Goal: Task Accomplishment & Management: Manage account settings

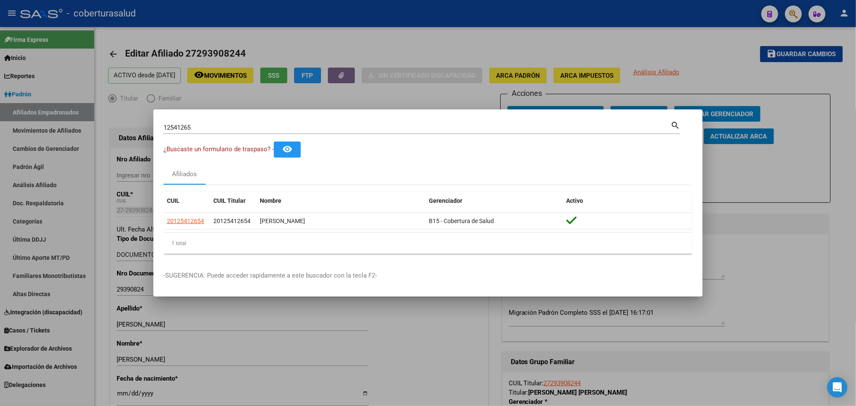
click at [522, 122] on div "12541265 Buscar (apellido, dni, cuil, [PERSON_NAME], cuit, obra social)" at bounding box center [416, 127] width 507 height 13
click at [513, 125] on input "12541265" at bounding box center [416, 128] width 507 height 8
paste input "4504133"
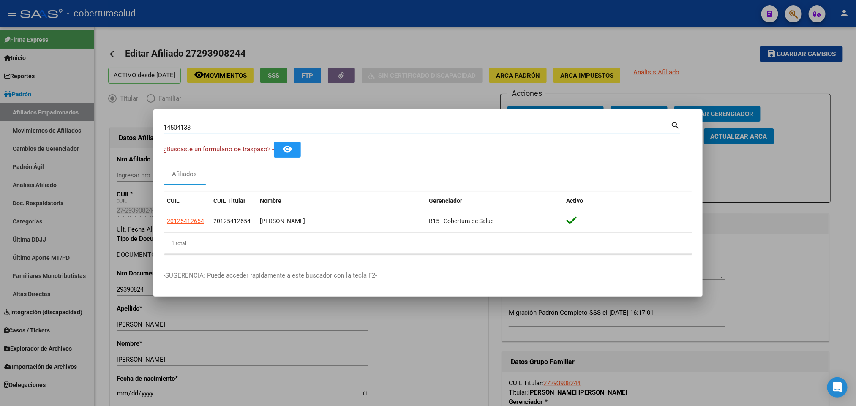
type input "14504133"
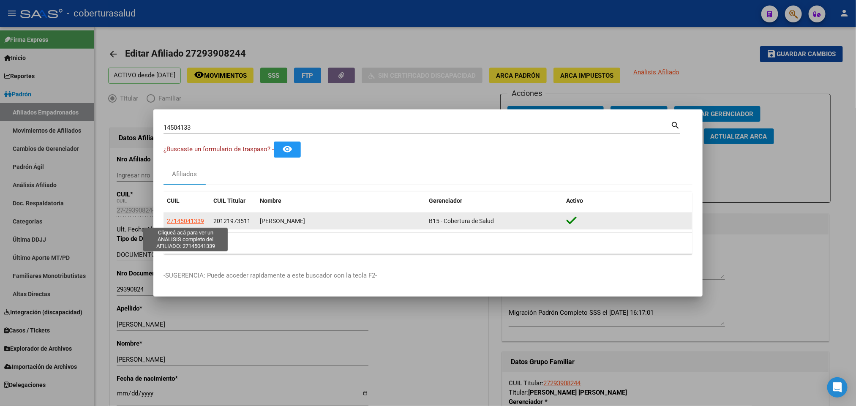
click at [184, 219] on span "27145041339" at bounding box center [185, 221] width 37 height 7
type textarea "27145041339"
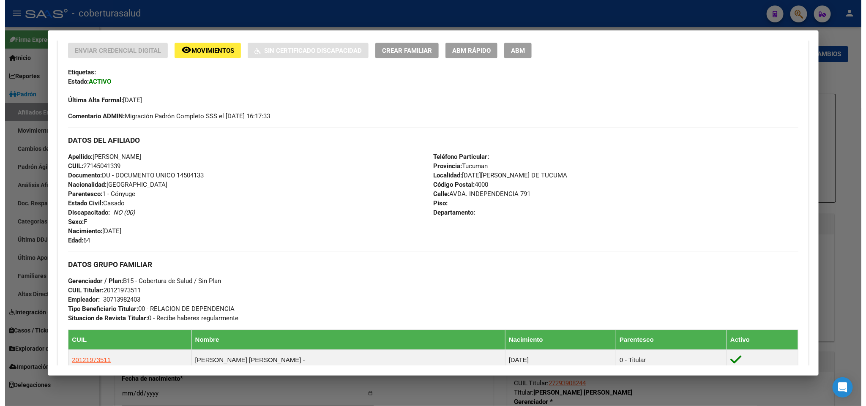
scroll to position [120, 0]
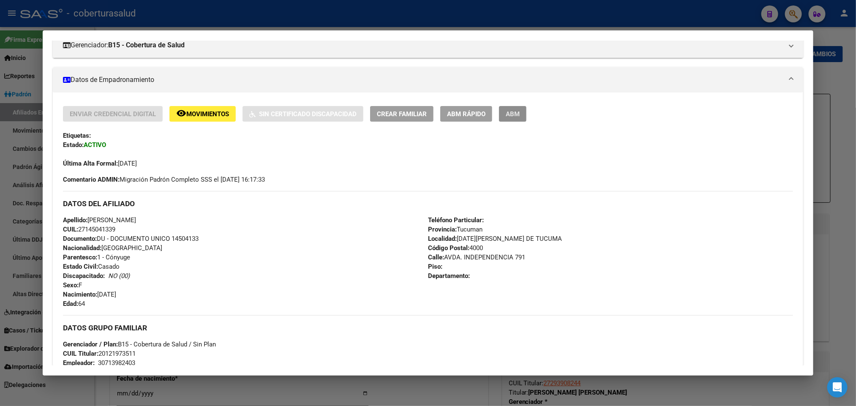
click at [510, 110] on span "ABM" at bounding box center [513, 114] width 14 height 8
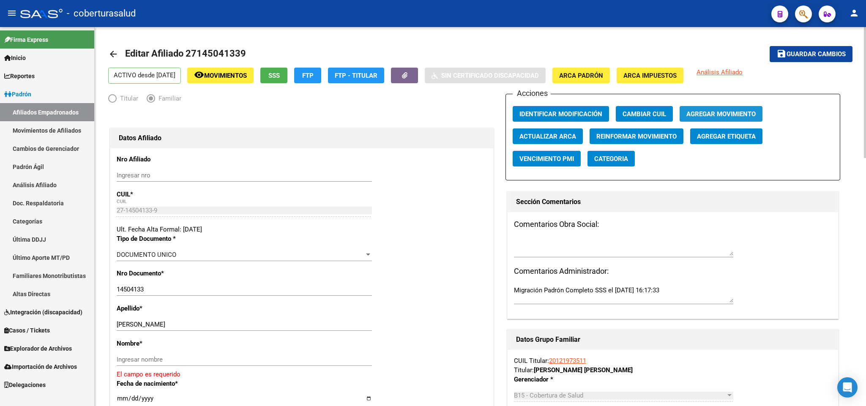
click at [703, 113] on span "Agregar Movimiento" at bounding box center [720, 114] width 69 height 8
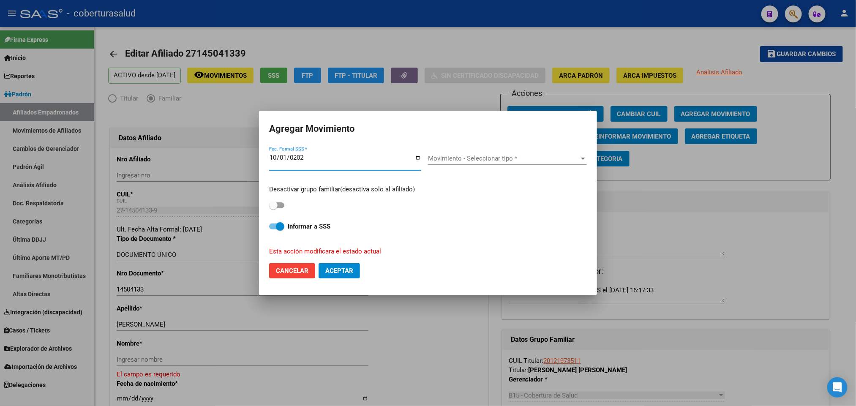
type input "[DATE]"
click at [513, 161] on span "Movimiento - Seleccionar tipo *" at bounding box center [503, 159] width 151 height 8
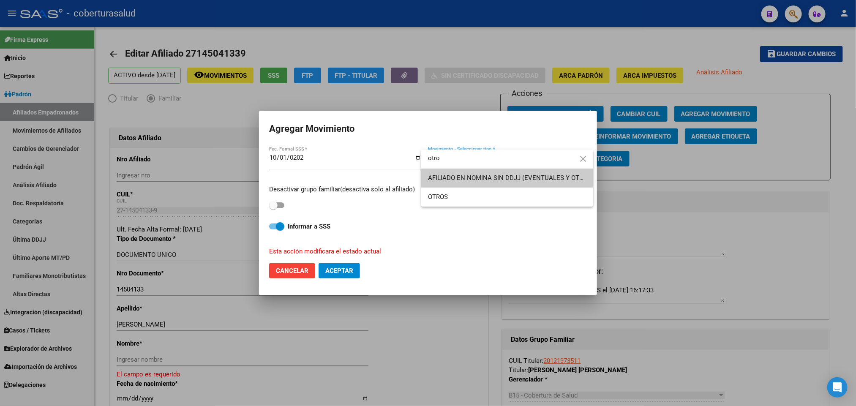
type input "otro"
click at [502, 192] on span "OTROS" at bounding box center [507, 197] width 158 height 19
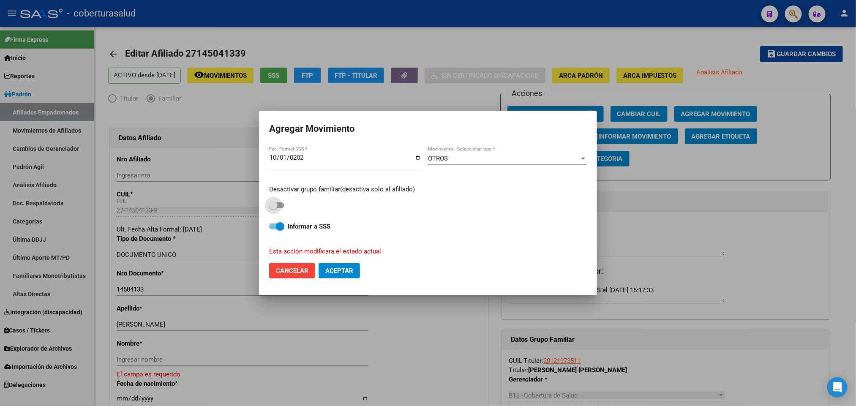
click at [277, 204] on span at bounding box center [273, 205] width 8 height 8
click at [273, 208] on input "checkbox" at bounding box center [273, 208] width 0 height 0
checkbox input "true"
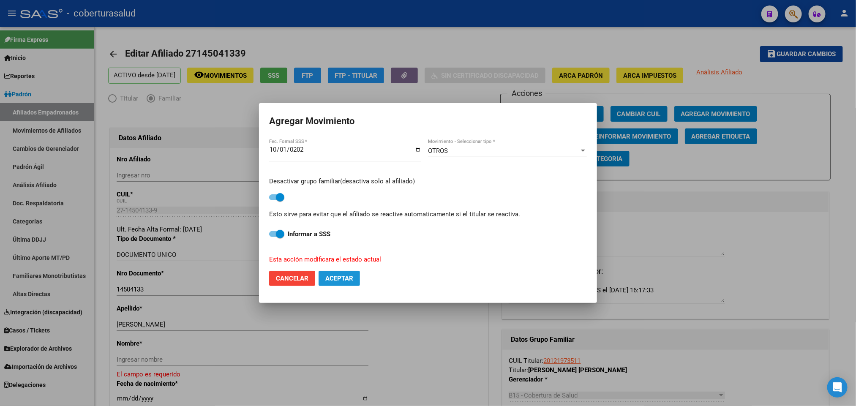
click at [355, 277] on button "Aceptar" at bounding box center [339, 278] width 41 height 15
checkbox input "false"
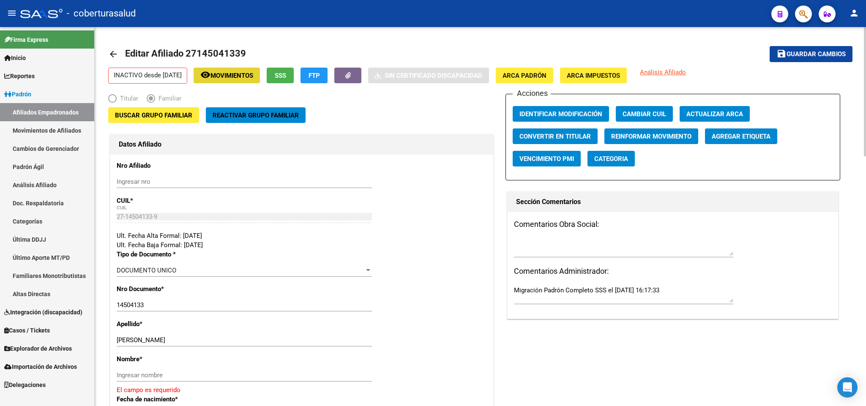
click at [236, 79] on span "Movimientos" at bounding box center [231, 76] width 43 height 8
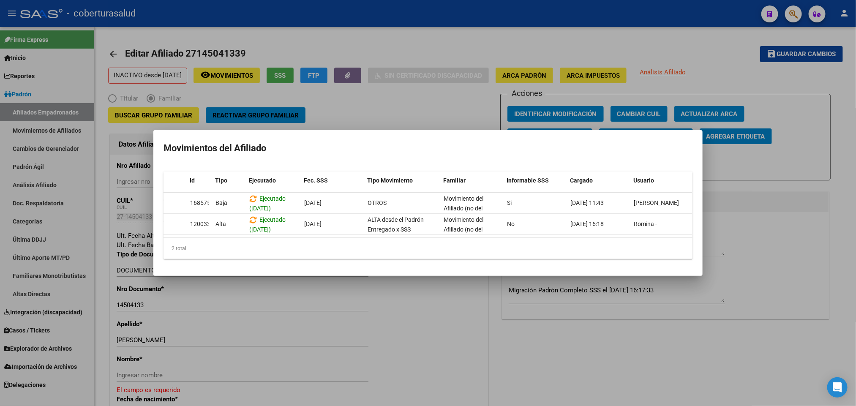
scroll to position [0, 12]
click at [463, 91] on div at bounding box center [428, 203] width 856 height 406
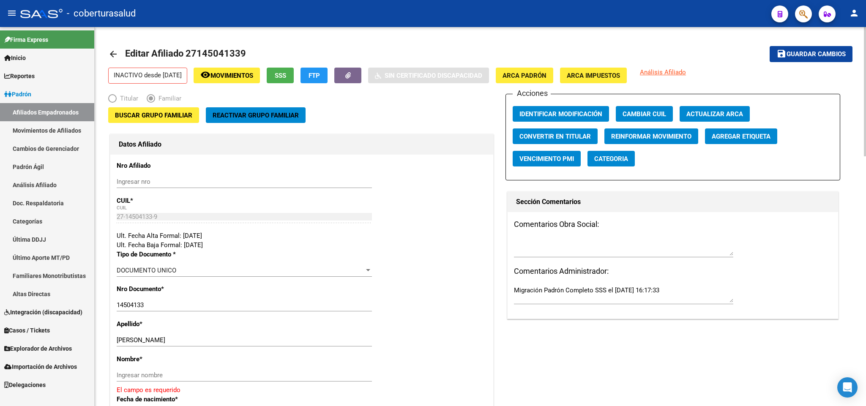
click at [555, 125] on div "Acciones Identificar Modificación Cambiar CUIL Actualizar ARCA Convertir en Tit…" at bounding box center [672, 137] width 335 height 87
click at [558, 117] on span "Identificar Modificación" at bounding box center [560, 114] width 83 height 8
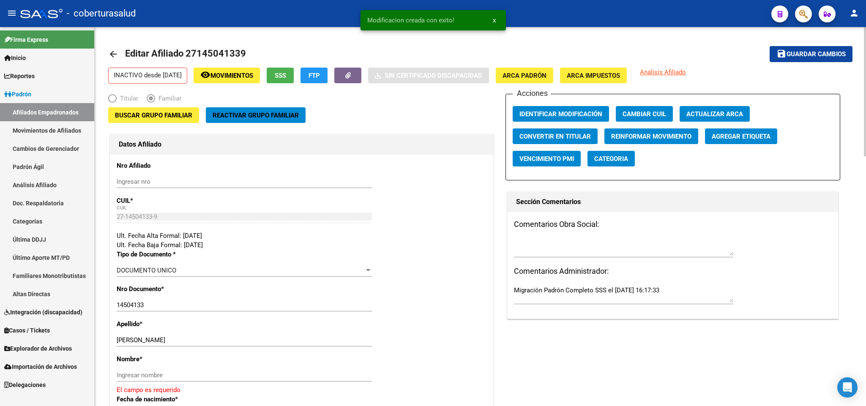
click at [243, 72] on span "Movimientos" at bounding box center [231, 76] width 43 height 8
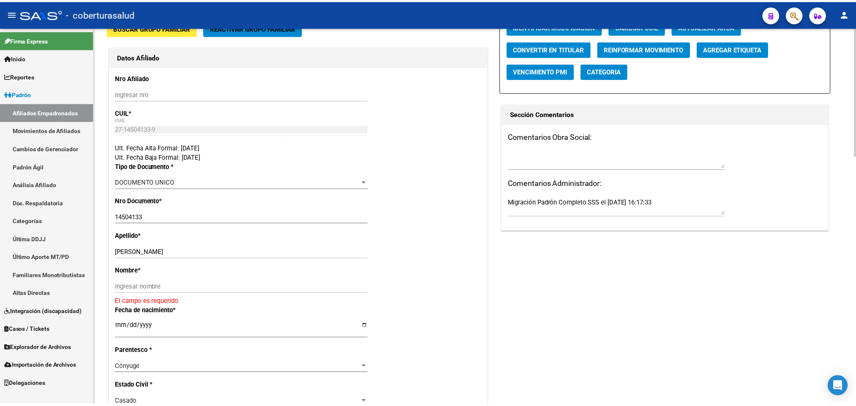
scroll to position [0, 0]
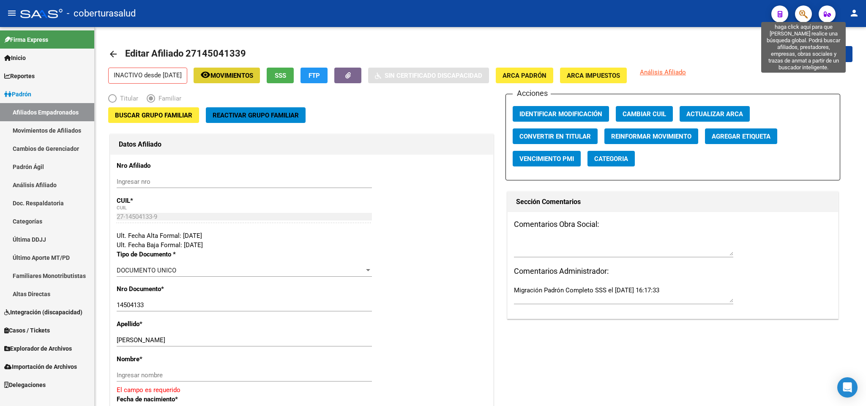
click at [802, 11] on icon "button" at bounding box center [803, 14] width 8 height 10
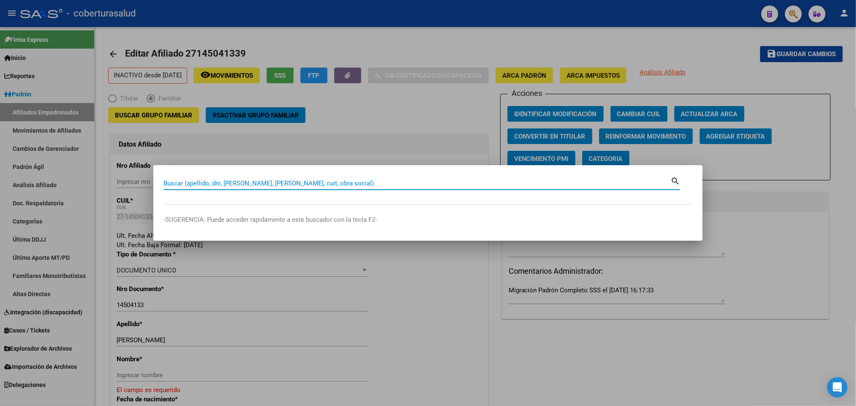
paste input "12541265"
type input "12541265"
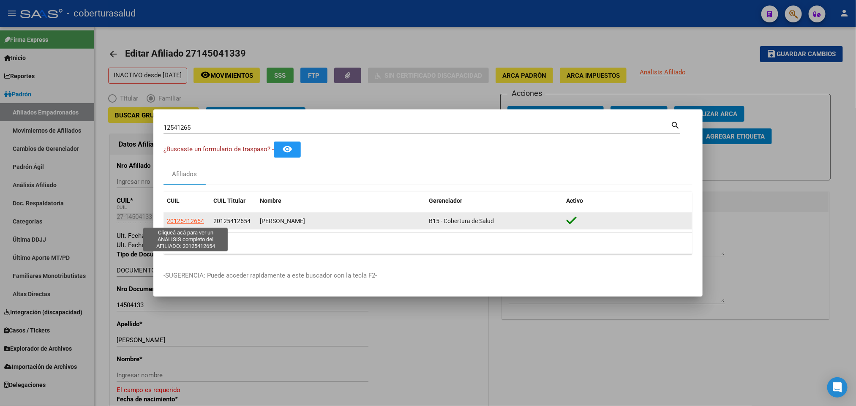
click at [194, 221] on span "20125412654" at bounding box center [185, 221] width 37 height 7
type textarea "20125412654"
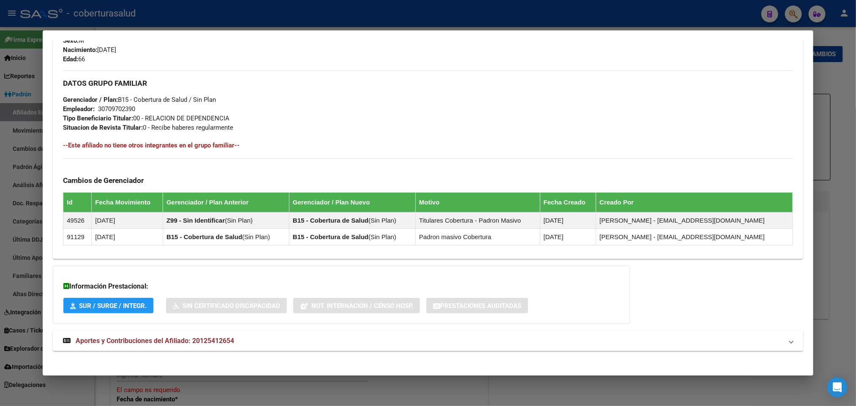
scroll to position [381, 0]
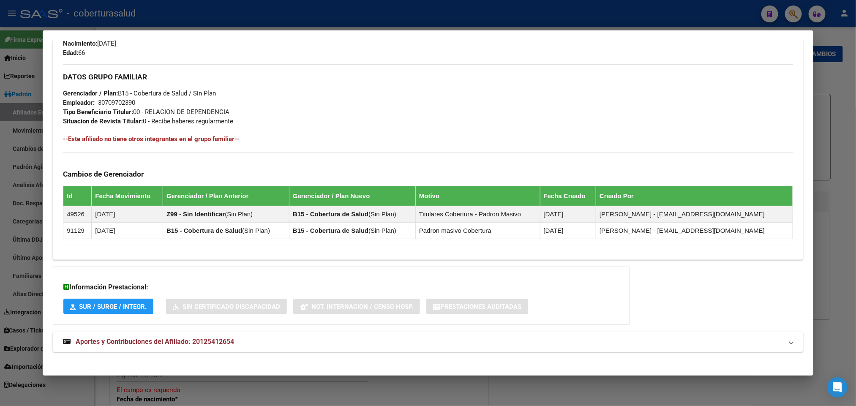
click at [139, 336] on mat-expansion-panel-header "Aportes y Contribuciones del Afiliado: 20125412654" at bounding box center [428, 342] width 750 height 20
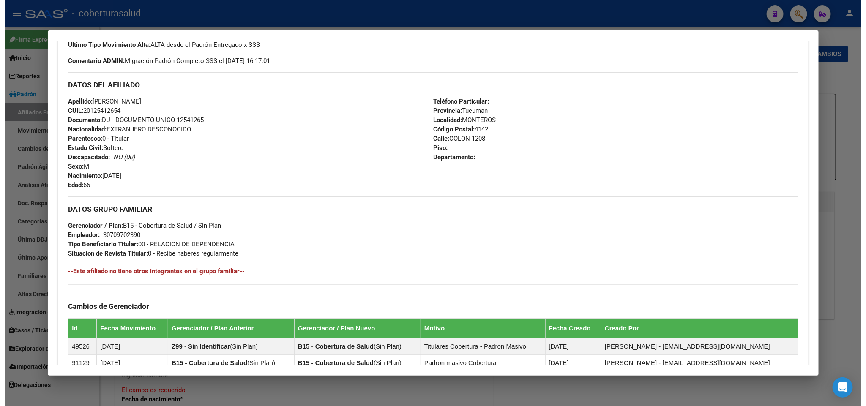
scroll to position [0, 0]
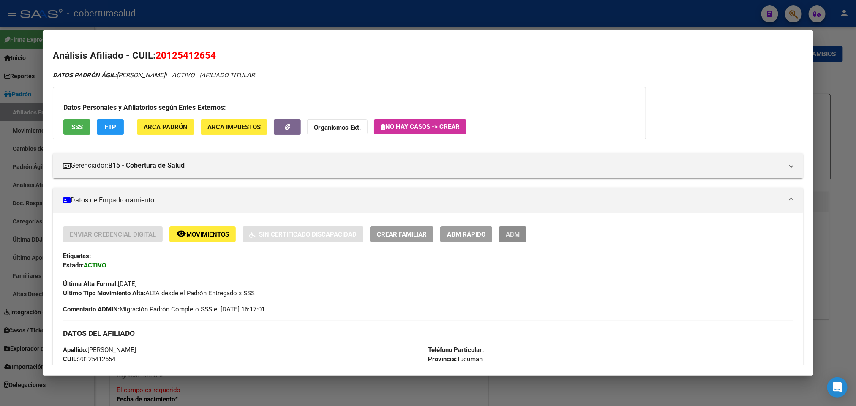
click at [517, 229] on button "ABM" at bounding box center [512, 234] width 27 height 16
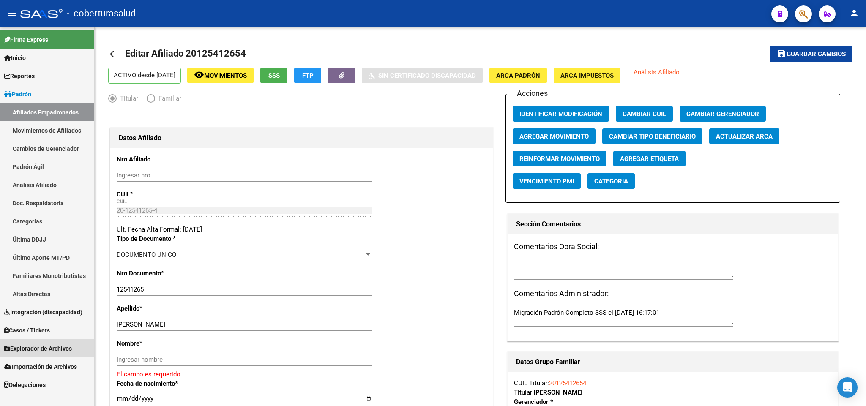
click at [56, 346] on span "Explorador de Archivos" at bounding box center [38, 348] width 68 height 9
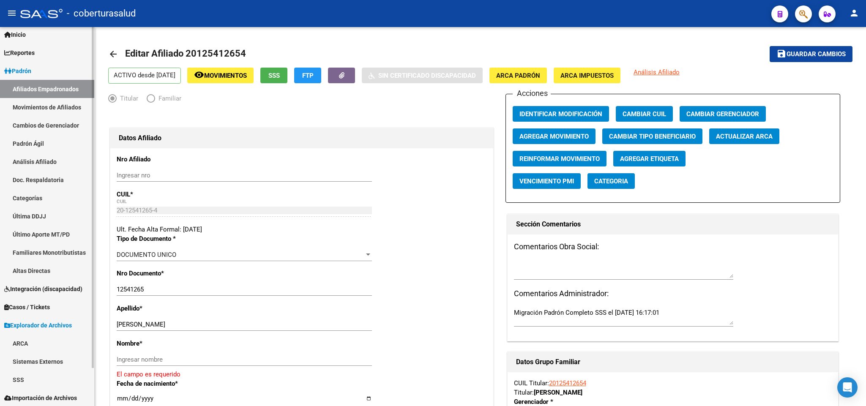
scroll to position [42, 0]
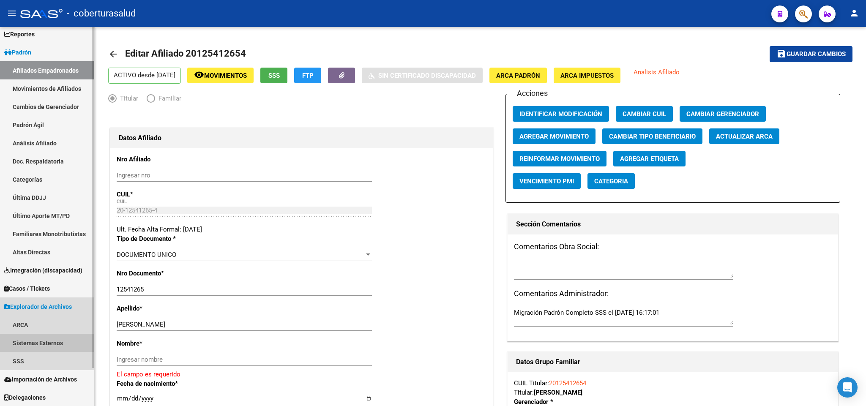
click at [38, 340] on link "Sistemas Externos" at bounding box center [47, 343] width 94 height 18
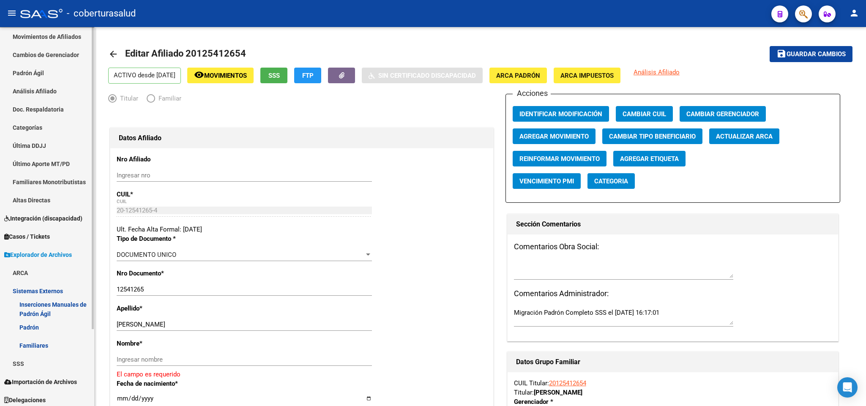
scroll to position [96, 0]
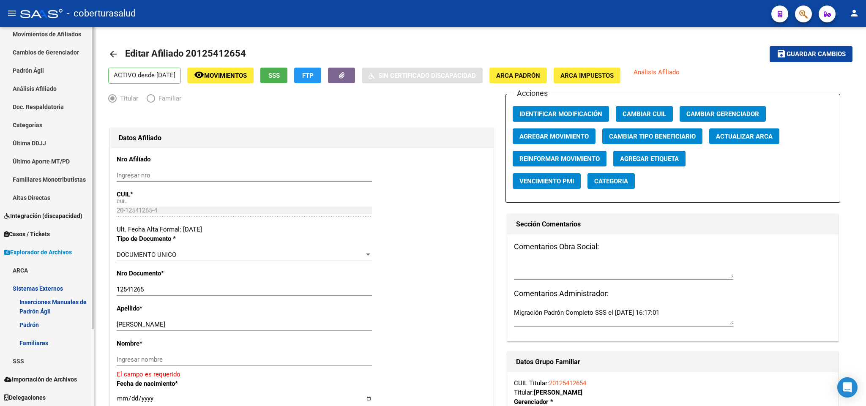
click at [26, 359] on link "SSS" at bounding box center [47, 361] width 94 height 18
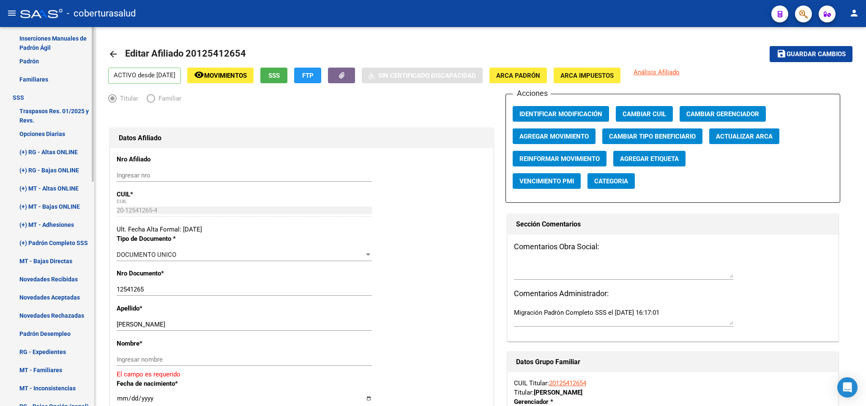
scroll to position [413, 0]
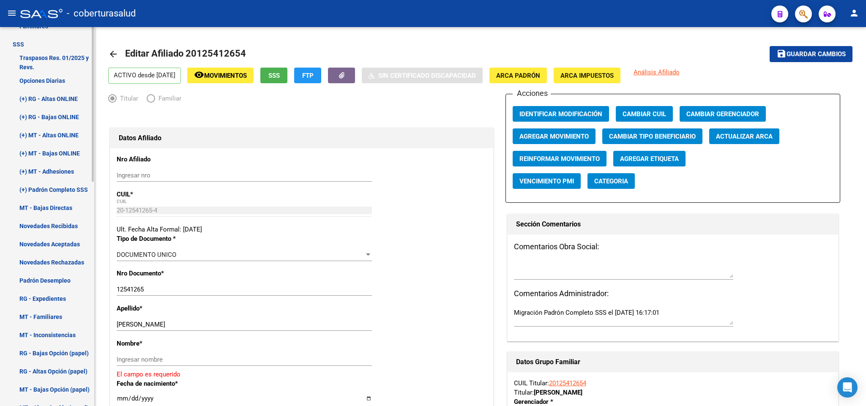
click at [65, 228] on link "Novedades Recibidas" at bounding box center [47, 226] width 94 height 18
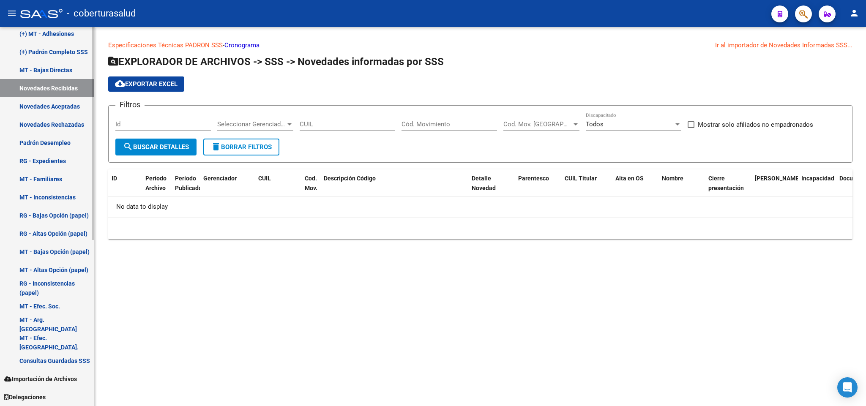
scroll to position [297, 0]
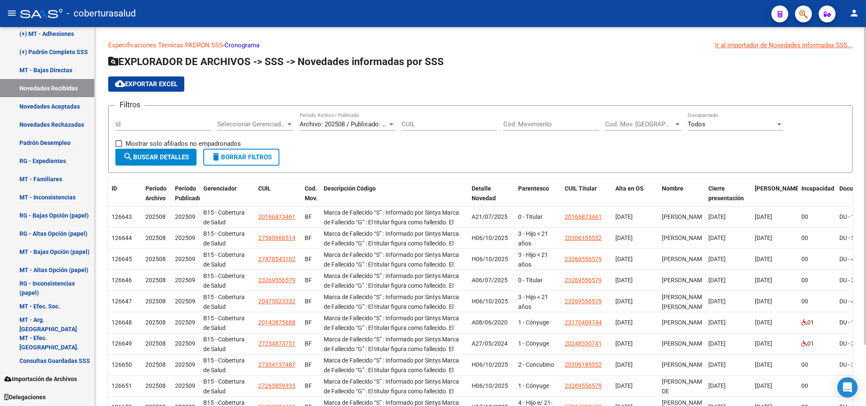
click at [369, 126] on span "Archivo: 202508 / Publicado: 202509" at bounding box center [351, 124] width 103 height 8
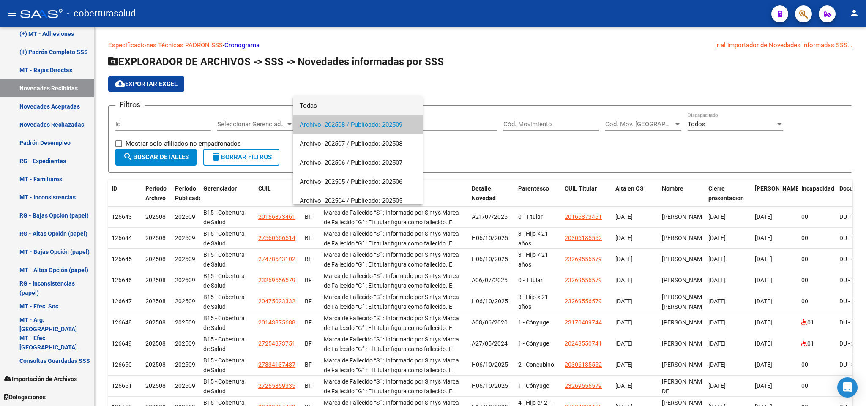
click at [356, 108] on span "Todas" at bounding box center [358, 105] width 116 height 19
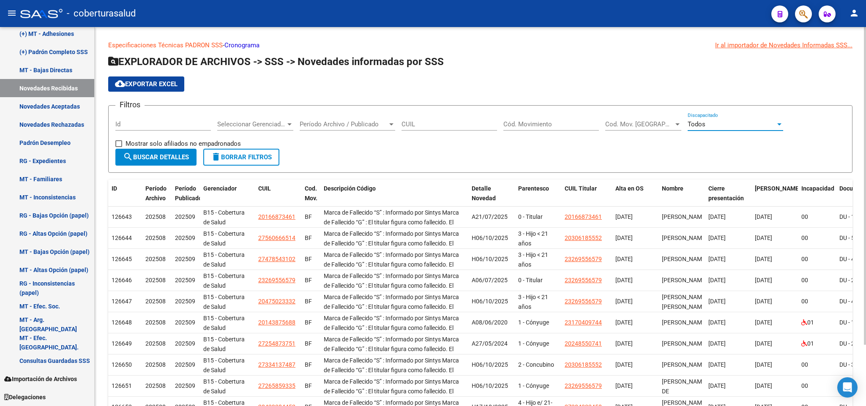
click at [723, 122] on div "Todos" at bounding box center [731, 124] width 88 height 8
click at [723, 122] on span "Todos" at bounding box center [734, 124] width 95 height 19
click at [616, 121] on span "Cod. Mov. [GEOGRAPHIC_DATA]" at bounding box center [639, 124] width 68 height 8
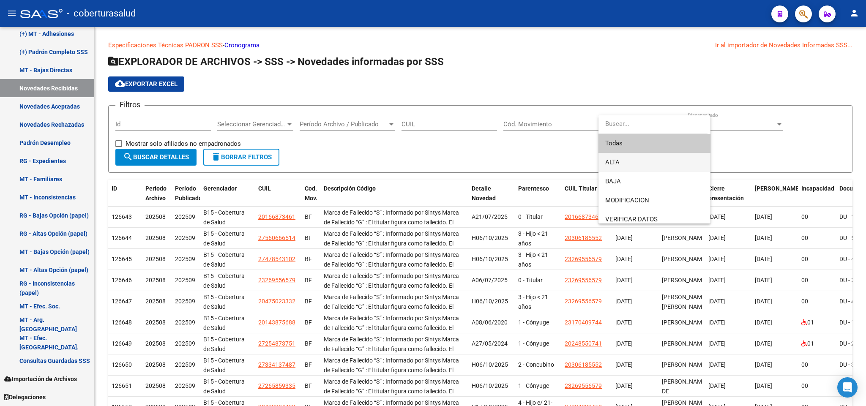
scroll to position [0, 0]
click at [626, 184] on span "BAJA" at bounding box center [654, 181] width 98 height 19
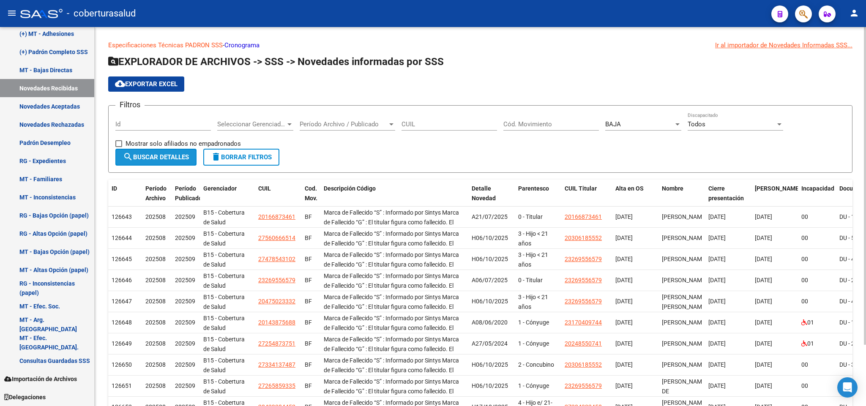
click at [184, 158] on span "search Buscar Detalles" at bounding box center [156, 157] width 66 height 8
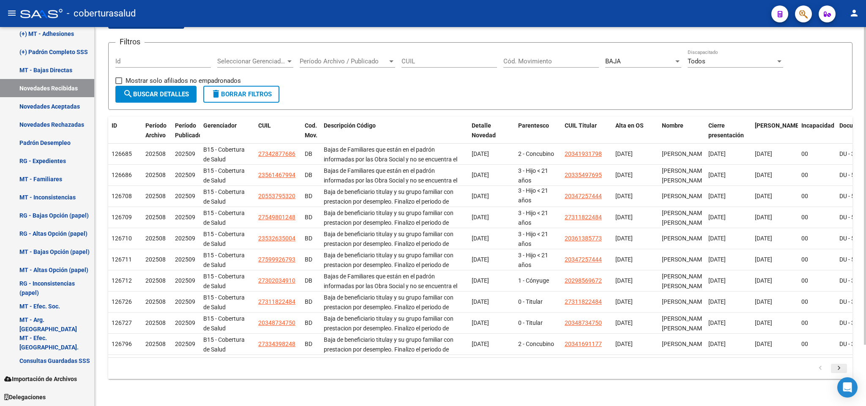
click at [835, 369] on icon "go to next page" at bounding box center [838, 369] width 11 height 10
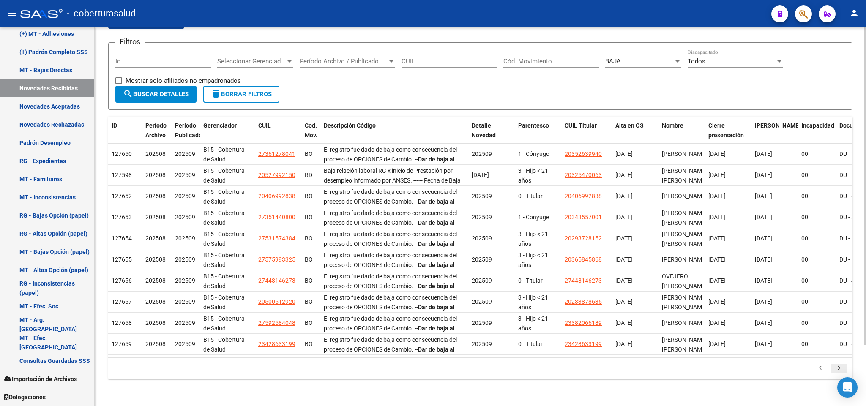
click at [835, 369] on icon "go to next page" at bounding box center [838, 369] width 11 height 10
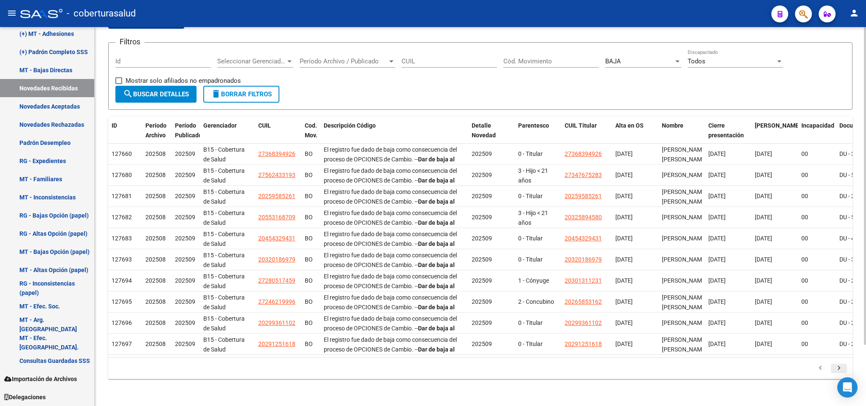
click at [834, 368] on icon "go to next page" at bounding box center [838, 369] width 11 height 10
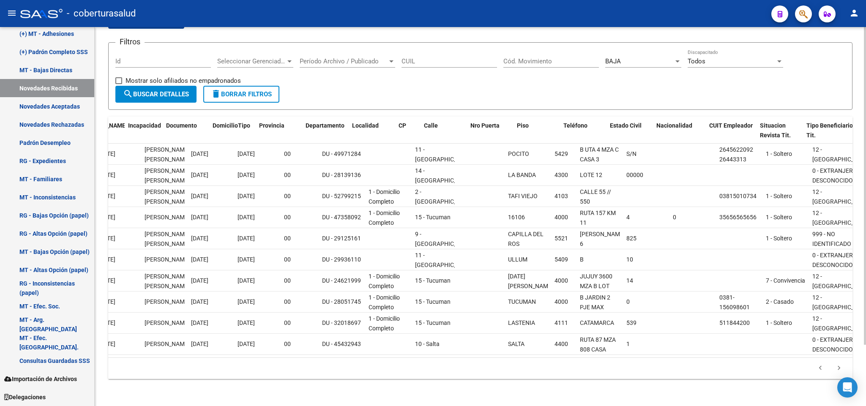
scroll to position [0, 687]
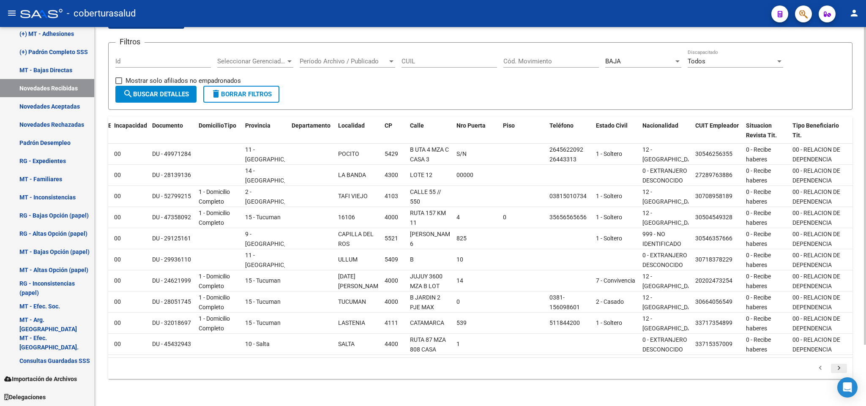
click at [839, 368] on icon "go to next page" at bounding box center [838, 369] width 11 height 10
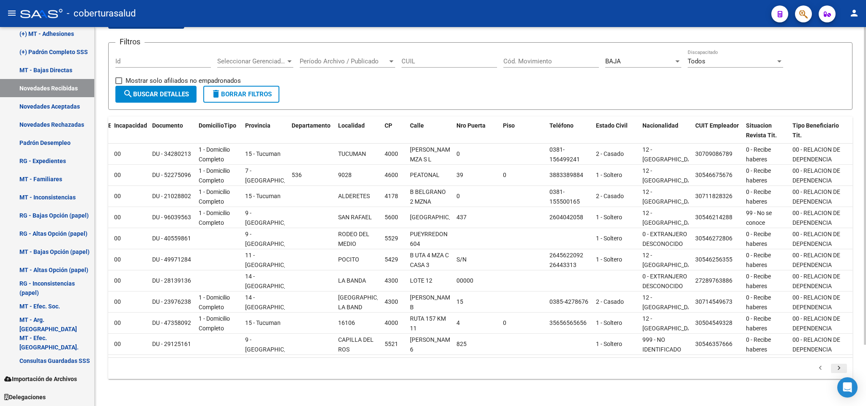
click at [839, 368] on icon "go to next page" at bounding box center [838, 369] width 11 height 10
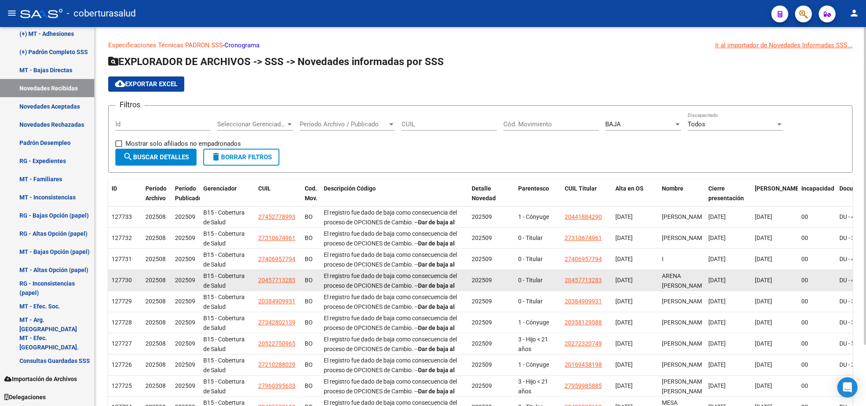
scroll to position [63, 0]
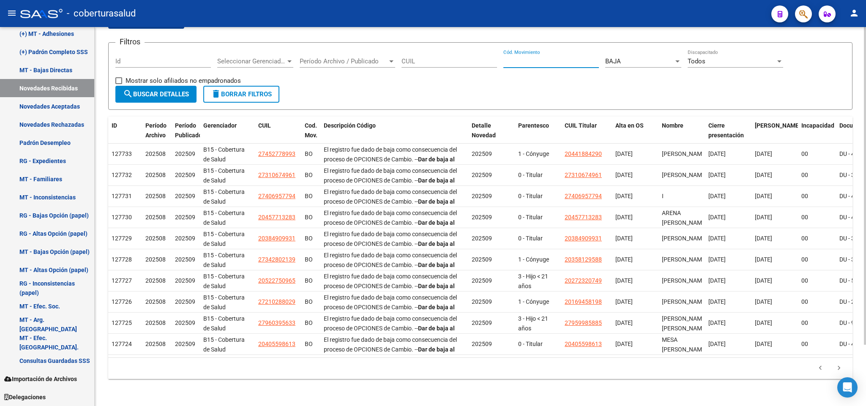
click at [550, 59] on input "Cód. Movimiento" at bounding box center [550, 61] width 95 height 8
type input "j"
type input "JR"
click at [670, 63] on div "BAJA" at bounding box center [639, 61] width 68 height 8
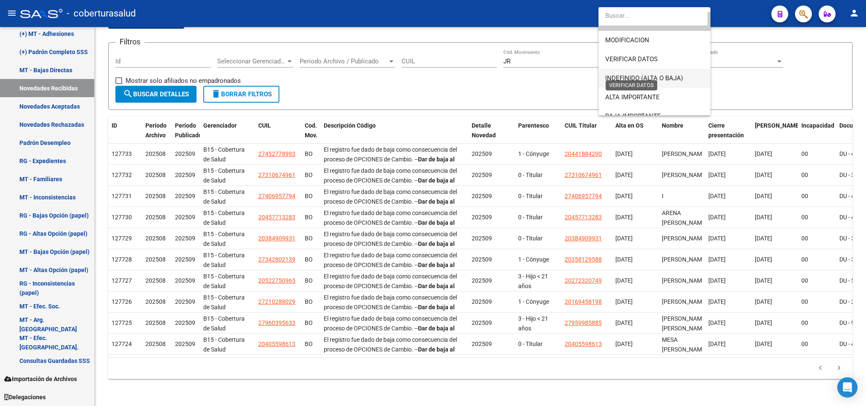
scroll to position [63, 0]
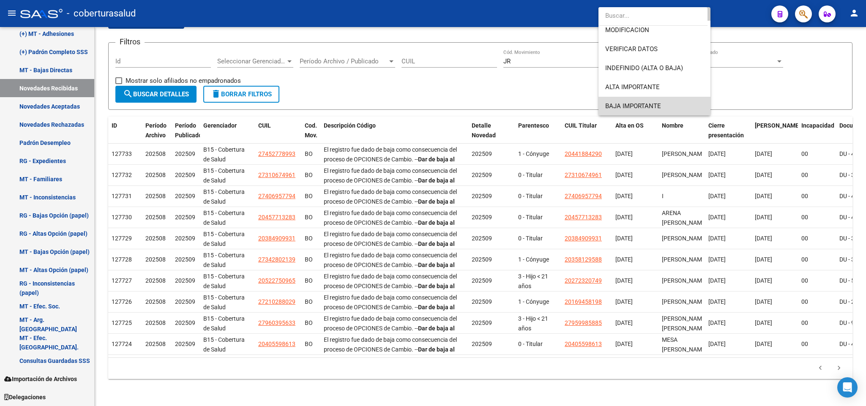
click at [661, 99] on span "BAJA IMPORTANTE" at bounding box center [654, 106] width 98 height 19
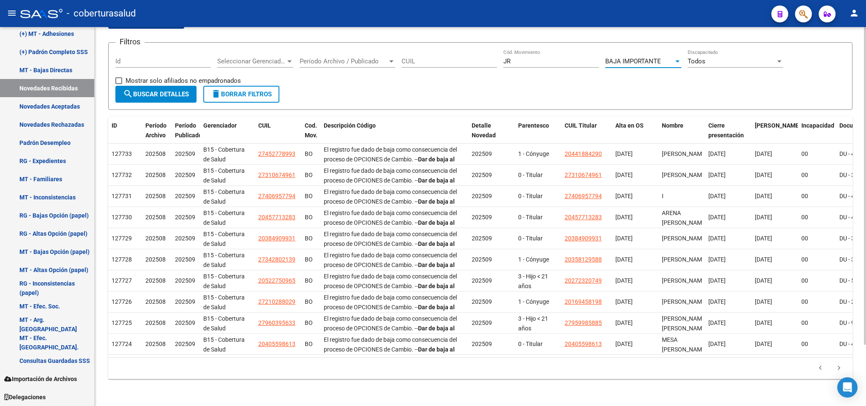
click at [175, 95] on span "search Buscar Detalles" at bounding box center [156, 94] width 66 height 8
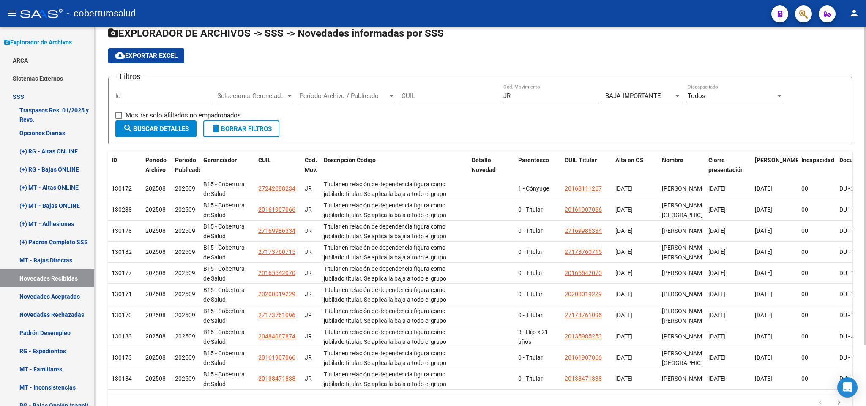
scroll to position [0, 0]
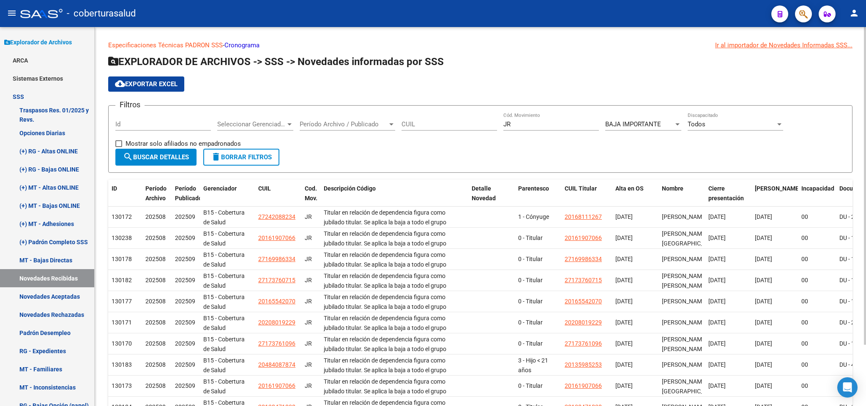
click at [763, 38] on div "Especificaciones Técnicas PADRON SSS - Cronograma Ir al importador [PERSON_NAME…" at bounding box center [480, 248] width 771 height 442
click at [763, 49] on div "Ir al importador de Novedades Informadas SSS..." at bounding box center [783, 45] width 137 height 9
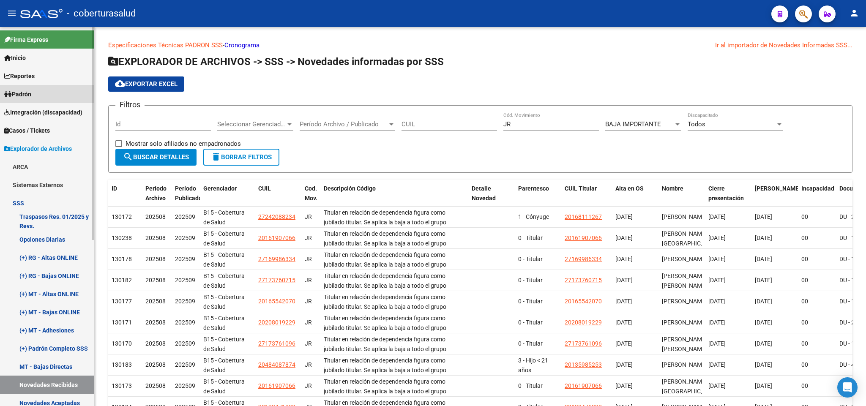
click at [60, 94] on link "Padrón" at bounding box center [47, 94] width 94 height 18
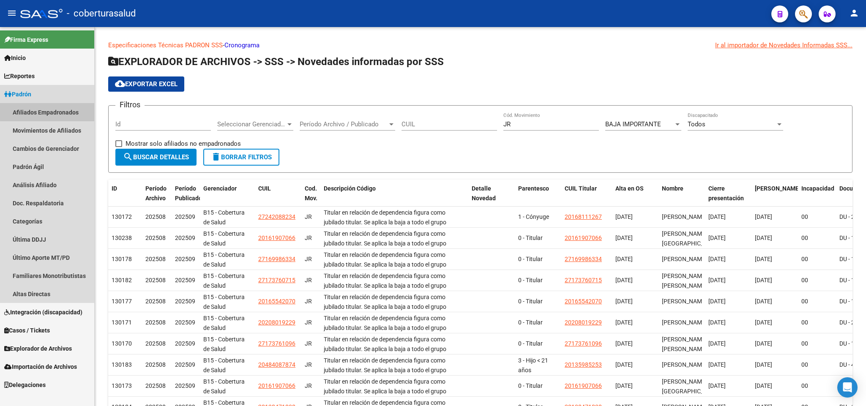
click at [55, 109] on link "Afiliados Empadronados" at bounding box center [47, 112] width 94 height 18
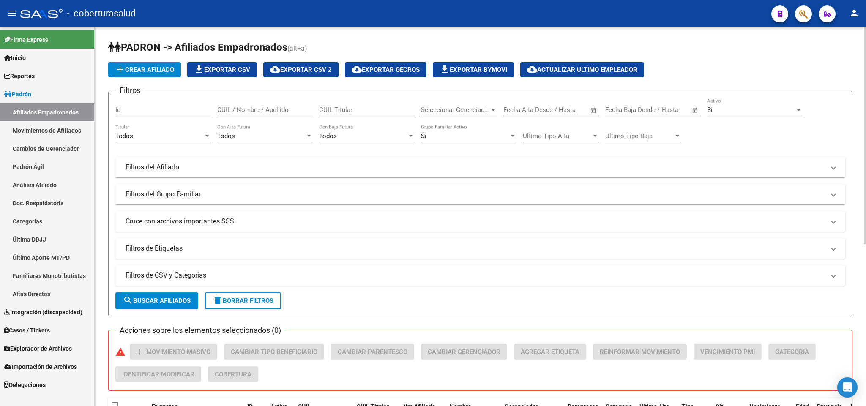
click at [630, 163] on mat-panel-title "Filtros del Afiliado" at bounding box center [474, 167] width 699 height 9
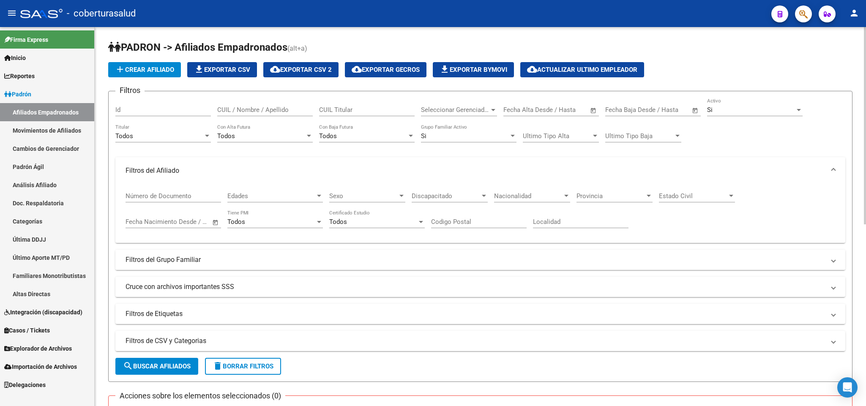
click at [800, 262] on mat-panel-title "Filtros del Grupo Familiar" at bounding box center [474, 259] width 699 height 9
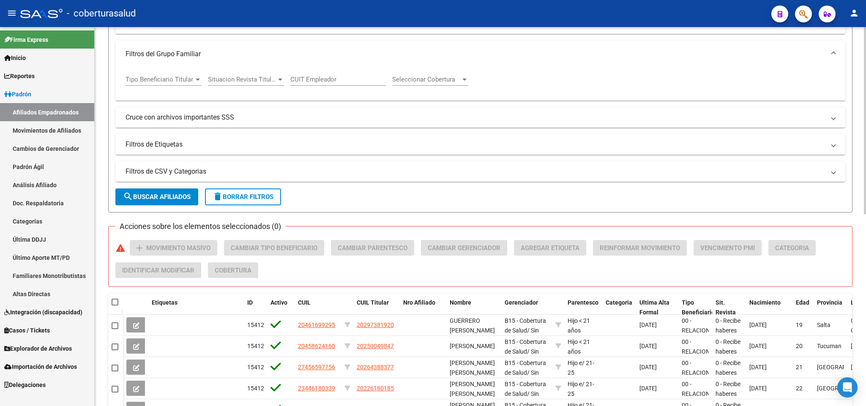
scroll to position [127, 0]
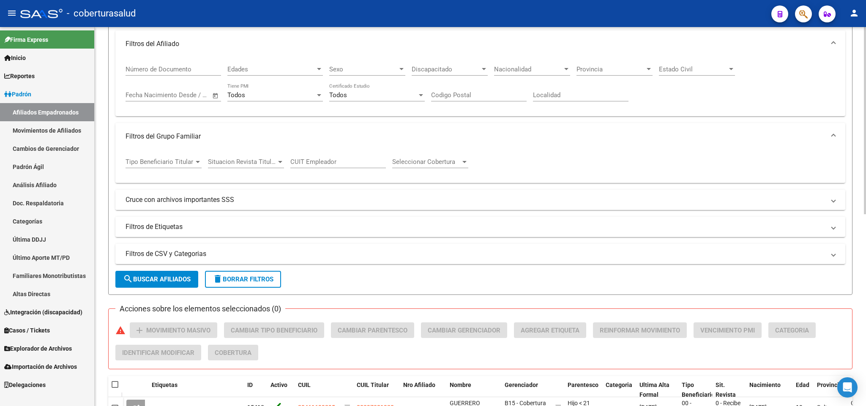
click at [788, 207] on mat-expansion-panel-header "Cruce con archivos importantes SSS" at bounding box center [480, 200] width 730 height 20
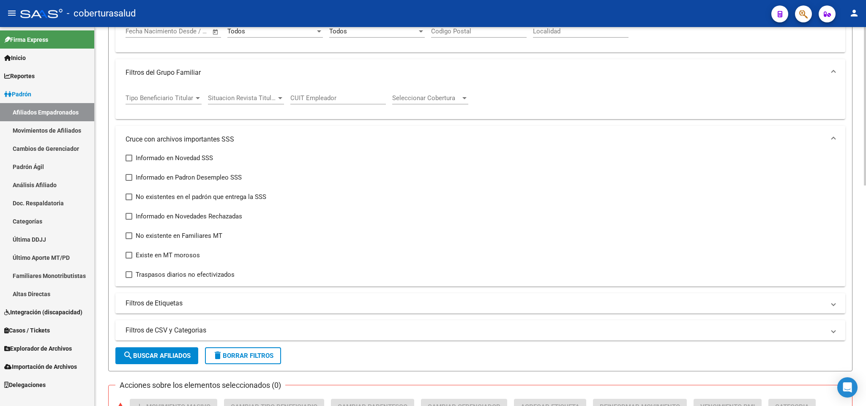
scroll to position [253, 0]
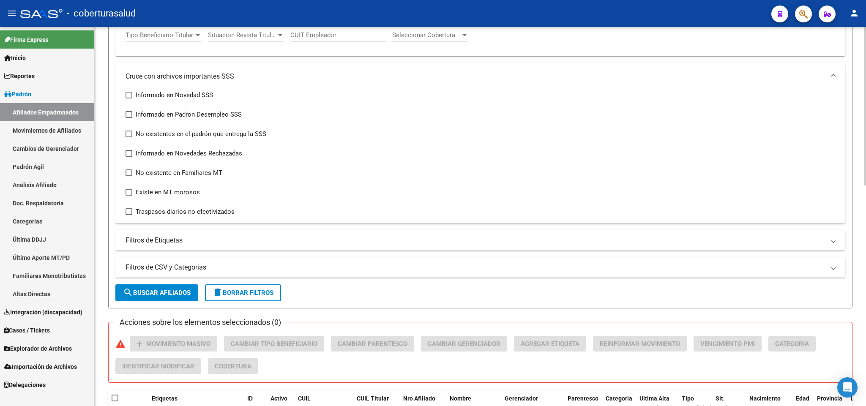
click at [792, 250] on mat-expansion-panel-header "Filtros de Etiquetas" at bounding box center [480, 240] width 730 height 20
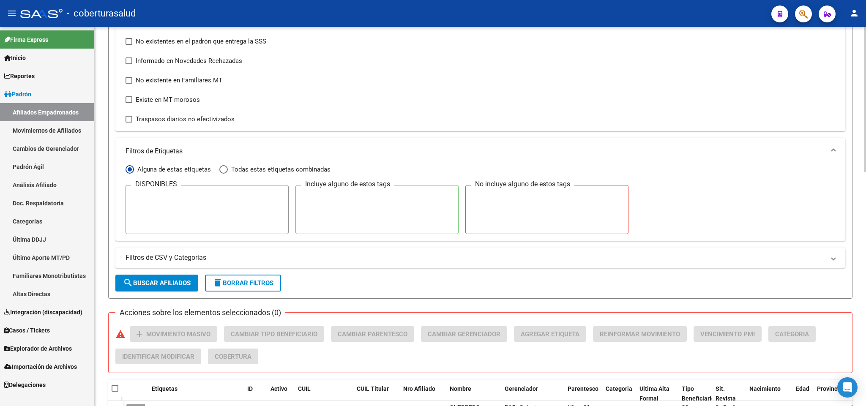
scroll to position [380, 0]
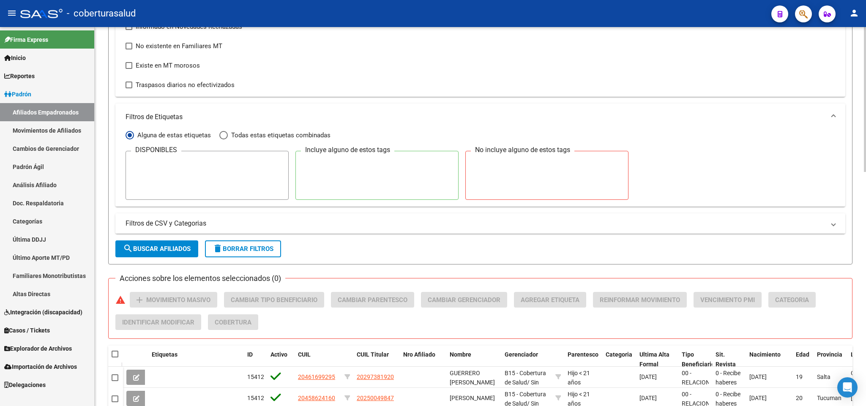
click at [767, 232] on mat-expansion-panel-header "Filtros de CSV y Categorias" at bounding box center [480, 223] width 730 height 20
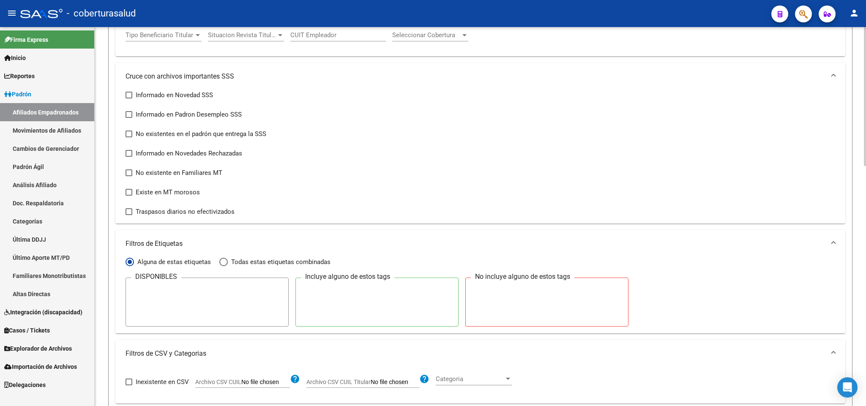
scroll to position [190, 0]
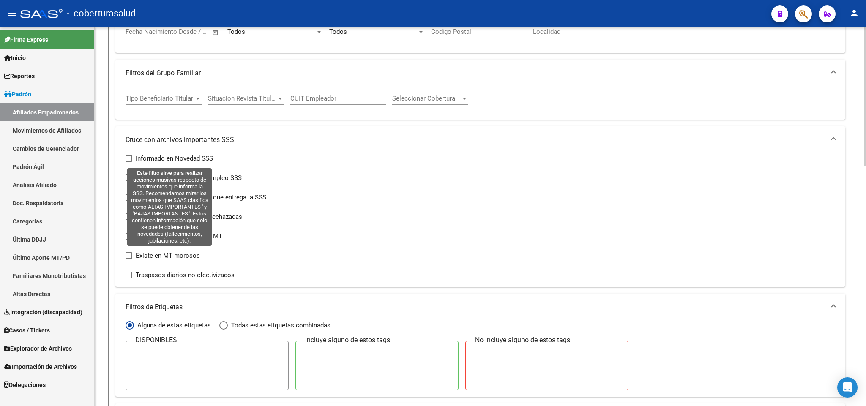
click at [193, 160] on span "Informado en Novedad SSS" at bounding box center [174, 158] width 77 height 10
click at [129, 162] on input "Informado en Novedad SSS" at bounding box center [128, 162] width 0 height 0
checkbox input "true"
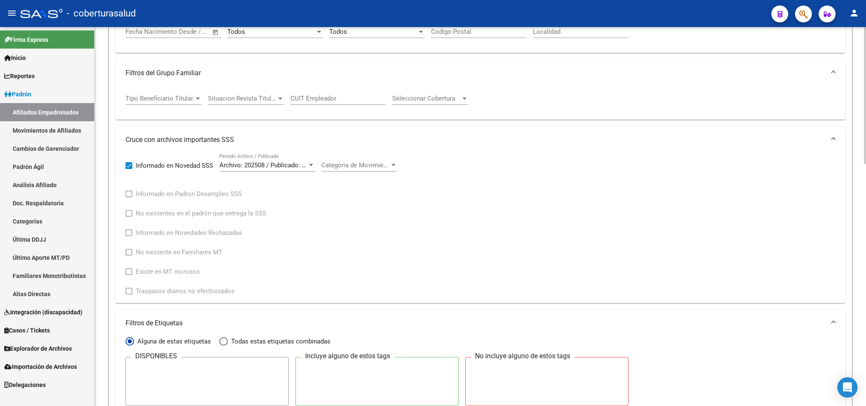
click at [297, 166] on span "Archivo: 202508 / Publicado: 202509" at bounding box center [270, 165] width 103 height 8
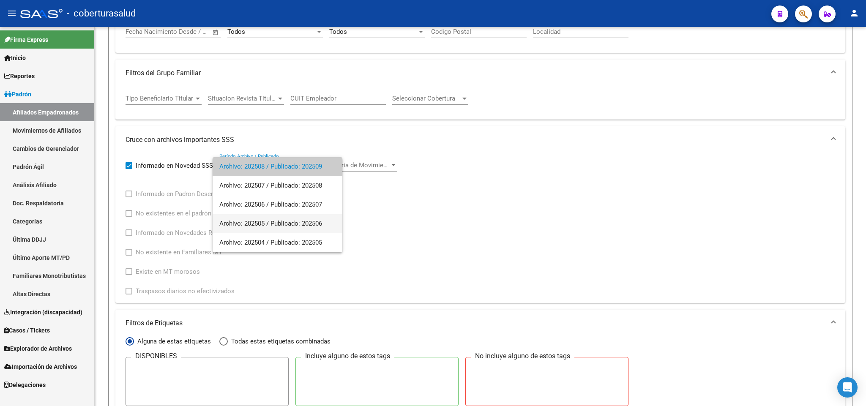
click at [297, 226] on span "Archivo: 202505 / Publicado: 202506" at bounding box center [277, 223] width 116 height 19
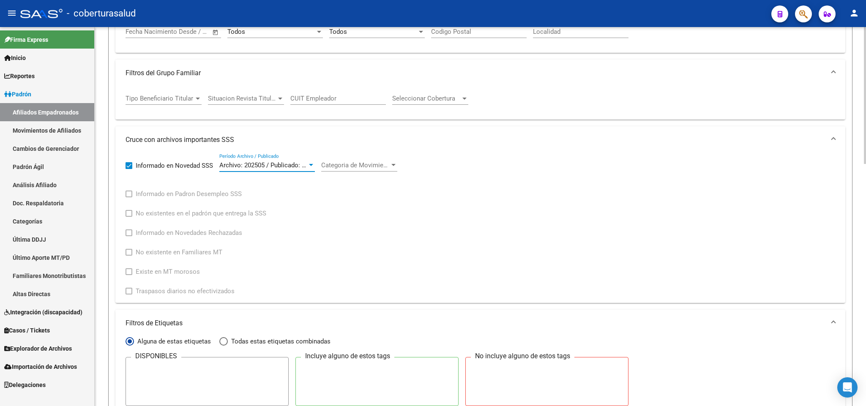
scroll to position [127, 0]
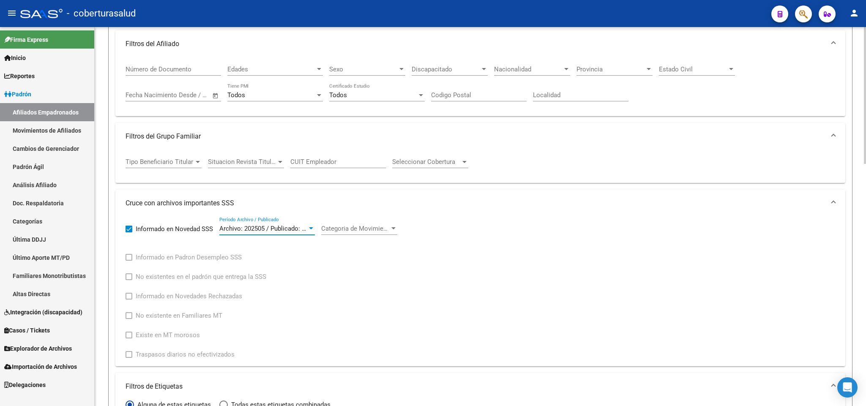
click at [301, 227] on span "Archivo: 202505 / Publicado: 202506" at bounding box center [270, 229] width 103 height 8
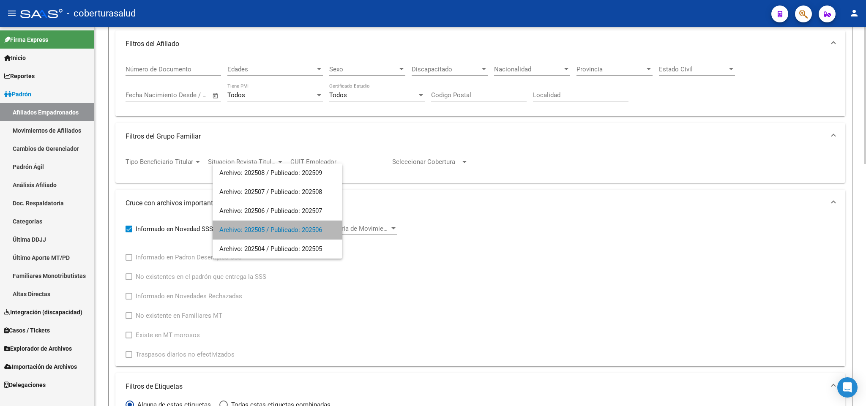
click at [301, 227] on span "Archivo: 202505 / Publicado: 202506" at bounding box center [277, 230] width 116 height 19
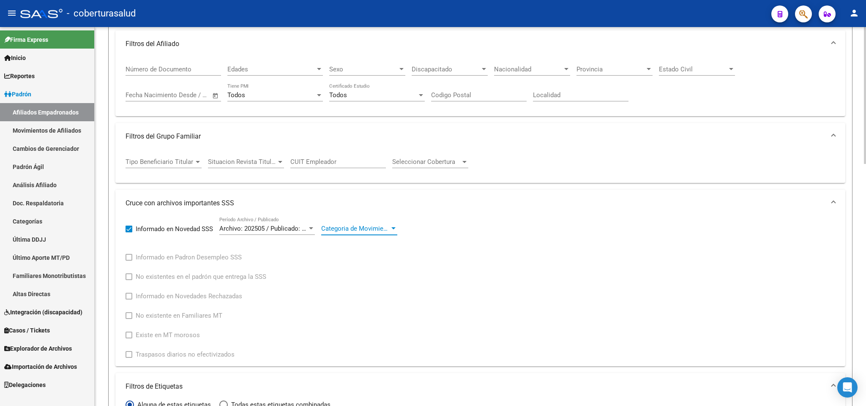
click at [357, 227] on span "Categoria de Movimiento" at bounding box center [355, 229] width 68 height 8
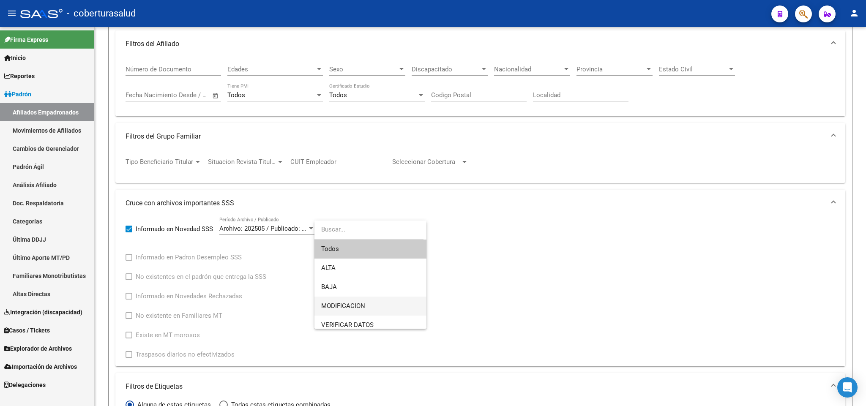
scroll to position [63, 0]
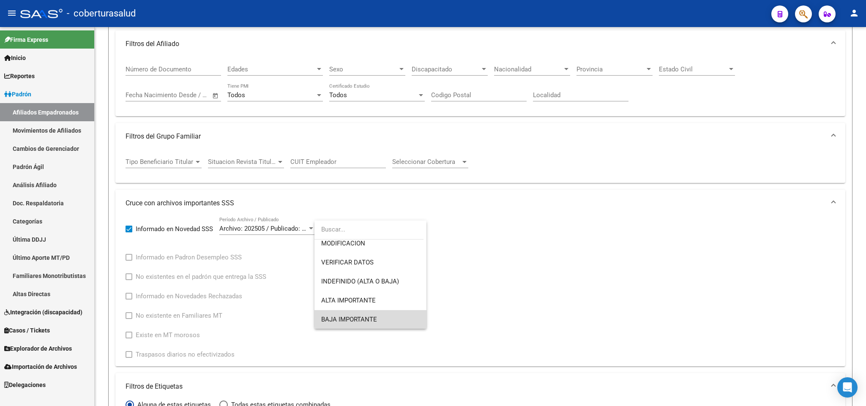
click at [387, 316] on span "BAJA IMPORTANTE" at bounding box center [370, 319] width 98 height 19
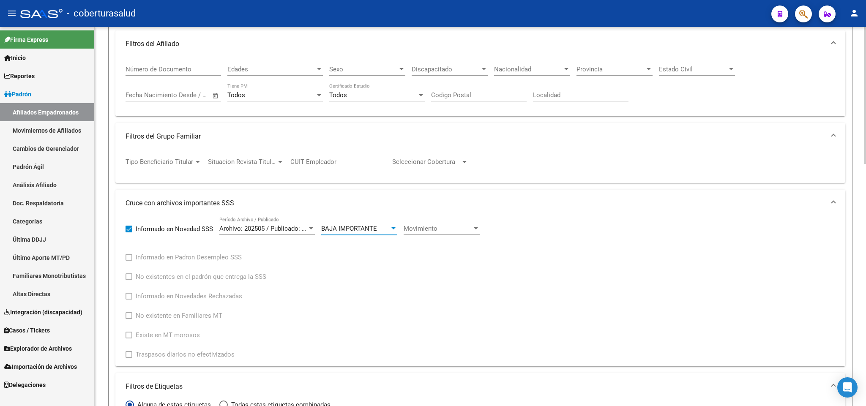
scroll to position [253, 0]
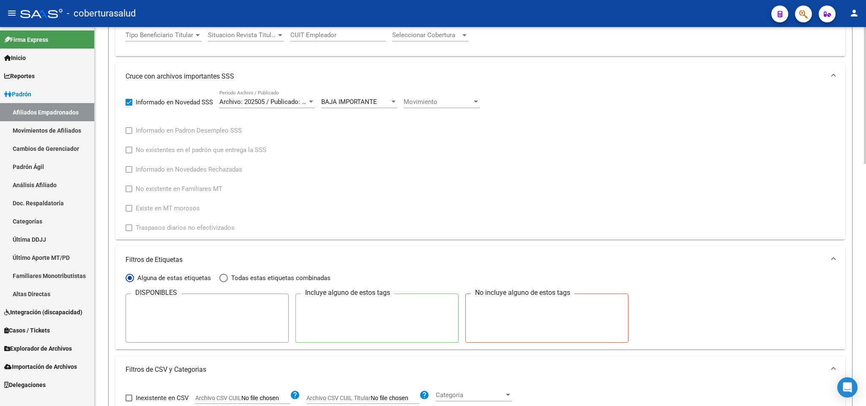
click at [450, 98] on div "Movimiento Movimiento" at bounding box center [441, 99] width 76 height 18
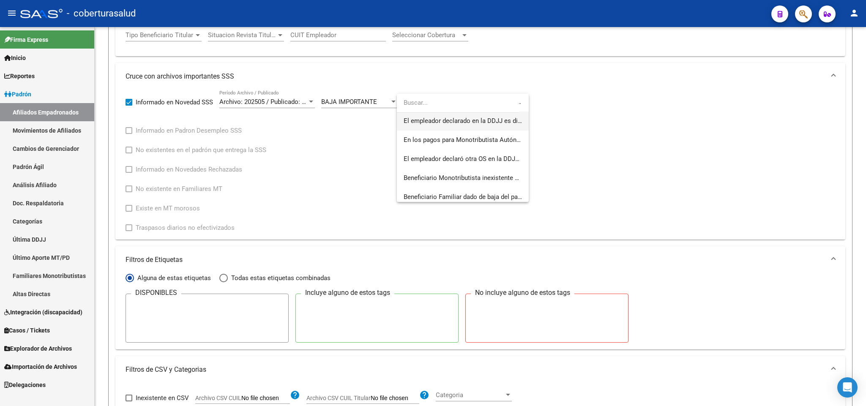
scroll to position [0, 0]
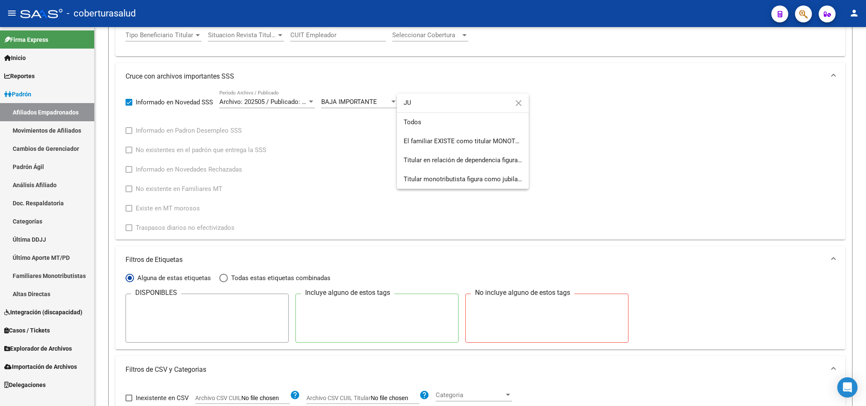
type input "JU"
drag, startPoint x: 466, startPoint y: 189, endPoint x: 469, endPoint y: 169, distance: 20.4
click at [469, 169] on div "JU close Todos El familiar EXISTE como titular MONOTRIBUTISTA. El familiar EXIS…" at bounding box center [463, 141] width 132 height 95
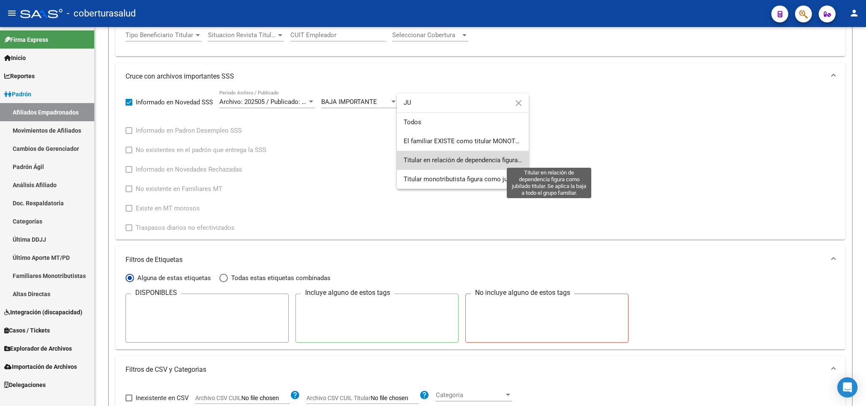
click at [464, 158] on span "Titular en relación de dependencia figura como jubilado titular. Se aplica la b…" at bounding box center [549, 160] width 292 height 8
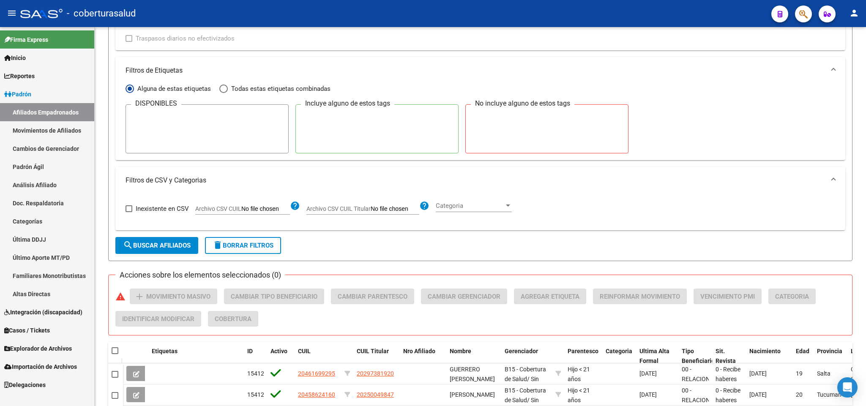
scroll to position [444, 0]
click at [831, 69] on mat-expansion-panel-header "Filtros de Etiquetas" at bounding box center [480, 69] width 730 height 27
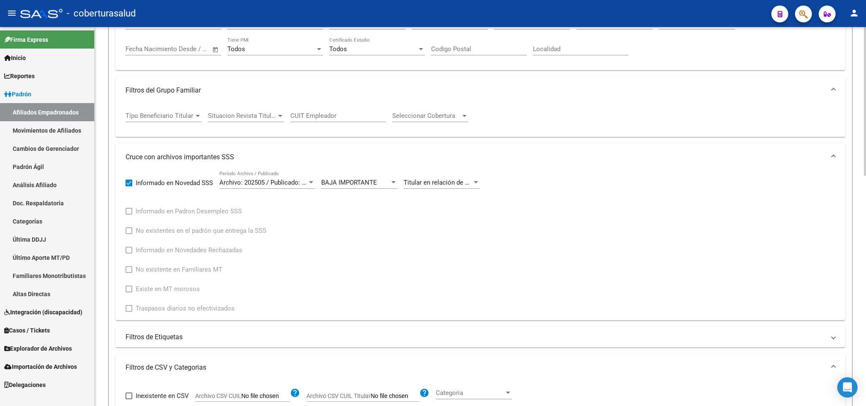
scroll to position [63, 0]
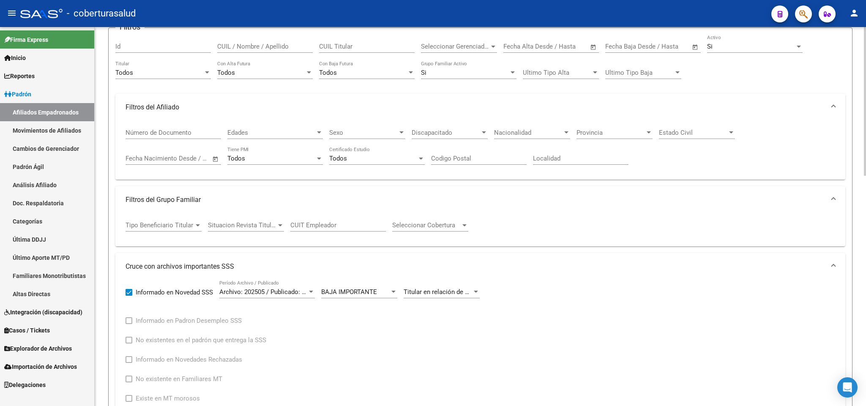
click at [831, 198] on span at bounding box center [832, 199] width 3 height 9
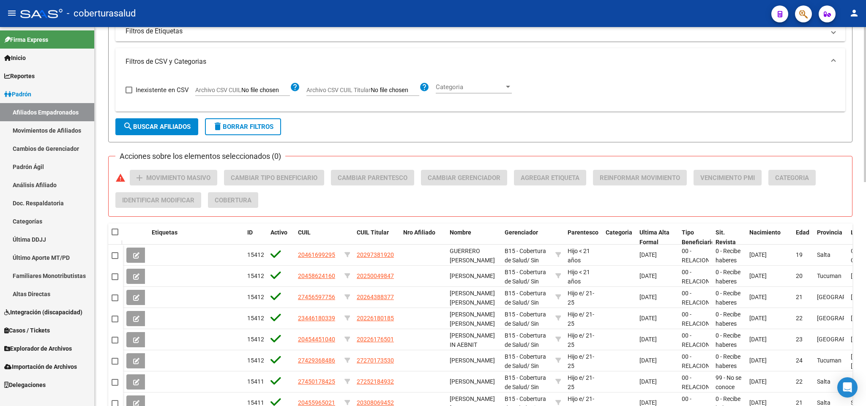
scroll to position [421, 0]
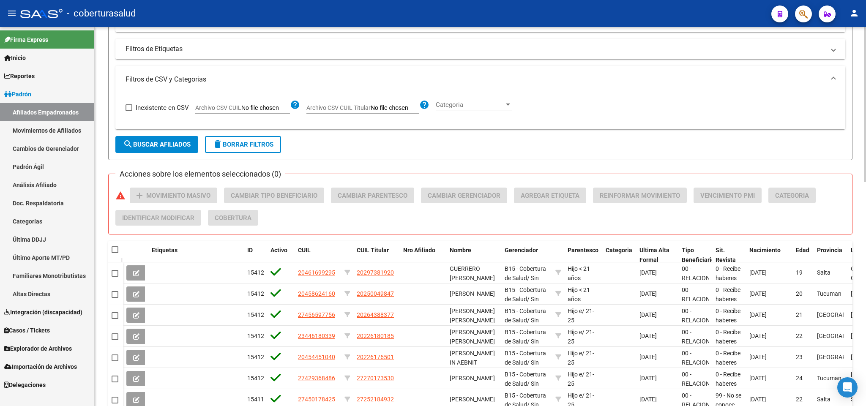
click at [189, 143] on span "search Buscar Afiliados" at bounding box center [157, 145] width 68 height 8
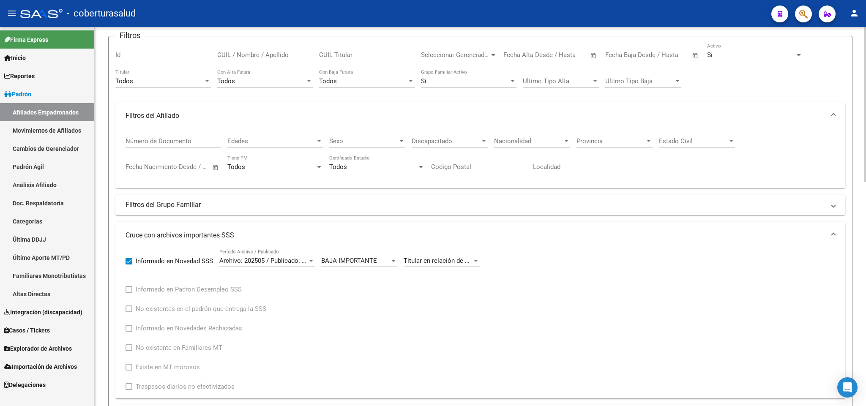
scroll to position [41, 0]
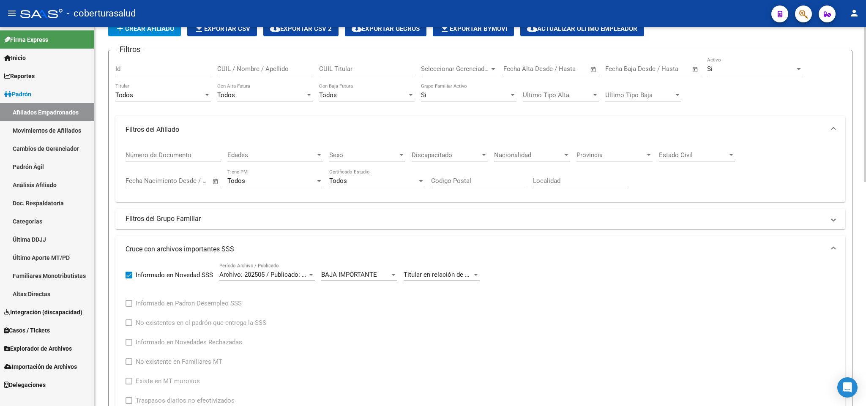
click at [191, 94] on div "Todos" at bounding box center [159, 95] width 88 height 8
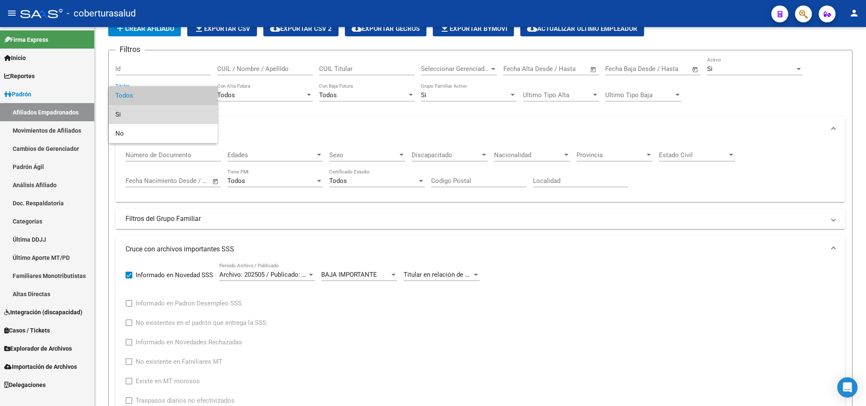
click at [169, 109] on span "Si" at bounding box center [162, 114] width 95 height 19
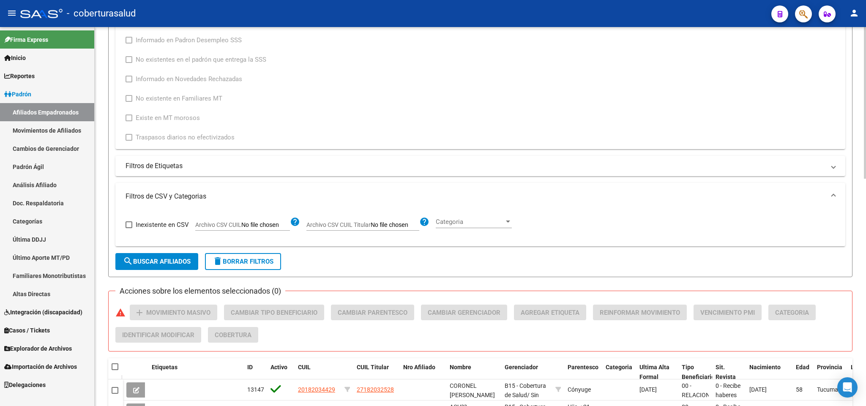
scroll to position [315, 0]
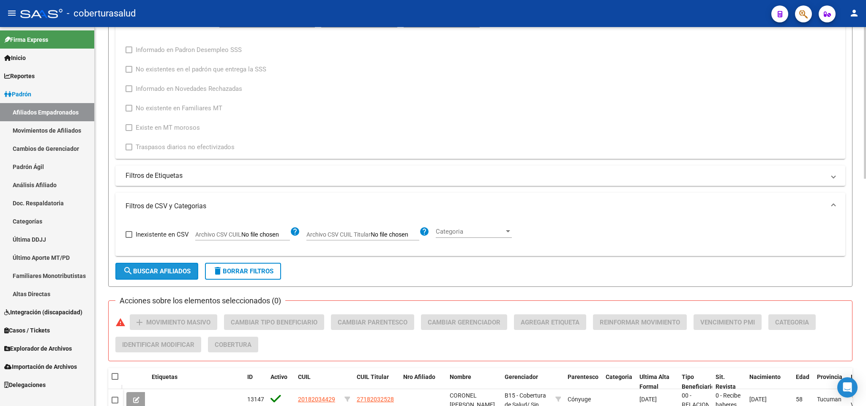
click at [182, 278] on button "search Buscar Afiliados" at bounding box center [156, 271] width 83 height 17
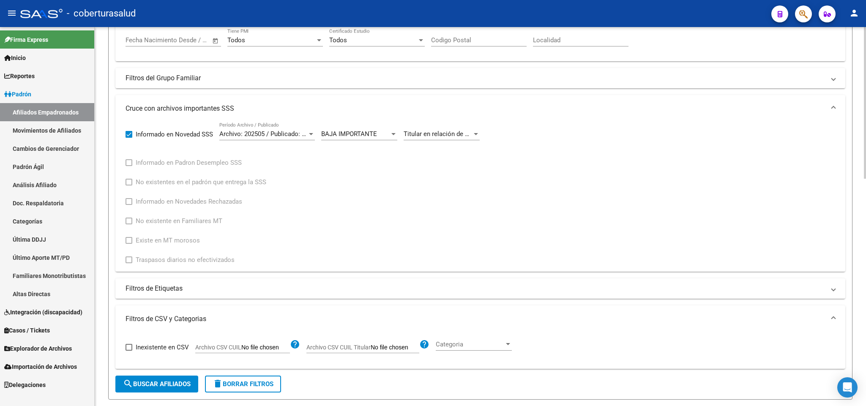
scroll to position [0, 0]
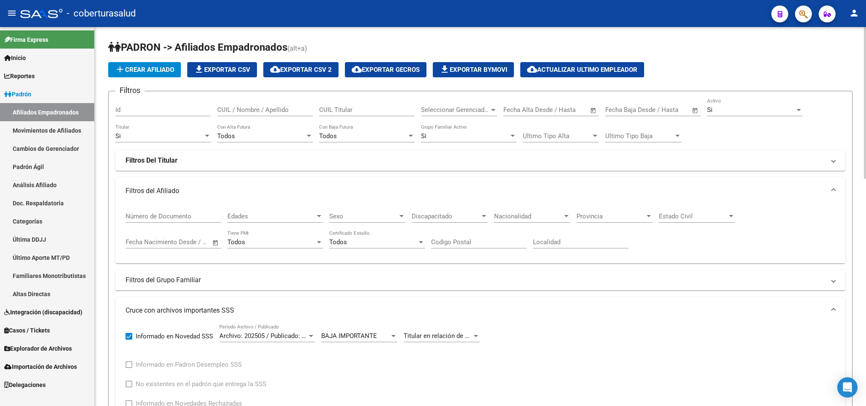
click at [740, 112] on div "Si" at bounding box center [751, 110] width 88 height 8
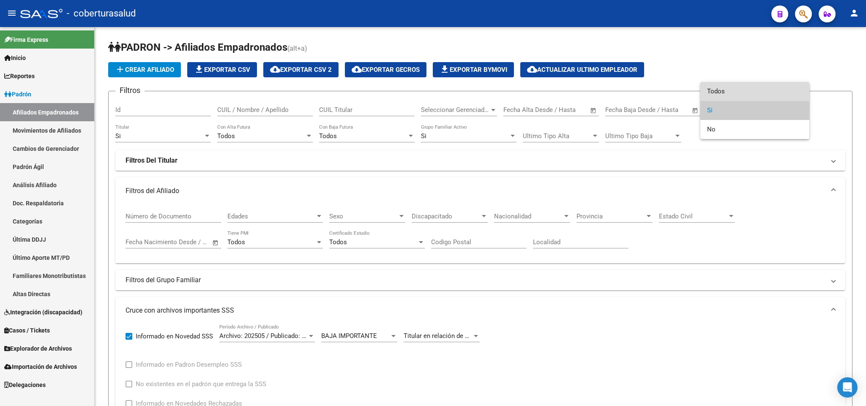
click at [741, 98] on span "Todos" at bounding box center [754, 91] width 95 height 19
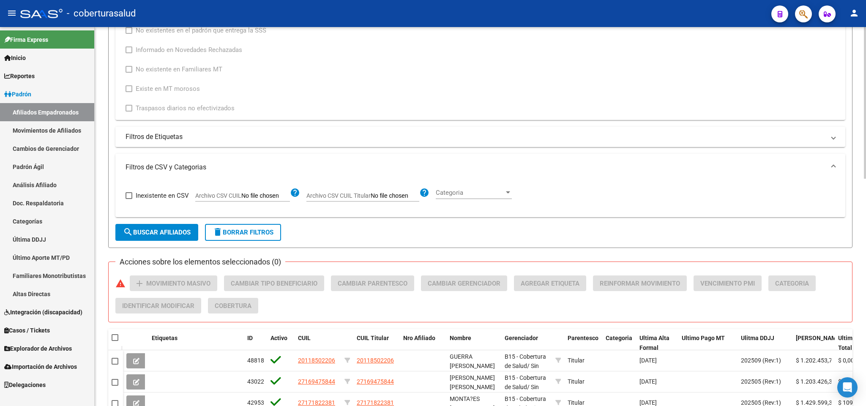
scroll to position [380, 0]
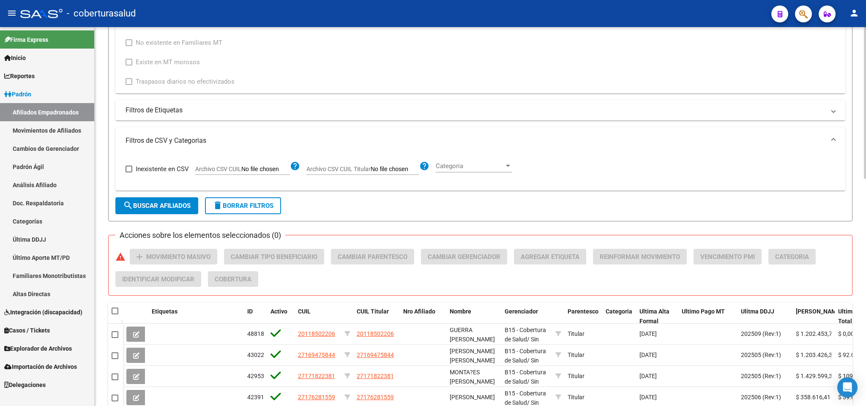
click at [169, 206] on span "search Buscar Afiliados" at bounding box center [157, 206] width 68 height 8
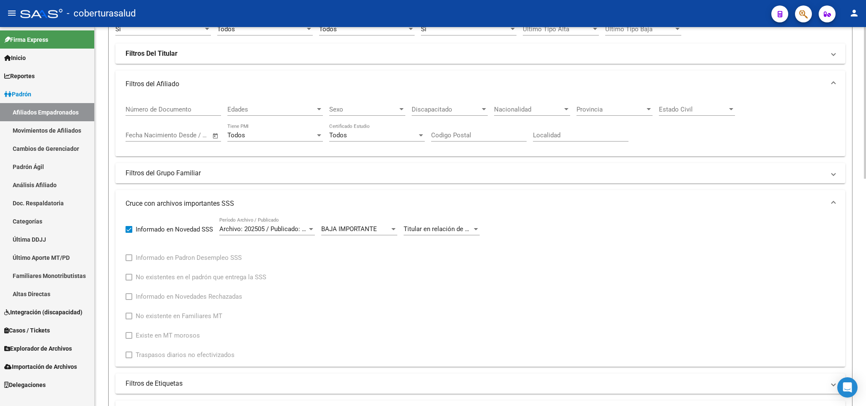
scroll to position [0, 0]
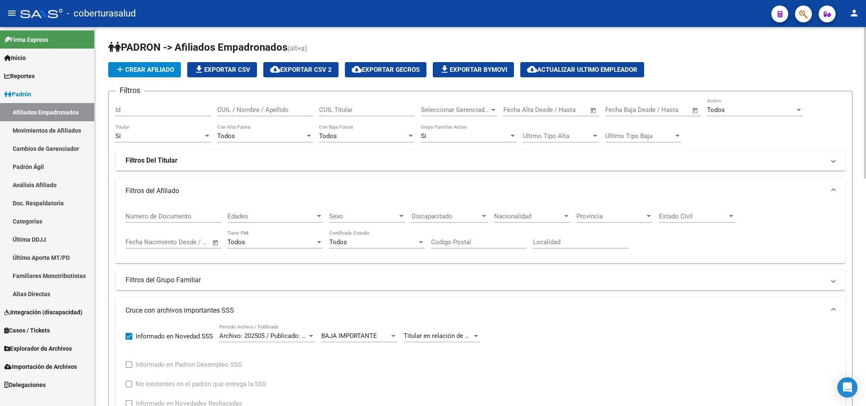
click at [178, 137] on div "Si" at bounding box center [159, 136] width 88 height 8
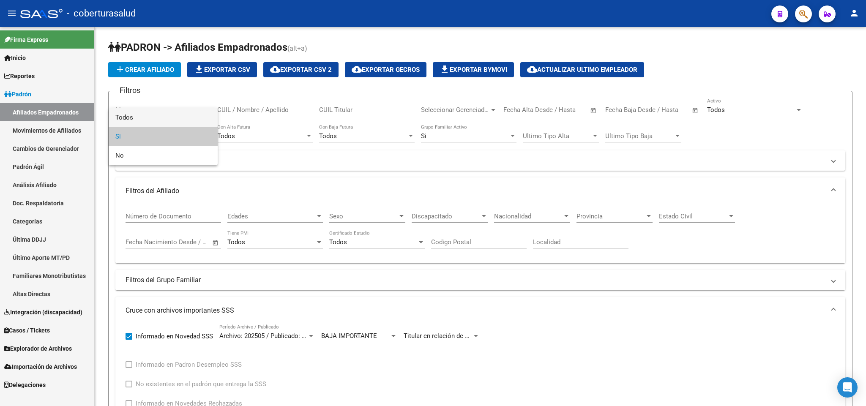
click at [181, 116] on span "Todos" at bounding box center [162, 117] width 95 height 19
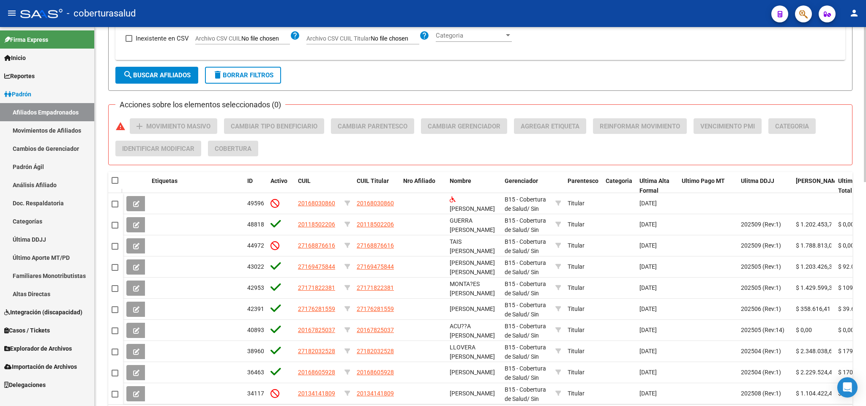
scroll to position [507, 0]
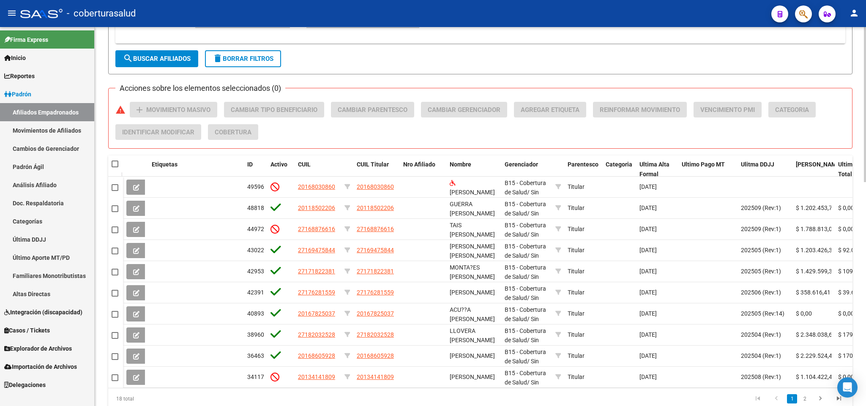
click at [137, 57] on span "search Buscar Afiliados" at bounding box center [157, 59] width 68 height 8
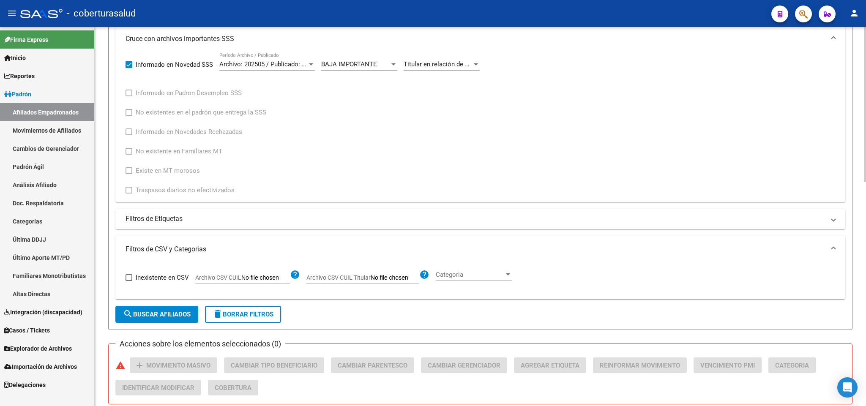
scroll to position [41, 0]
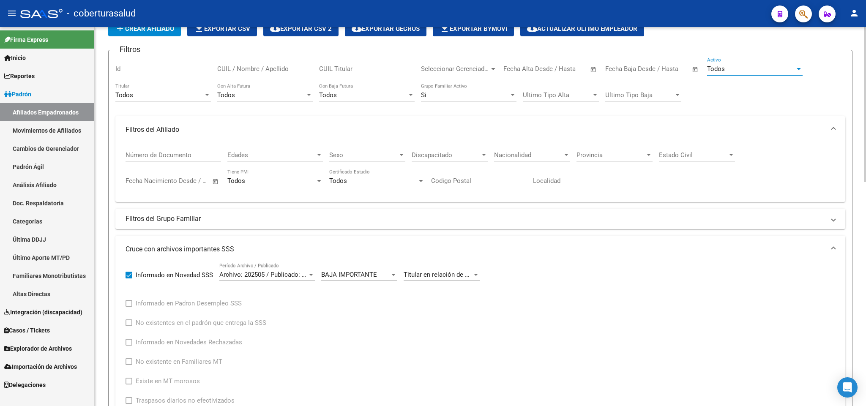
click at [758, 65] on div "Todos" at bounding box center [751, 69] width 88 height 8
click at [758, 65] on span "Todos" at bounding box center [754, 69] width 95 height 19
click at [758, 65] on div "Todos" at bounding box center [751, 69] width 88 height 8
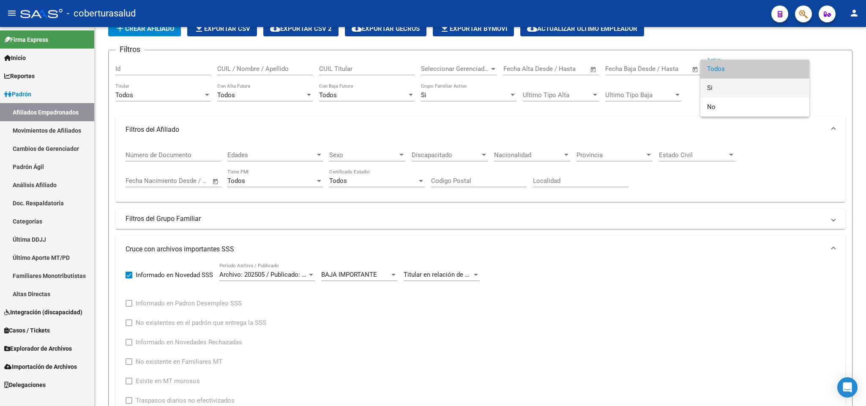
click at [744, 84] on span "Si" at bounding box center [754, 88] width 95 height 19
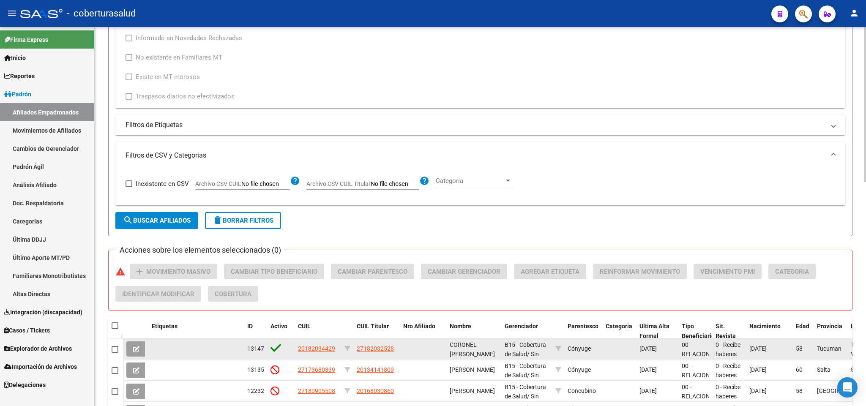
scroll to position [358, 0]
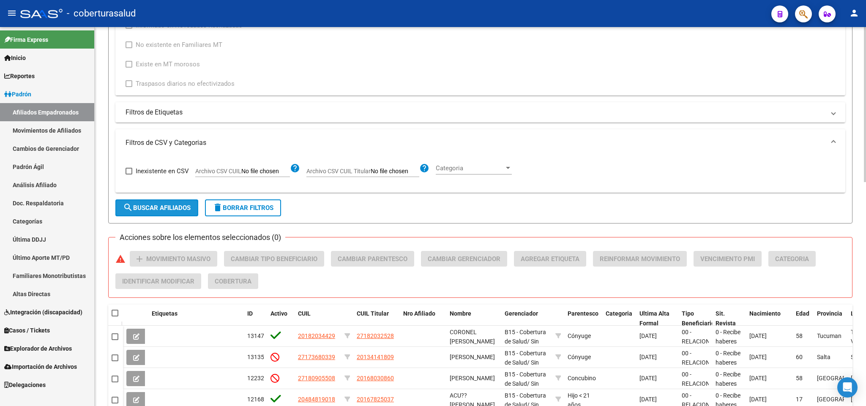
click at [155, 206] on span "search Buscar Afiliados" at bounding box center [157, 208] width 68 height 8
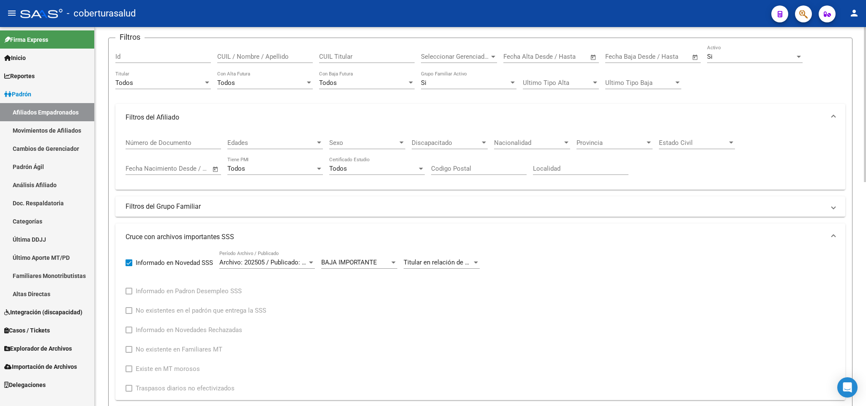
scroll to position [0, 0]
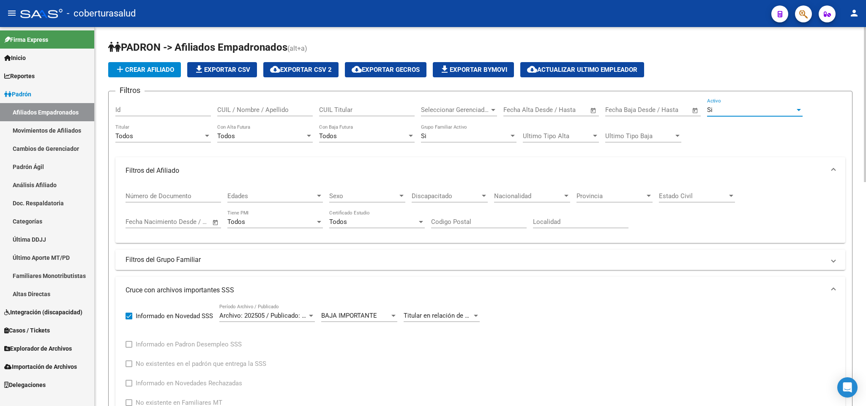
click at [735, 109] on div "Si" at bounding box center [751, 110] width 88 height 8
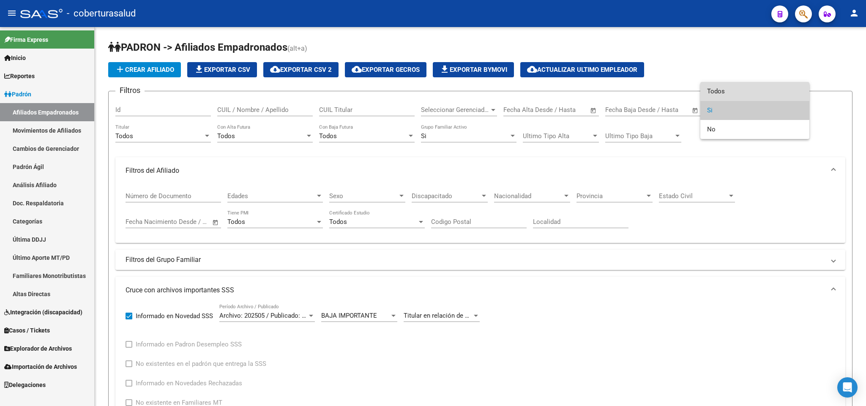
click at [735, 97] on span "Todos" at bounding box center [754, 91] width 95 height 19
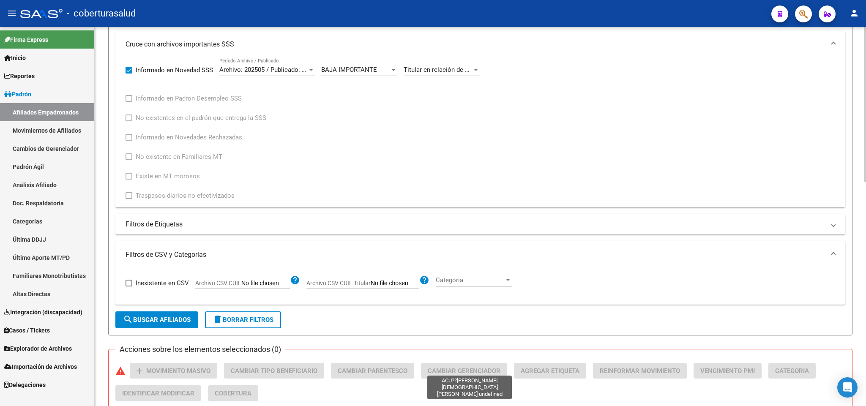
scroll to position [380, 0]
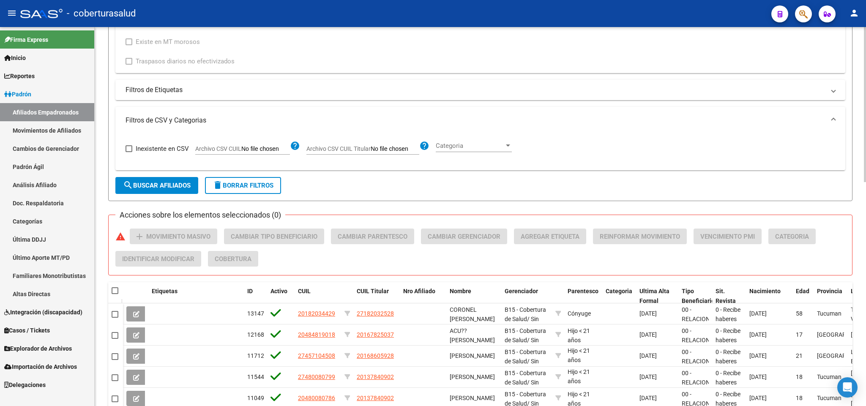
click at [165, 183] on span "search Buscar Afiliados" at bounding box center [157, 186] width 68 height 8
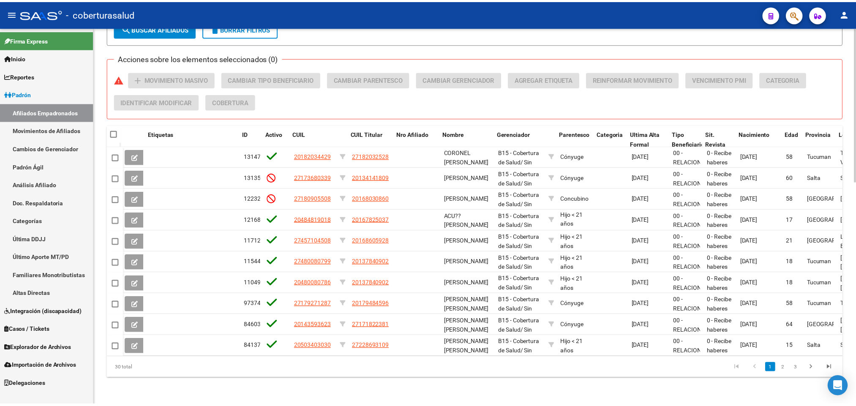
scroll to position [0, 2]
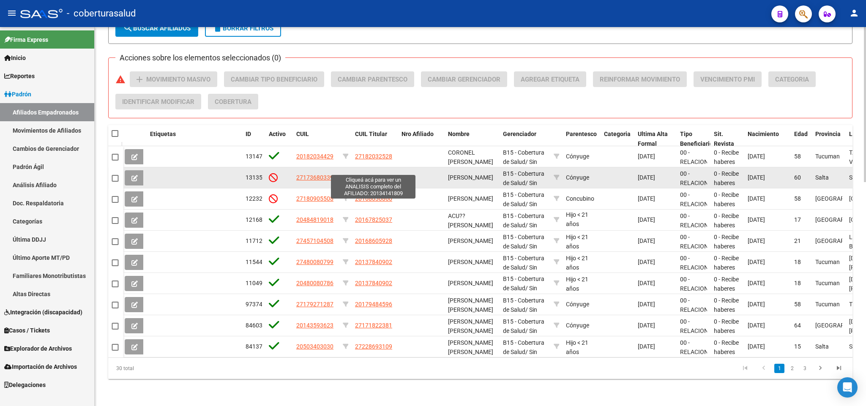
click at [374, 174] on span "20134141809" at bounding box center [373, 177] width 37 height 7
type textarea "20134141809"
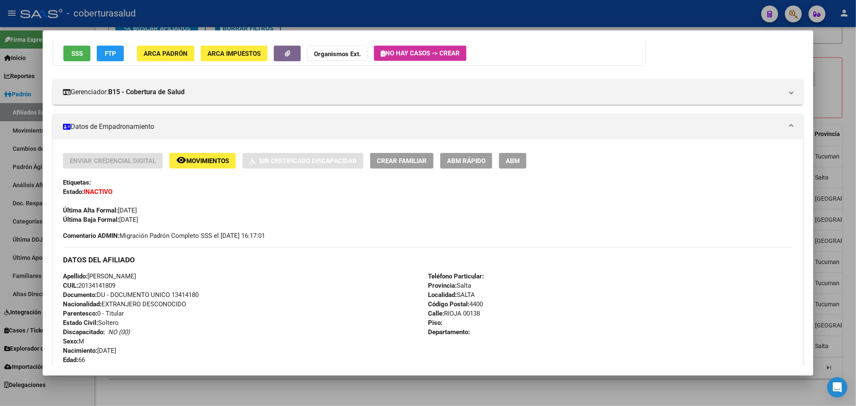
scroll to position [33, 0]
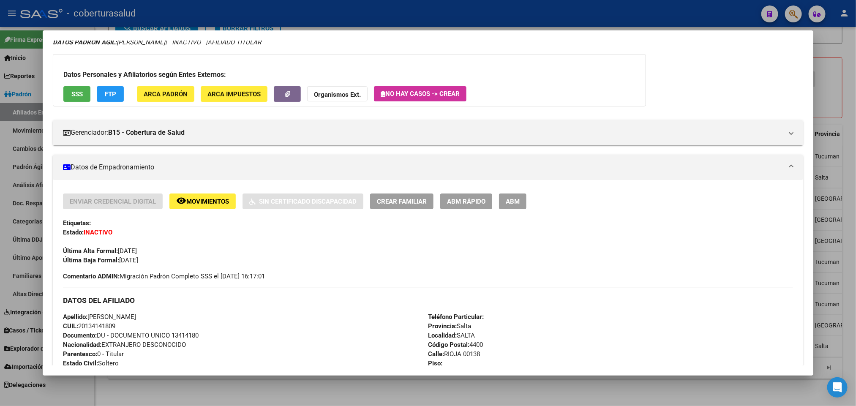
click at [216, 199] on span "Movimientos" at bounding box center [207, 202] width 43 height 8
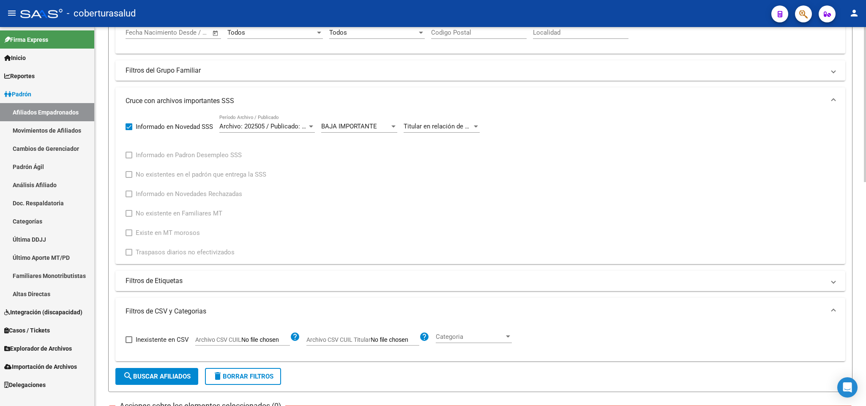
scroll to position [0, 0]
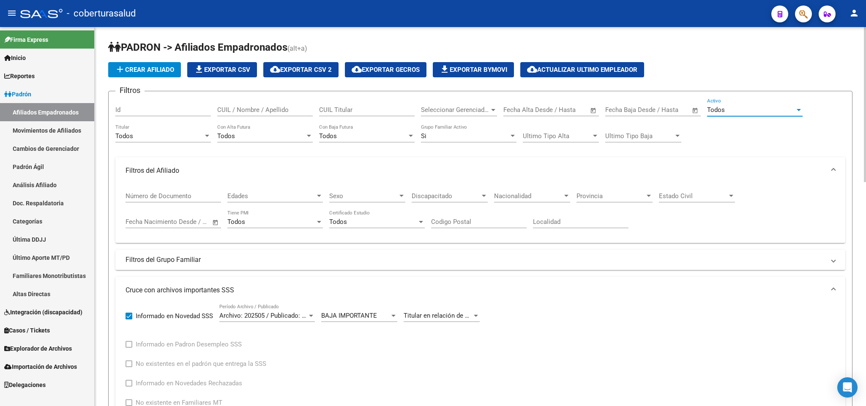
click at [736, 112] on div "Todos" at bounding box center [751, 110] width 88 height 8
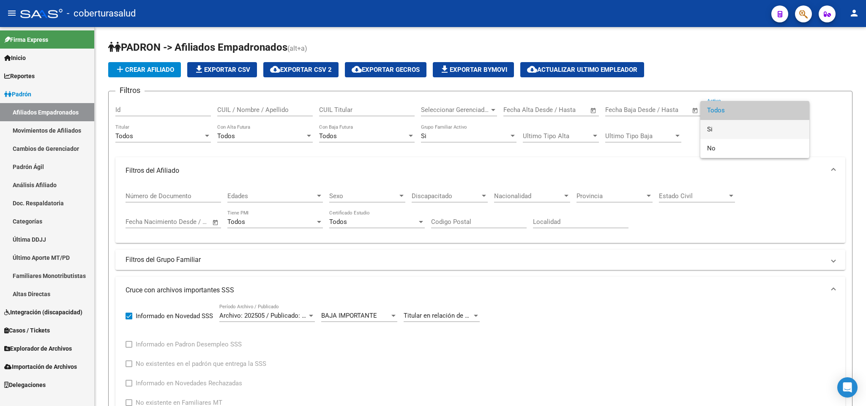
click at [733, 127] on span "Si" at bounding box center [754, 129] width 95 height 19
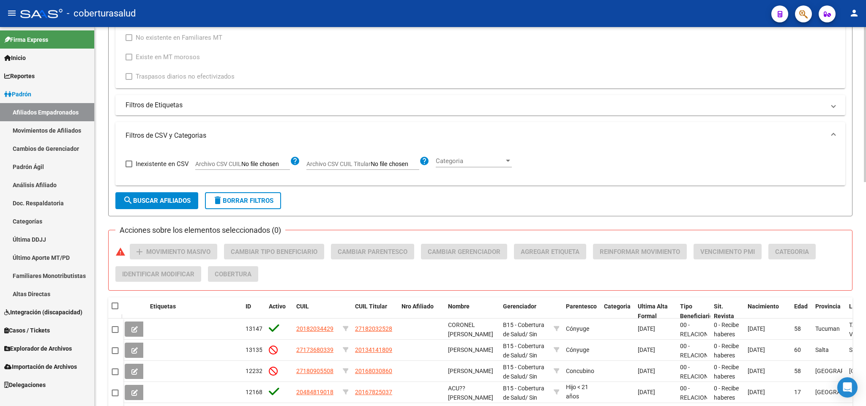
scroll to position [358, 0]
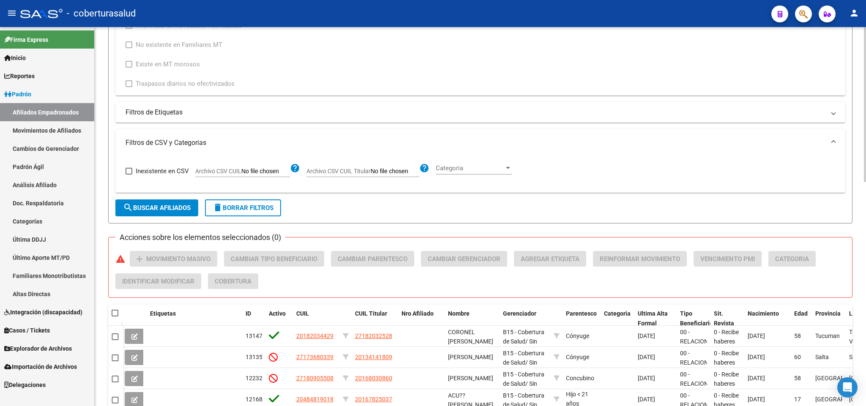
click at [158, 204] on span "search Buscar Afiliados" at bounding box center [157, 208] width 68 height 8
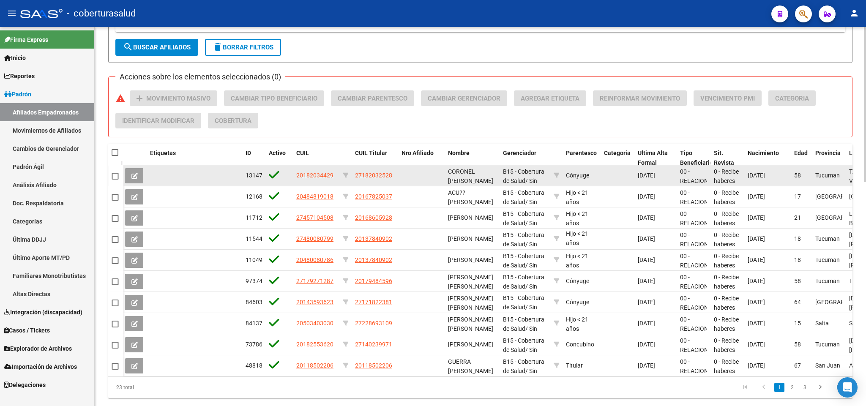
scroll to position [548, 0]
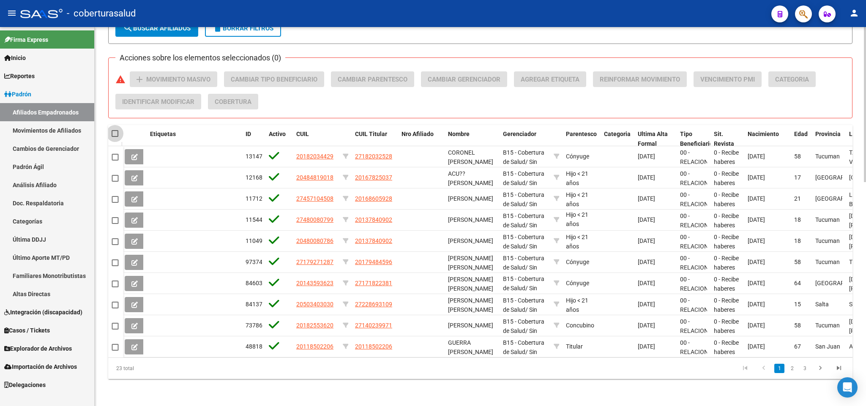
click at [114, 130] on span at bounding box center [115, 133] width 7 height 7
click at [114, 137] on input "checkbox" at bounding box center [114, 137] width 0 height 0
checkbox input "true"
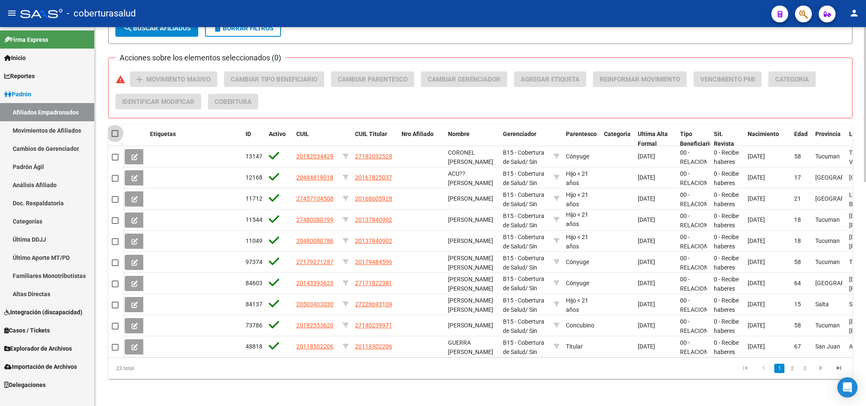
checkbox input "true"
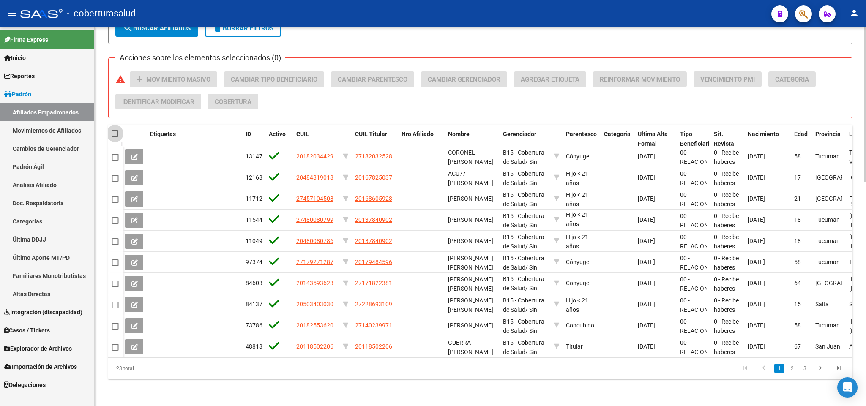
checkbox input "true"
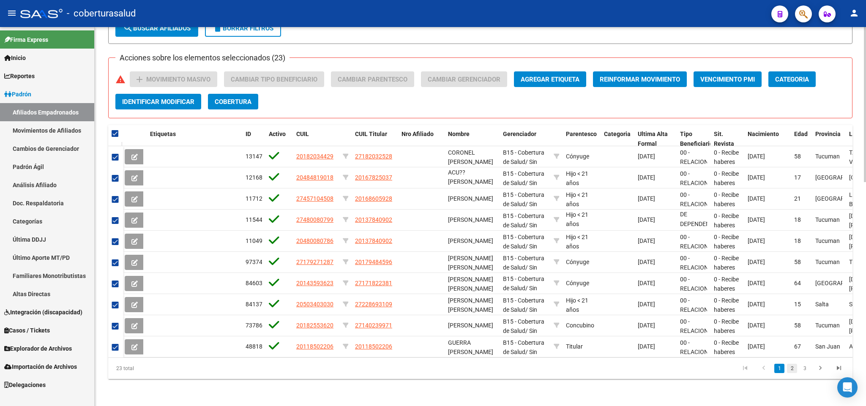
click at [788, 369] on link "2" at bounding box center [792, 368] width 10 height 9
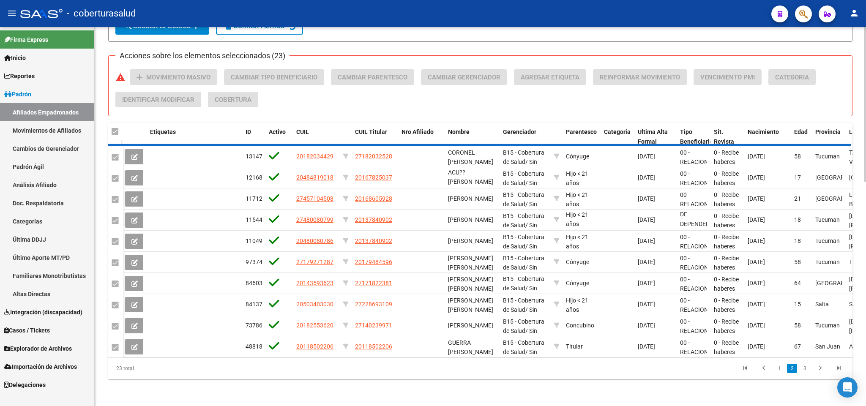
scroll to position [0, 0]
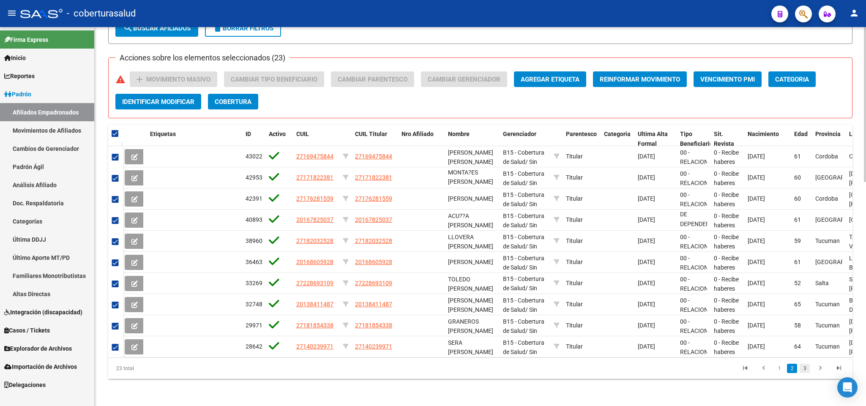
click at [802, 370] on link "3" at bounding box center [804, 368] width 10 height 9
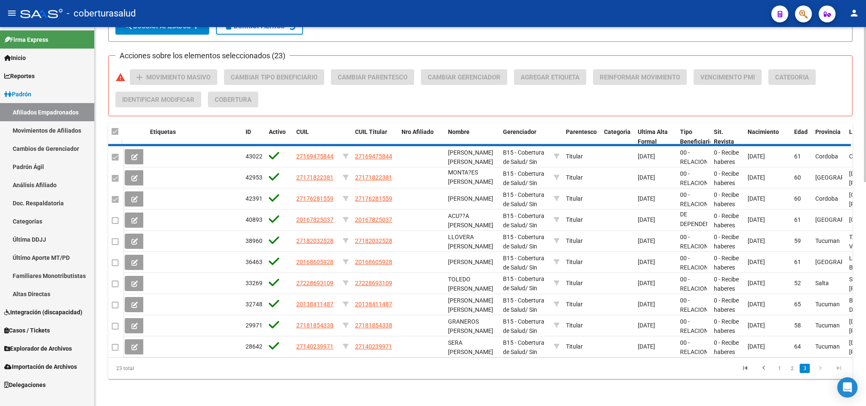
checkbox input "false"
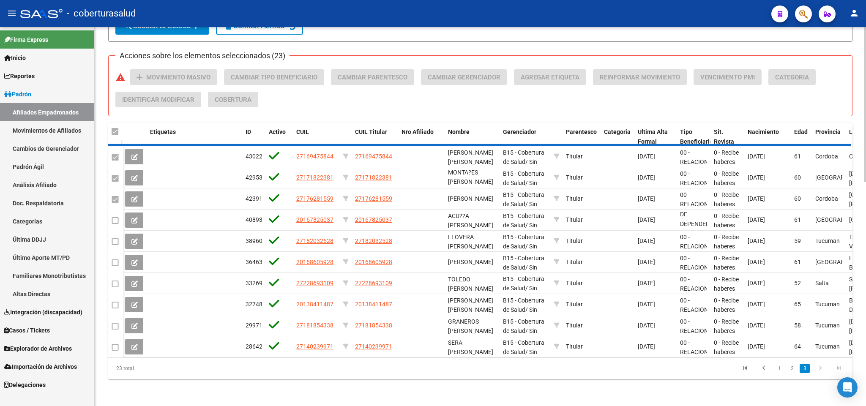
checkbox input "false"
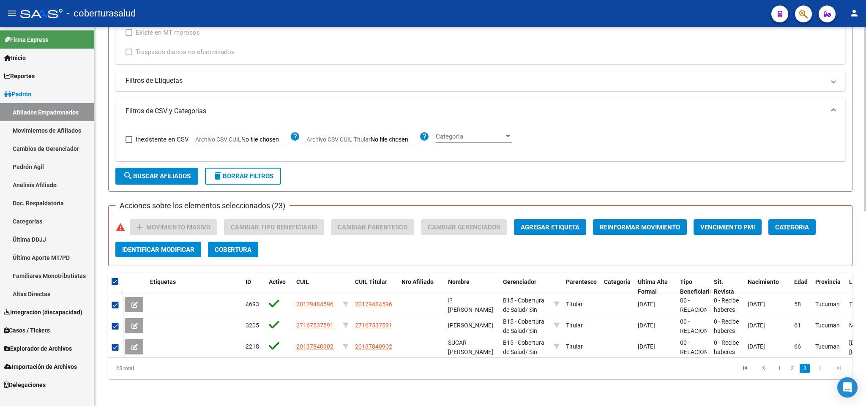
scroll to position [400, 0]
click at [793, 370] on link "2" at bounding box center [792, 368] width 10 height 9
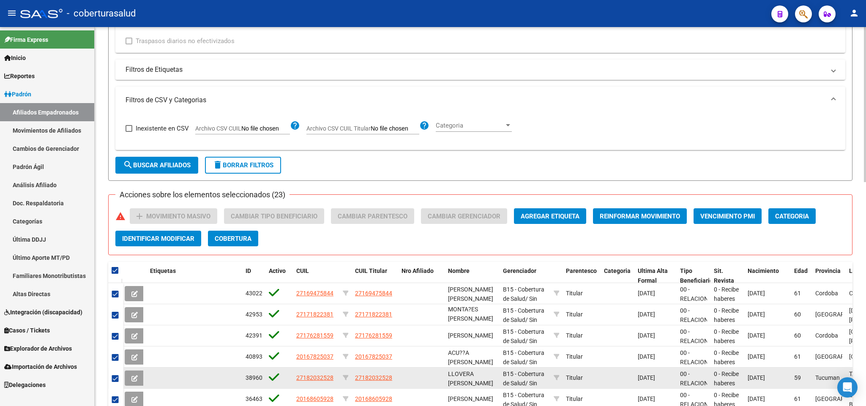
click at [779, 372] on datatable-body-cell "[DATE]" at bounding box center [767, 378] width 46 height 21
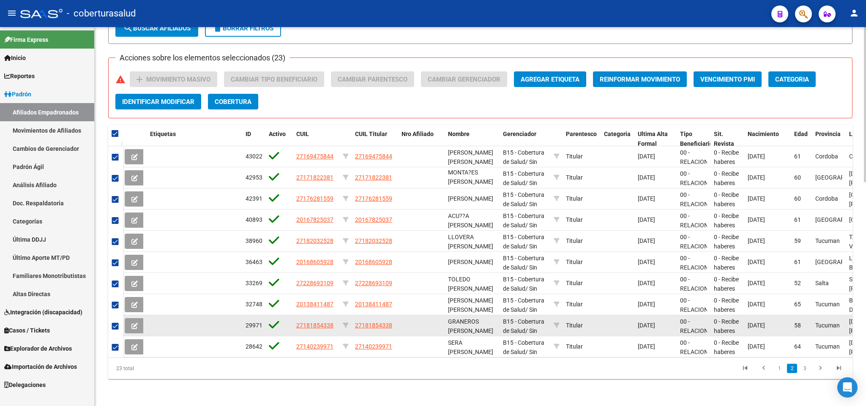
scroll to position [548, 0]
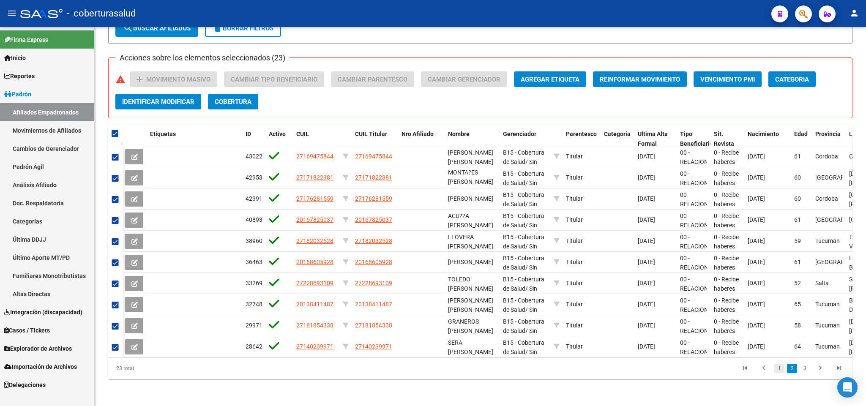
click at [779, 368] on link "1" at bounding box center [779, 368] width 10 height 9
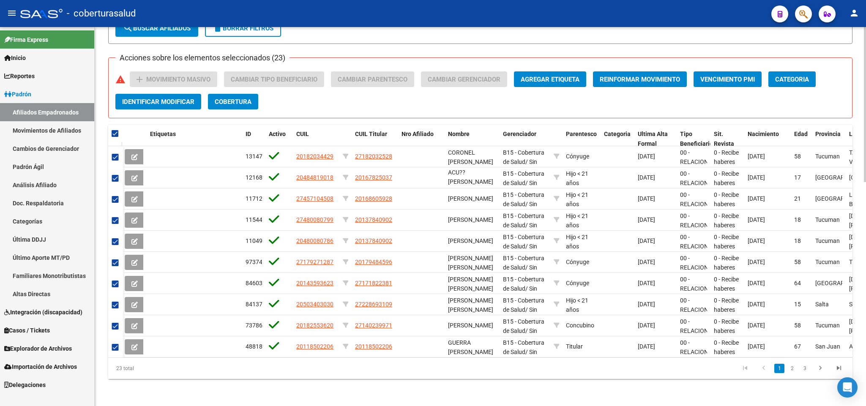
click at [374, 94] on div "Acciones sobre los elementos seleccionados (23) warning add Movimiento Masivo C…" at bounding box center [483, 93] width 736 height 45
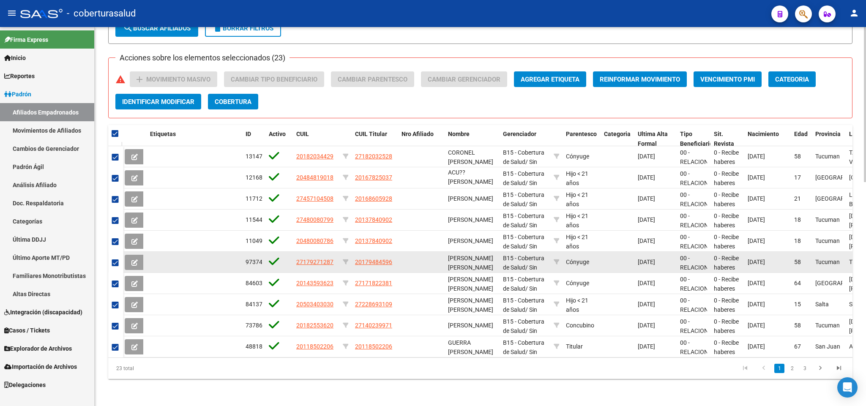
click at [111, 252] on datatable-body-cell at bounding box center [116, 262] width 15 height 21
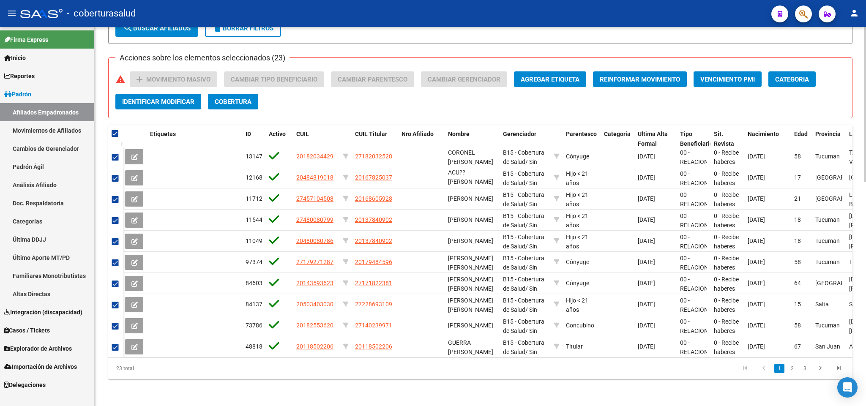
click at [523, 57] on div "Acciones sobre los elementos seleccionados (23) warning add Movimiento Masivo C…" at bounding box center [480, 87] width 744 height 61
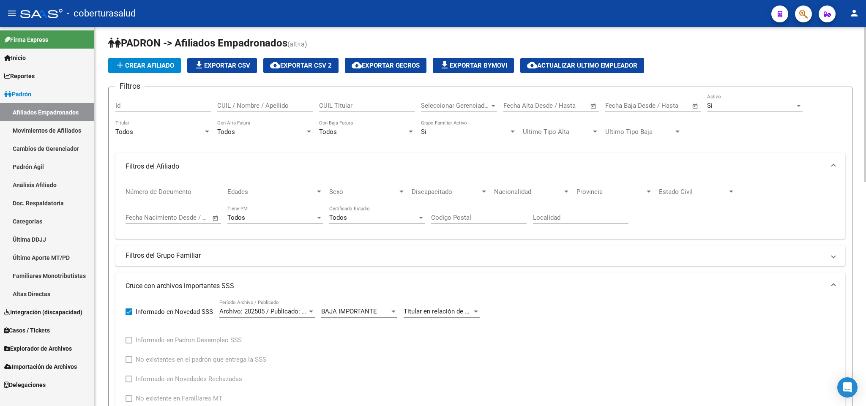
scroll to position [0, 0]
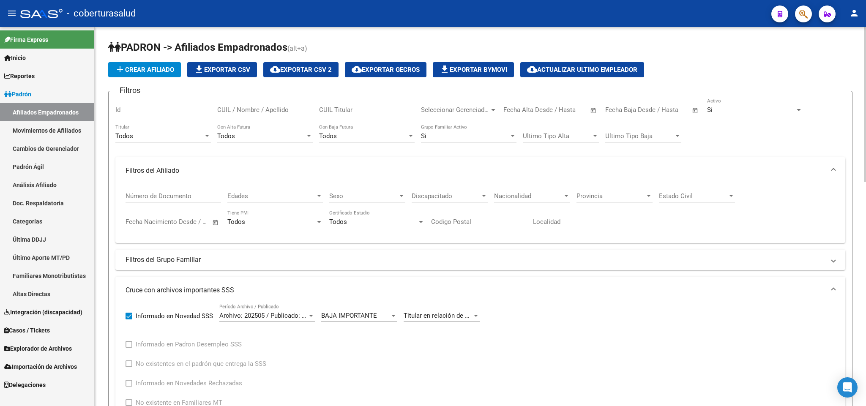
click at [169, 136] on div "Todos" at bounding box center [159, 136] width 88 height 8
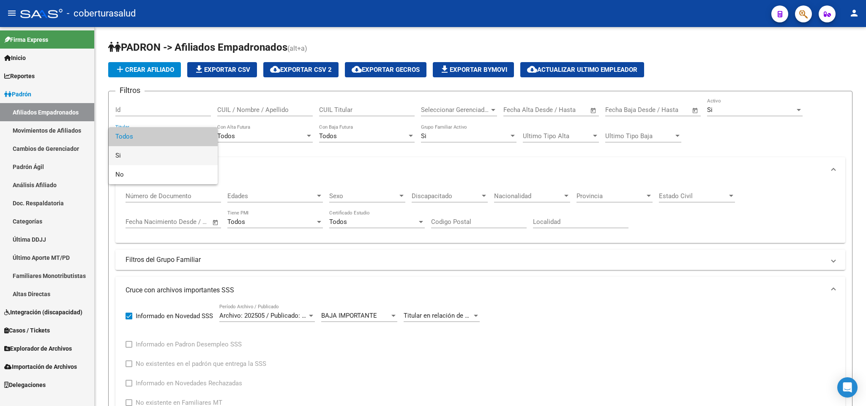
click at [163, 152] on span "Si" at bounding box center [162, 155] width 95 height 19
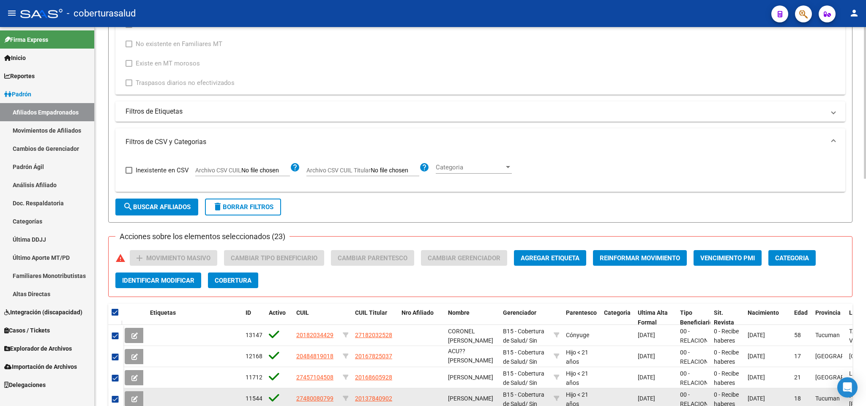
scroll to position [568, 0]
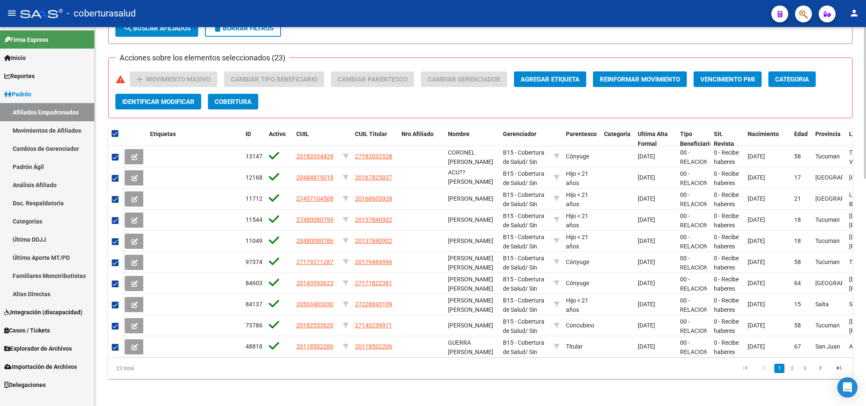
click at [114, 130] on span at bounding box center [115, 133] width 7 height 7
click at [114, 137] on input "checkbox" at bounding box center [114, 137] width 0 height 0
checkbox input "false"
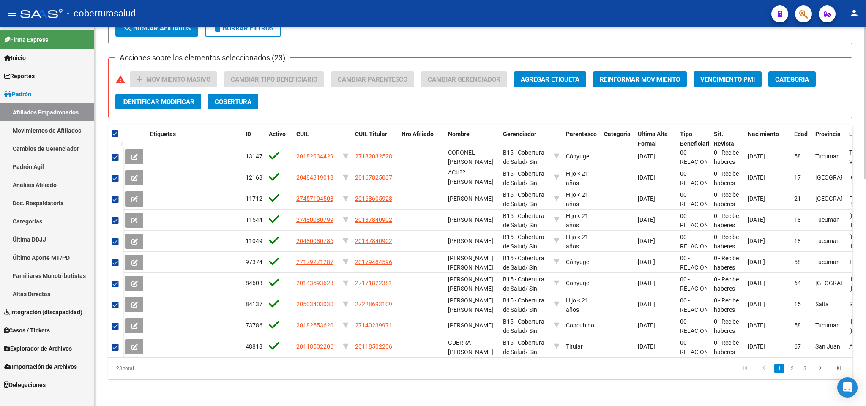
checkbox input "false"
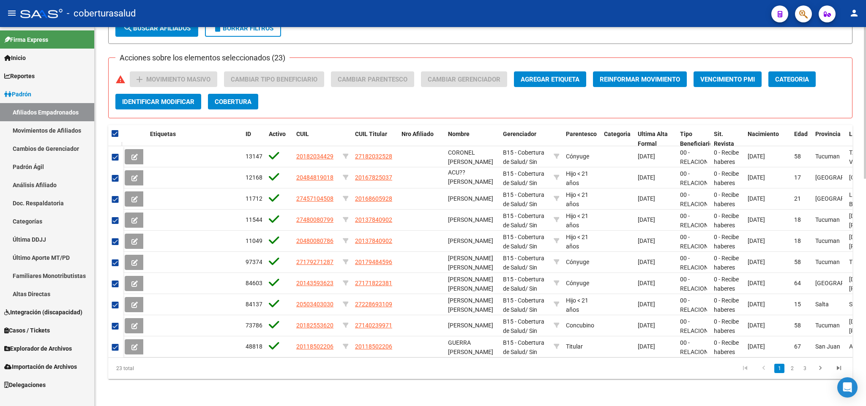
checkbox input "false"
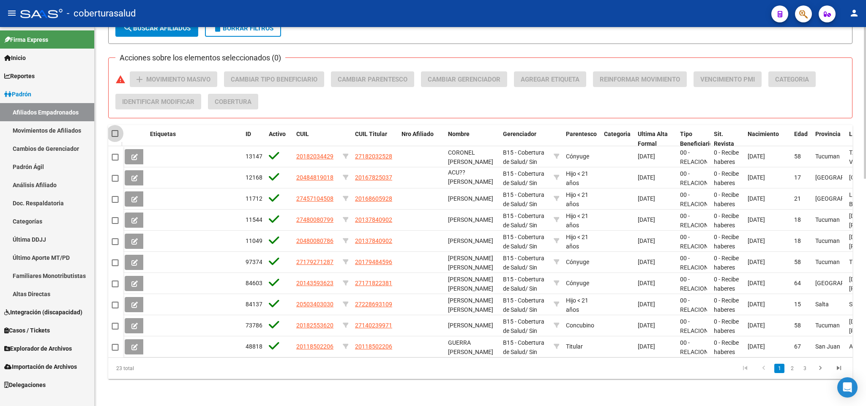
click at [114, 130] on span at bounding box center [115, 133] width 7 height 7
click at [114, 137] on input "checkbox" at bounding box center [114, 137] width 0 height 0
checkbox input "true"
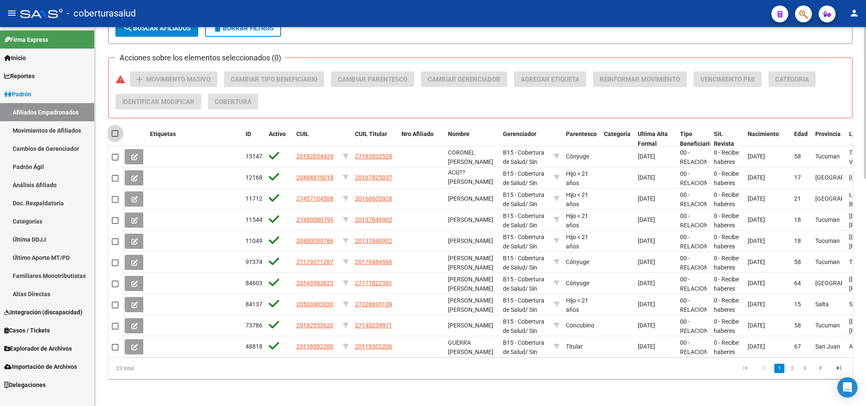
checkbox input "true"
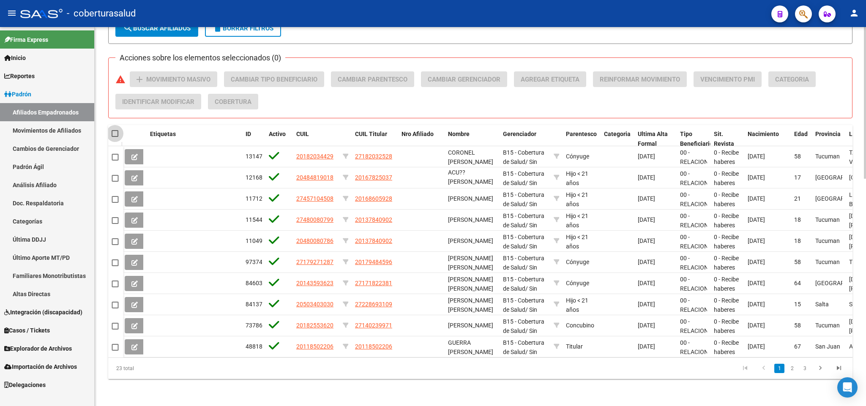
checkbox input "true"
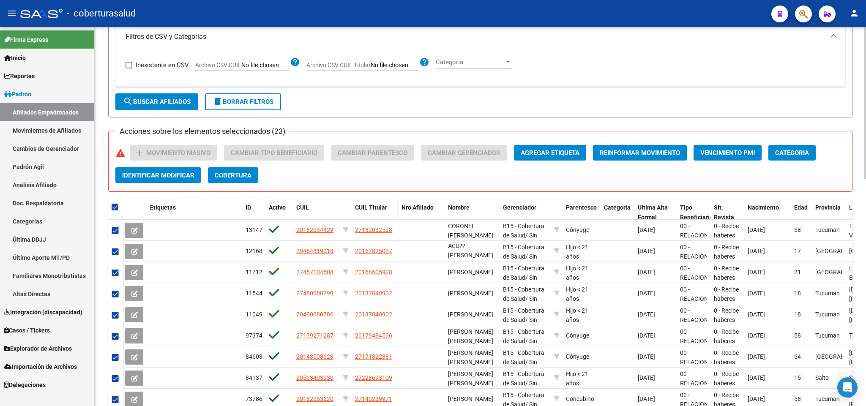
scroll to position [441, 0]
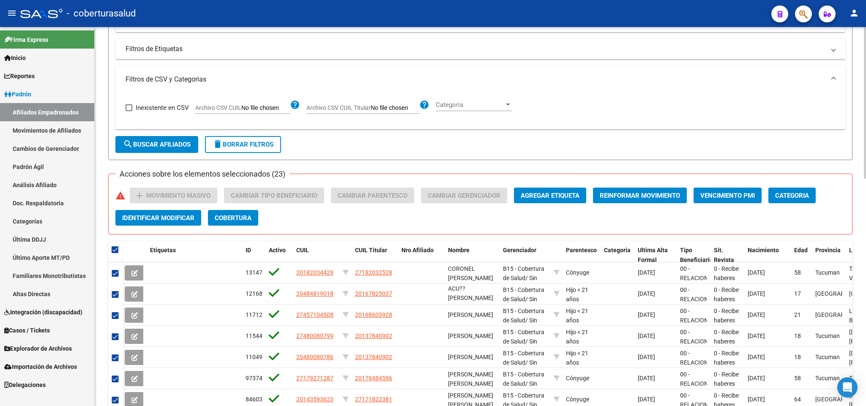
click at [170, 148] on span "search Buscar Afiliados" at bounding box center [157, 145] width 68 height 8
checkbox input "false"
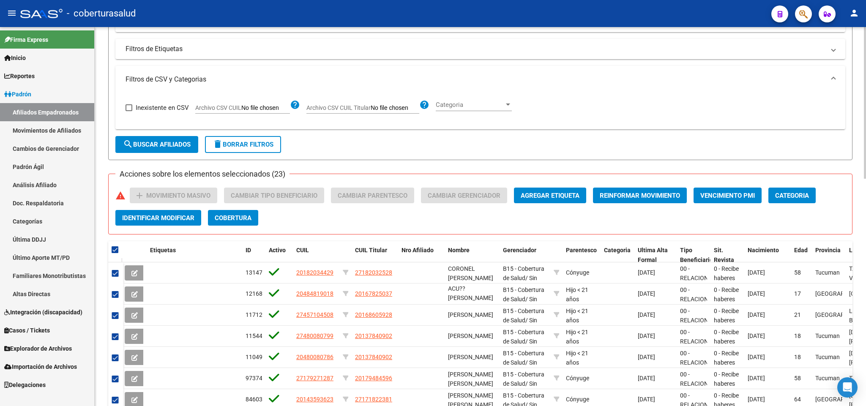
checkbox input "false"
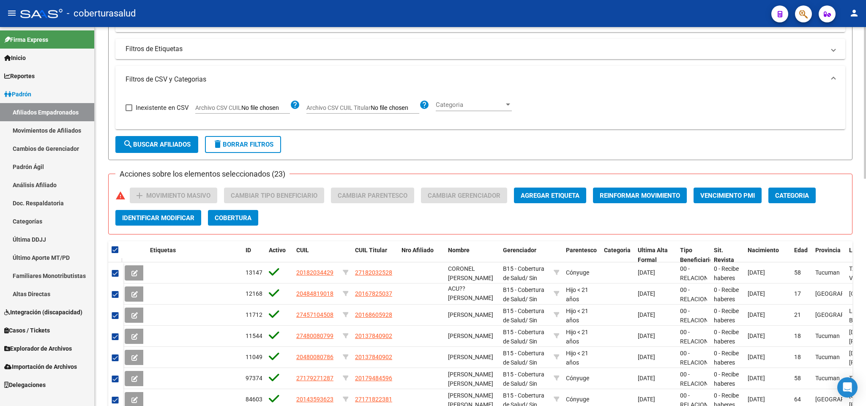
checkbox input "false"
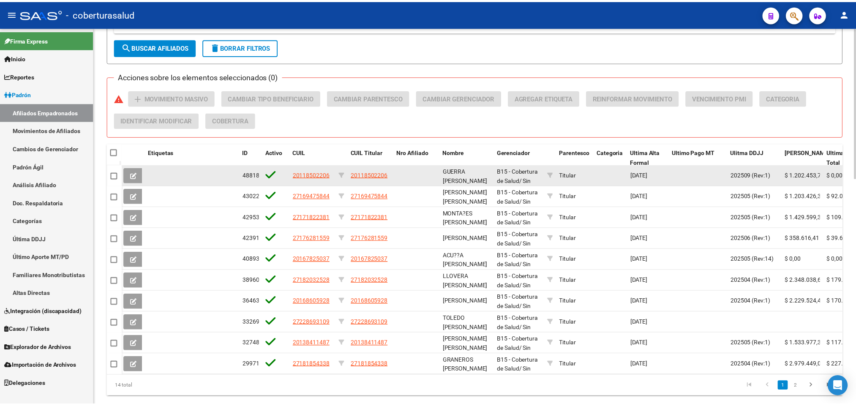
scroll to position [568, 0]
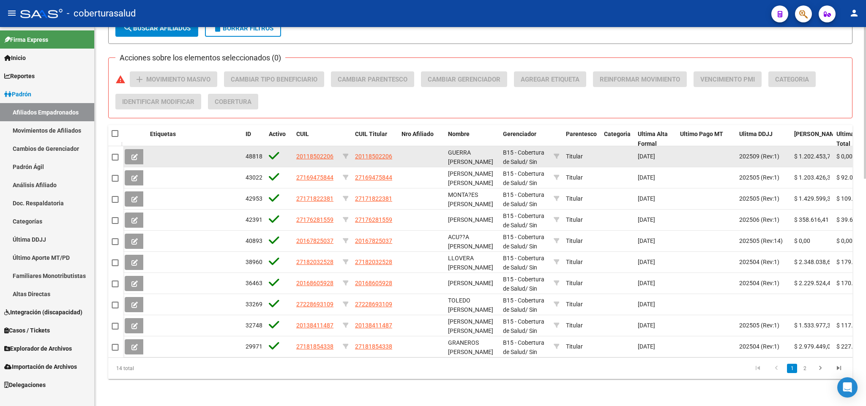
drag, startPoint x: 367, startPoint y: 146, endPoint x: 360, endPoint y: 152, distance: 8.7
click at [360, 152] on datatable-body-cell "20118502206" at bounding box center [374, 156] width 46 height 21
click at [361, 153] on span "20118502206" at bounding box center [373, 156] width 37 height 7
type textarea "20118502206"
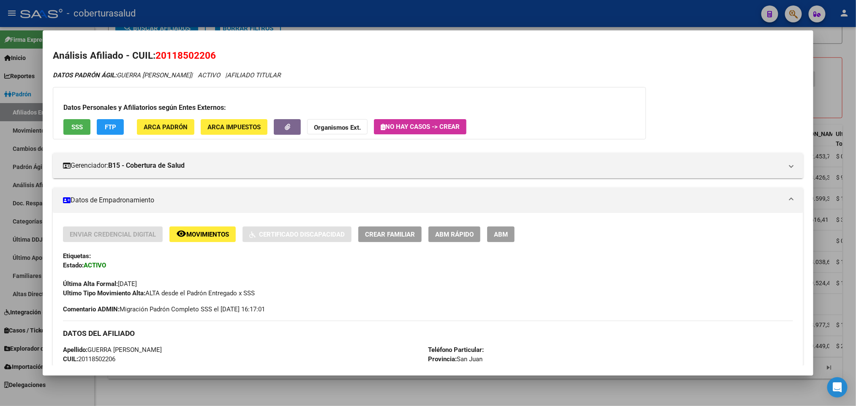
click at [197, 54] on span "20118502206" at bounding box center [185, 55] width 60 height 11
copy span "20118502206"
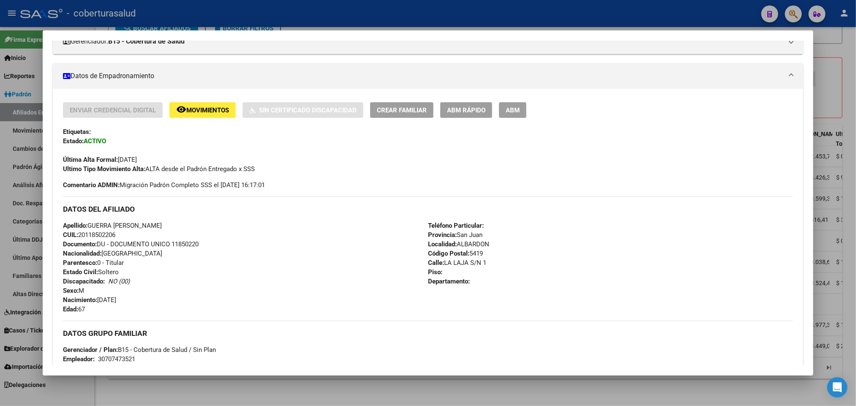
scroll to position [127, 0]
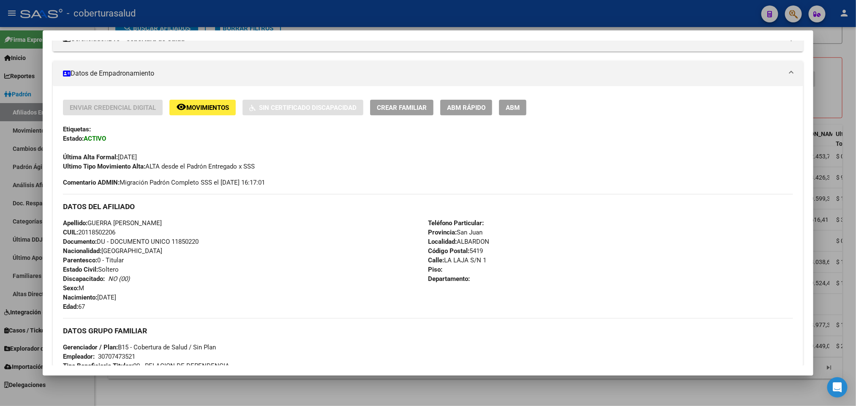
click at [180, 108] on mat-icon "remove_red_eye" at bounding box center [181, 107] width 10 height 10
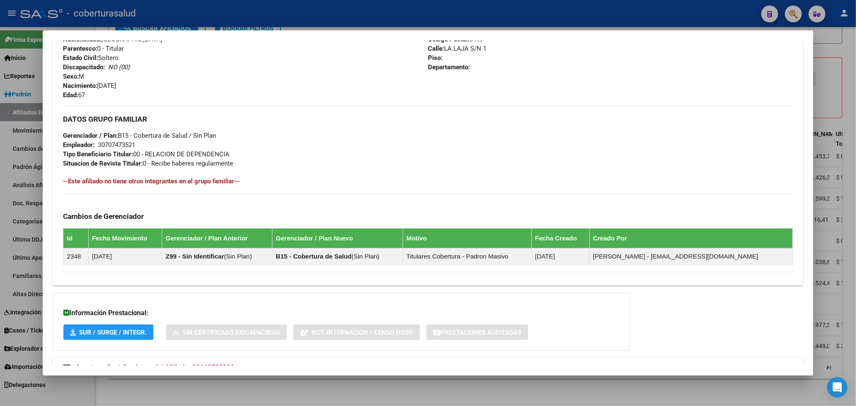
scroll to position [371, 0]
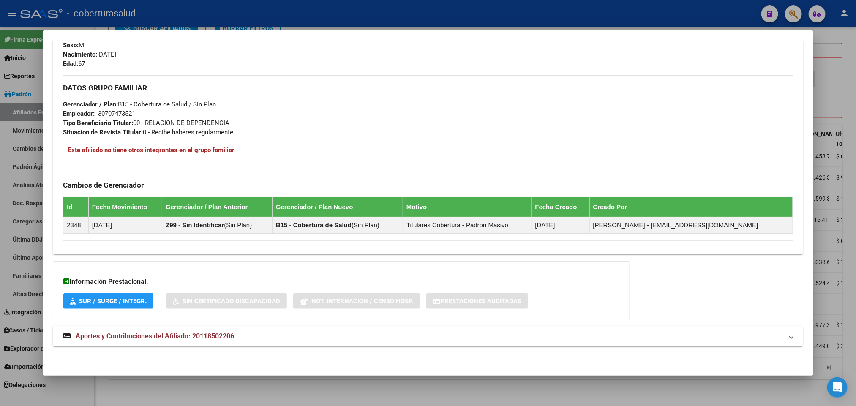
click at [204, 338] on span "Aportes y Contribuciones del Afiliado: 20118502206" at bounding box center [155, 336] width 158 height 8
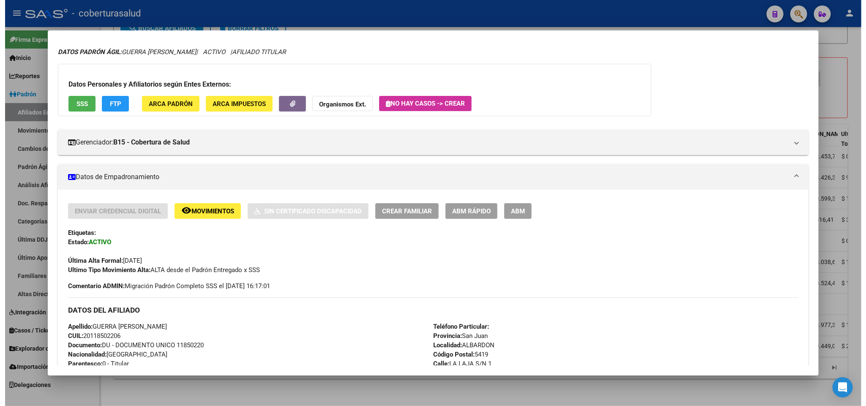
scroll to position [0, 0]
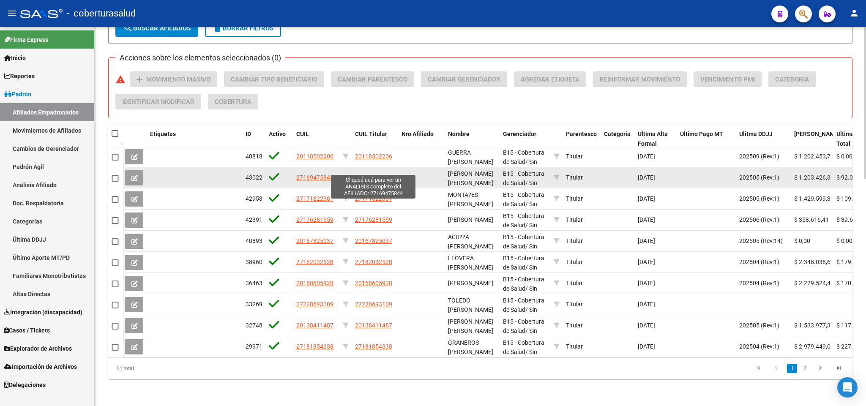
click at [381, 174] on span "27169475844" at bounding box center [373, 177] width 37 height 7
type textarea "27169475844"
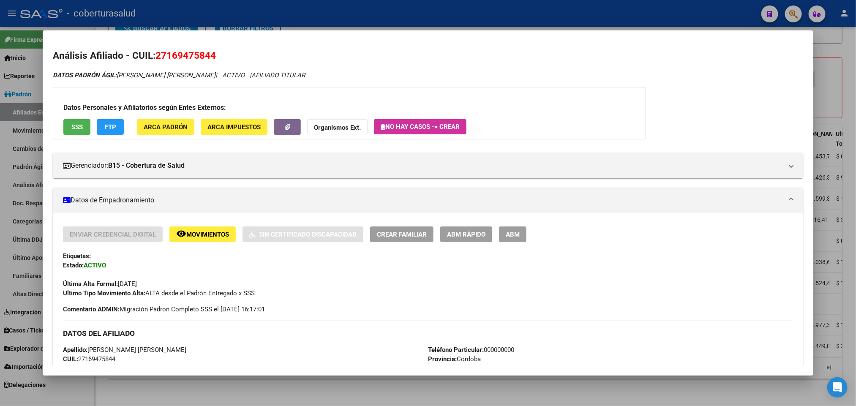
click at [190, 55] on span "27169475844" at bounding box center [185, 55] width 60 height 11
copy span "27169475844"
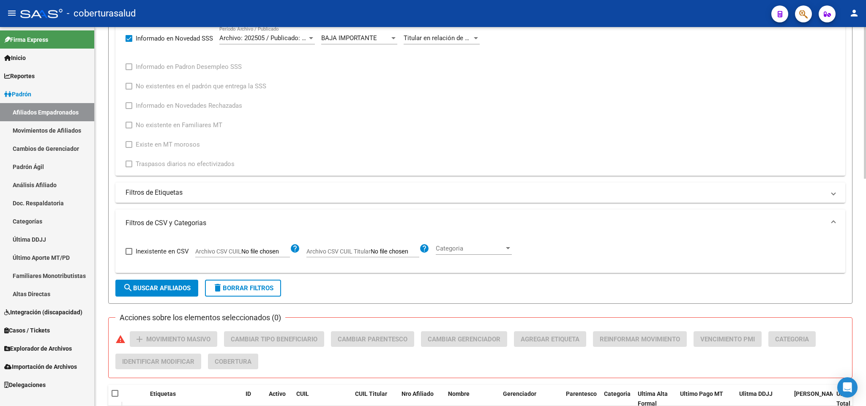
scroll to position [188, 0]
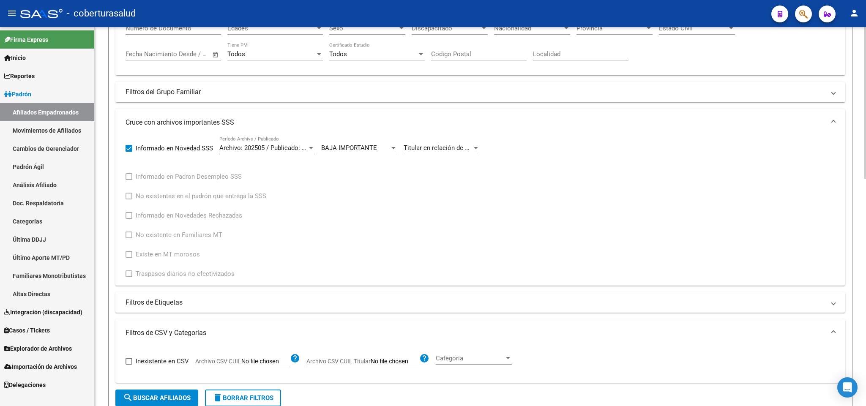
click at [470, 150] on span "Titular en relación de dependencia figura como jubilado titular. Se aplica la b…" at bounding box center [549, 148] width 292 height 8
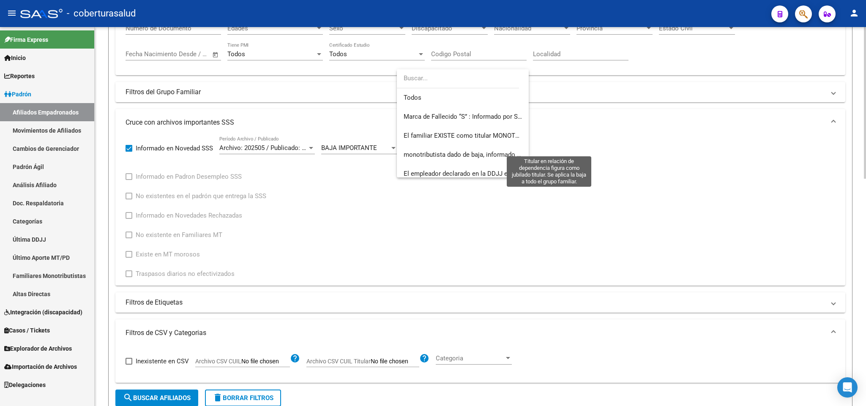
scroll to position [139, 0]
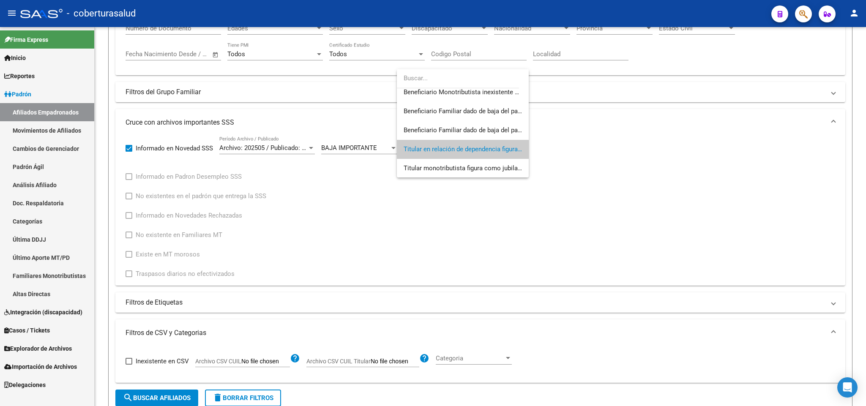
click at [363, 150] on div at bounding box center [433, 203] width 866 height 406
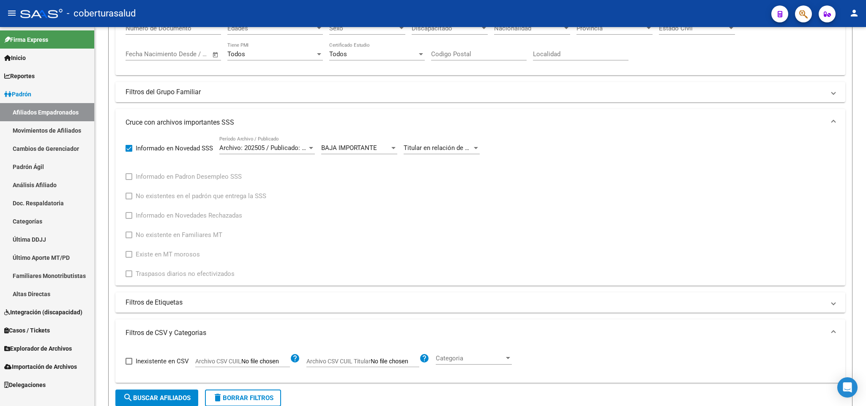
click at [363, 150] on span "BAJA IMPORTANTE" at bounding box center [349, 148] width 56 height 8
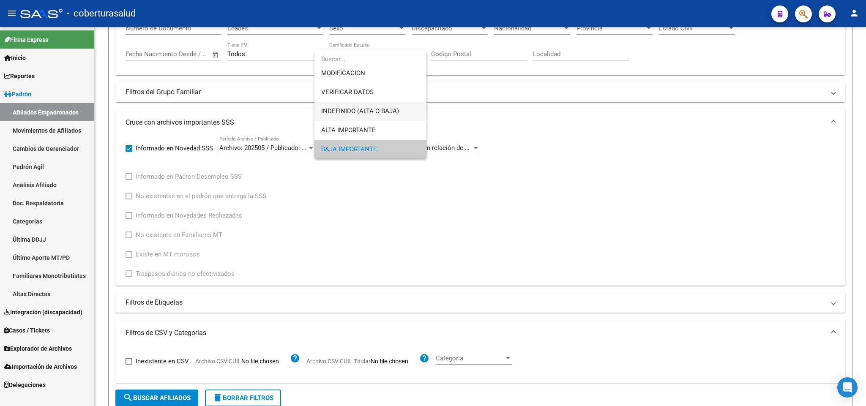
scroll to position [0, 0]
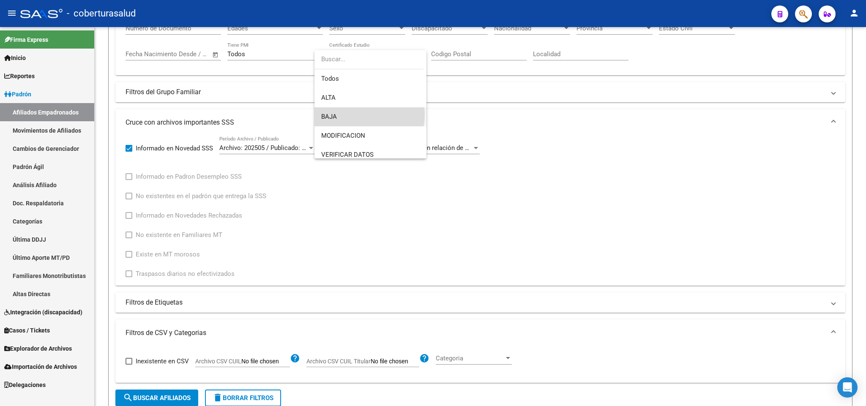
click at [354, 114] on span "BAJA" at bounding box center [370, 116] width 98 height 19
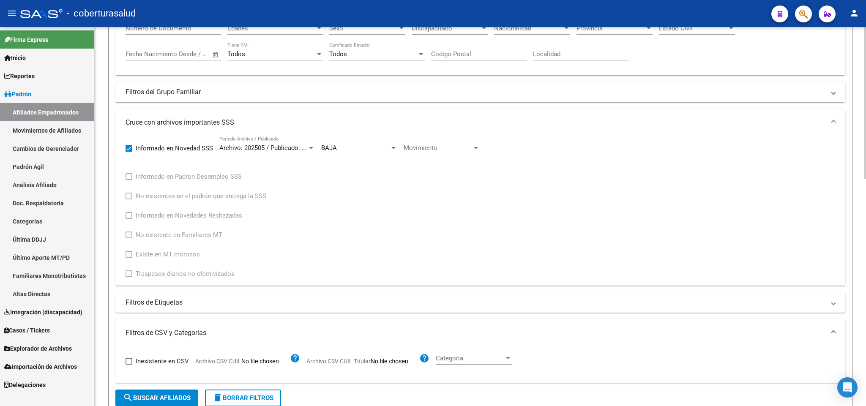
click at [419, 154] on div "Movimiento Movimiento" at bounding box center [441, 145] width 76 height 18
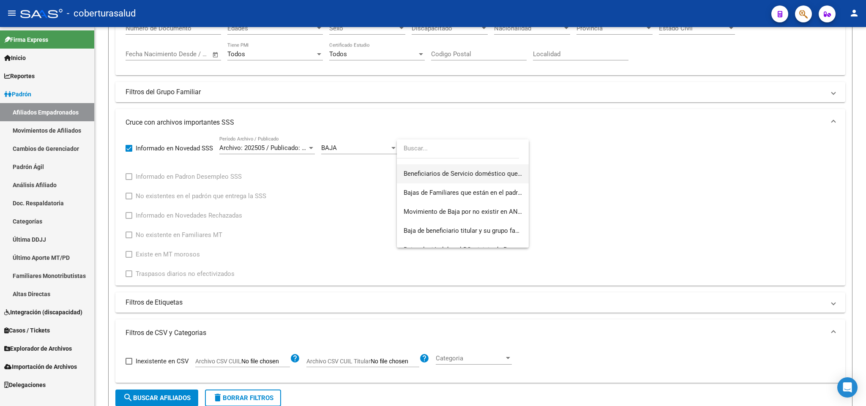
scroll to position [177, 0]
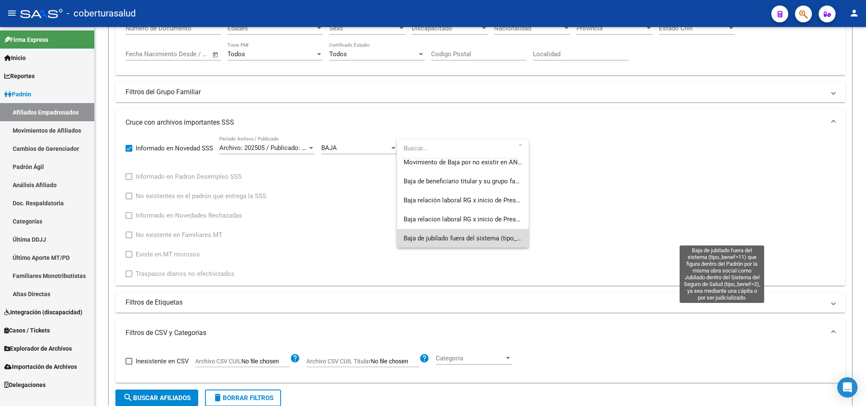
click at [466, 240] on span "Baja de jubilado fuera del sistema (tipo_benef=11) que figura dentro del Padrón…" at bounding box center [722, 238] width 639 height 8
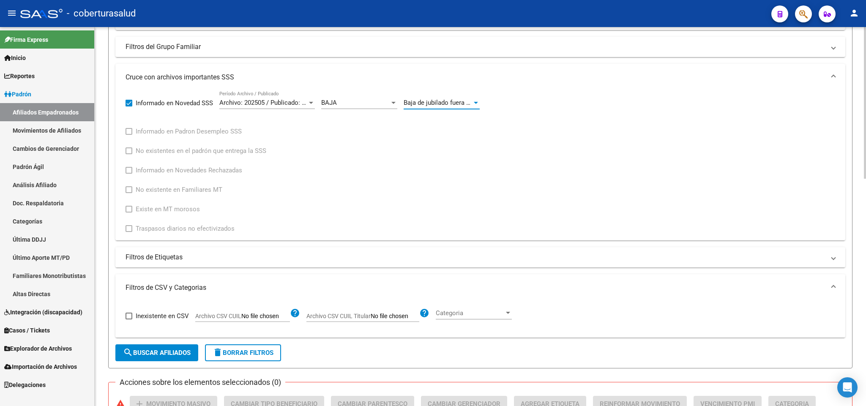
scroll to position [315, 0]
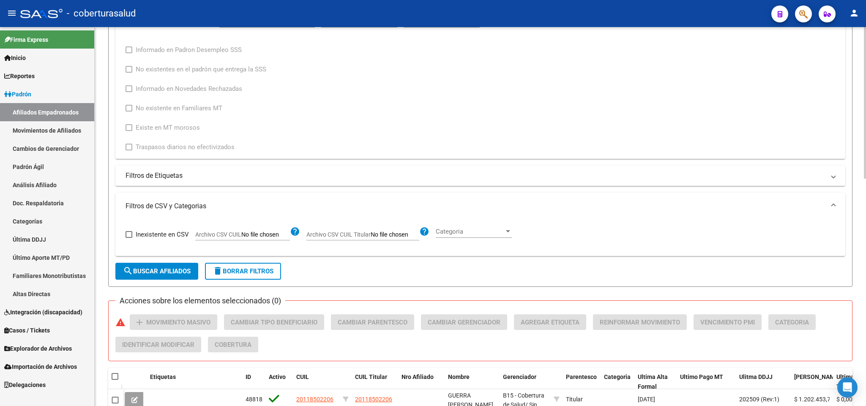
click at [185, 264] on form "Filtros Id CUIL / Nombre / Apellido CUIL Titular Seleccionar Gerenciador Selecc…" at bounding box center [480, 31] width 744 height 511
click at [184, 271] on span "search Buscar Afiliados" at bounding box center [157, 271] width 68 height 8
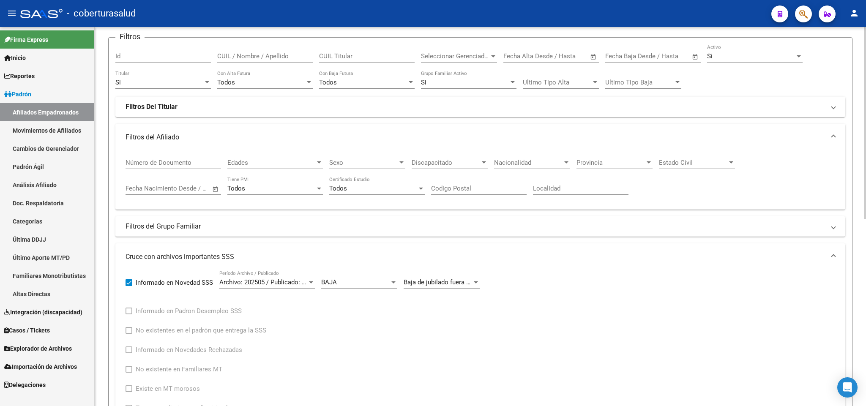
scroll to position [52, 0]
click at [198, 84] on div "Si" at bounding box center [159, 84] width 88 height 8
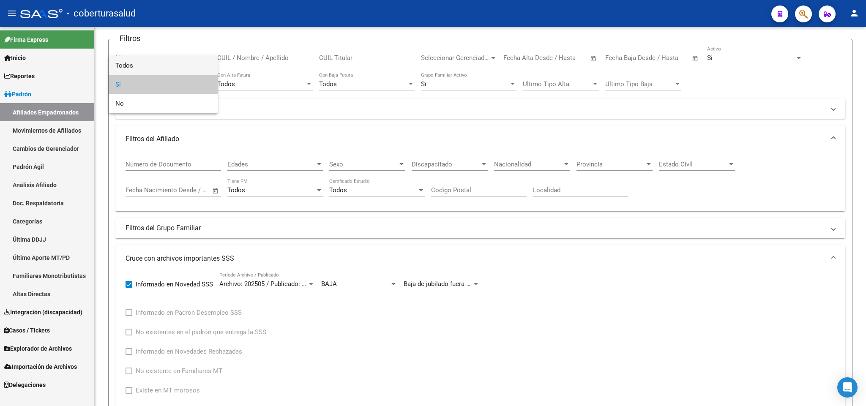
click at [186, 67] on span "Todos" at bounding box center [162, 65] width 95 height 19
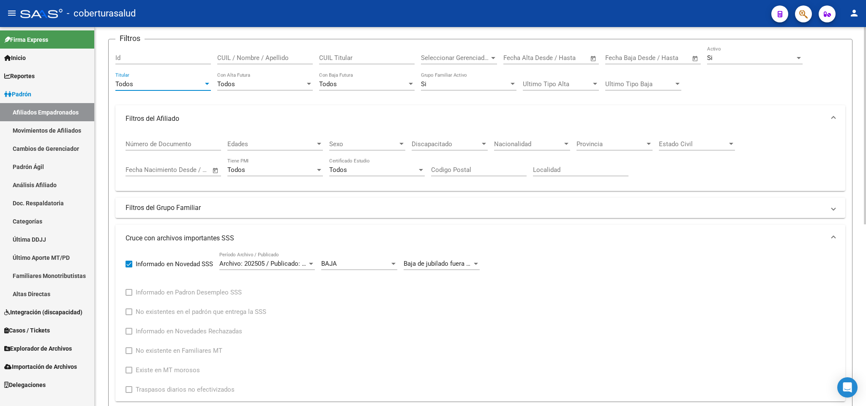
click at [774, 57] on div "Si" at bounding box center [751, 58] width 88 height 8
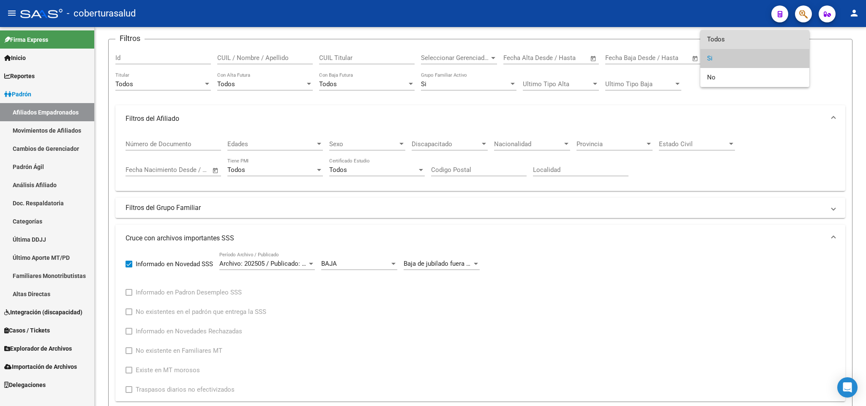
click at [764, 40] on span "Todos" at bounding box center [754, 39] width 95 height 19
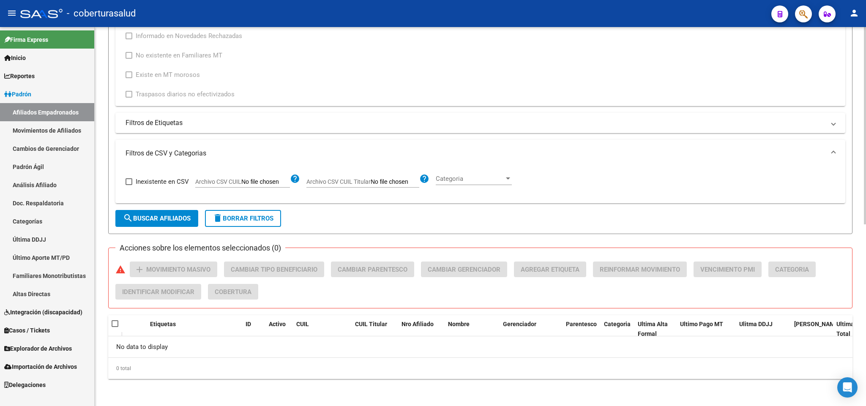
click at [163, 220] on span "search Buscar Afiliados" at bounding box center [157, 219] width 68 height 8
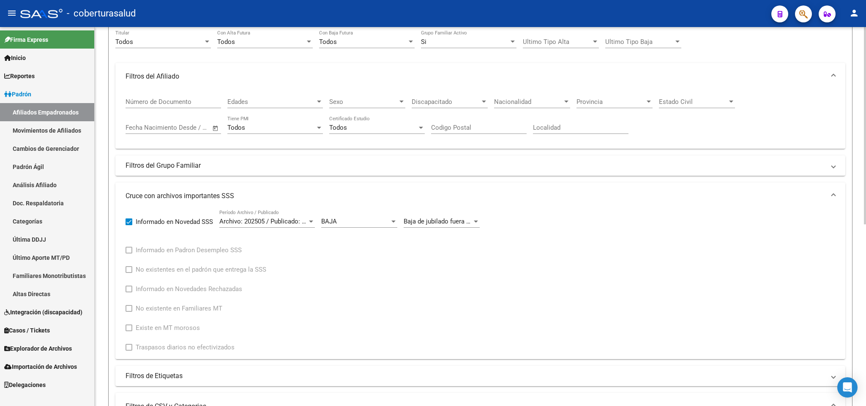
scroll to position [32, 0]
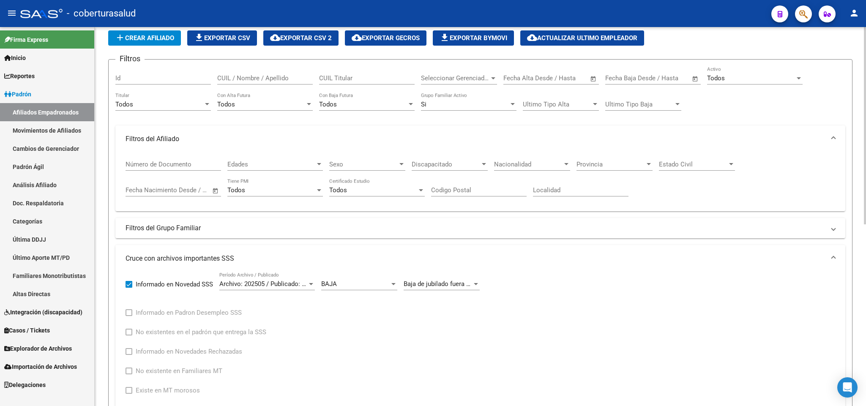
click at [368, 280] on div "BAJA Categoria de Movimiento" at bounding box center [359, 281] width 76 height 18
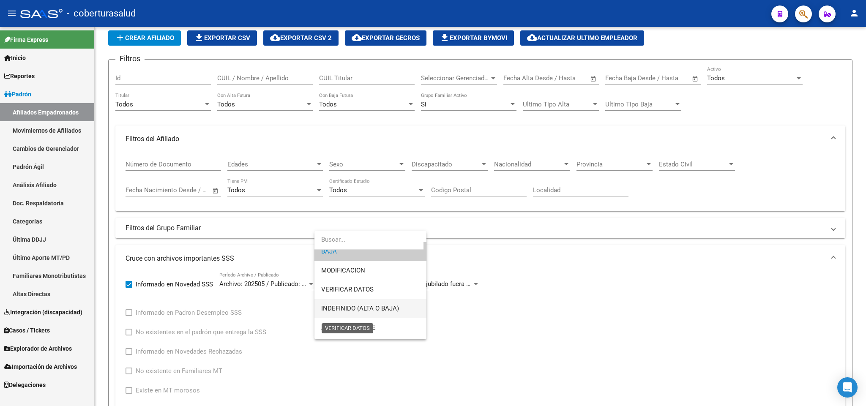
scroll to position [63, 0]
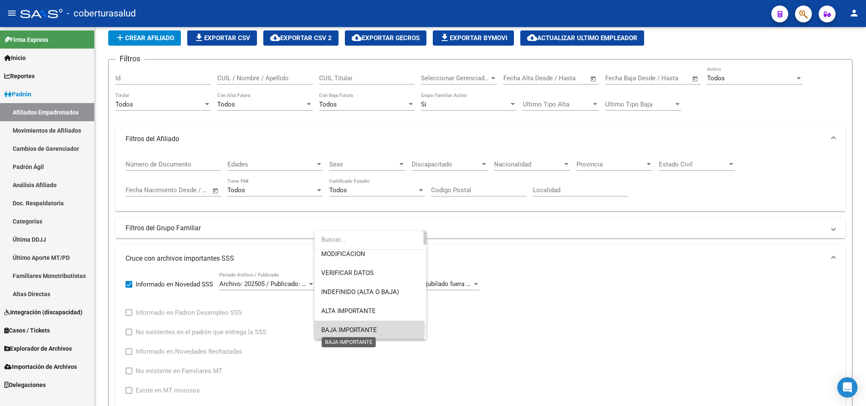
click at [367, 328] on span "BAJA IMPORTANTE" at bounding box center [349, 330] width 56 height 8
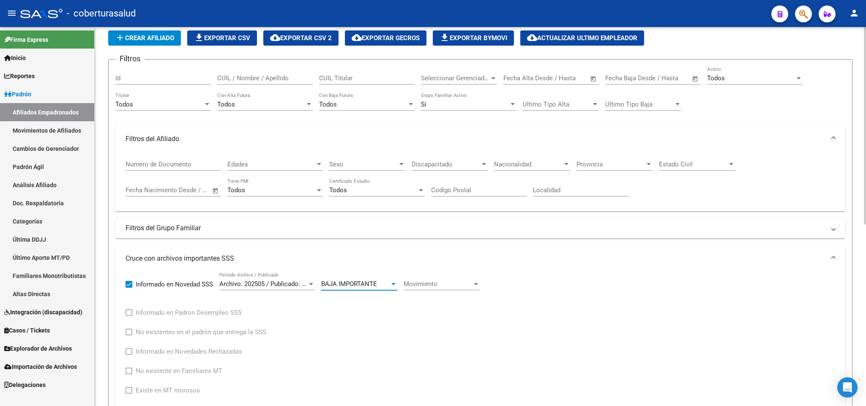
click at [440, 284] on span "Movimiento" at bounding box center [437, 284] width 68 height 8
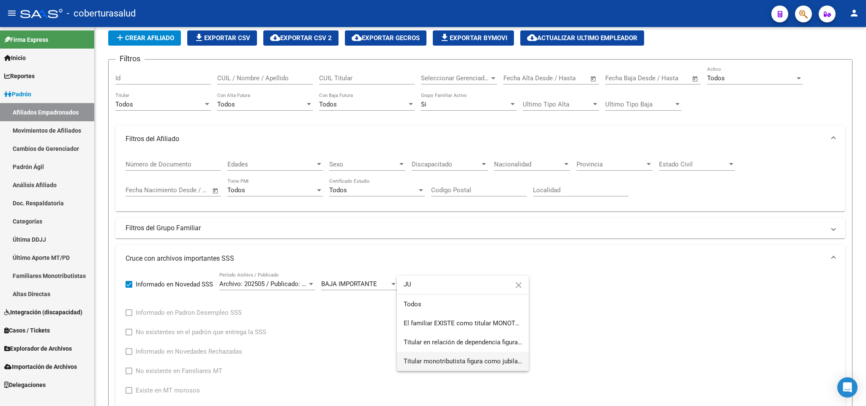
type input "JU"
click at [482, 354] on span "Titular monotributista figura como jubilado titular. Se aplica la baja a todo e…" at bounding box center [462, 361] width 118 height 19
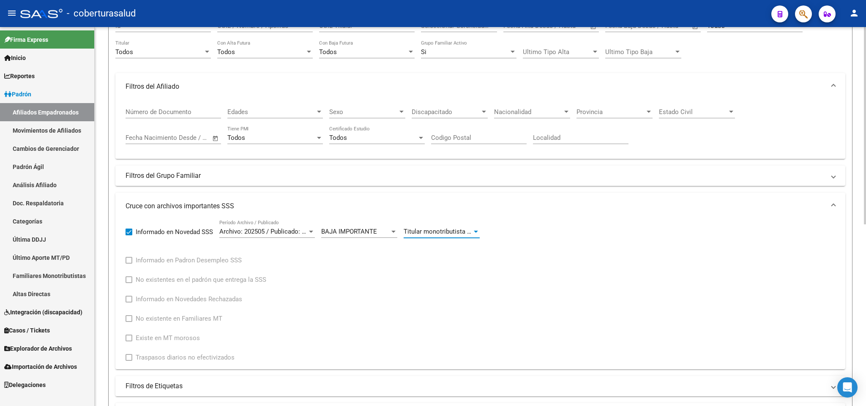
scroll to position [349, 0]
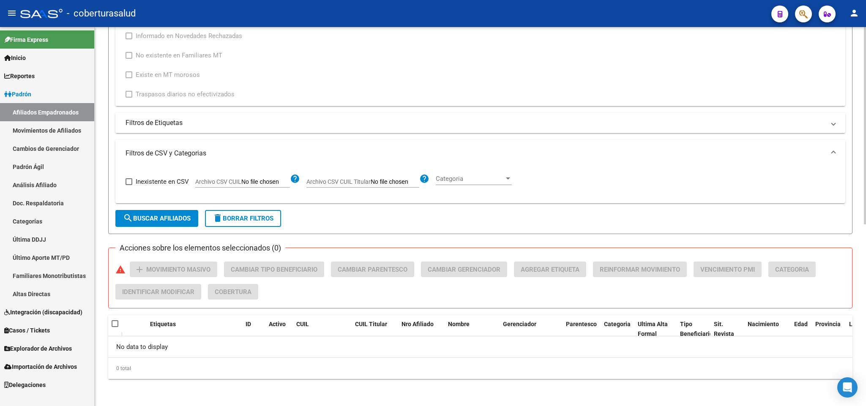
click at [165, 222] on span "search Buscar Afiliados" at bounding box center [157, 219] width 68 height 8
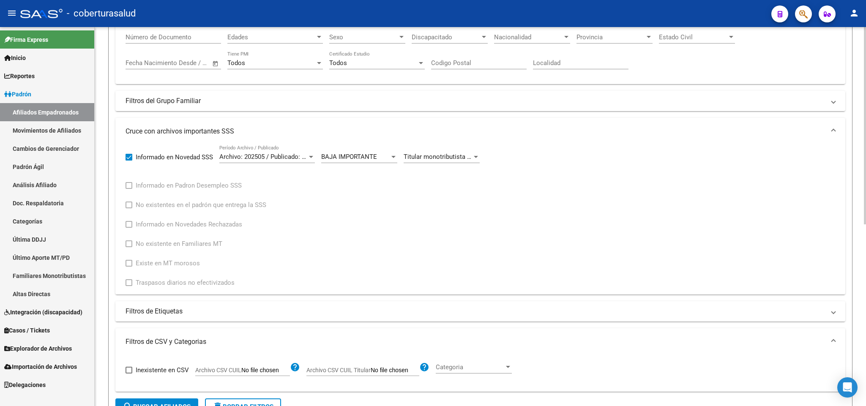
scroll to position [0, 0]
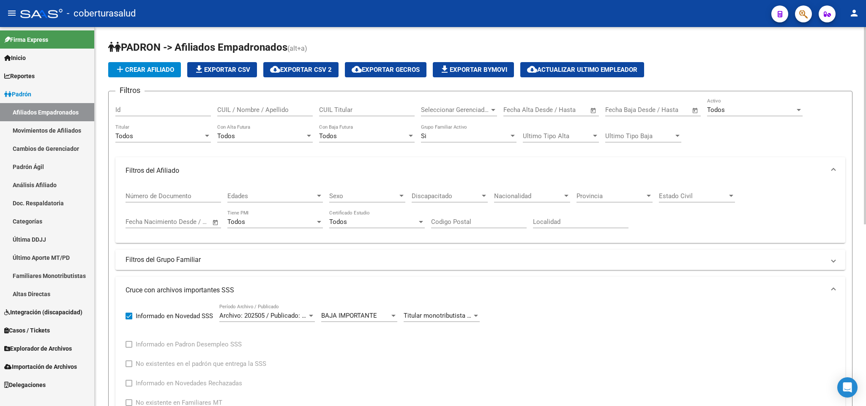
click at [429, 311] on div "Titular monotributista figura como jubilado titular. Se aplica la baja a todo e…" at bounding box center [441, 313] width 76 height 18
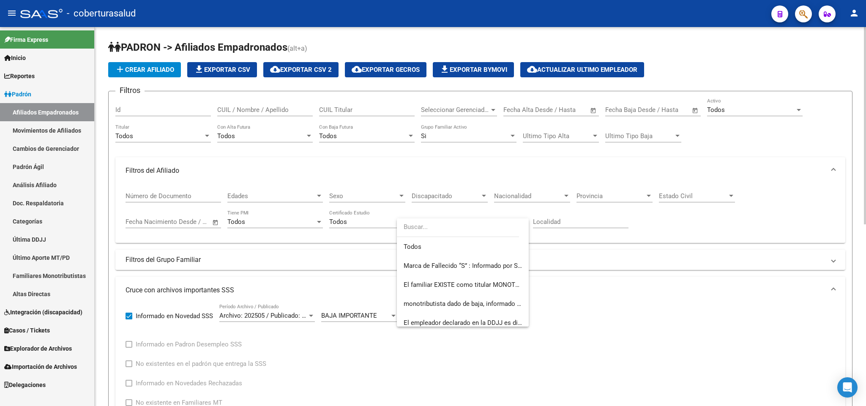
scroll to position [139, 0]
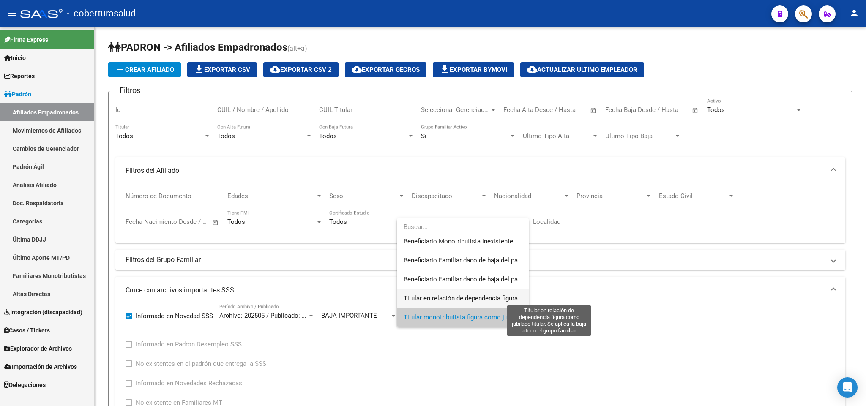
click at [435, 299] on span "Titular en relación de dependencia figura como jubilado titular. Se aplica la b…" at bounding box center [549, 298] width 292 height 8
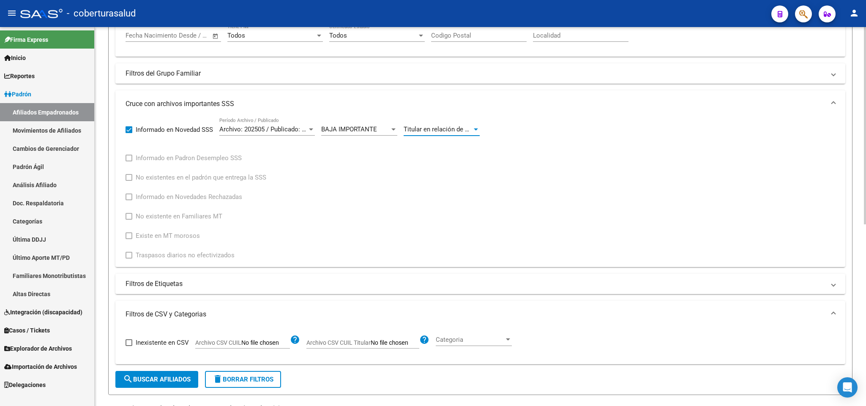
scroll to position [190, 0]
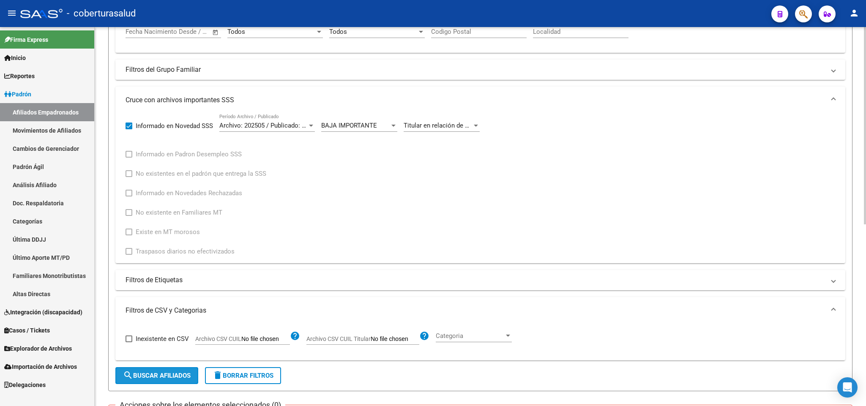
click at [149, 374] on span "search Buscar Afiliados" at bounding box center [157, 376] width 68 height 8
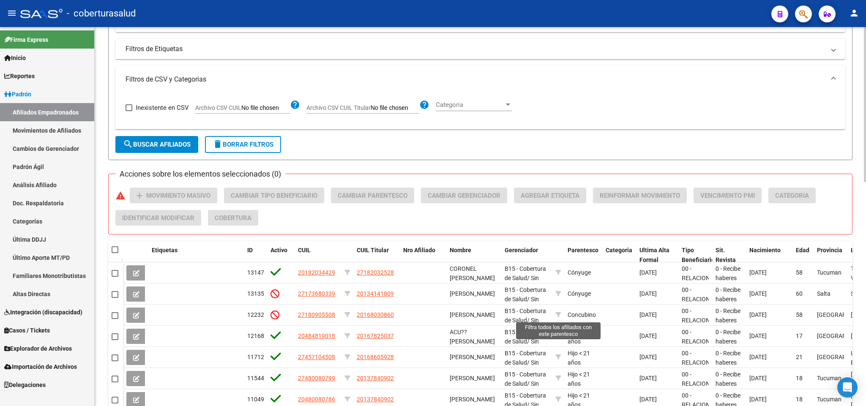
scroll to position [548, 0]
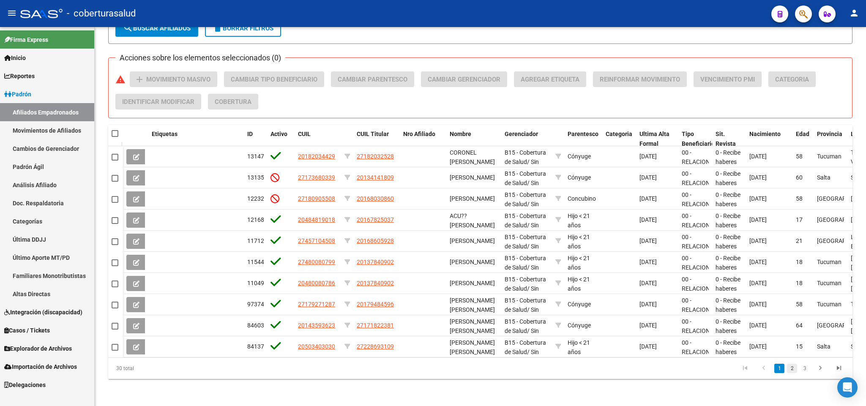
click at [794, 372] on link "2" at bounding box center [792, 368] width 10 height 9
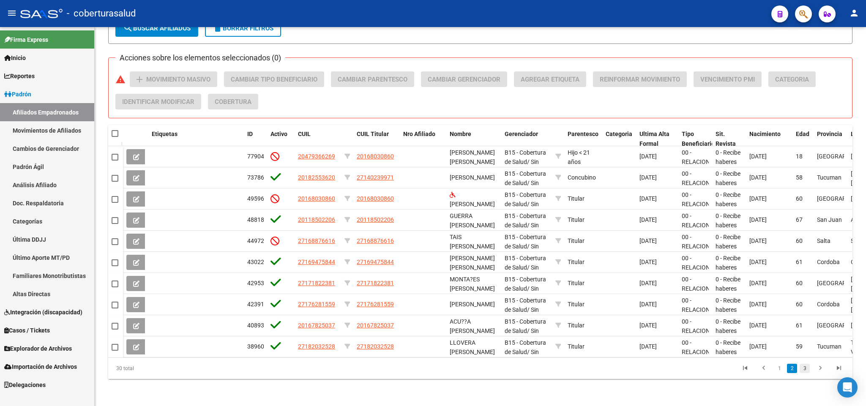
click at [801, 370] on link "3" at bounding box center [804, 368] width 10 height 9
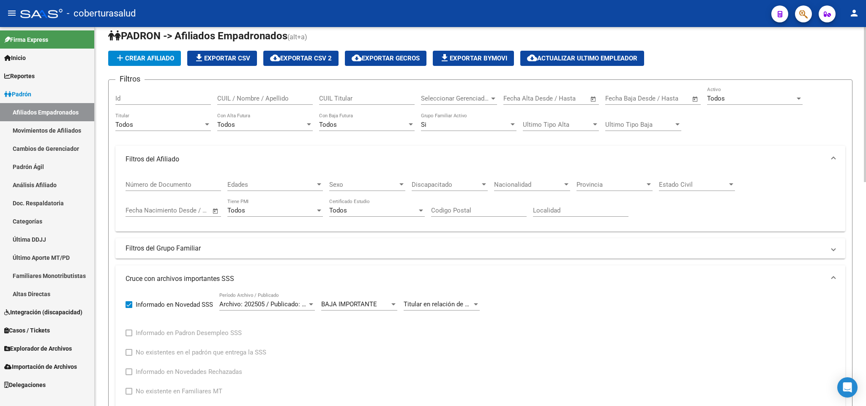
scroll to position [0, 0]
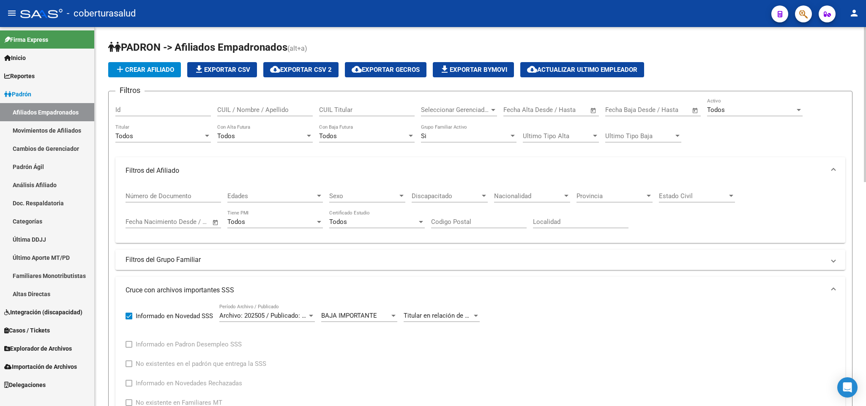
click at [304, 314] on span "Archivo: 202505 / Publicado: 202506" at bounding box center [270, 316] width 103 height 8
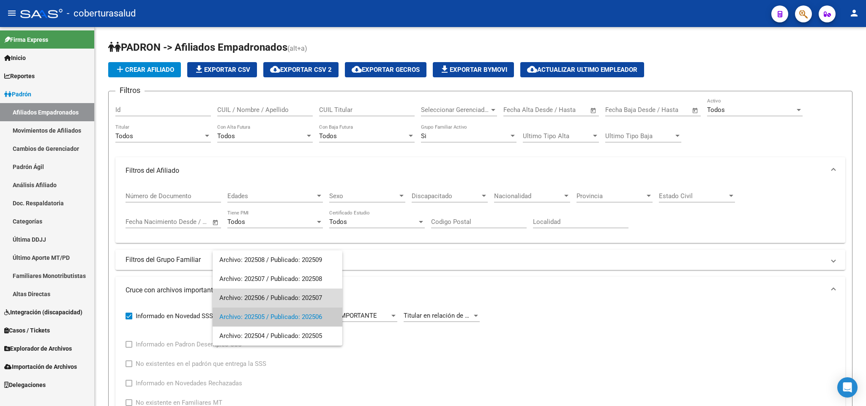
click at [306, 294] on span "Archivo: 202506 / Publicado: 202507" at bounding box center [277, 298] width 116 height 19
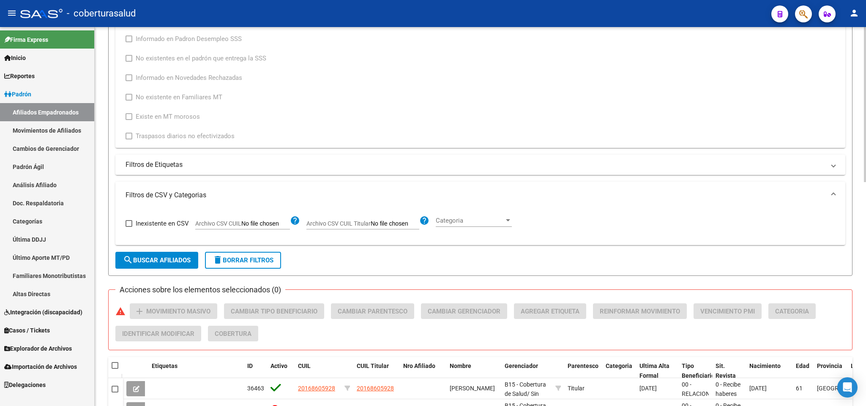
scroll to position [380, 0]
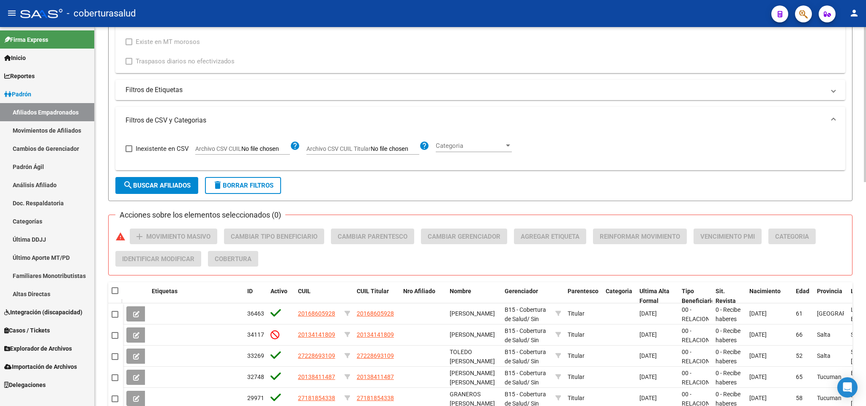
click at [170, 194] on button "search Buscar Afiliados" at bounding box center [156, 185] width 83 height 17
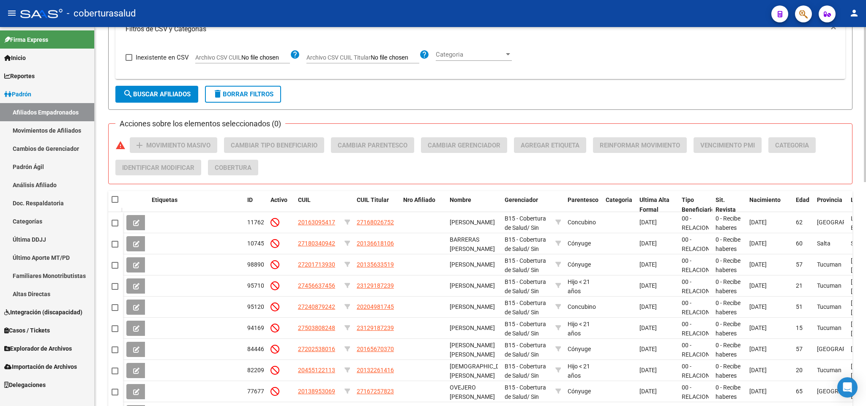
scroll to position [421, 0]
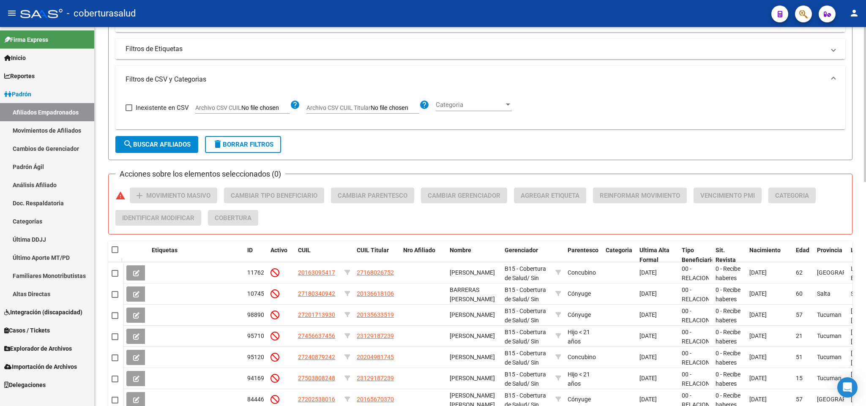
click at [167, 138] on button "search Buscar Afiliados" at bounding box center [156, 144] width 83 height 17
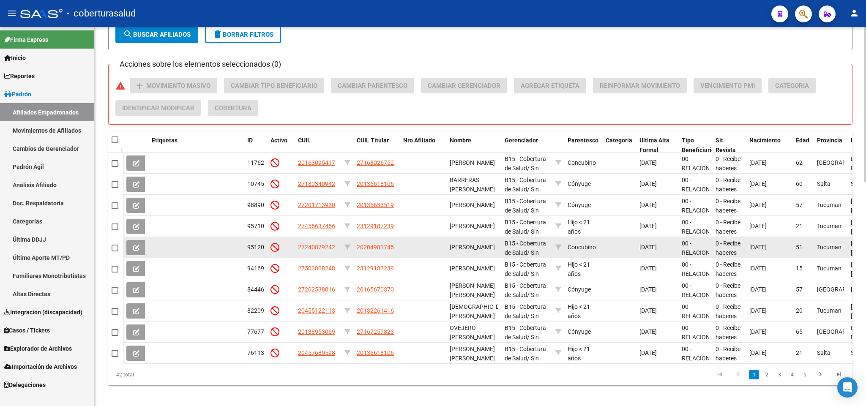
scroll to position [548, 0]
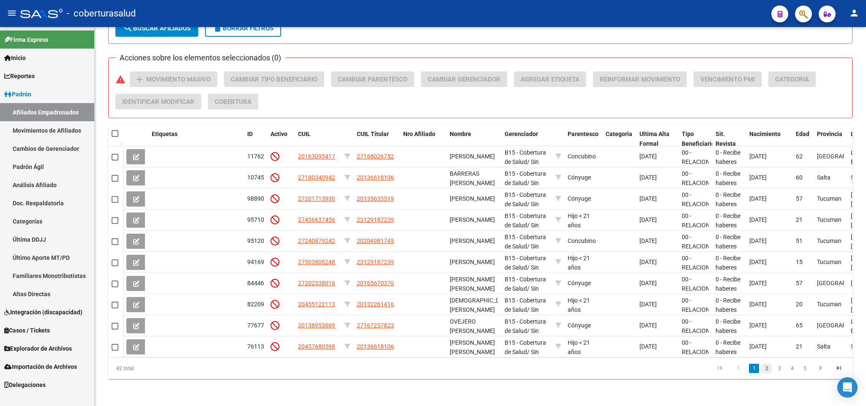
click at [761, 370] on link "2" at bounding box center [766, 368] width 10 height 9
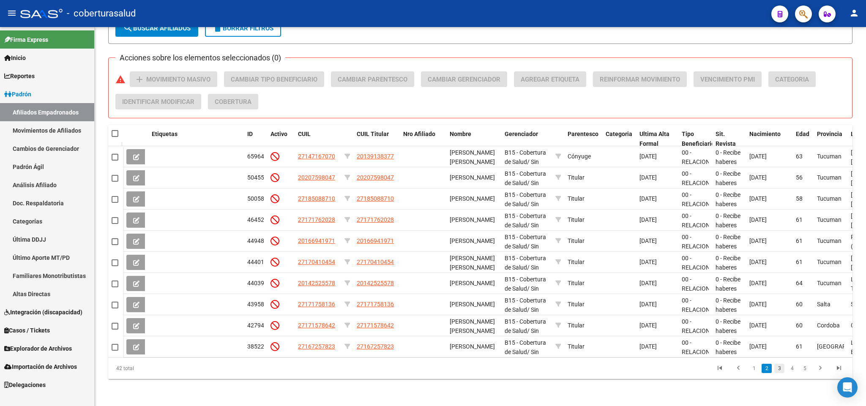
click at [779, 373] on link "3" at bounding box center [779, 368] width 10 height 9
click at [790, 370] on link "4" at bounding box center [792, 368] width 10 height 9
click at [801, 366] on link "5" at bounding box center [804, 368] width 10 height 9
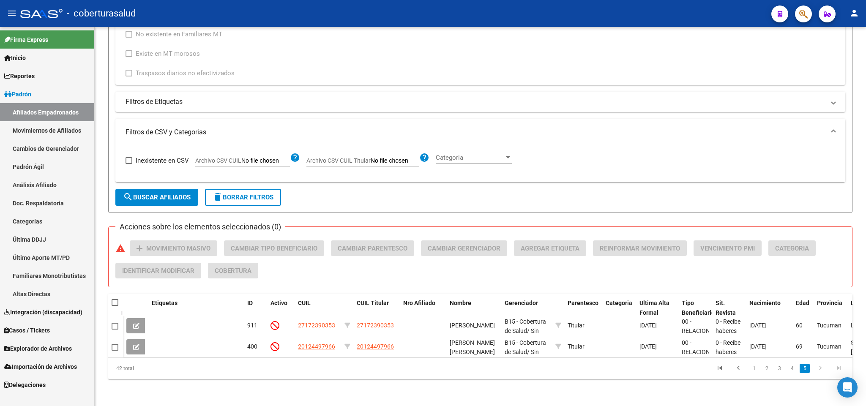
scroll to position [379, 0]
click at [786, 369] on li "4" at bounding box center [791, 368] width 13 height 14
click at [790, 371] on link "4" at bounding box center [792, 368] width 10 height 9
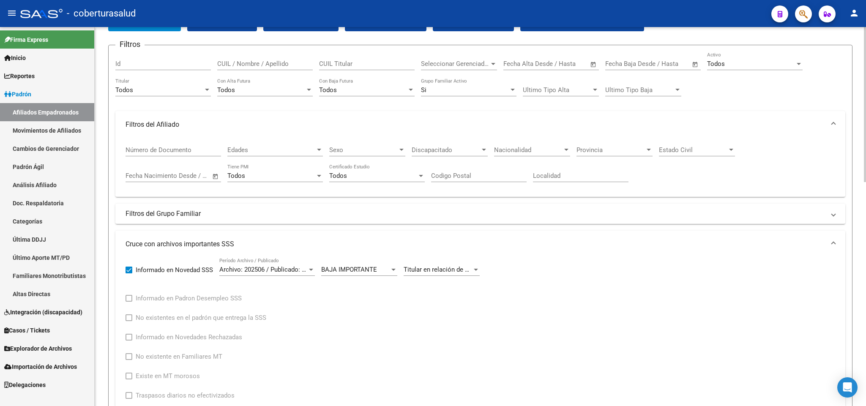
scroll to position [0, 0]
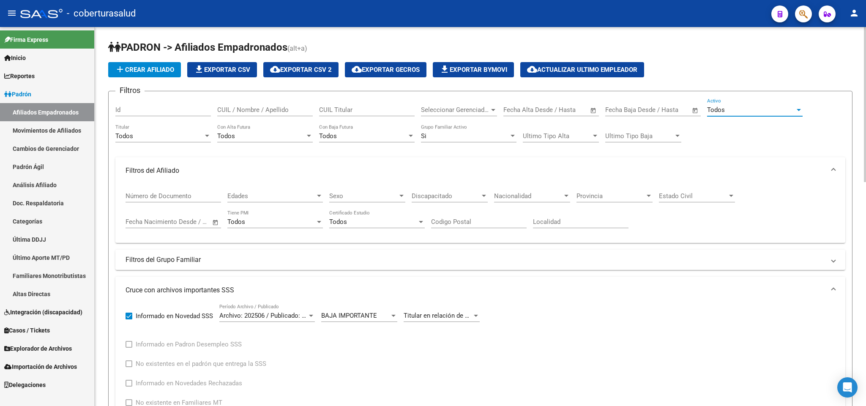
click at [763, 108] on div "Todos" at bounding box center [751, 110] width 88 height 8
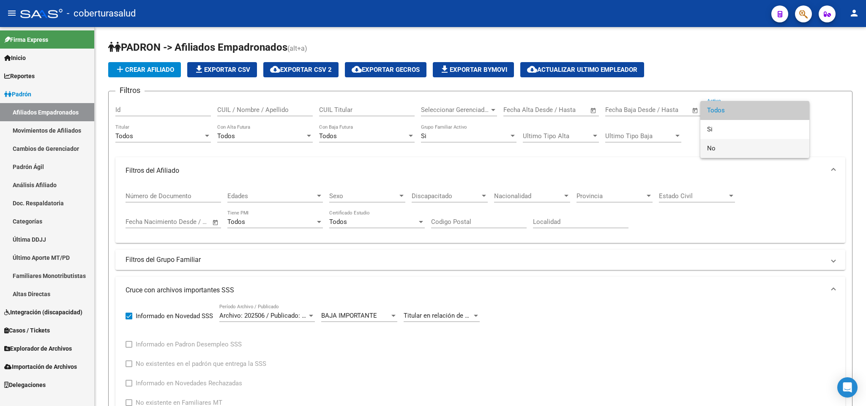
click at [749, 144] on span "No" at bounding box center [754, 148] width 95 height 19
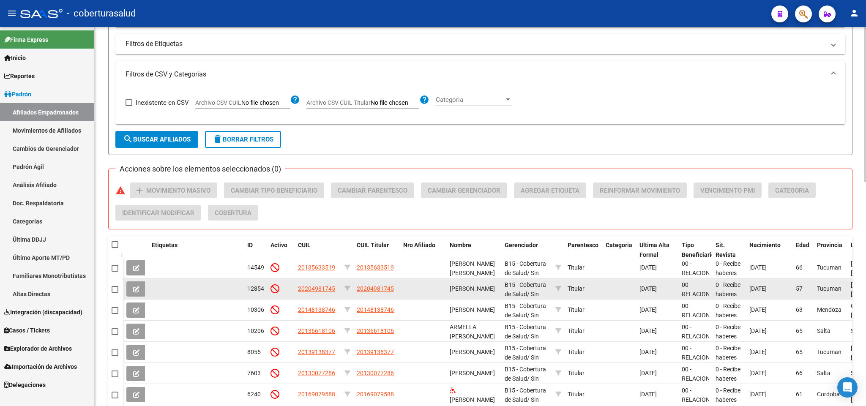
scroll to position [444, 0]
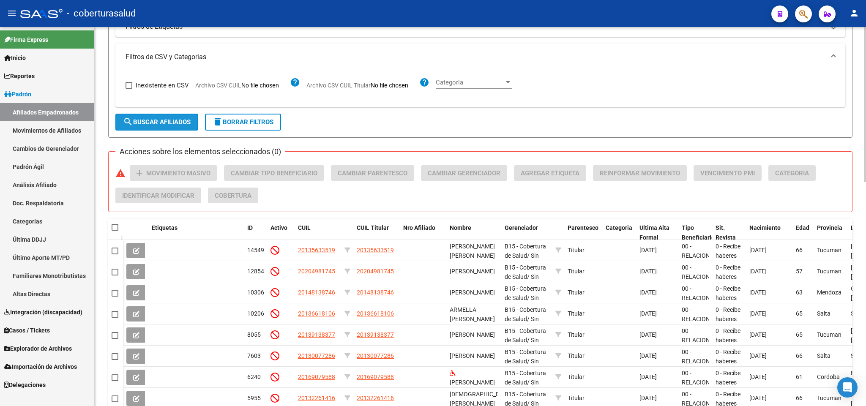
click at [182, 131] on button "search Buscar Afiliados" at bounding box center [156, 122] width 83 height 17
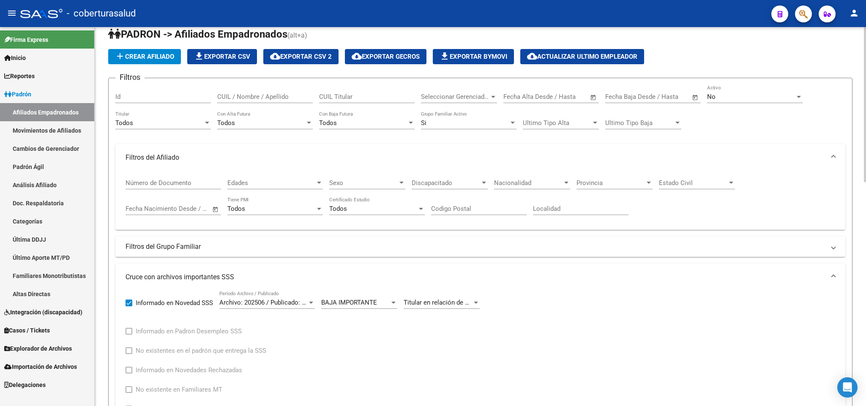
scroll to position [0, 0]
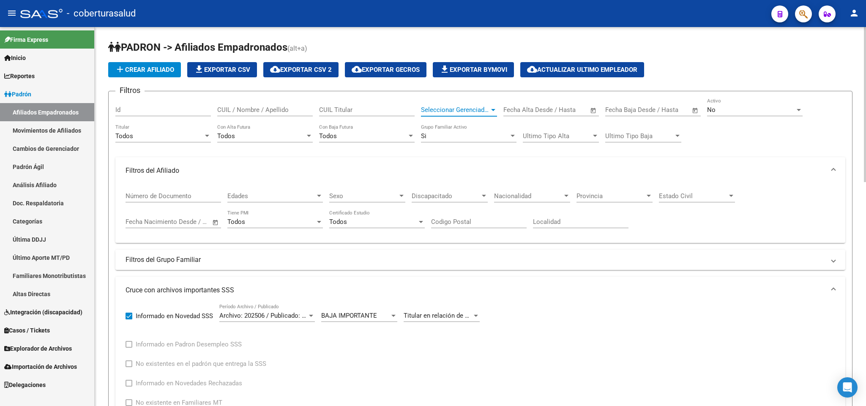
click at [488, 112] on span "Seleccionar Gerenciador" at bounding box center [455, 110] width 68 height 8
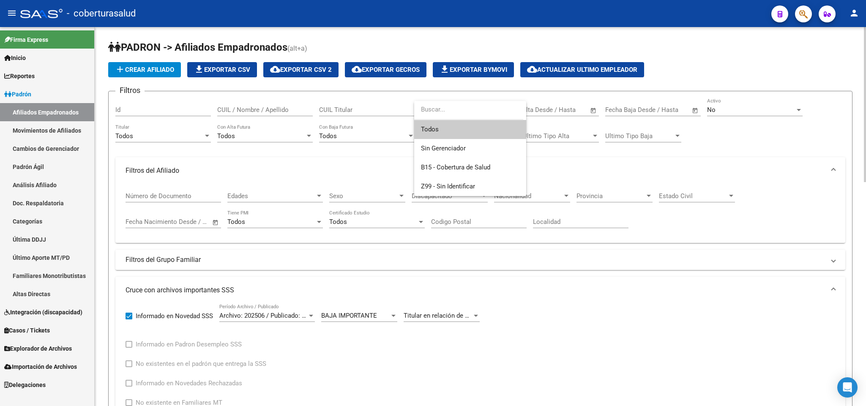
click at [488, 112] on input "dropdown search" at bounding box center [468, 109] width 109 height 19
click at [750, 175] on div at bounding box center [433, 203] width 866 height 406
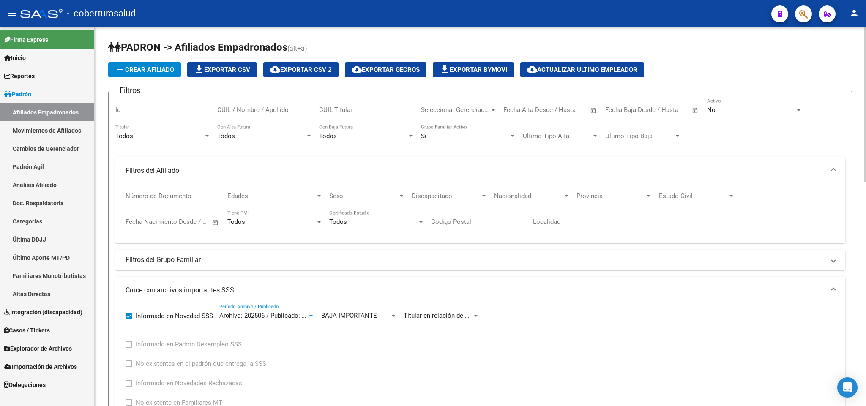
click at [309, 318] on div at bounding box center [311, 315] width 8 height 7
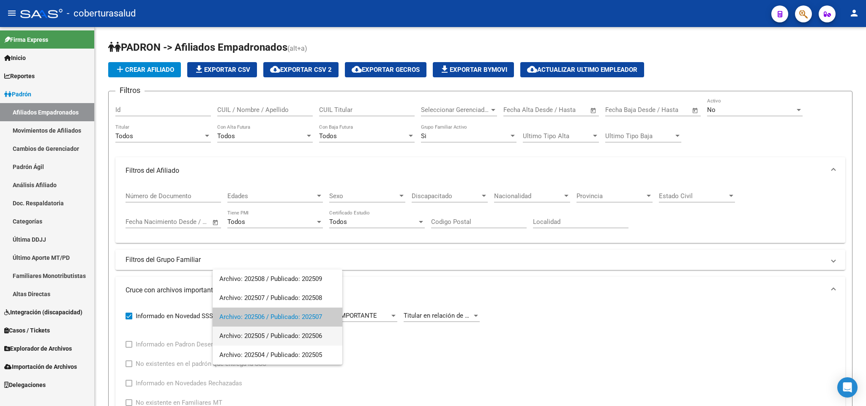
click at [300, 337] on span "Archivo: 202505 / Publicado: 202506" at bounding box center [277, 336] width 116 height 19
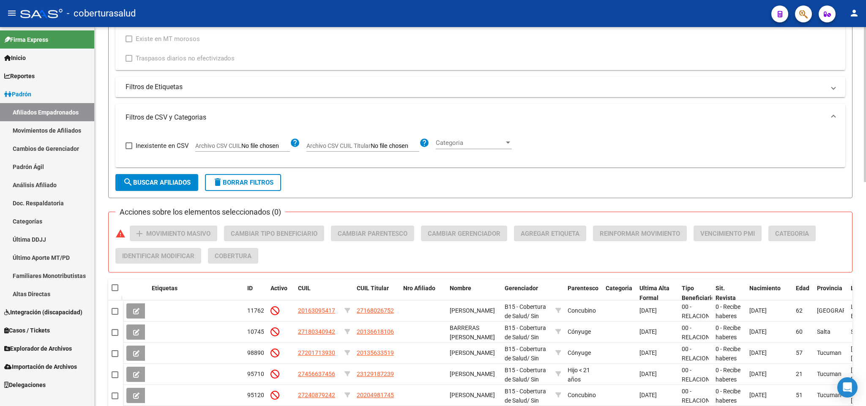
scroll to position [358, 0]
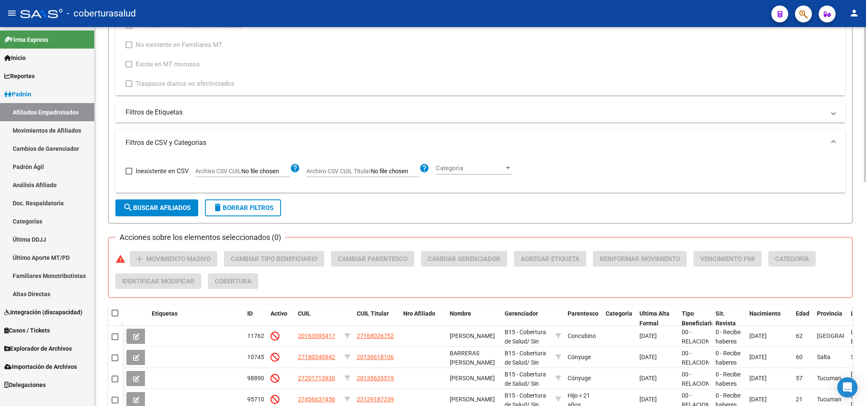
click at [165, 208] on span "search Buscar Afiliados" at bounding box center [157, 208] width 68 height 8
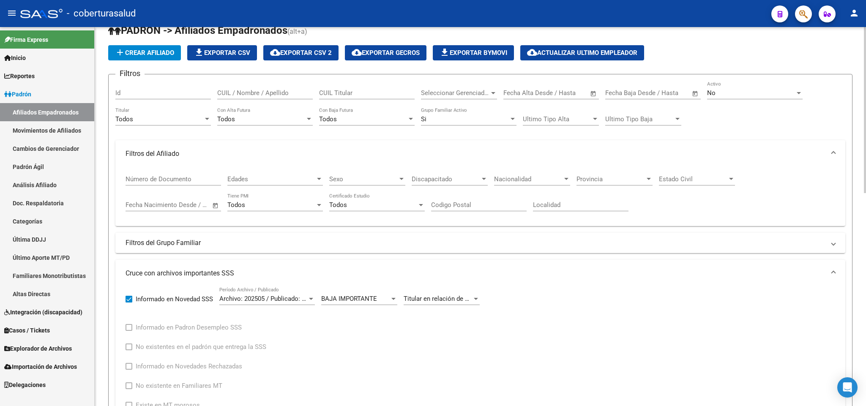
scroll to position [0, 0]
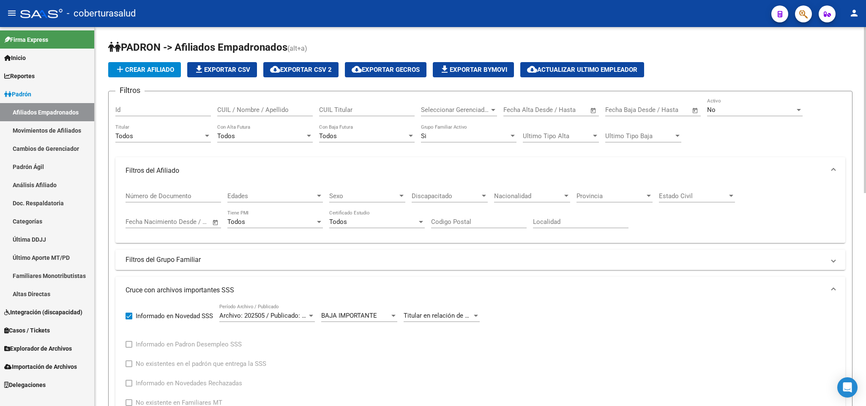
click at [775, 112] on div "No" at bounding box center [751, 110] width 88 height 8
click at [754, 90] on span "Si" at bounding box center [754, 91] width 95 height 19
click at [180, 137] on div "Todos" at bounding box center [159, 136] width 88 height 8
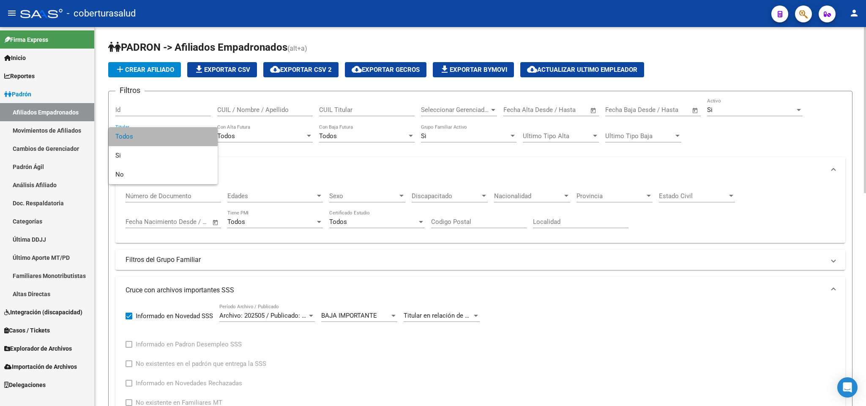
click at [181, 137] on span "Todos" at bounding box center [162, 136] width 95 height 19
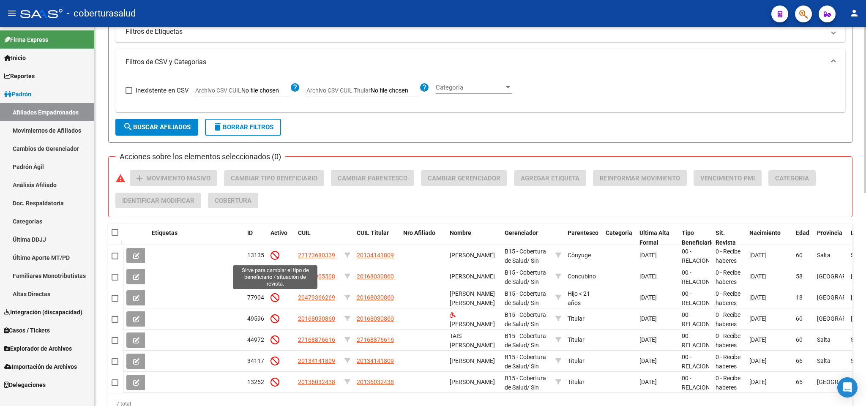
scroll to position [444, 0]
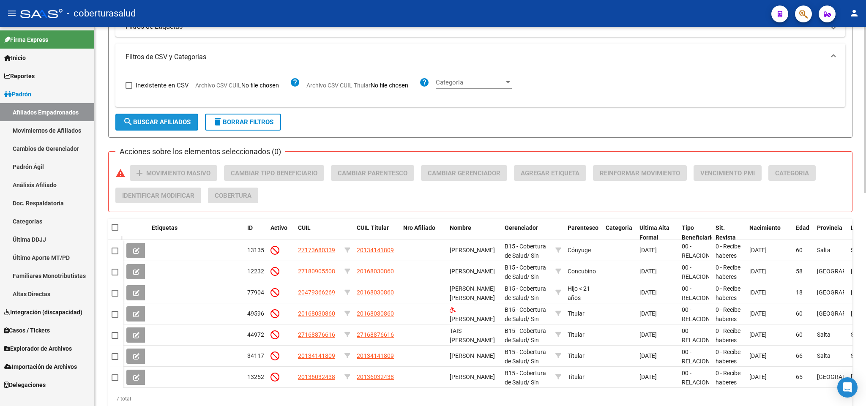
click at [158, 126] on span "search Buscar Afiliados" at bounding box center [157, 122] width 68 height 8
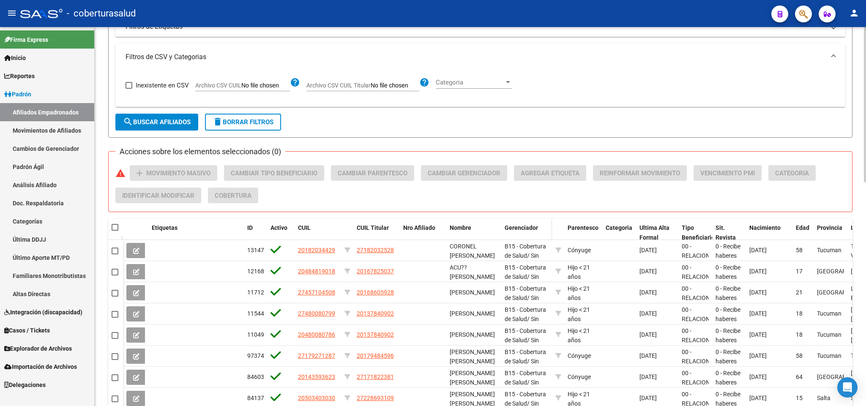
scroll to position [548, 0]
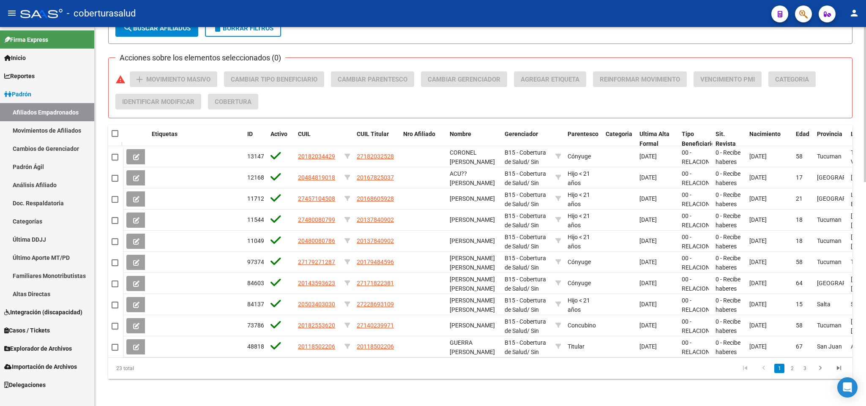
click at [113, 125] on datatable-header-cell at bounding box center [115, 133] width 15 height 17
click at [114, 130] on span at bounding box center [115, 133] width 7 height 7
click at [114, 137] on input "checkbox" at bounding box center [114, 137] width 0 height 0
checkbox input "true"
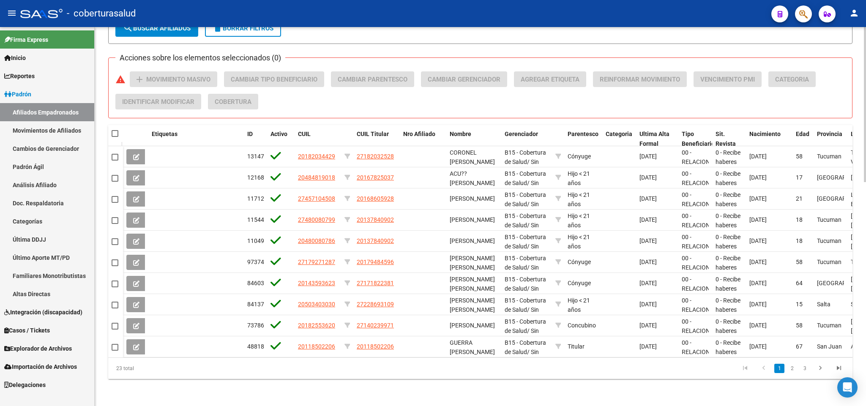
checkbox input "true"
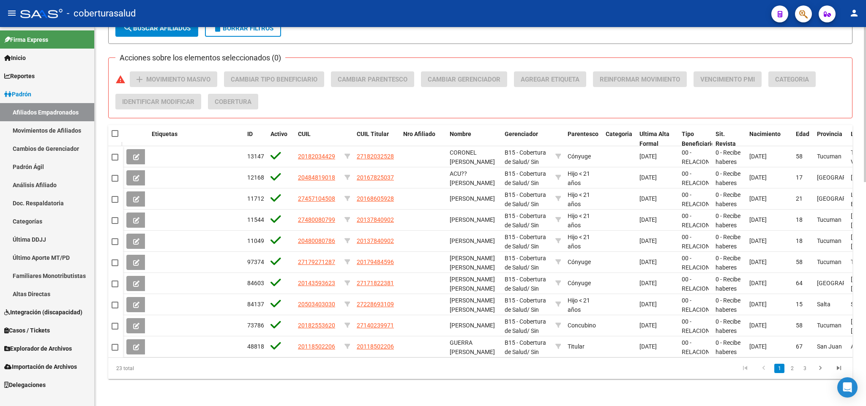
checkbox input "true"
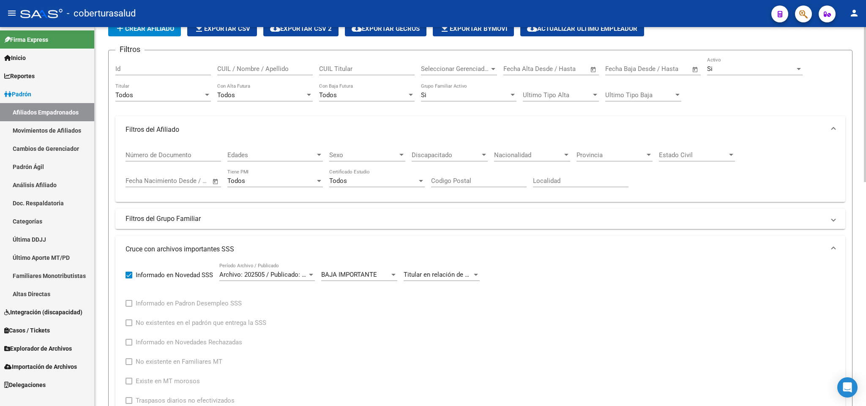
scroll to position [0, 0]
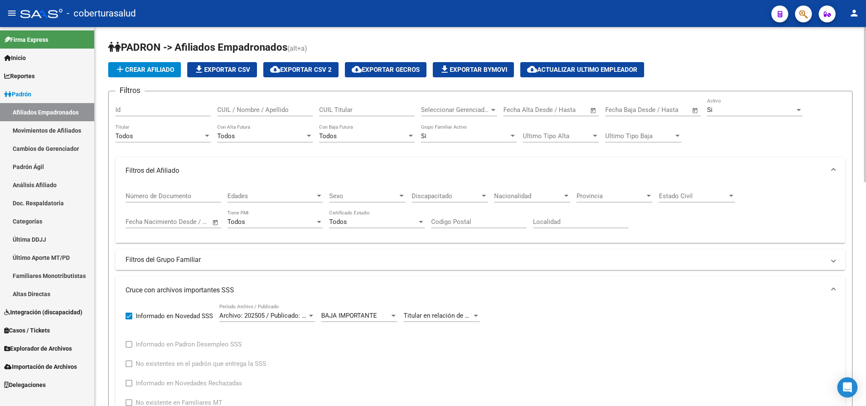
click at [184, 132] on div "Todos" at bounding box center [159, 136] width 88 height 8
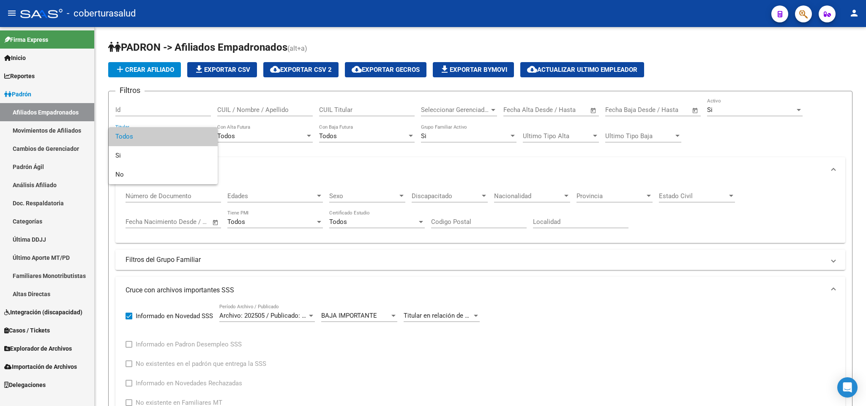
click at [414, 159] on div at bounding box center [433, 203] width 866 height 406
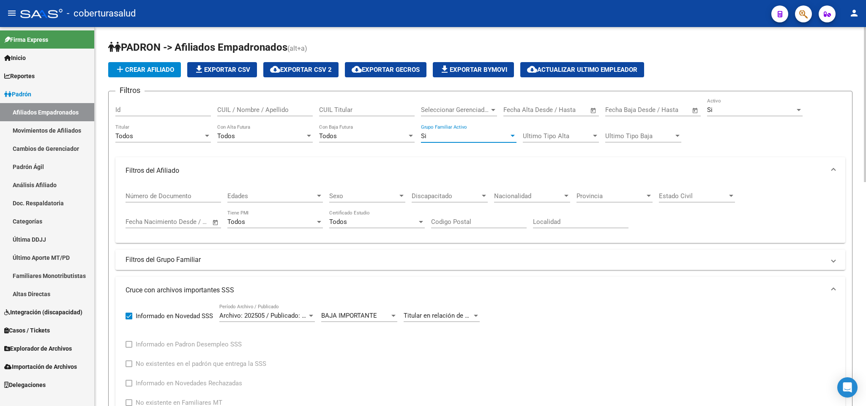
click at [442, 135] on div "Si" at bounding box center [465, 136] width 88 height 8
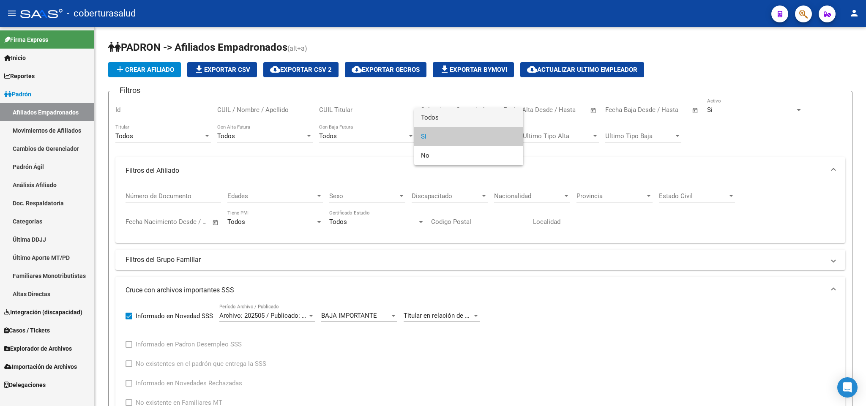
click at [443, 123] on span "Todos" at bounding box center [468, 117] width 95 height 19
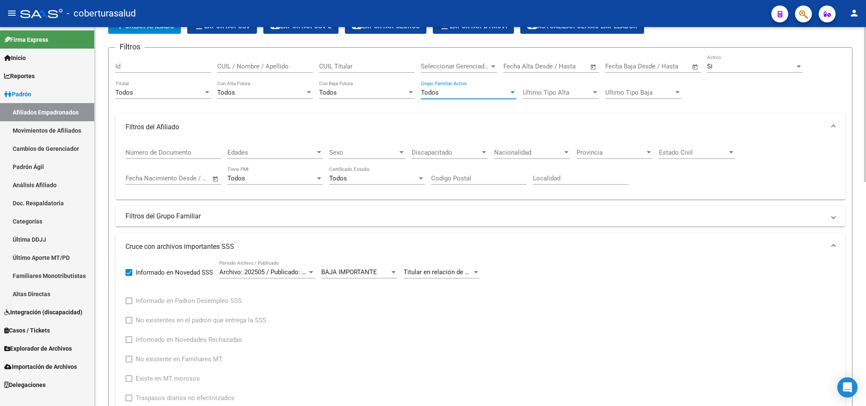
scroll to position [380, 0]
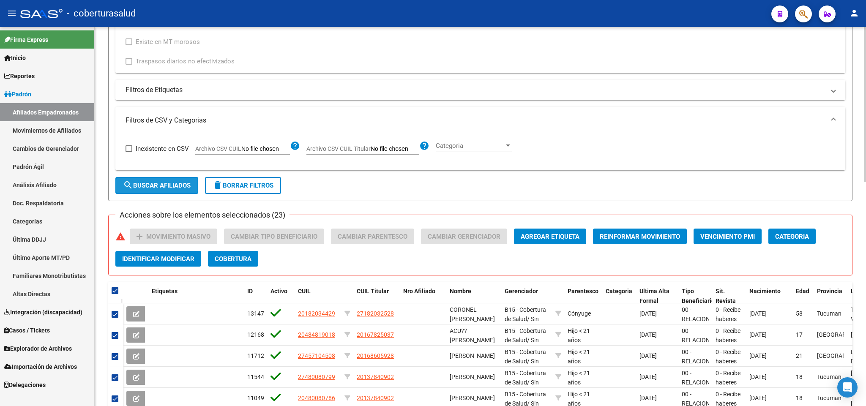
click at [161, 188] on span "search Buscar Afiliados" at bounding box center [157, 186] width 68 height 8
checkbox input "false"
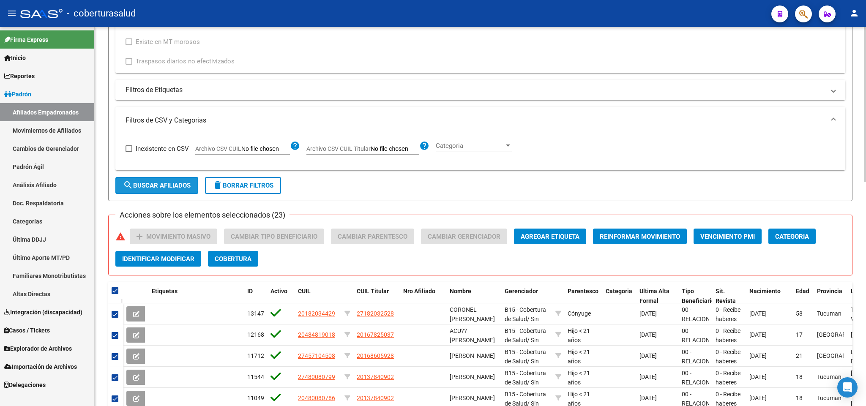
checkbox input "false"
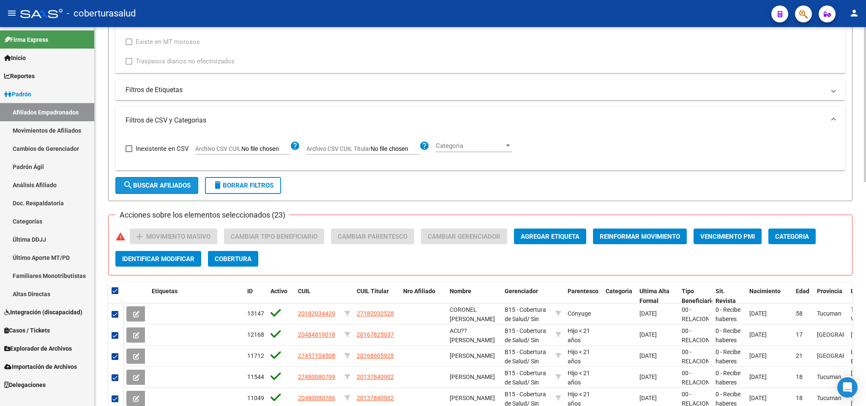
checkbox input "false"
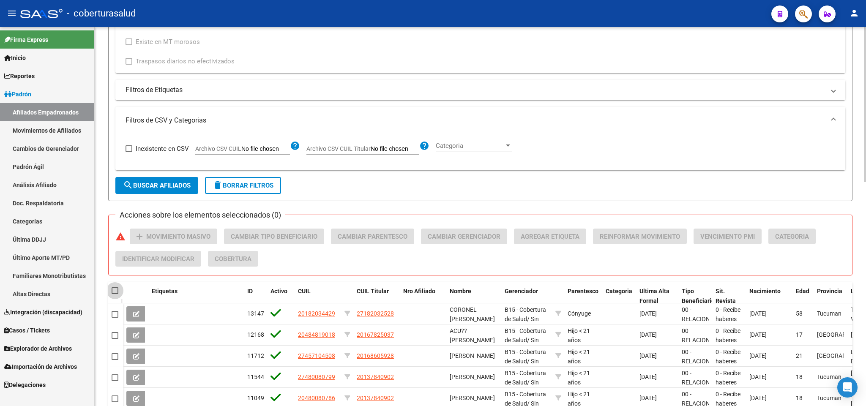
click at [112, 294] on span at bounding box center [115, 290] width 7 height 7
click at [114, 294] on input "checkbox" at bounding box center [114, 294] width 0 height 0
checkbox input "true"
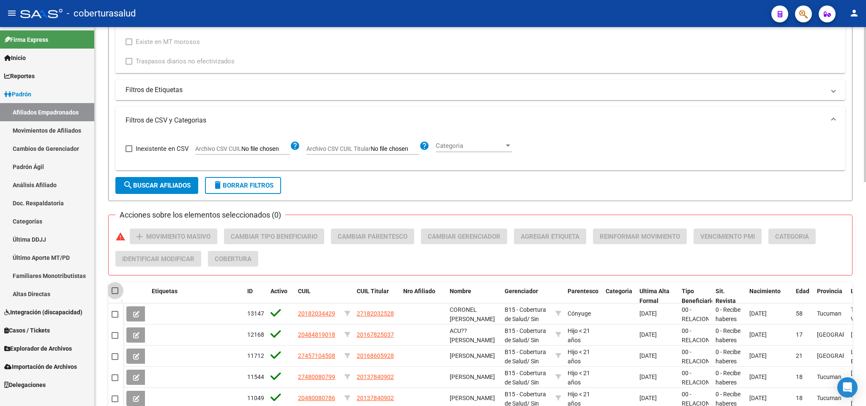
checkbox input "true"
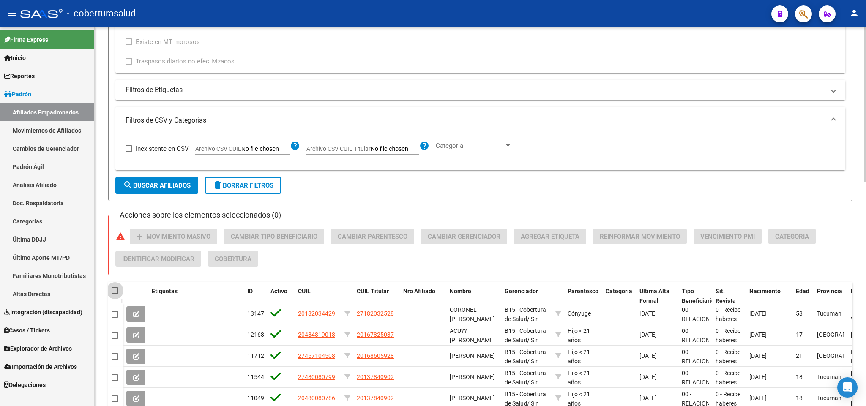
checkbox input "true"
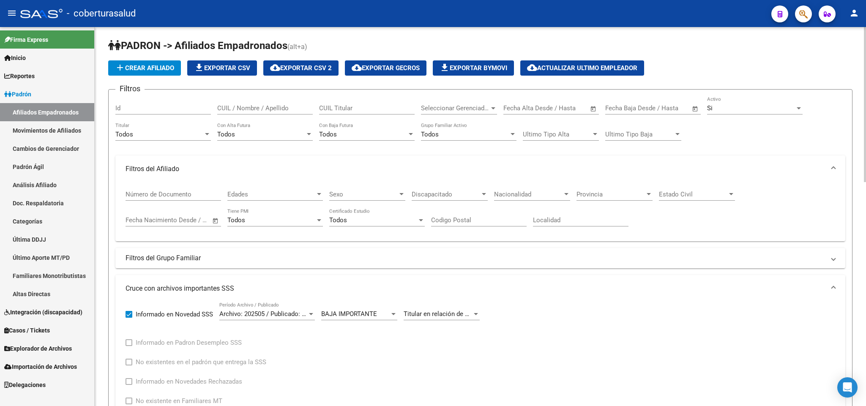
scroll to position [0, 0]
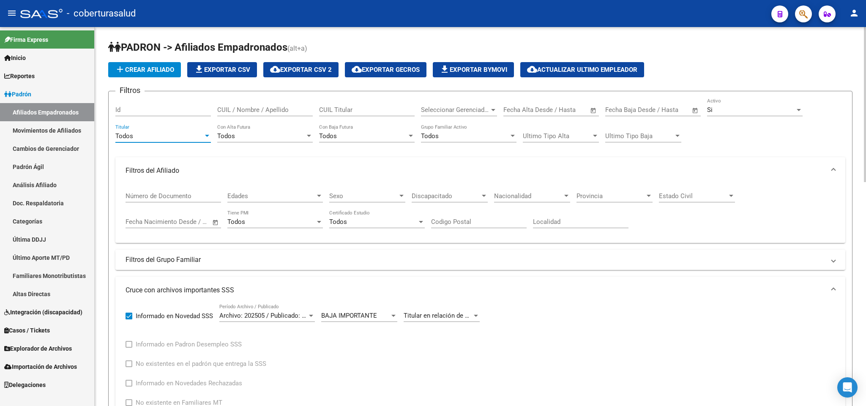
click at [175, 136] on div "Todos" at bounding box center [159, 136] width 88 height 8
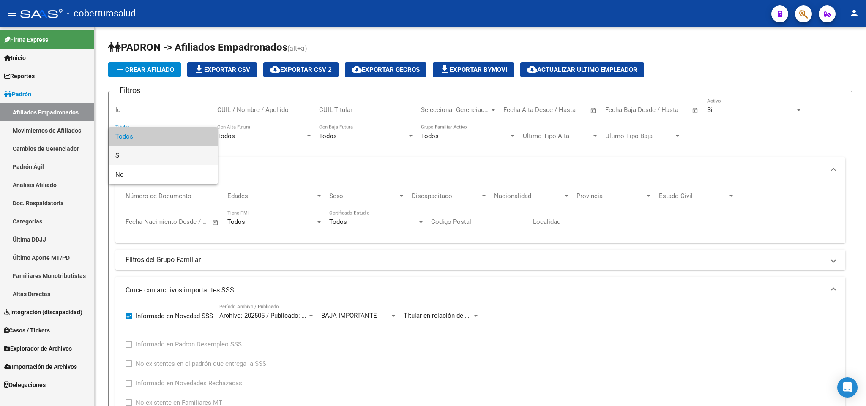
click at [167, 154] on span "Si" at bounding box center [162, 155] width 95 height 19
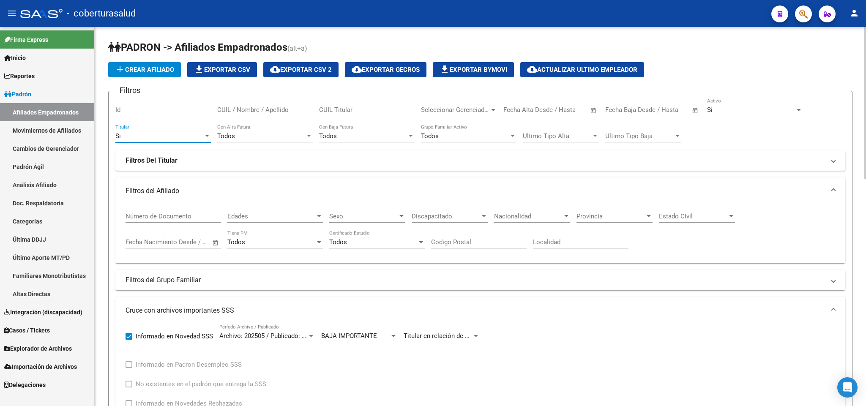
scroll to position [380, 0]
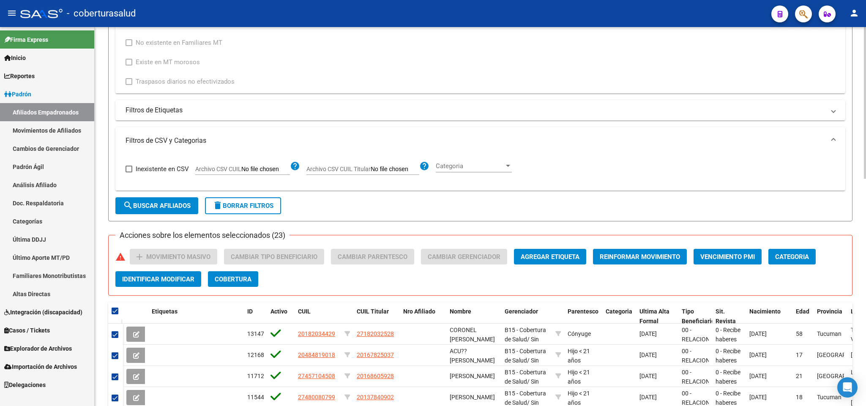
drag, startPoint x: 183, startPoint y: 288, endPoint x: 170, endPoint y: 303, distance: 19.8
click at [175, 332] on div "PADRON -> Afiliados Empadronados (alt+a) add Crear Afiliado file_download Expor…" at bounding box center [480, 108] width 744 height 896
click at [172, 212] on button "search Buscar Afiliados" at bounding box center [156, 205] width 83 height 17
checkbox input "false"
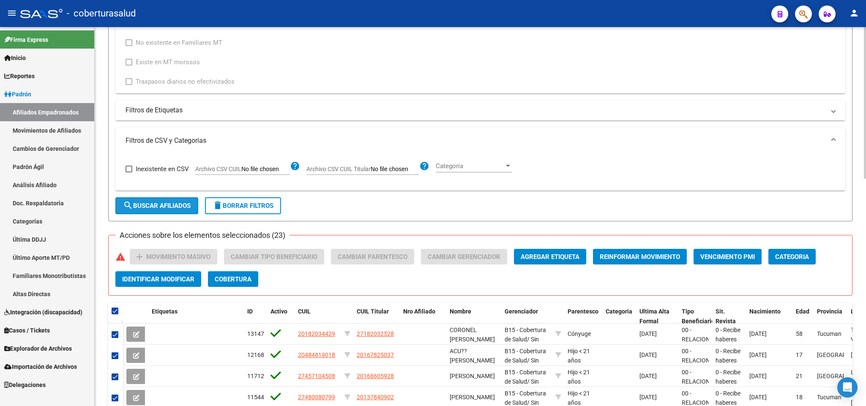
checkbox input "false"
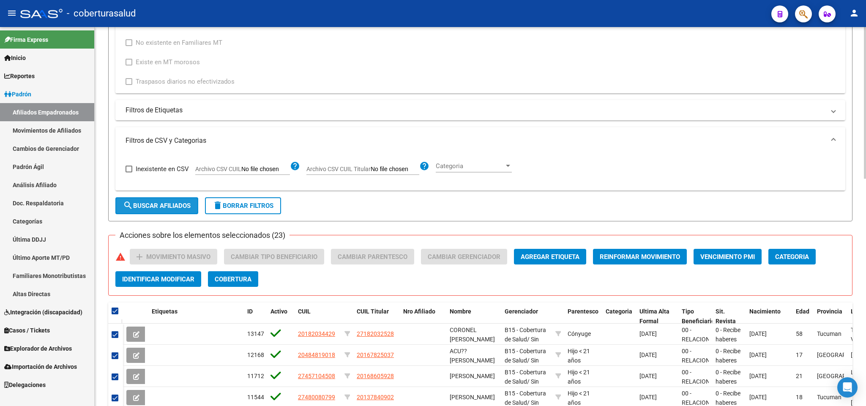
checkbox input "false"
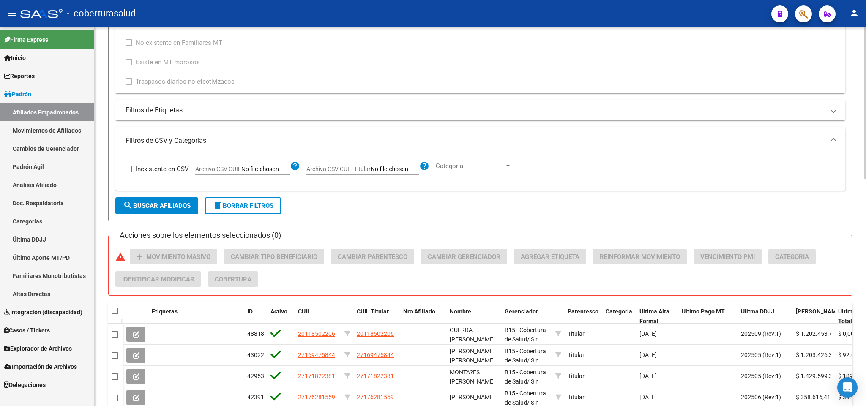
click at [120, 312] on span at bounding box center [121, 310] width 3 height 17
click at [115, 313] on span at bounding box center [115, 311] width 7 height 7
click at [115, 314] on input "checkbox" at bounding box center [114, 314] width 0 height 0
checkbox input "true"
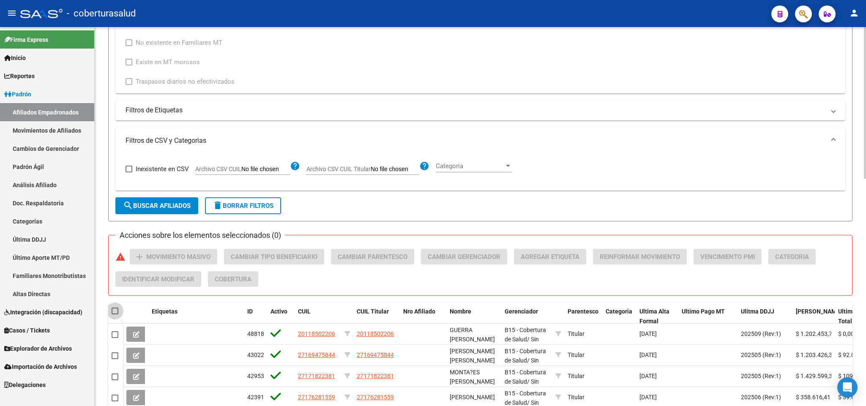
checkbox input "true"
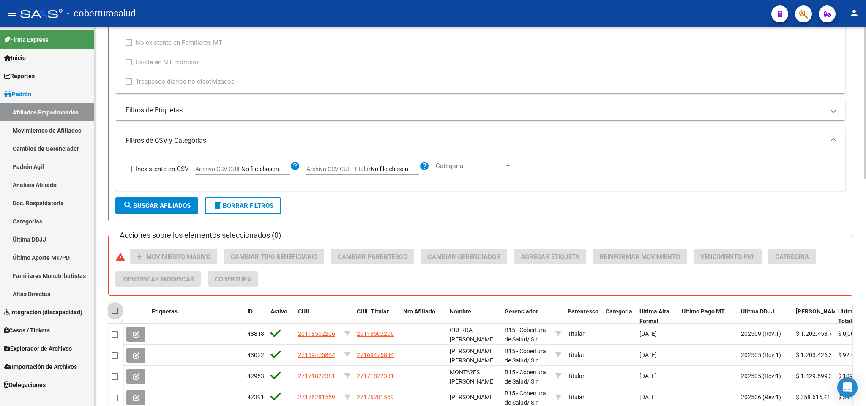
checkbox input "true"
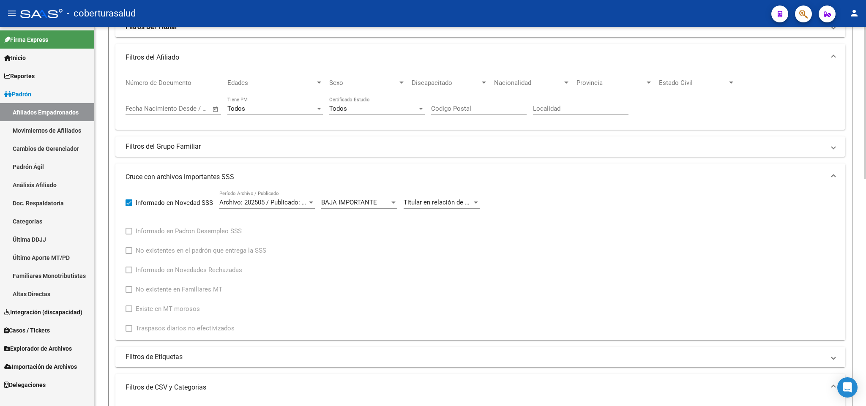
scroll to position [0, 0]
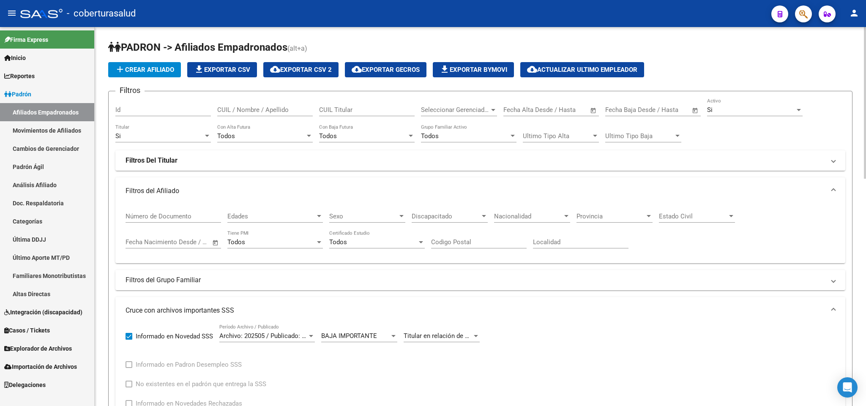
click at [737, 109] on div "Si" at bounding box center [751, 110] width 88 height 8
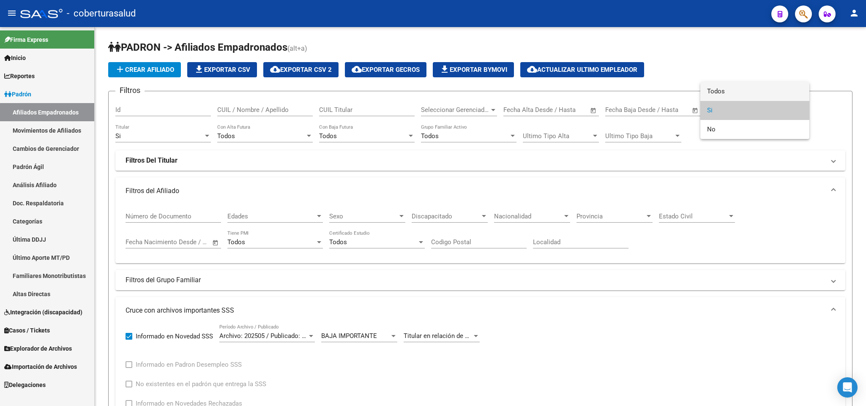
click at [733, 99] on span "Todos" at bounding box center [754, 91] width 95 height 19
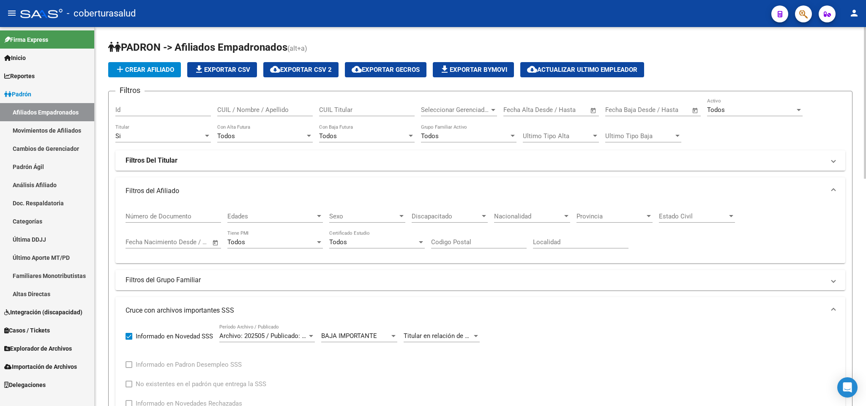
click at [156, 131] on div "Si Titular" at bounding box center [162, 133] width 95 height 18
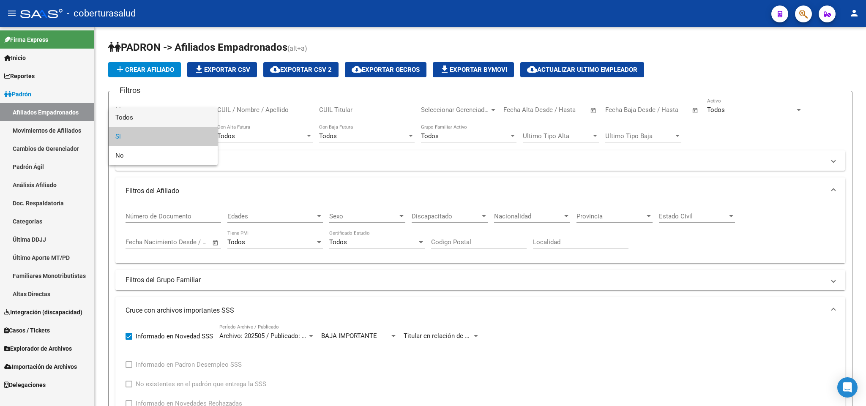
click at [163, 115] on span "Todos" at bounding box center [162, 117] width 95 height 19
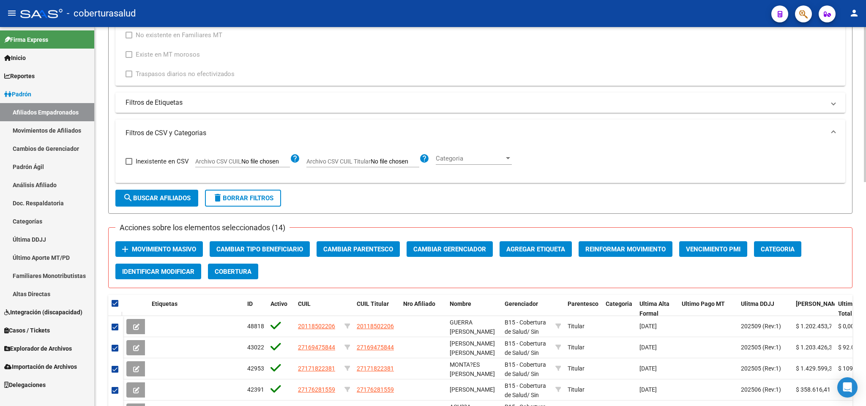
scroll to position [380, 0]
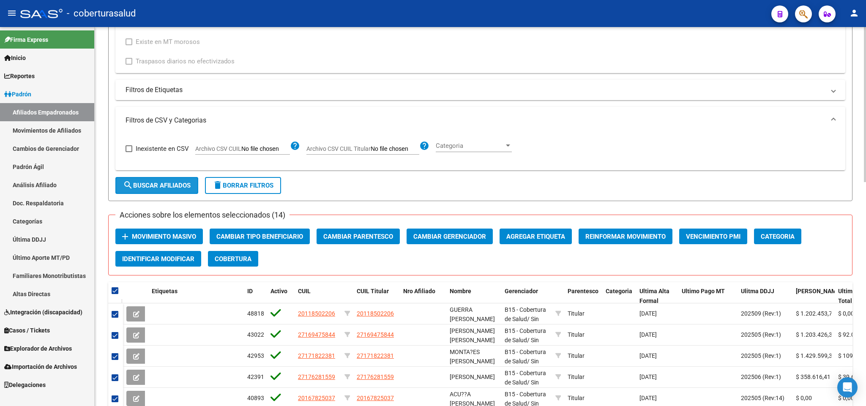
click at [159, 189] on span "search Buscar Afiliados" at bounding box center [157, 186] width 68 height 8
checkbox input "false"
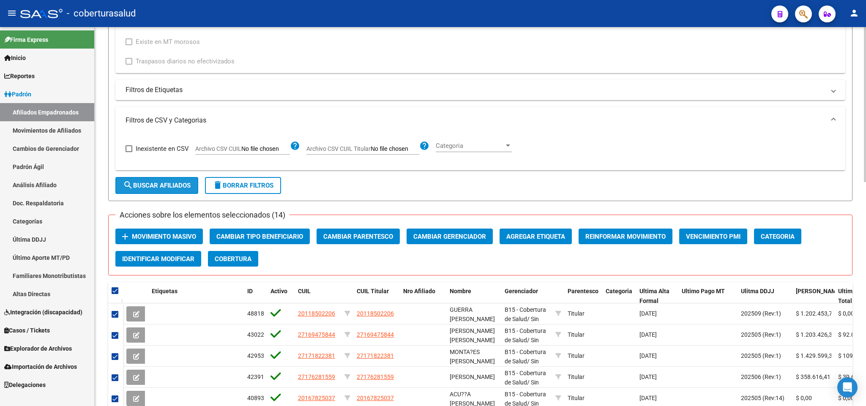
checkbox input "false"
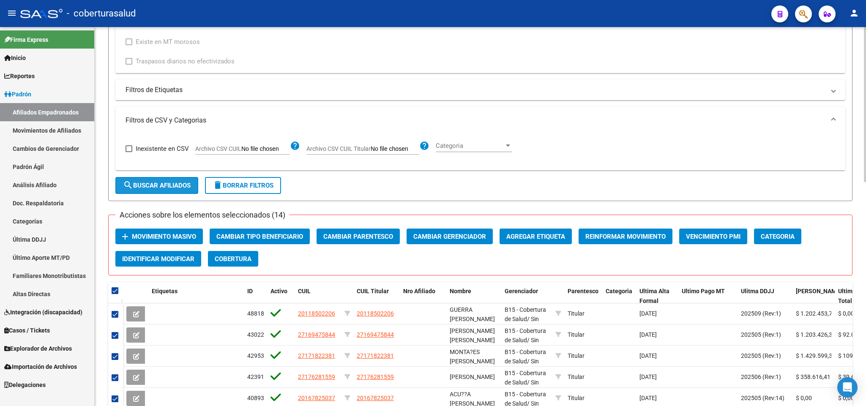
checkbox input "false"
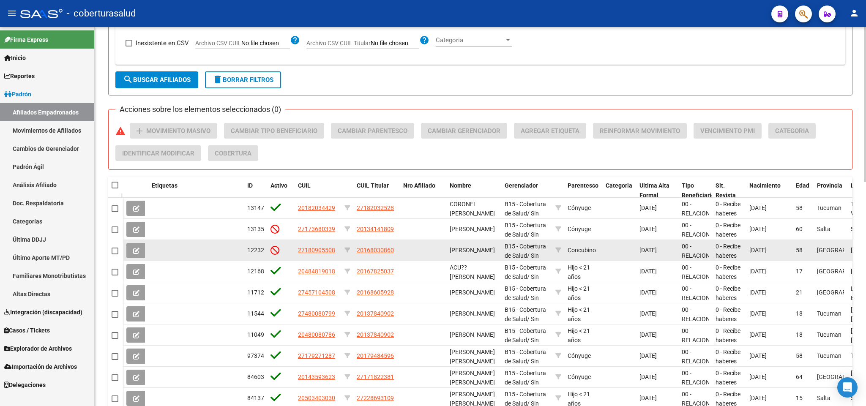
scroll to position [548, 0]
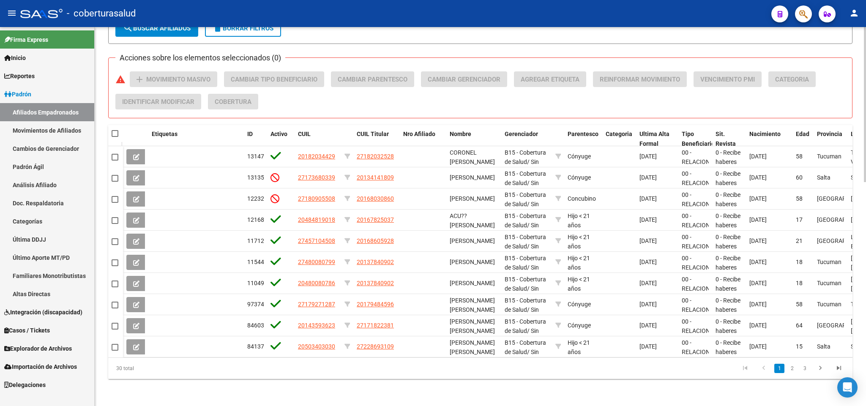
click at [108, 125] on datatable-header-cell at bounding box center [115, 133] width 15 height 17
click at [113, 130] on span at bounding box center [115, 133] width 7 height 7
click at [114, 137] on input "checkbox" at bounding box center [114, 137] width 0 height 0
checkbox input "true"
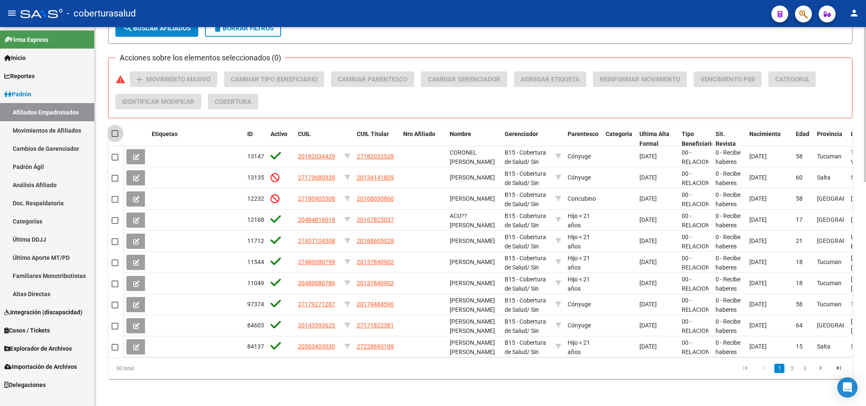
checkbox input "true"
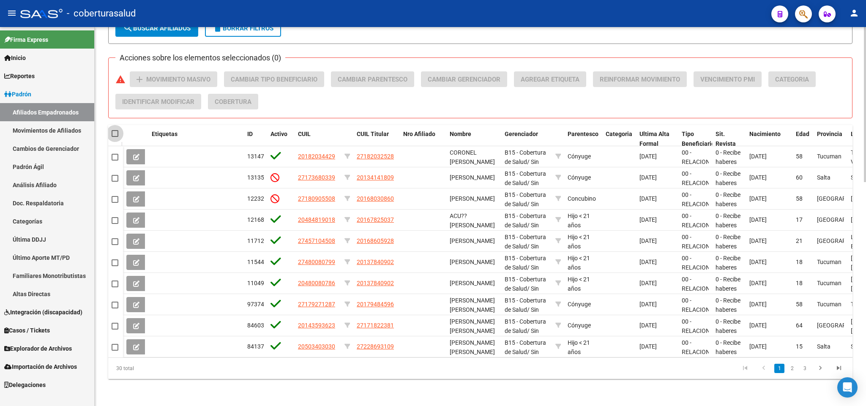
checkbox input "true"
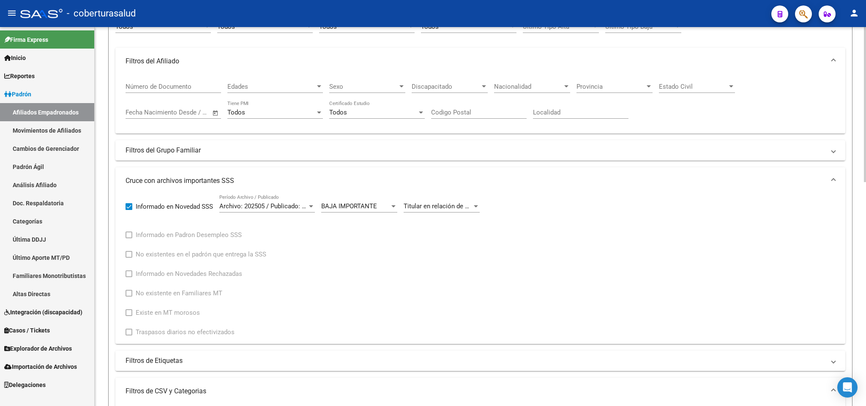
scroll to position [0, 0]
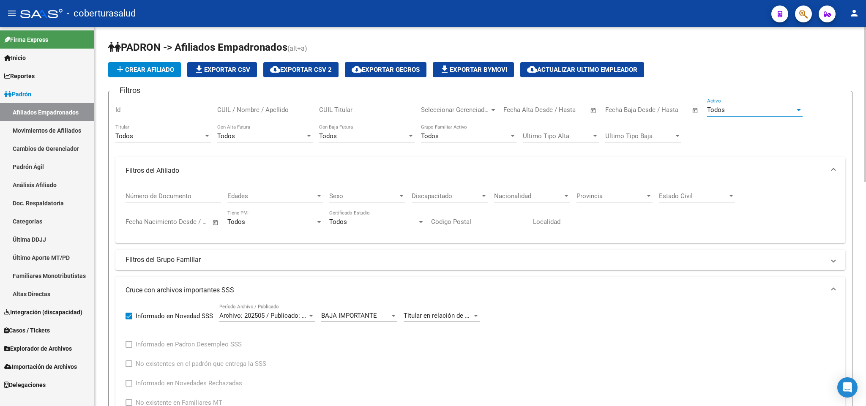
click at [786, 110] on div "Todos" at bounding box center [751, 110] width 88 height 8
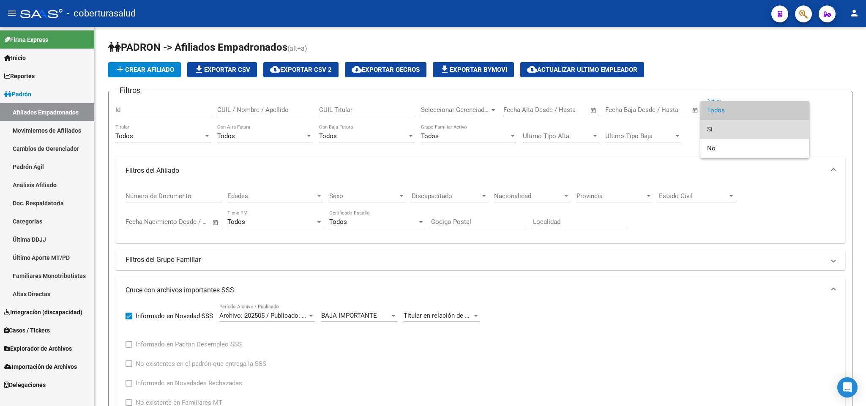
click at [766, 123] on span "Si" at bounding box center [754, 129] width 95 height 19
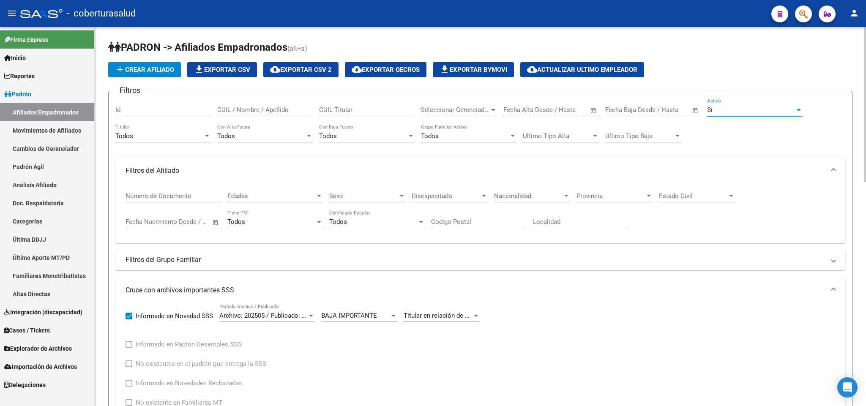
click at [198, 139] on div "Todos" at bounding box center [159, 136] width 88 height 8
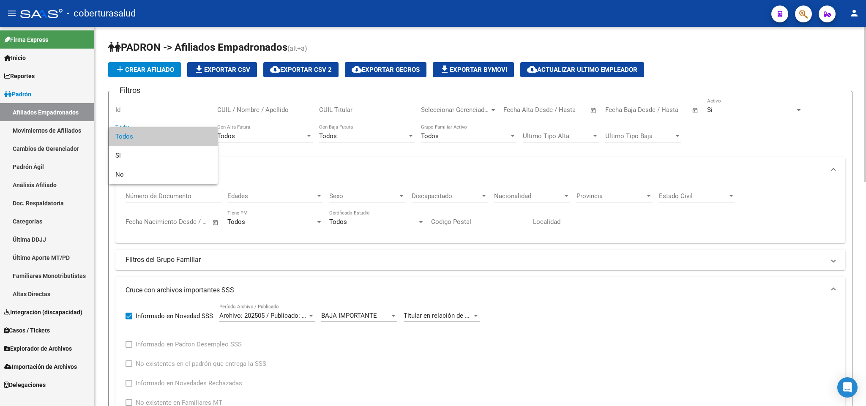
click at [198, 139] on span "Todos" at bounding box center [162, 136] width 95 height 19
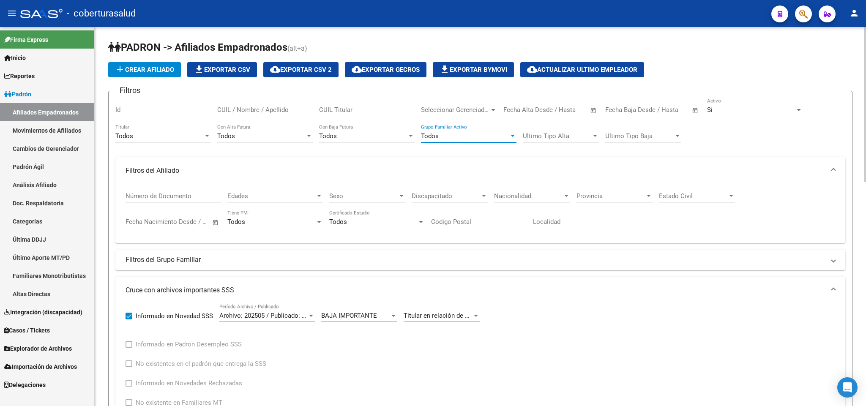
click at [488, 136] on div "Todos" at bounding box center [465, 136] width 88 height 8
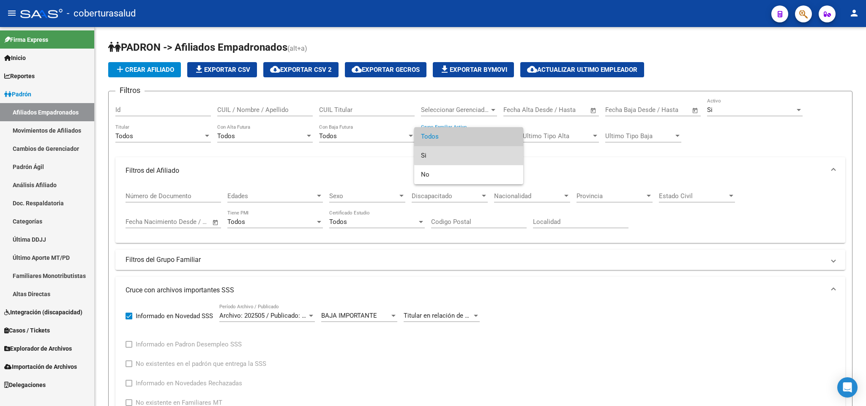
click at [479, 151] on span "Si" at bounding box center [468, 155] width 95 height 19
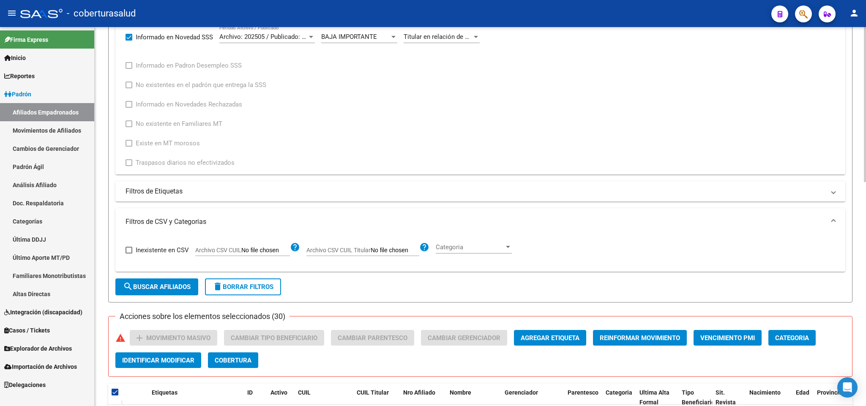
scroll to position [317, 0]
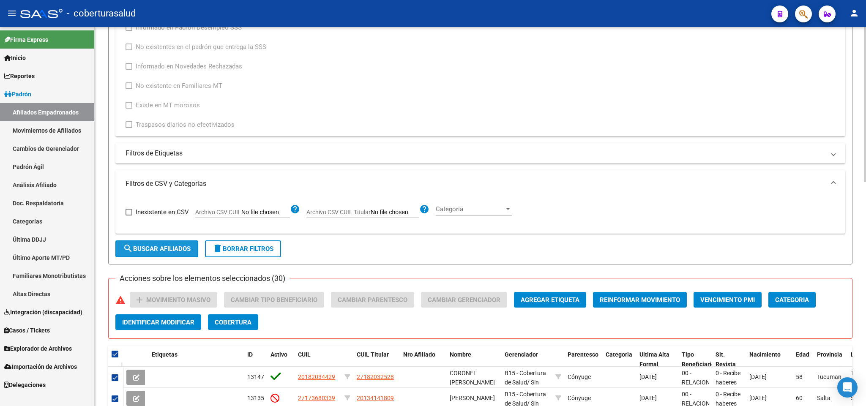
click at [164, 256] on button "search Buscar Afiliados" at bounding box center [156, 248] width 83 height 17
checkbox input "false"
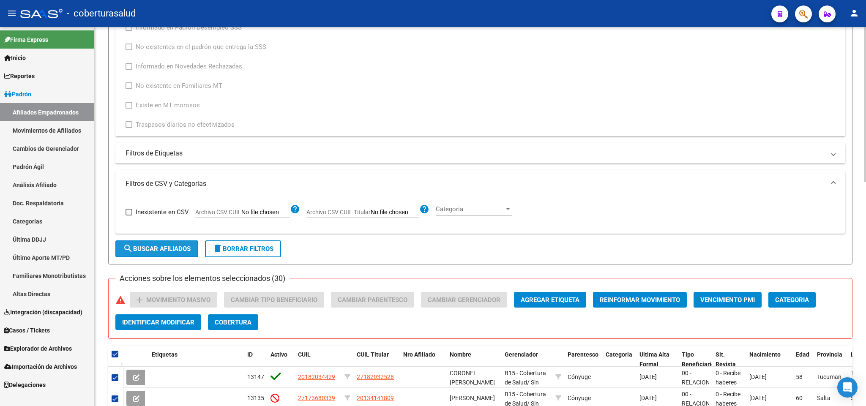
checkbox input "false"
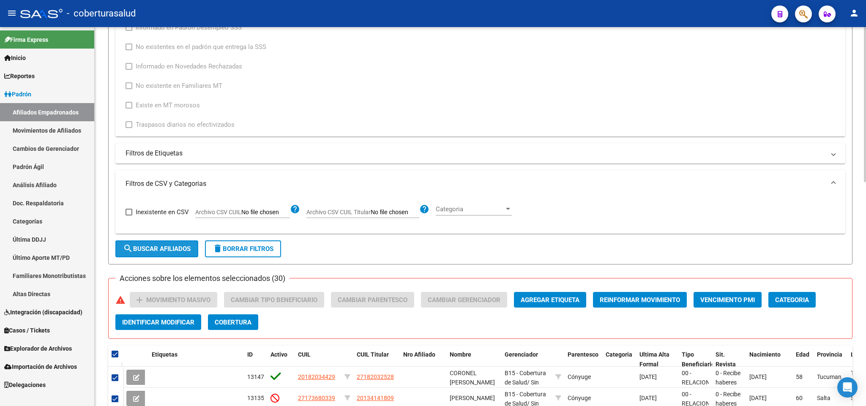
checkbox input "false"
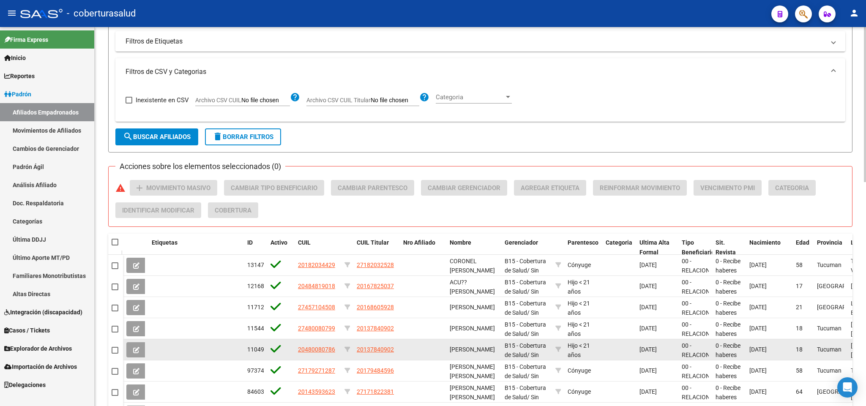
scroll to position [548, 0]
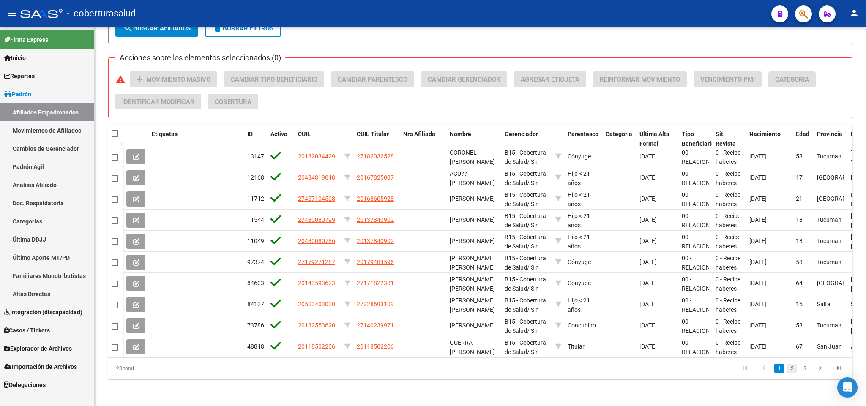
click at [790, 369] on link "2" at bounding box center [792, 368] width 10 height 9
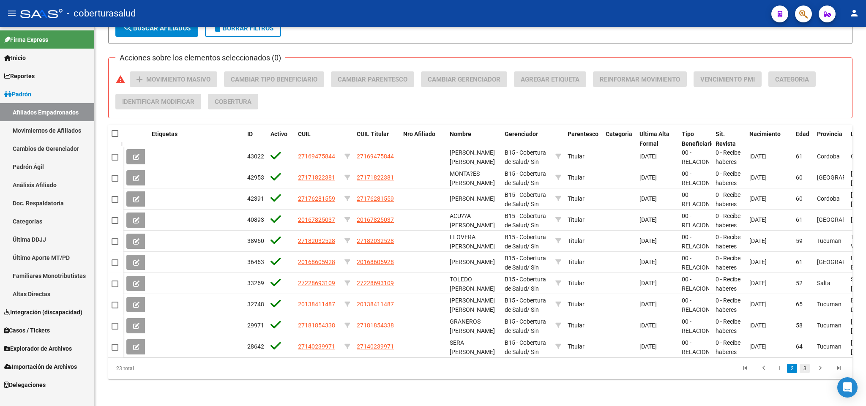
click at [804, 370] on link "3" at bounding box center [804, 368] width 10 height 9
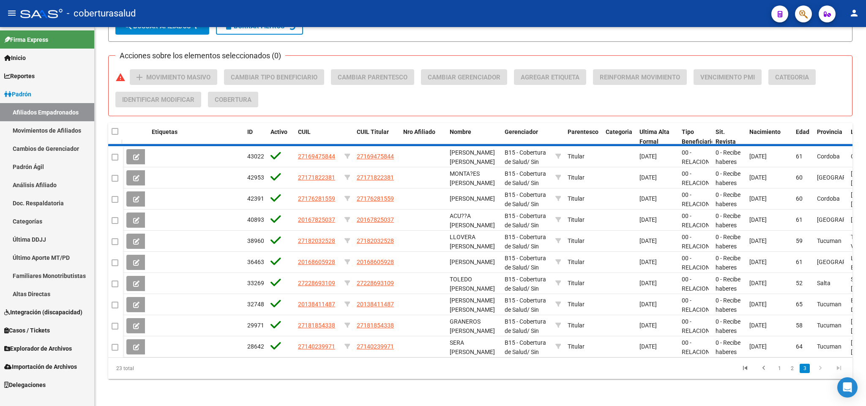
scroll to position [400, 0]
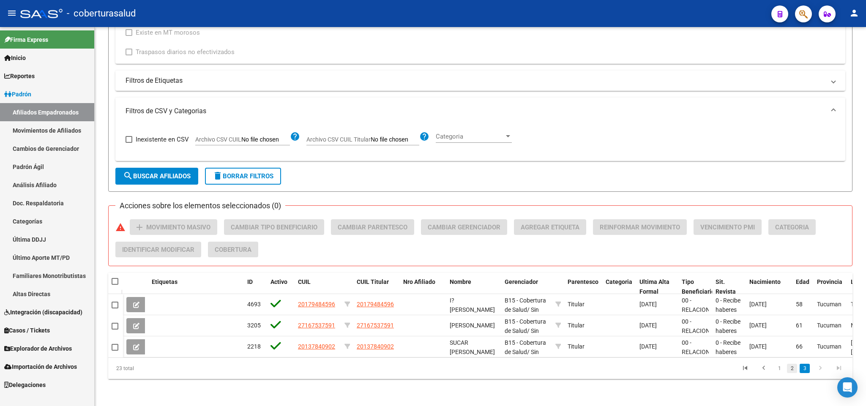
click at [787, 370] on link "2" at bounding box center [792, 368] width 10 height 9
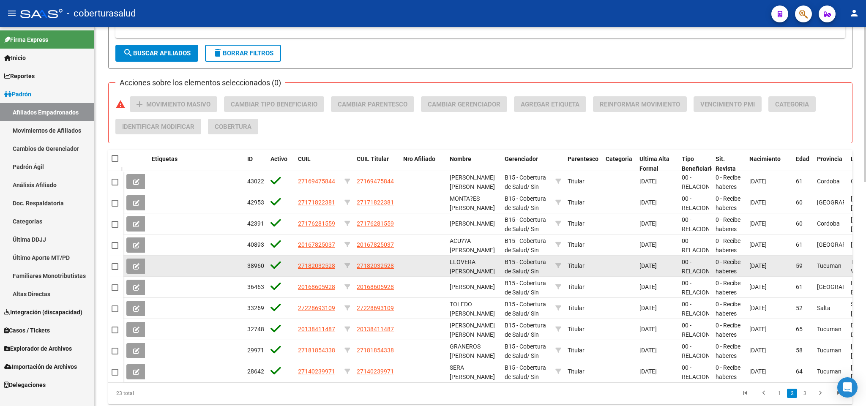
scroll to position [548, 0]
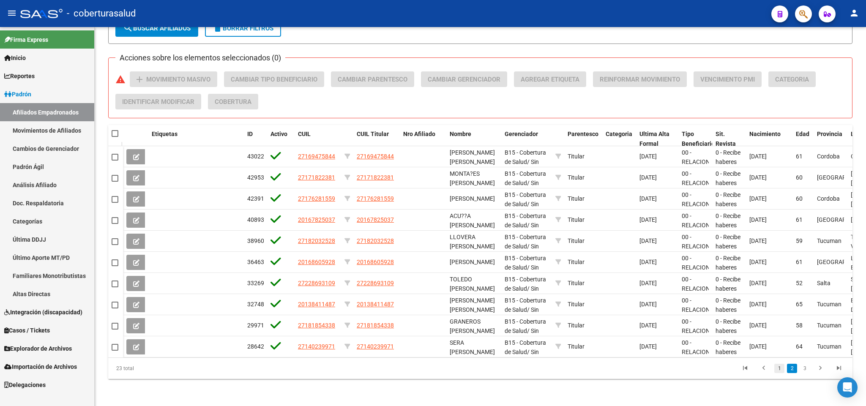
click at [777, 371] on link "1" at bounding box center [779, 368] width 10 height 9
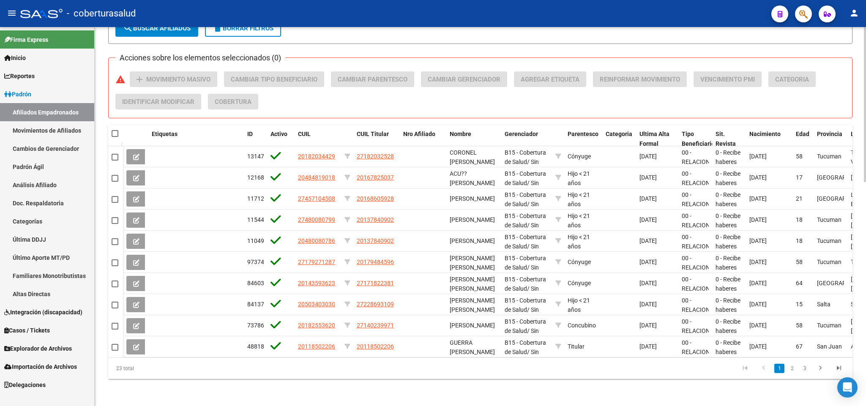
click at [114, 130] on span at bounding box center [115, 133] width 7 height 7
click at [114, 137] on input "checkbox" at bounding box center [114, 137] width 0 height 0
checkbox input "true"
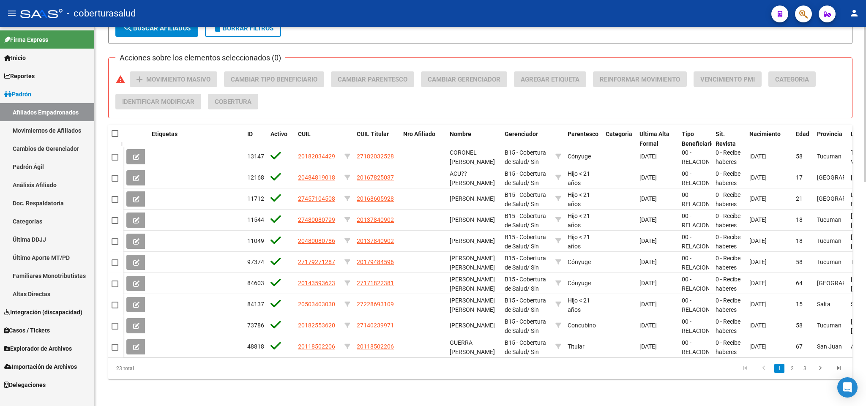
checkbox input "true"
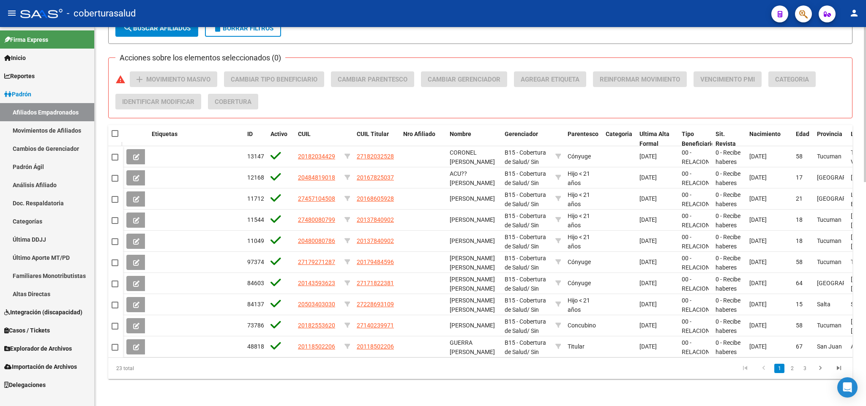
checkbox input "true"
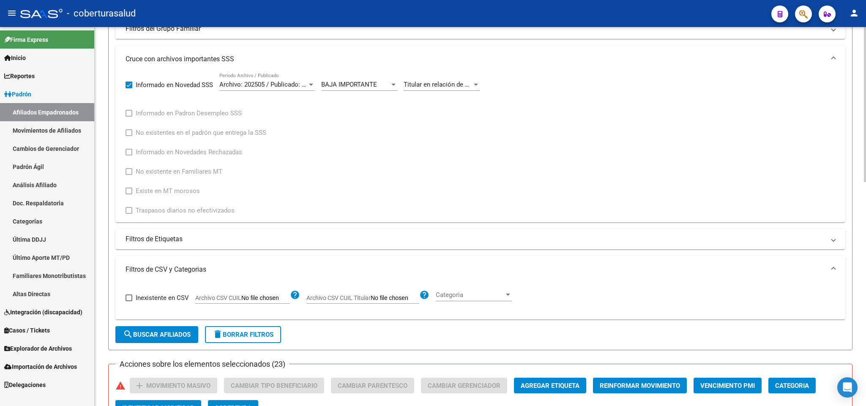
scroll to position [0, 0]
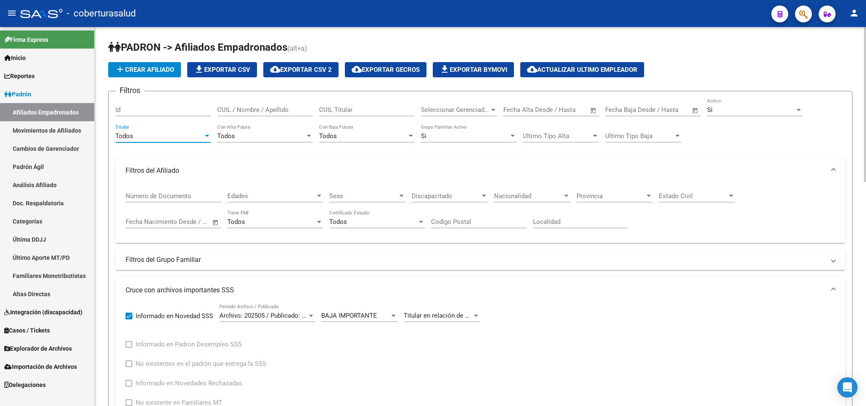
click at [172, 132] on div "Todos" at bounding box center [159, 136] width 88 height 8
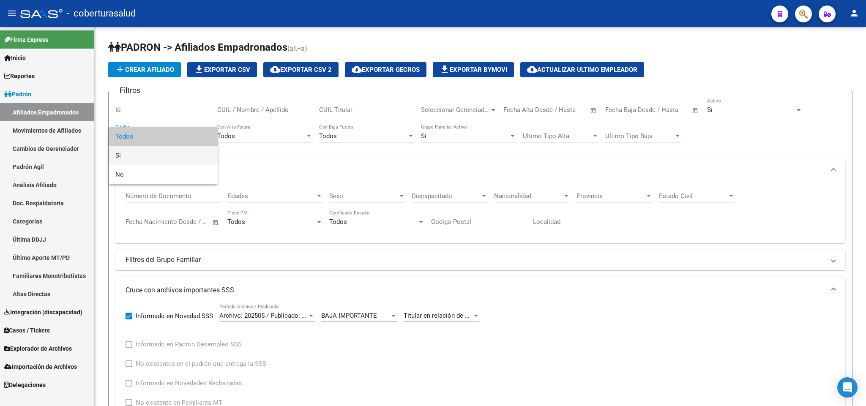
click at [169, 148] on span "Si" at bounding box center [162, 155] width 95 height 19
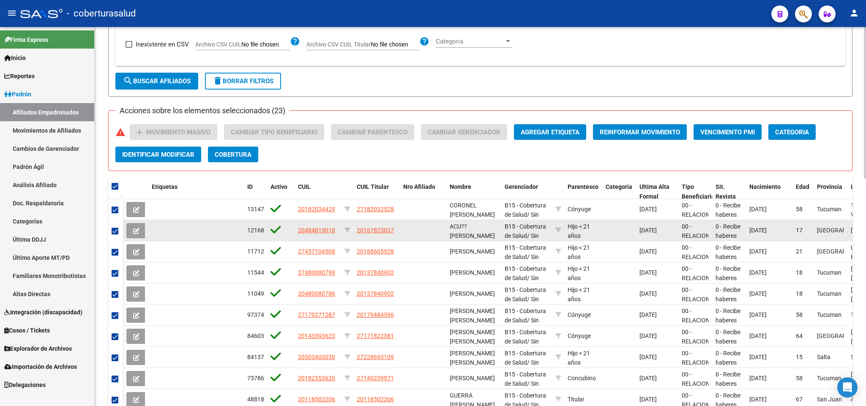
scroll to position [441, 0]
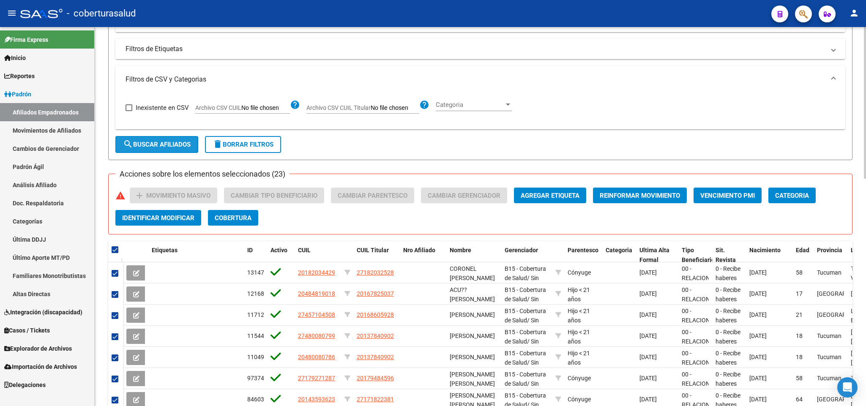
click at [170, 148] on span "search Buscar Afiliados" at bounding box center [157, 145] width 68 height 8
checkbox input "false"
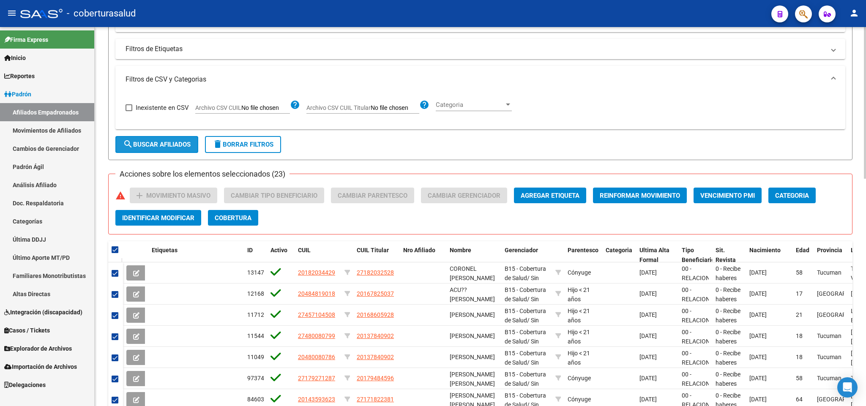
checkbox input "false"
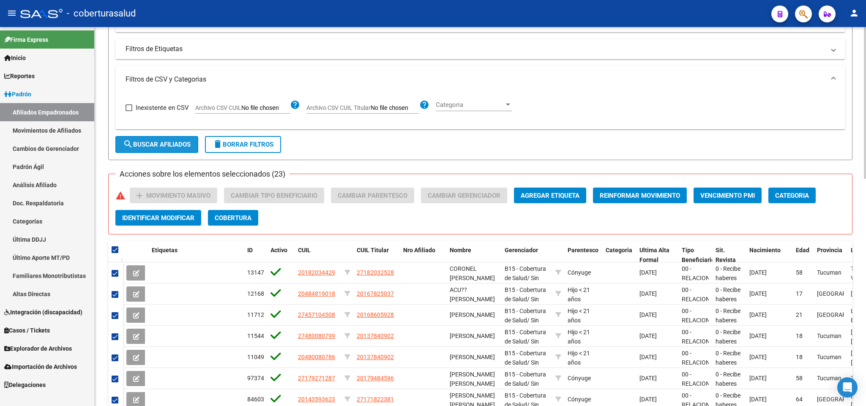
checkbox input "false"
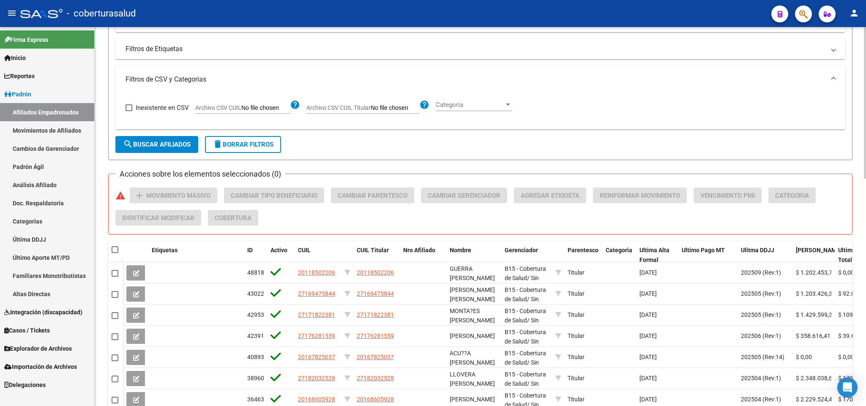
click at [122, 246] on span at bounding box center [121, 249] width 3 height 17
click at [115, 249] on span at bounding box center [115, 249] width 7 height 7
click at [115, 253] on input "checkbox" at bounding box center [114, 253] width 0 height 0
checkbox input "true"
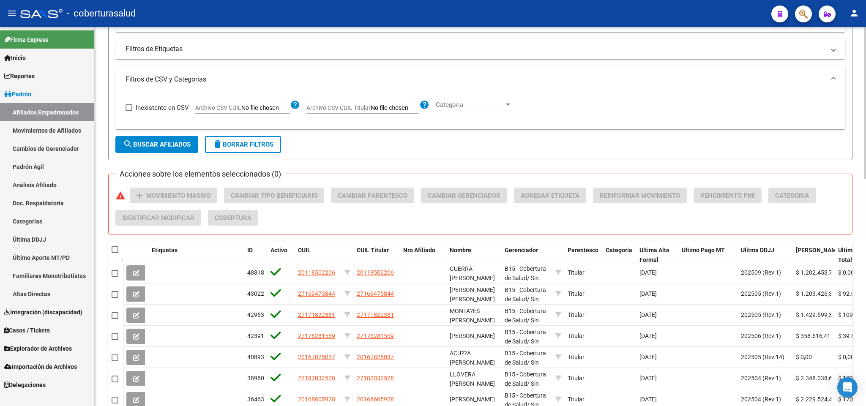
checkbox input "true"
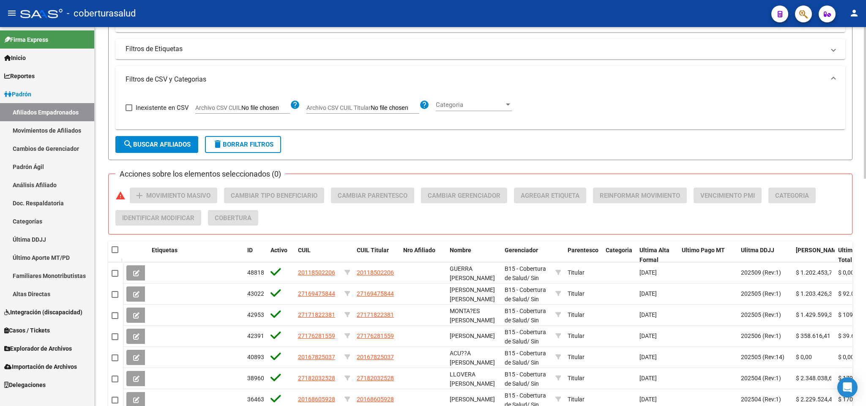
checkbox input "true"
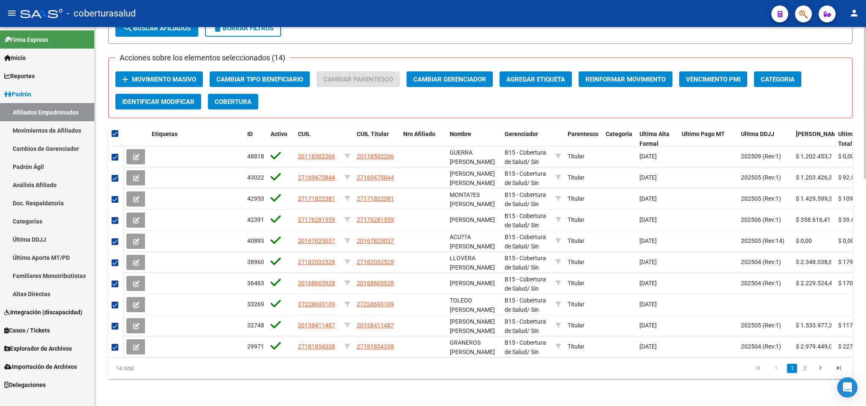
scroll to position [568, 0]
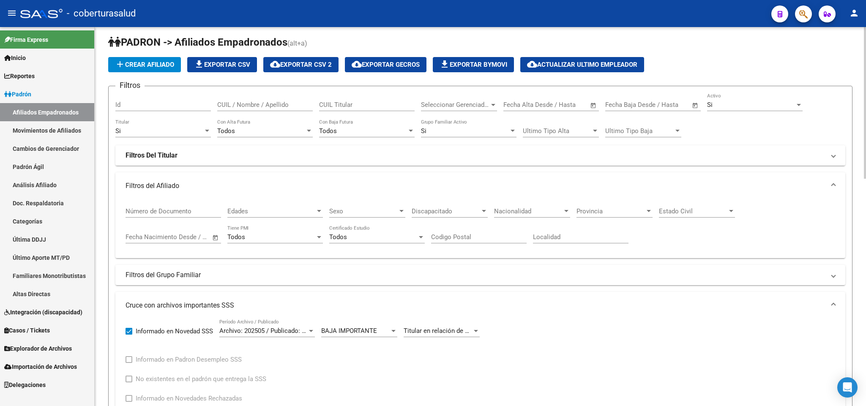
scroll to position [0, 0]
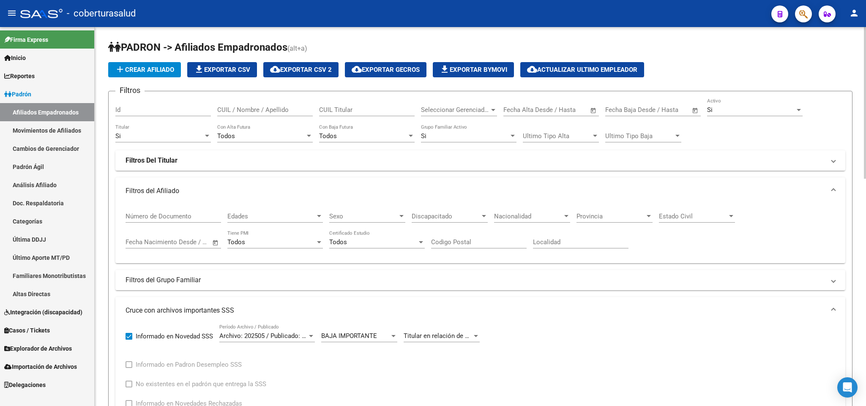
click at [202, 144] on div "Si Titular" at bounding box center [162, 137] width 95 height 26
click at [202, 137] on div "Si" at bounding box center [159, 136] width 88 height 8
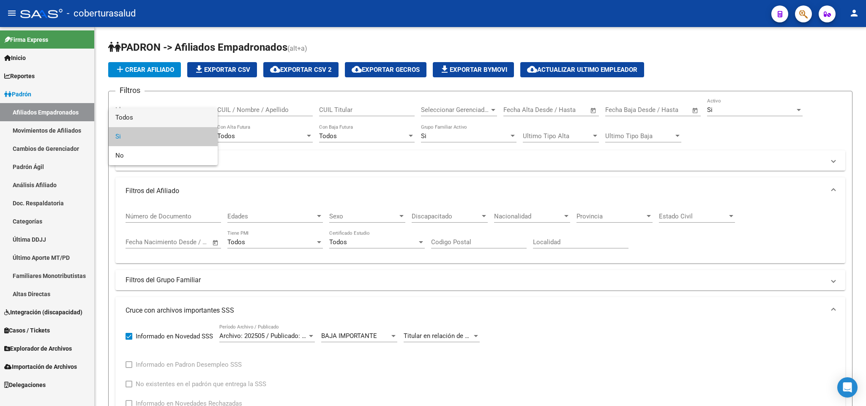
click at [193, 119] on span "Todos" at bounding box center [162, 117] width 95 height 19
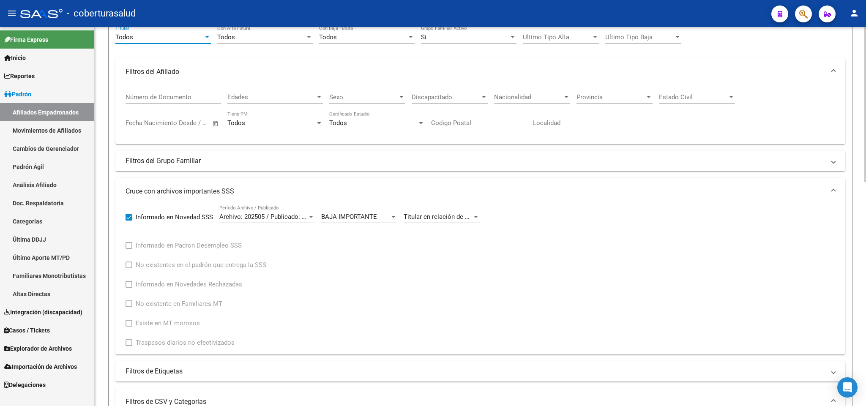
scroll to position [380, 0]
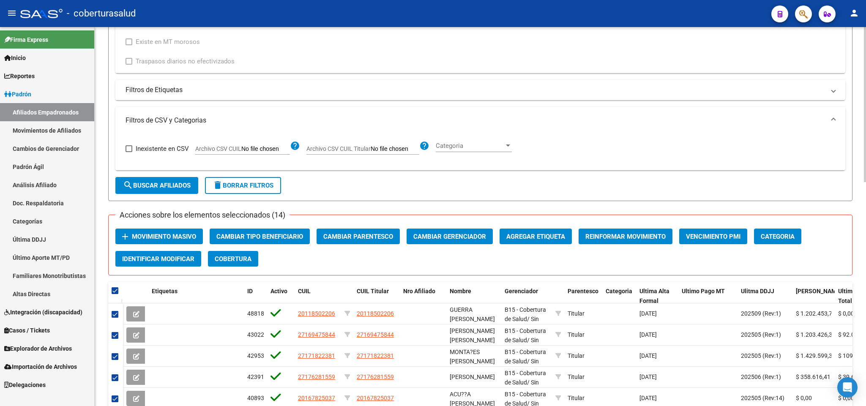
click at [147, 187] on span "search Buscar Afiliados" at bounding box center [157, 186] width 68 height 8
checkbox input "false"
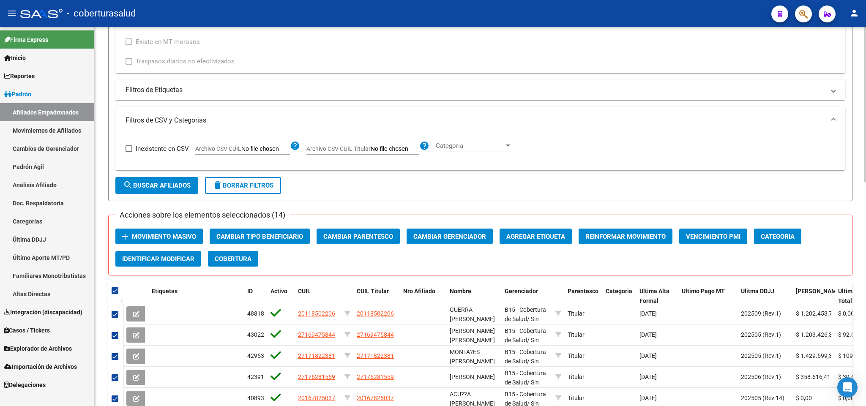
checkbox input "false"
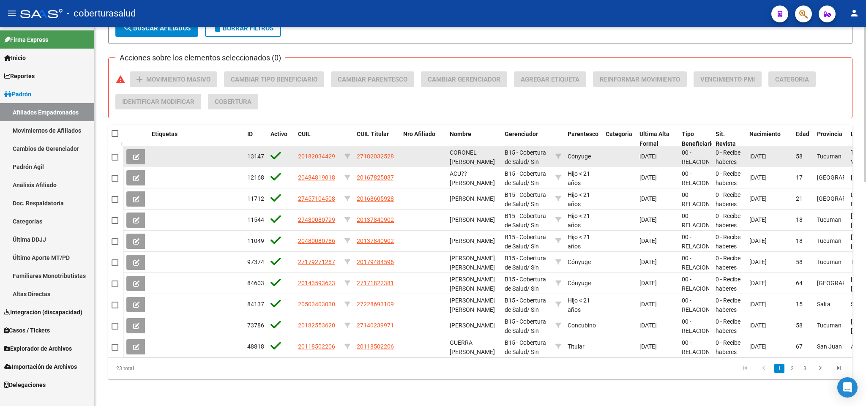
scroll to position [548, 0]
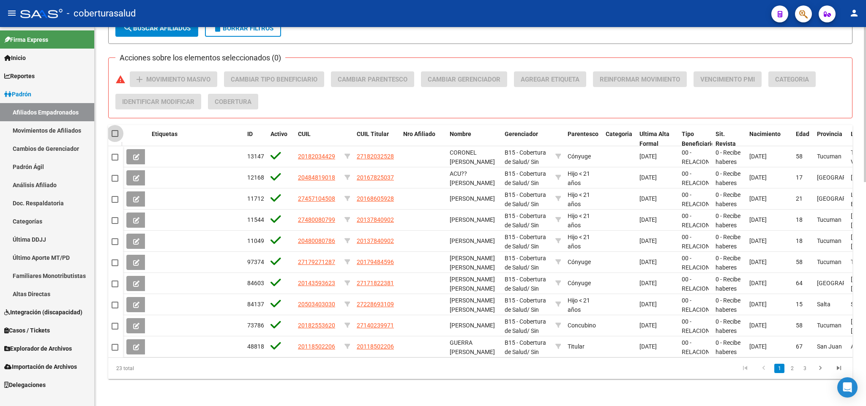
click at [115, 130] on span at bounding box center [115, 133] width 7 height 7
click at [115, 137] on input "checkbox" at bounding box center [114, 137] width 0 height 0
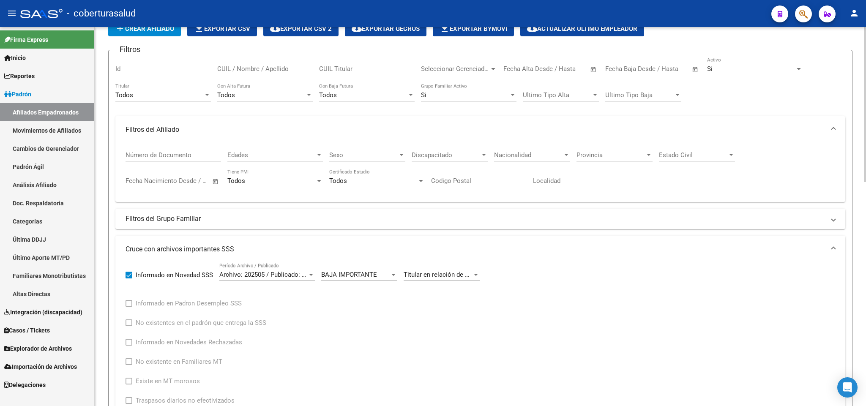
scroll to position [0, 0]
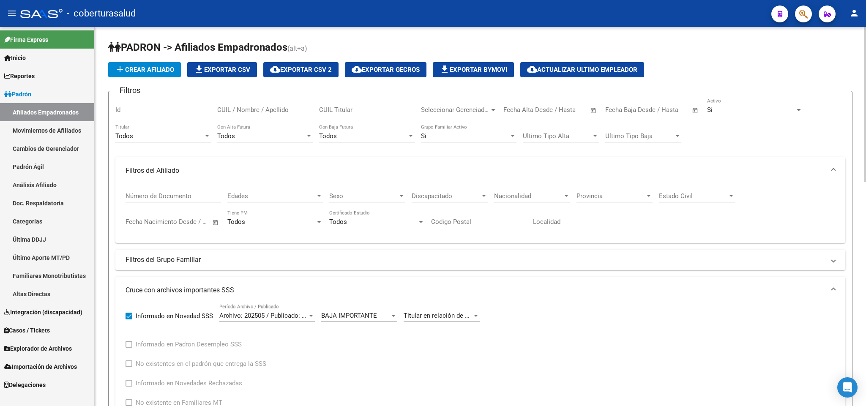
click at [222, 71] on span "file_download Exportar CSV" at bounding box center [222, 70] width 56 height 8
click at [170, 137] on div "Todos" at bounding box center [159, 136] width 88 height 8
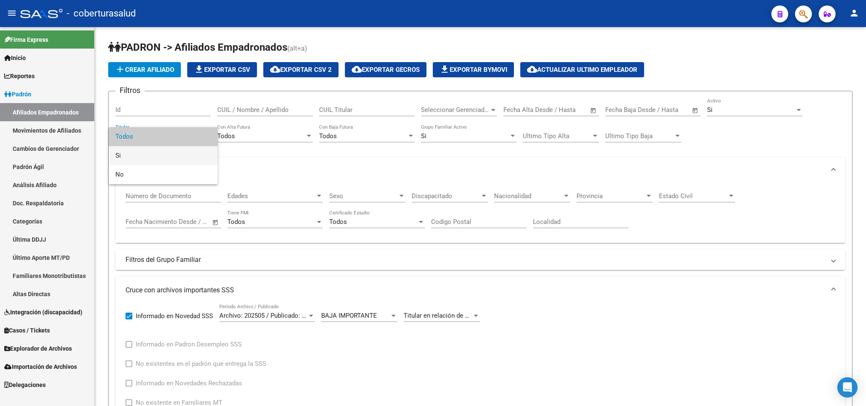
click at [169, 151] on span "Si" at bounding box center [162, 155] width 95 height 19
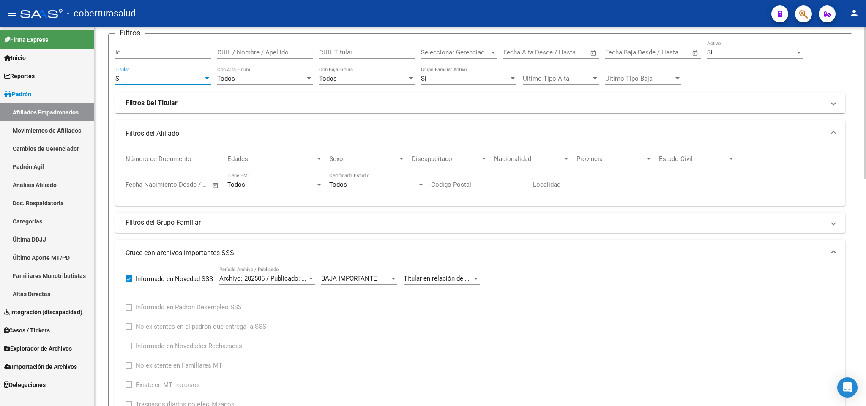
scroll to position [380, 0]
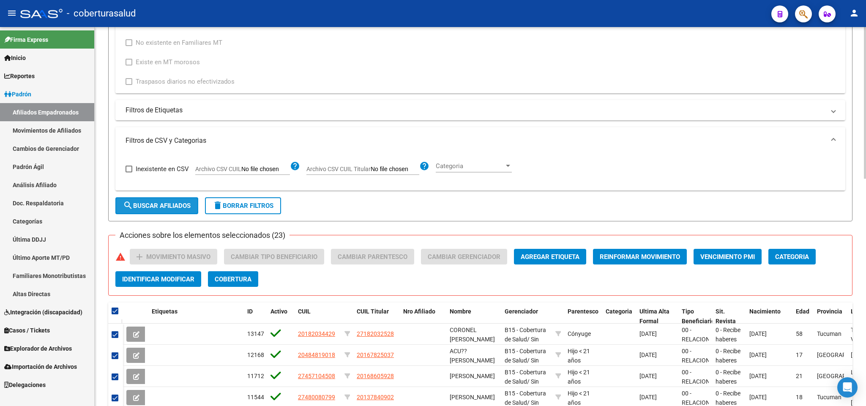
click at [147, 202] on button "search Buscar Afiliados" at bounding box center [156, 205] width 83 height 17
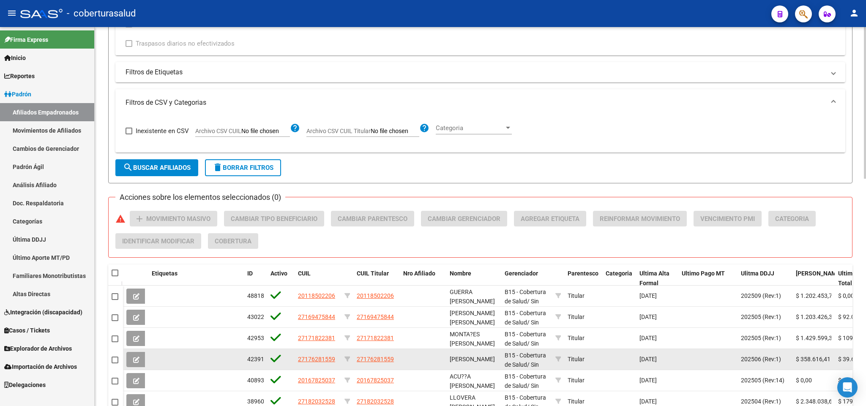
scroll to position [568, 0]
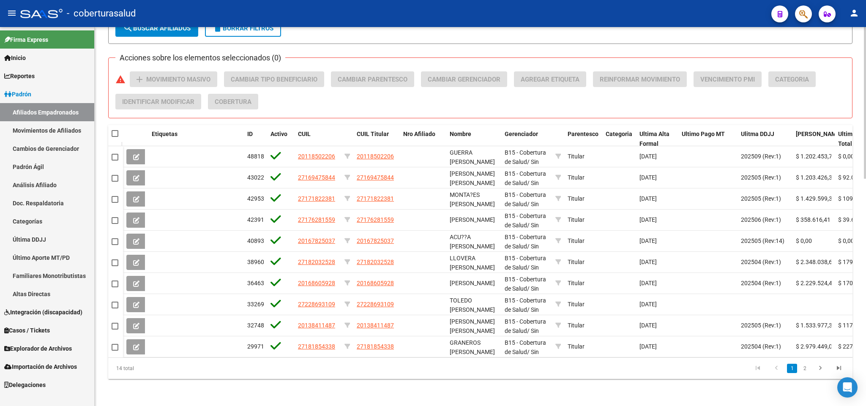
click at [120, 125] on span at bounding box center [121, 133] width 3 height 17
click at [115, 130] on span at bounding box center [115, 133] width 7 height 7
click at [115, 137] on input "checkbox" at bounding box center [114, 137] width 0 height 0
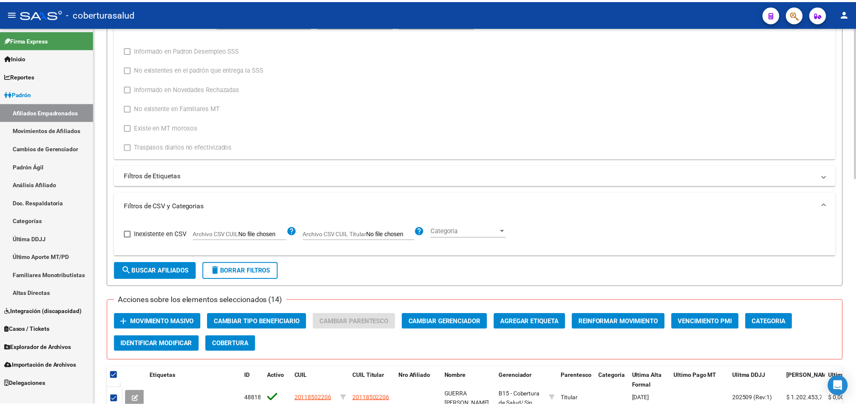
scroll to position [378, 0]
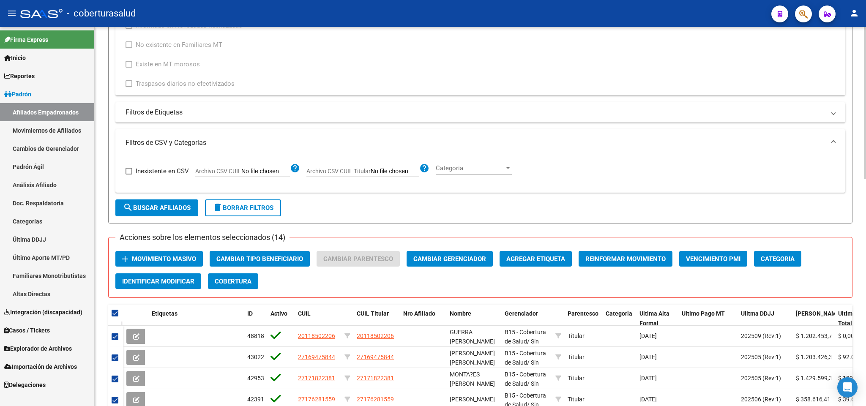
click at [172, 263] on span "Movimiento Masivo" at bounding box center [164, 259] width 64 height 8
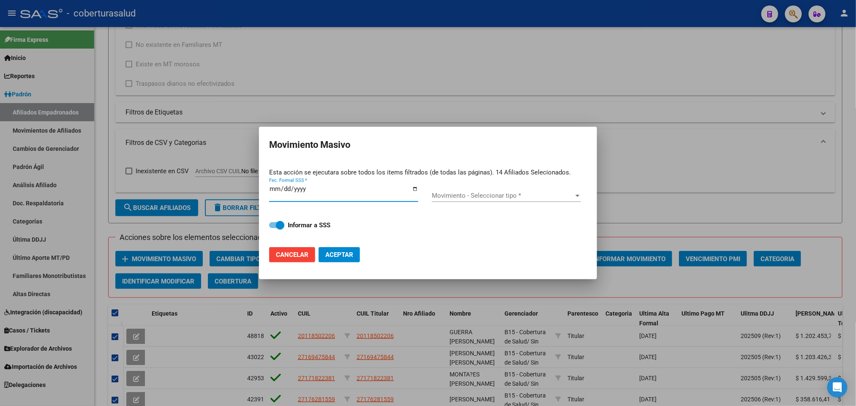
click at [283, 222] on span at bounding box center [280, 225] width 8 height 8
click at [273, 228] on input "Informar a SSS" at bounding box center [273, 228] width 0 height 0
click at [274, 191] on input "Fec. Formal SSS *" at bounding box center [343, 192] width 149 height 14
click at [283, 179] on div "Esta acción se ejecutara sobre todos los items filtrados (de todas las páginas)…" at bounding box center [428, 172] width 318 height 22
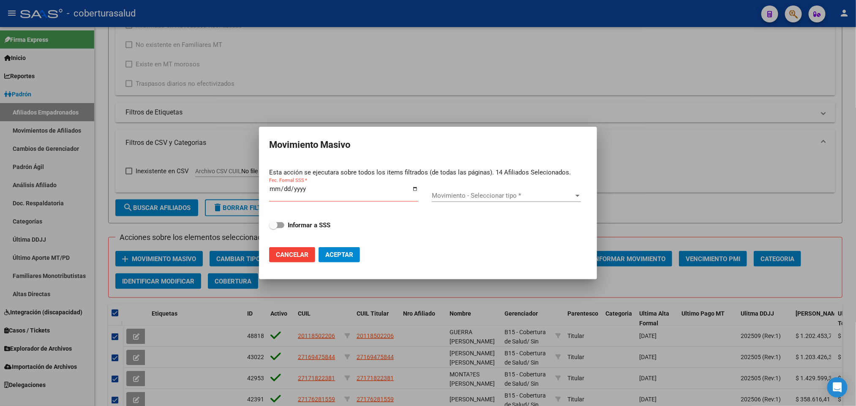
click at [286, 182] on div "Esta acción se ejecutara sobre todos los items filtrados (de todas las páginas)…" at bounding box center [428, 172] width 318 height 22
click at [284, 188] on input "Fec. Formal SSS *" at bounding box center [343, 192] width 149 height 14
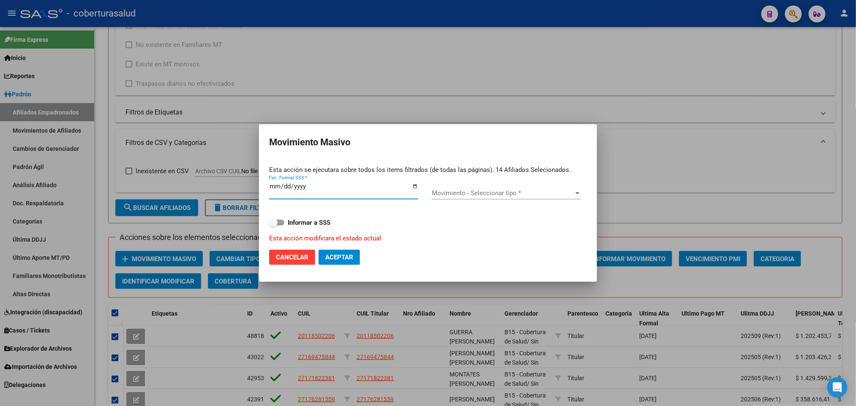
click at [516, 196] on span "Movimiento - Seleccionar tipo *" at bounding box center [503, 193] width 142 height 8
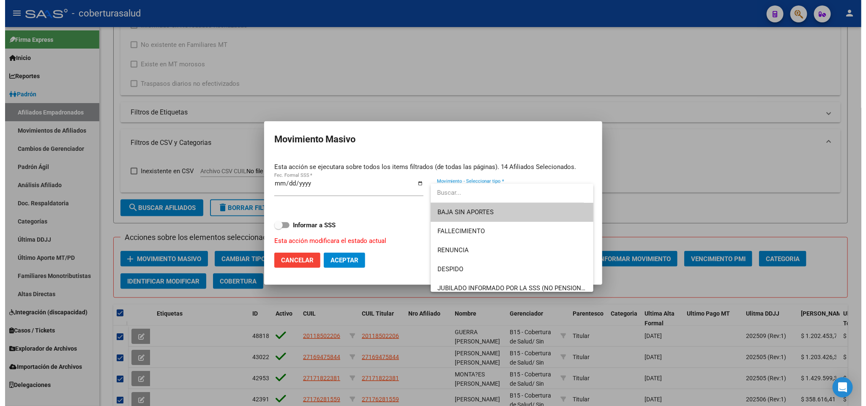
scroll to position [63, 0]
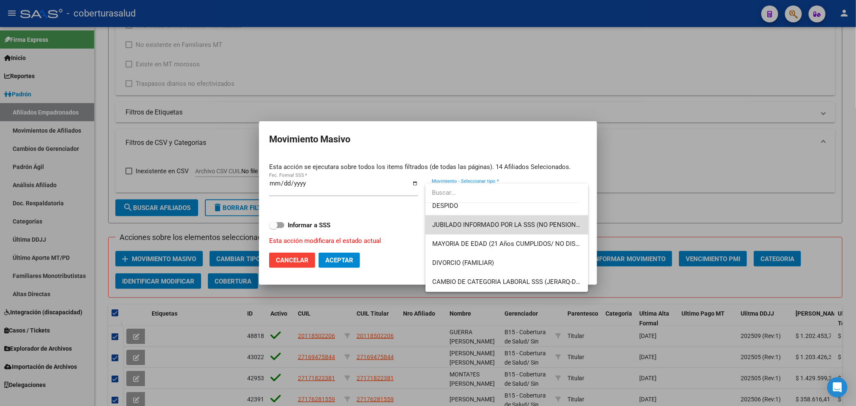
click at [531, 218] on span "JUBILADO INFORMADO POR LA SSS (NO PENSIONADO)" at bounding box center [506, 224] width 149 height 19
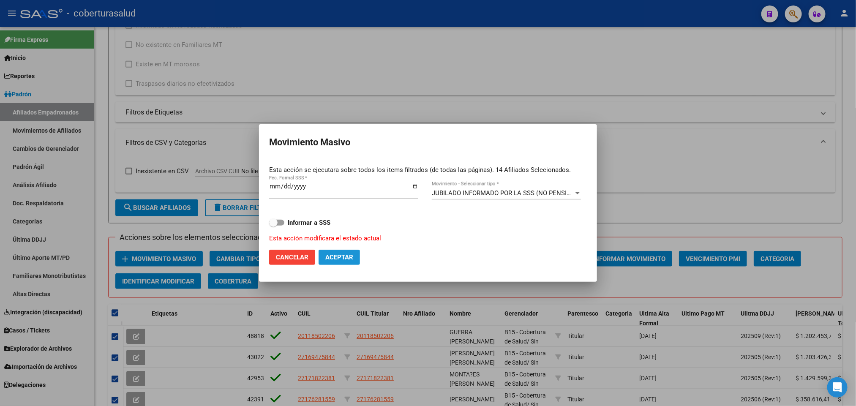
click at [353, 253] on span "Aceptar" at bounding box center [339, 257] width 28 height 8
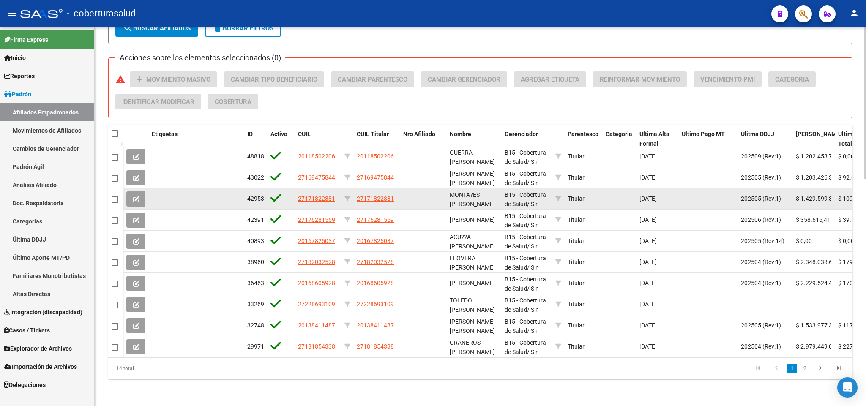
scroll to position [378, 0]
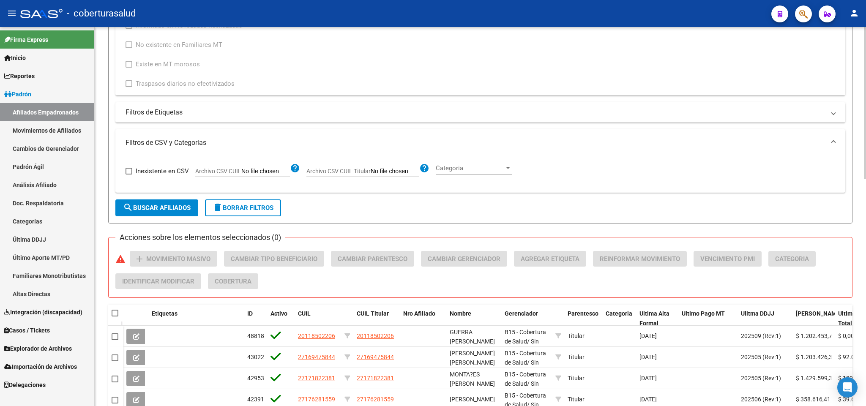
click at [188, 208] on span "search Buscar Afiliados" at bounding box center [157, 208] width 68 height 8
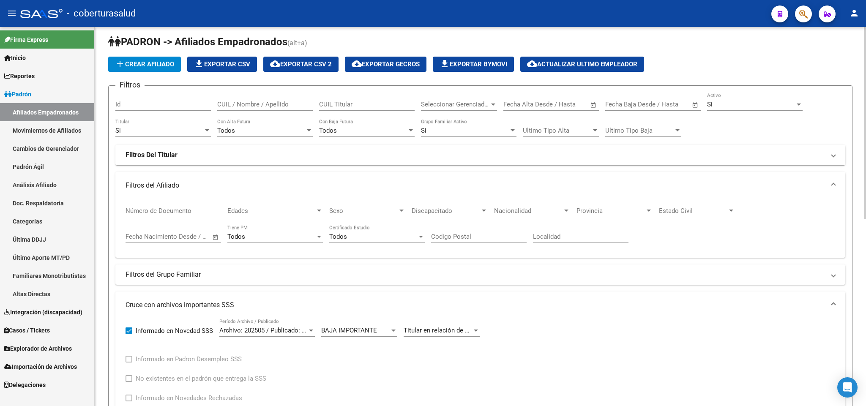
scroll to position [0, 0]
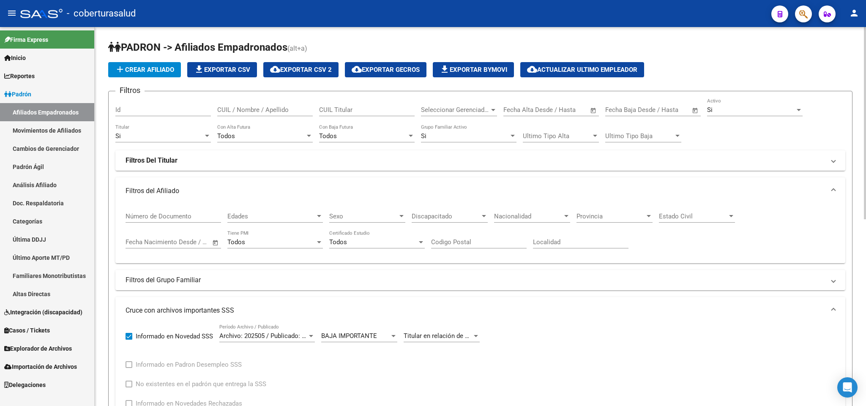
click at [769, 105] on div "Si Activo" at bounding box center [754, 107] width 95 height 18
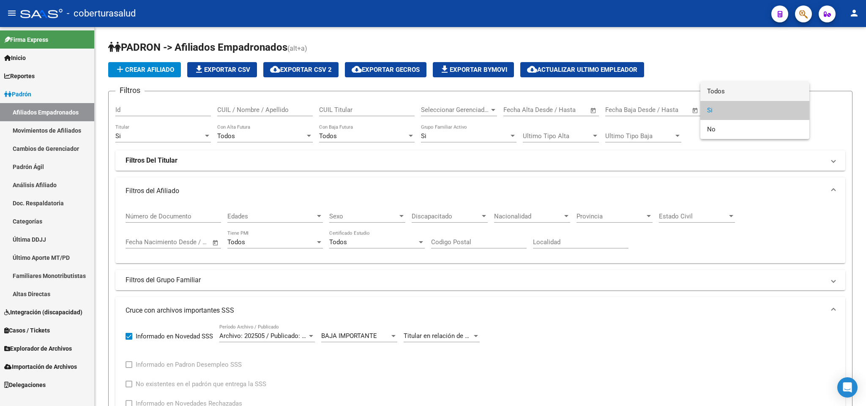
click at [753, 95] on span "Todos" at bounding box center [754, 91] width 95 height 19
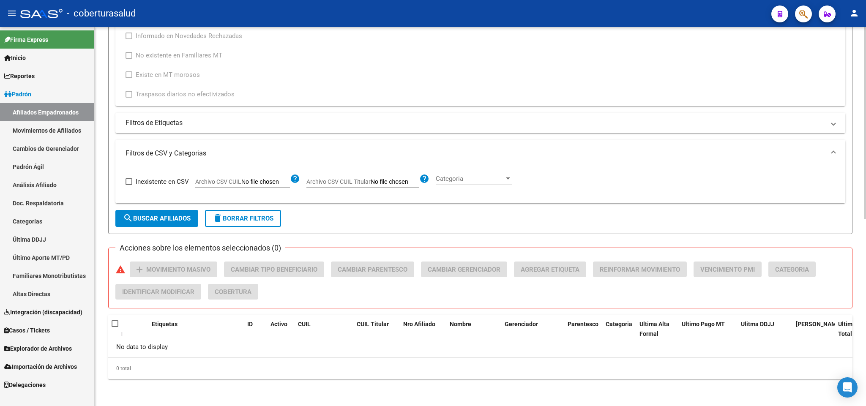
click at [170, 217] on span "search Buscar Afiliados" at bounding box center [157, 219] width 68 height 8
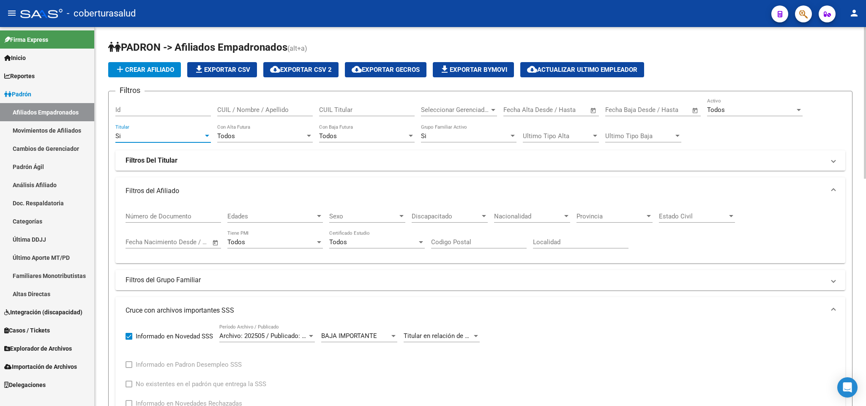
click at [185, 135] on div "Si" at bounding box center [159, 136] width 88 height 8
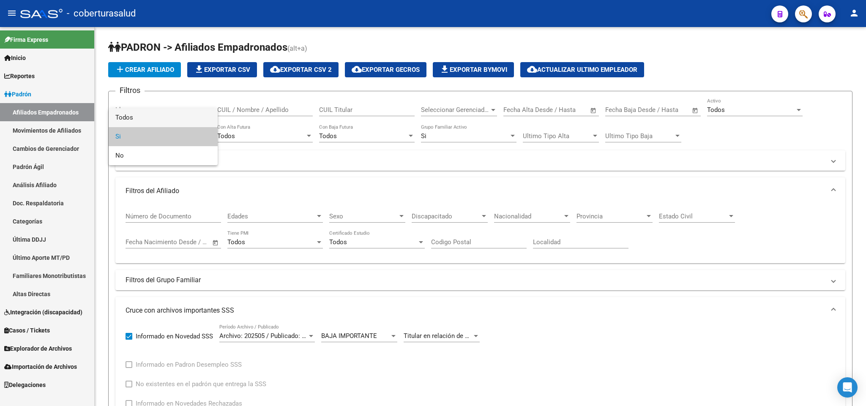
click at [183, 118] on span "Todos" at bounding box center [162, 117] width 95 height 19
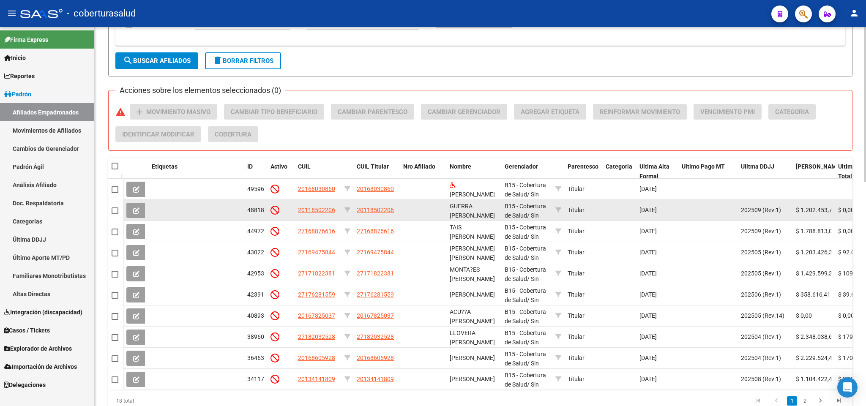
scroll to position [421, 0]
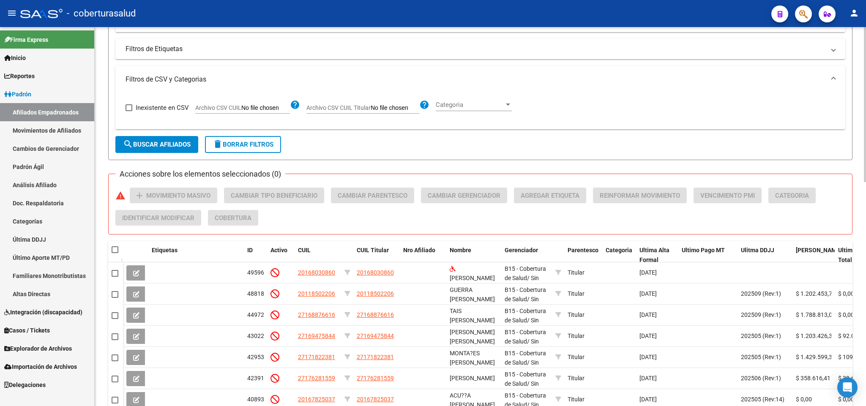
click at [182, 143] on span "search Buscar Afiliados" at bounding box center [157, 145] width 68 height 8
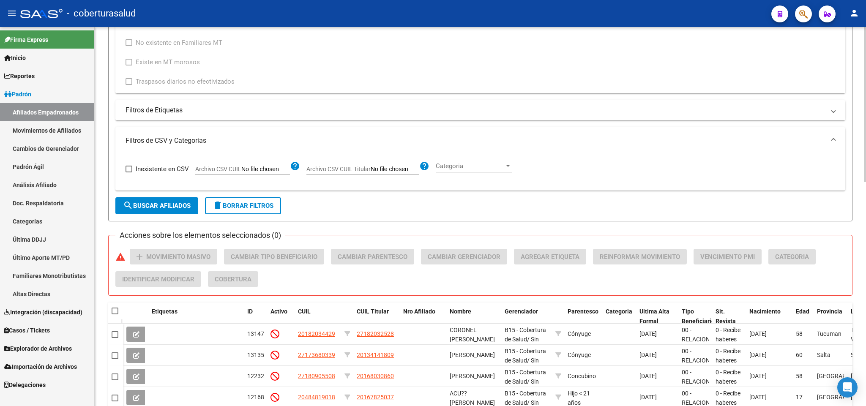
scroll to position [358, 0]
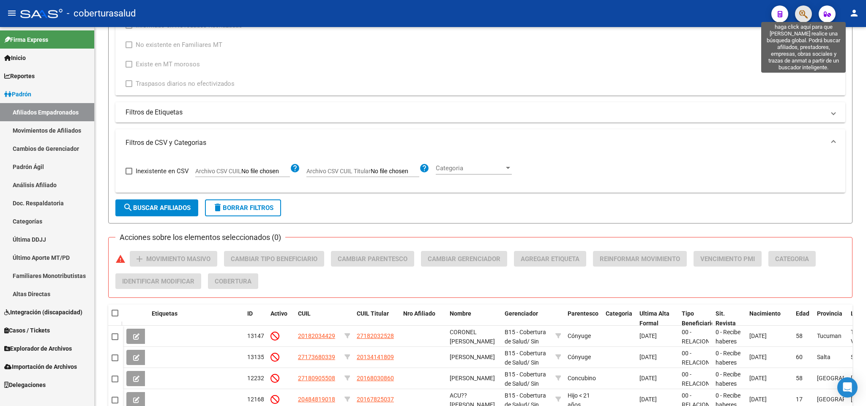
click at [805, 18] on icon "button" at bounding box center [803, 14] width 8 height 10
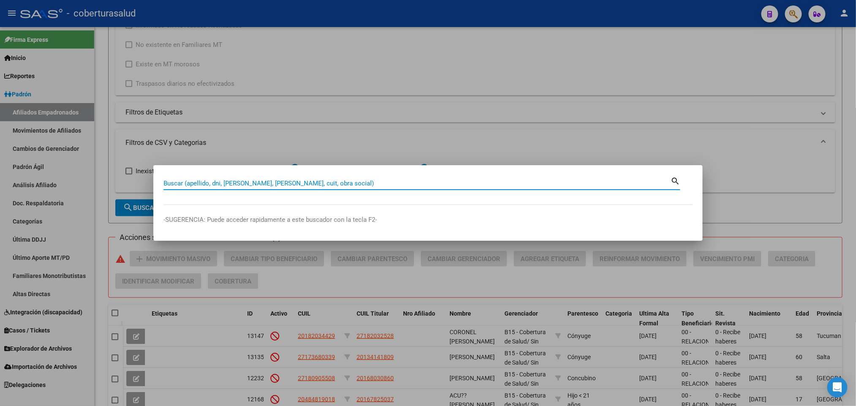
paste input "13075728"
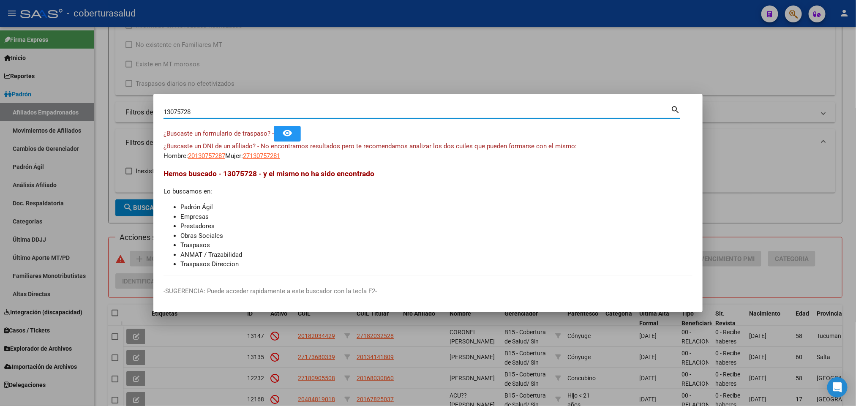
click at [429, 104] on div "13075728 Buscar (apellido, dni, cuil, [PERSON_NAME], cuit, obra social) search" at bounding box center [421, 111] width 517 height 14
click at [428, 112] on input "13075728" at bounding box center [416, 112] width 507 height 8
click at [237, 110] on input "13075728" at bounding box center [416, 112] width 507 height 8
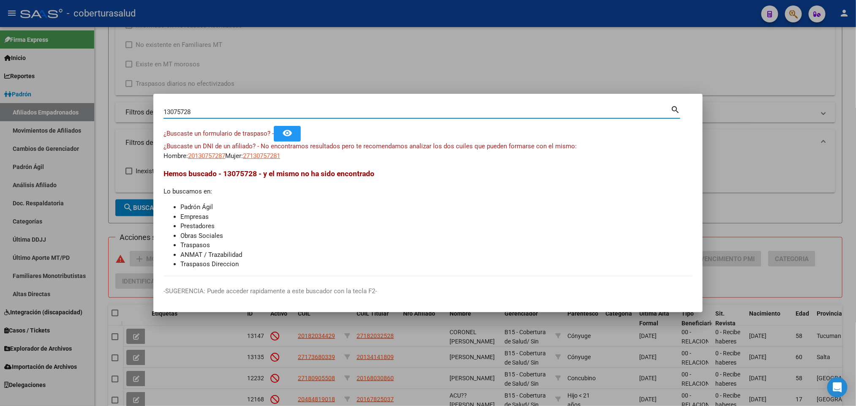
paste input "203782"
click at [240, 112] on input "13203782" at bounding box center [416, 112] width 507 height 8
paste input "389504"
click at [231, 112] on input "13389504" at bounding box center [416, 112] width 507 height 8
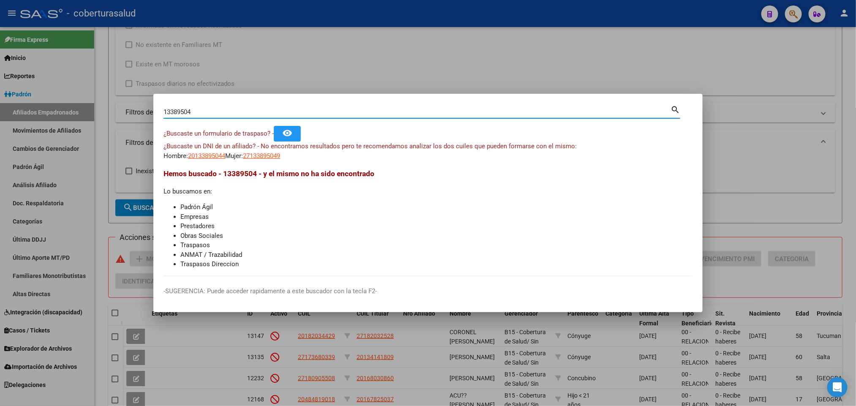
click at [231, 112] on input "13389504" at bounding box center [416, 112] width 507 height 8
paste input "203782"
click at [381, 117] on div "13203782 Buscar (apellido, dni, cuil, [PERSON_NAME], cuit, obra social)" at bounding box center [416, 112] width 507 height 13
click at [376, 113] on input "13203782" at bounding box center [416, 112] width 507 height 8
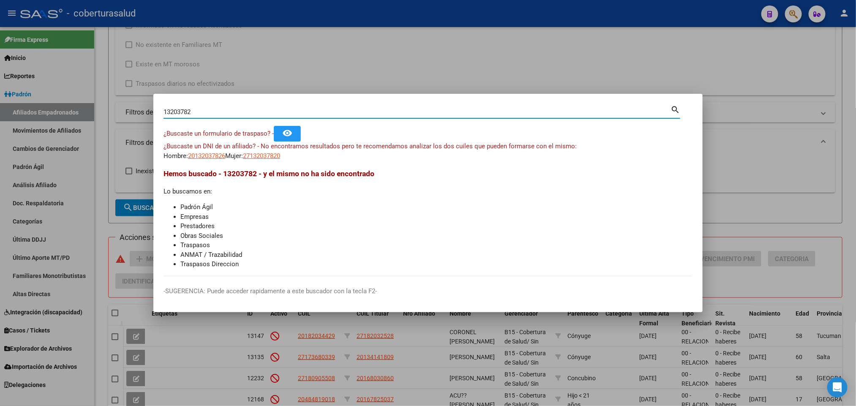
paste input
paste input "13389504"
click at [245, 112] on input "13389504" at bounding box center [416, 112] width 507 height 8
paste input "414180"
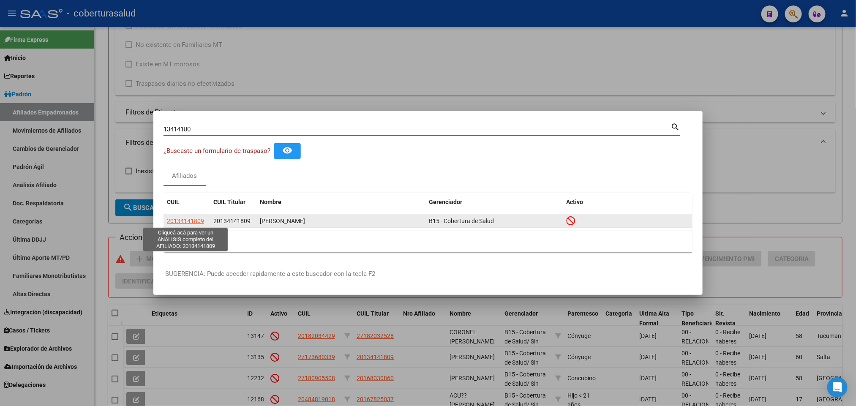
click at [198, 222] on span "20134141809" at bounding box center [185, 221] width 37 height 7
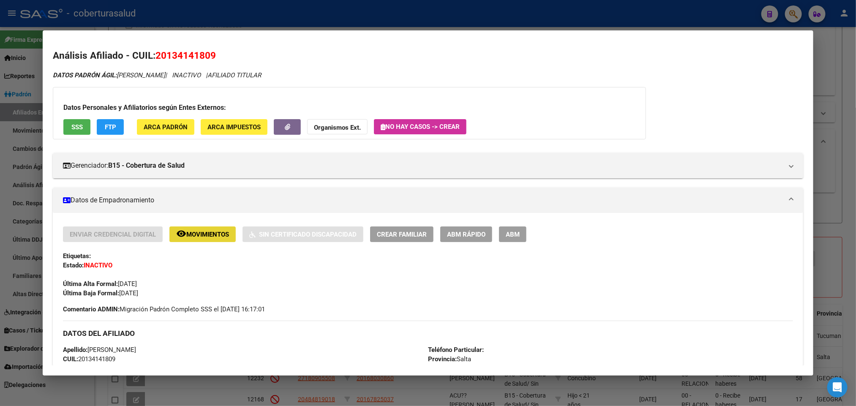
click at [207, 232] on span "Movimientos" at bounding box center [207, 235] width 43 height 8
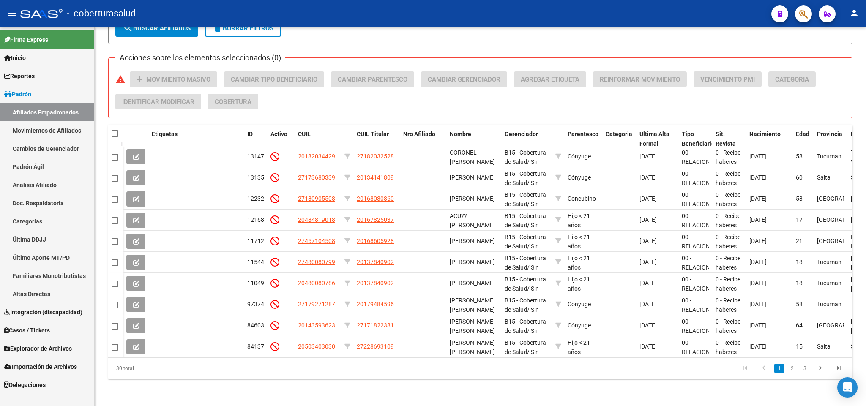
scroll to position [548, 0]
click at [788, 373] on link "2" at bounding box center [792, 368] width 10 height 9
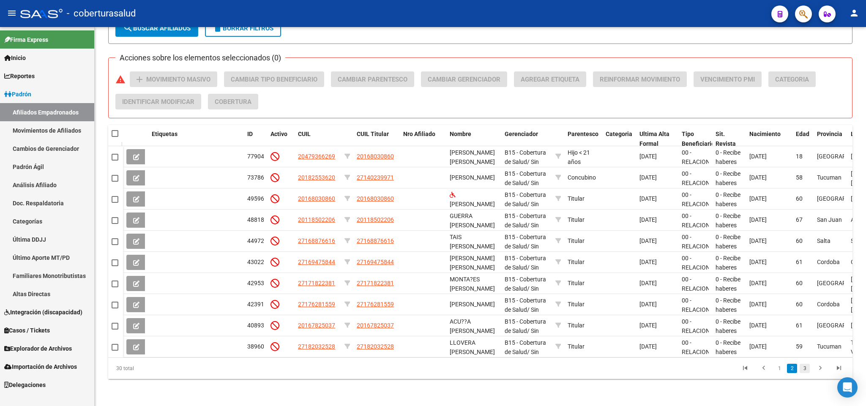
click at [803, 373] on link "3" at bounding box center [804, 368] width 10 height 9
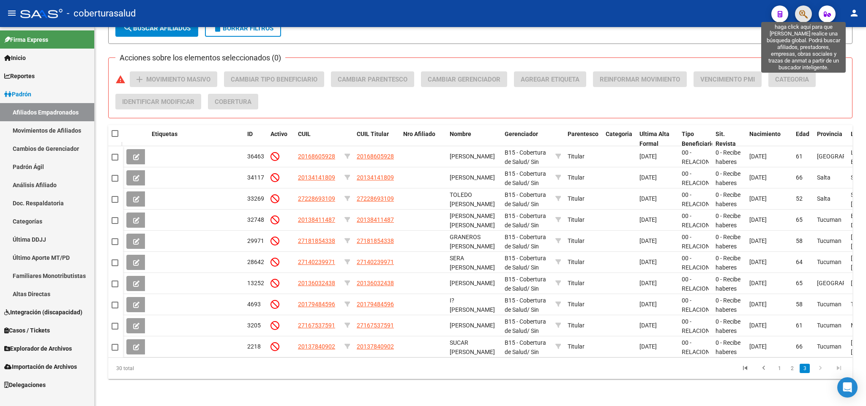
click at [803, 18] on icon "button" at bounding box center [803, 14] width 8 height 10
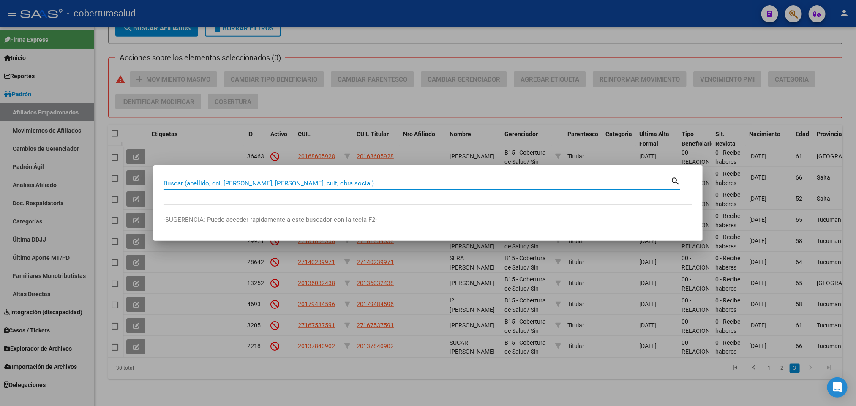
paste input "20134141809"
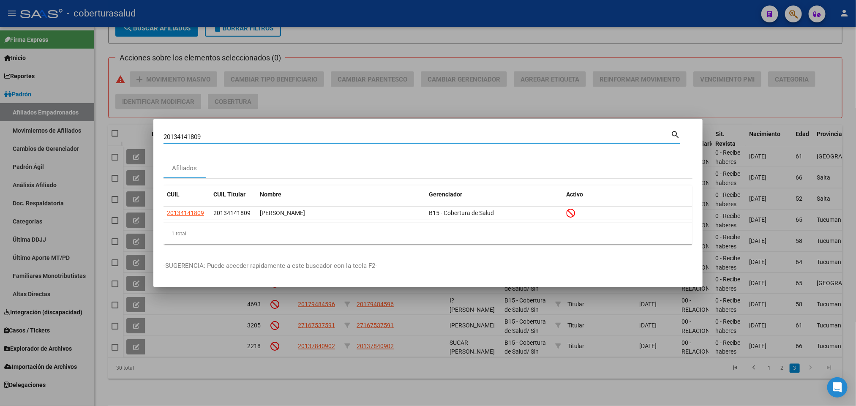
click at [304, 131] on div "20134141809 Buscar (apellido, dni, cuil, [PERSON_NAME], cuit, obra social)" at bounding box center [416, 137] width 507 height 13
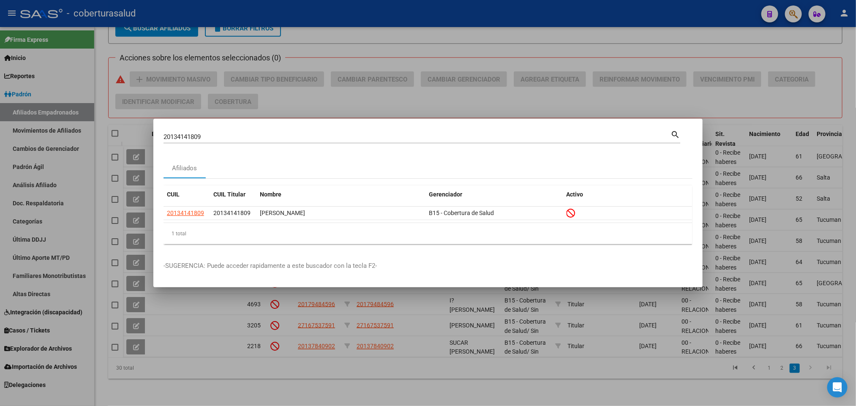
drag, startPoint x: 304, startPoint y: 131, endPoint x: 292, endPoint y: 133, distance: 12.5
click at [302, 131] on div "20134141809 Buscar (apellido, dni, cuil, [PERSON_NAME], cuit, obra social)" at bounding box center [416, 137] width 507 height 13
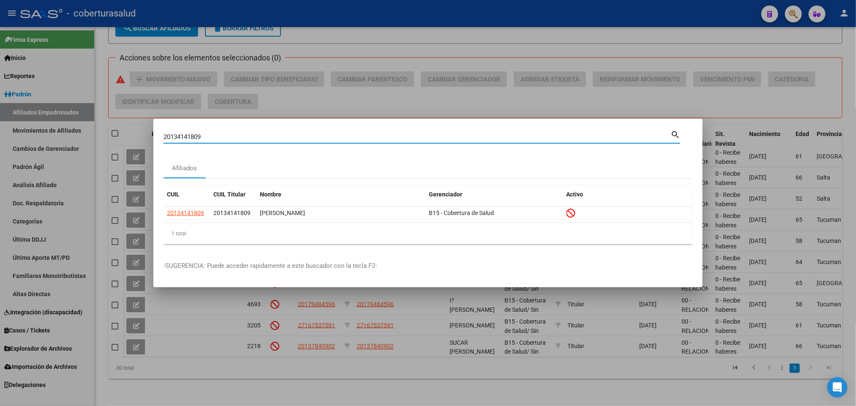
click at [288, 134] on input "20134141809" at bounding box center [416, 137] width 507 height 8
paste input "31739491"
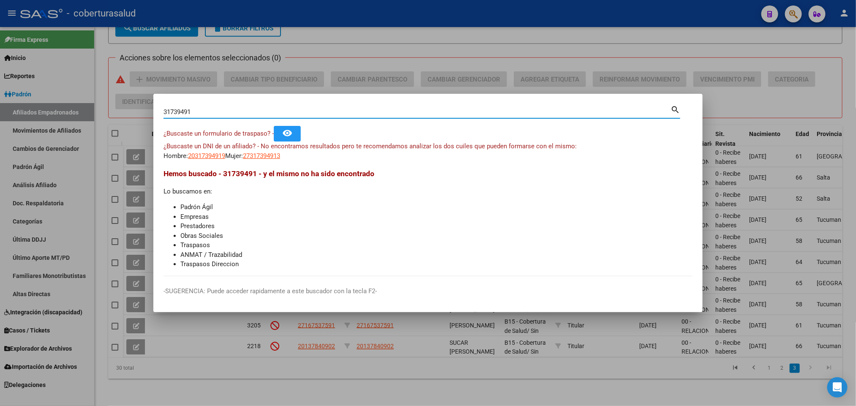
click at [254, 114] on input "31739491" at bounding box center [416, 112] width 507 height 8
paste input "13622195"
click at [285, 108] on input "13622195" at bounding box center [416, 112] width 507 height 8
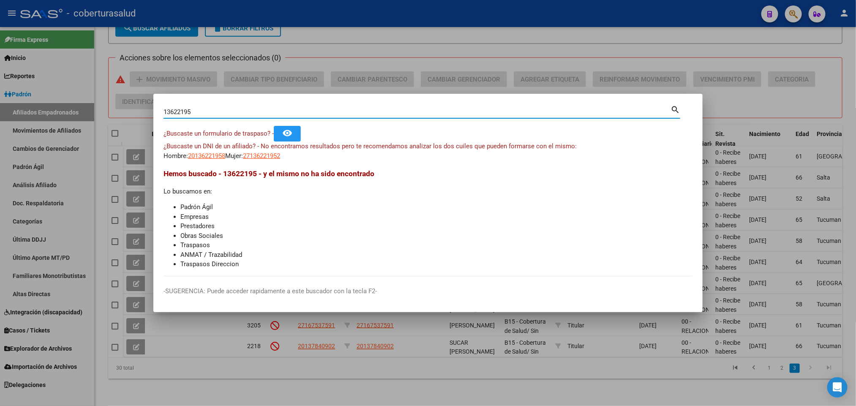
paste input "6239954"
click at [281, 114] on input "16239954" at bounding box center [416, 112] width 507 height 8
paste input "803086"
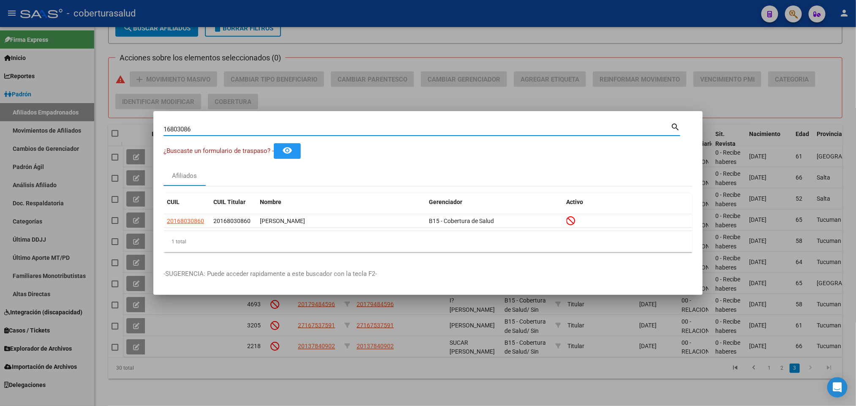
click at [299, 133] on div "16803086 Buscar (apellido, dni, cuil, [PERSON_NAME], cuit, obra social)" at bounding box center [416, 129] width 507 height 13
click at [297, 132] on input "16803086" at bounding box center [416, 129] width 507 height 8
paste input "45898"
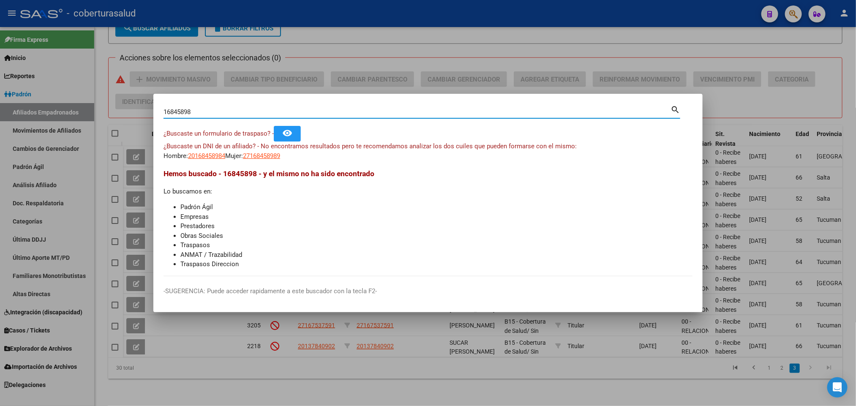
click at [292, 116] on div "16845898 Buscar (apellido, dni, cuil, nro traspaso, cuit, obra social)" at bounding box center [416, 112] width 507 height 13
click at [289, 113] on input "16845898" at bounding box center [416, 112] width 507 height 8
paste input "991497"
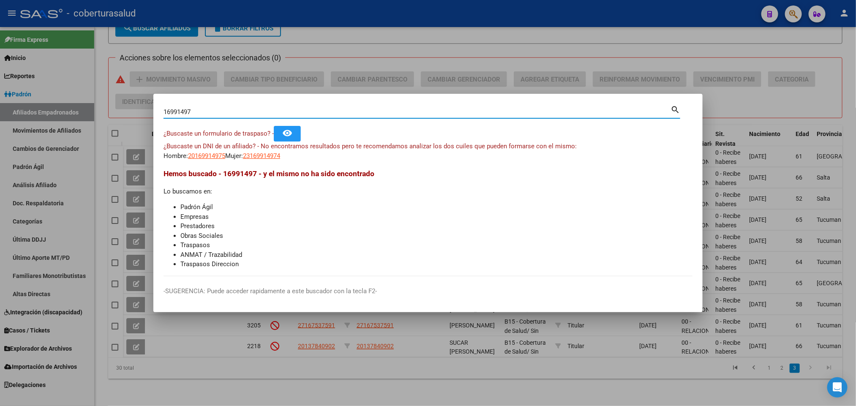
click at [298, 113] on input "16991497" at bounding box center [416, 112] width 507 height 8
paste input "7651093"
click at [287, 114] on input "17651093" at bounding box center [416, 112] width 507 height 8
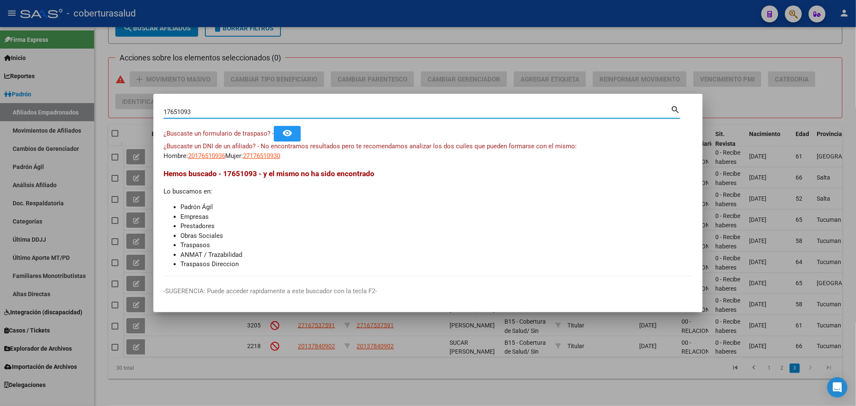
paste input "20168652"
click at [242, 113] on input "20168652" at bounding box center [416, 112] width 507 height 8
paste input "18396005"
click at [213, 108] on input "18396005" at bounding box center [416, 112] width 507 height 8
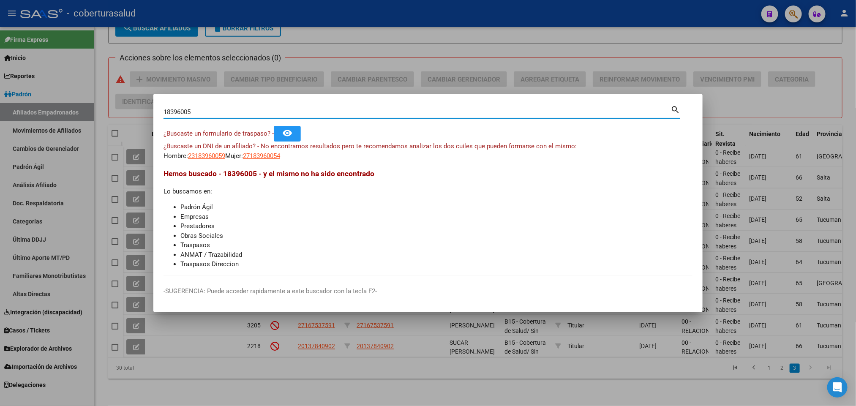
click at [213, 108] on input "18396005" at bounding box center [416, 112] width 507 height 8
paste input "2352699"
click at [226, 109] on input "12352699" at bounding box center [416, 112] width 507 height 8
paste input "6784992"
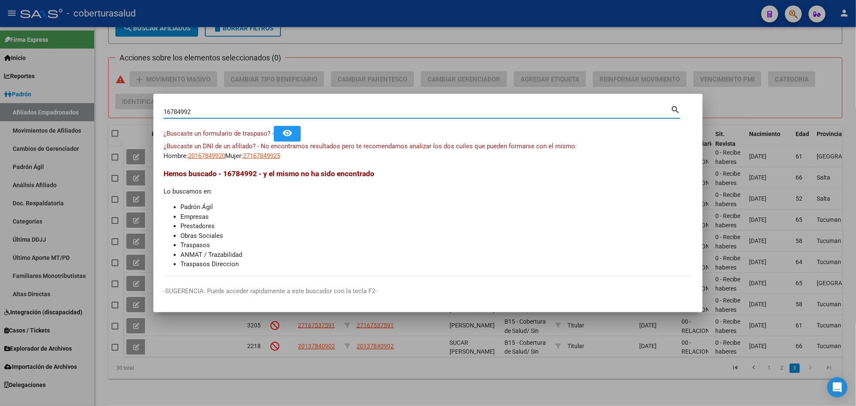
click at [240, 114] on input "16784992" at bounding box center [416, 112] width 507 height 8
paste input "887661"
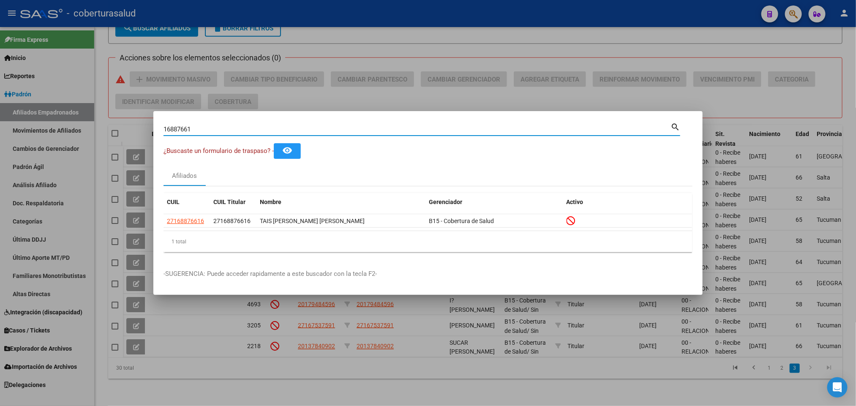
click at [275, 123] on div "16887661 Buscar (apellido, dni, cuil, [PERSON_NAME], cuit, obra social)" at bounding box center [416, 129] width 507 height 13
click at [258, 127] on input "16887661" at bounding box center [416, 129] width 507 height 8
paste input "933233"
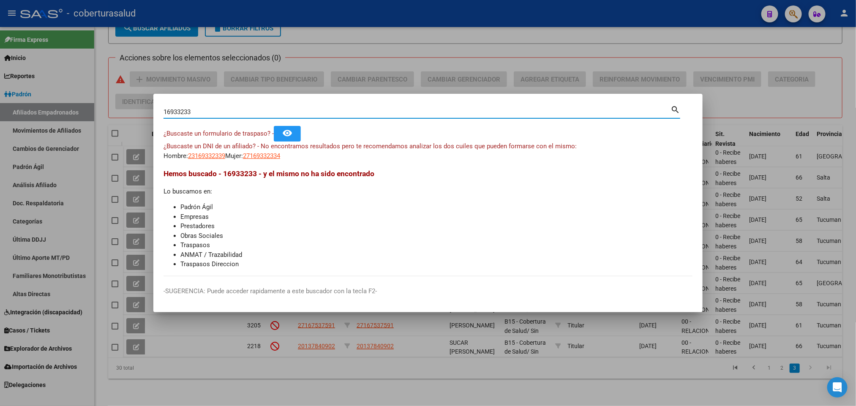
click at [230, 114] on input "16933233" at bounding box center [416, 112] width 507 height 8
paste input "7029467"
click at [215, 111] on input "17029467" at bounding box center [416, 112] width 507 height 8
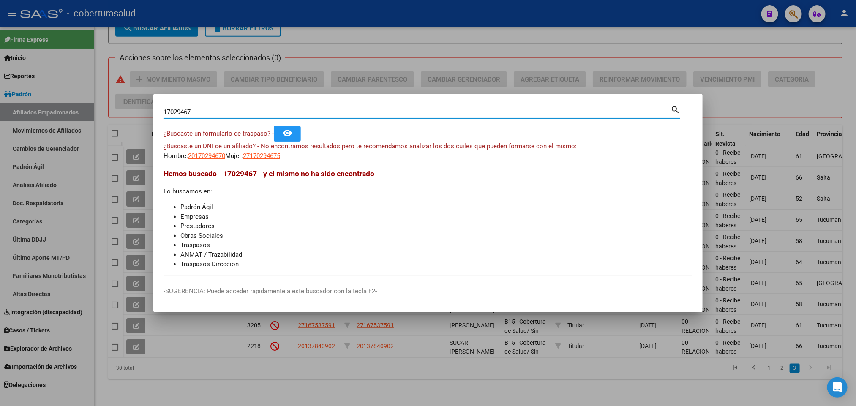
paste input "343385"
click at [285, 115] on input "17343385" at bounding box center [416, 112] width 507 height 8
paste input "8471140"
click at [218, 112] on input "18471140" at bounding box center [416, 112] width 507 height 8
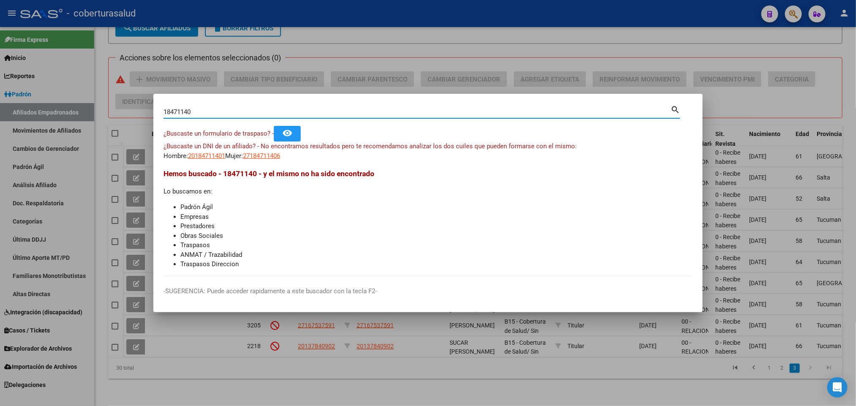
paste input "22243842"
click at [218, 112] on input "1847114022243842" at bounding box center [416, 112] width 507 height 8
paste input
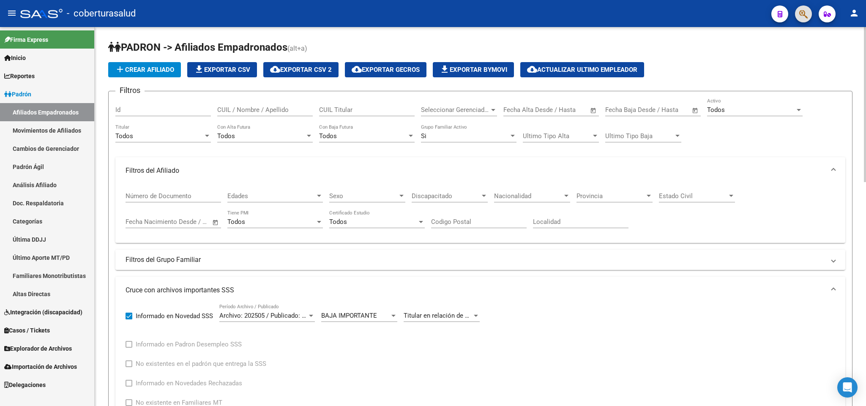
scroll to position [127, 0]
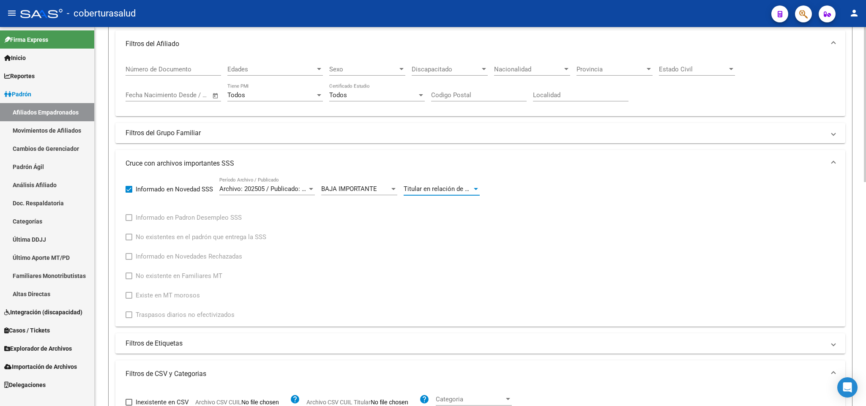
click at [444, 189] on span "Titular en relación de dependencia figura como jubilado titular. Se aplica la b…" at bounding box center [549, 189] width 292 height 8
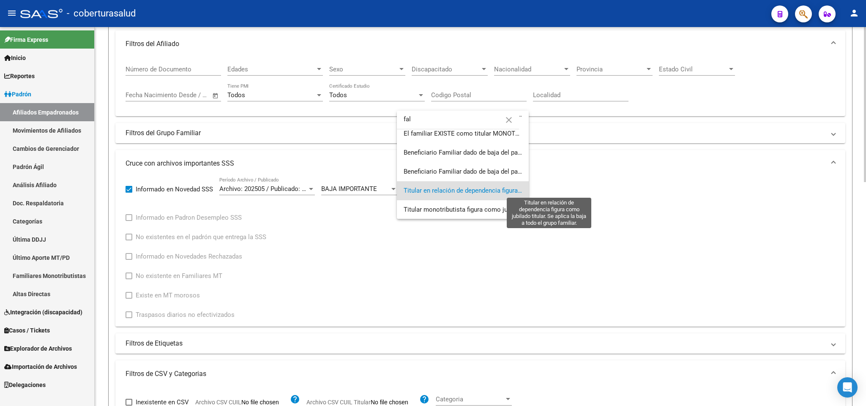
scroll to position [0, 0]
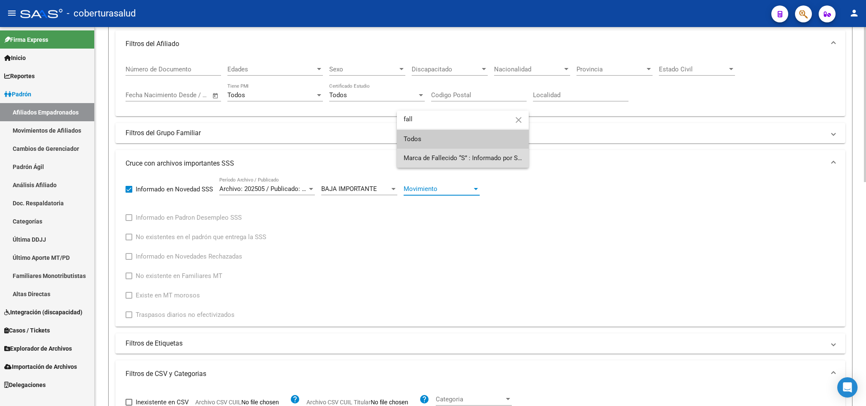
click at [455, 163] on span "Marca de Fallecido “S” : Informado por Sintys Marca de Fallecido “G” : El titul…" at bounding box center [462, 158] width 118 height 19
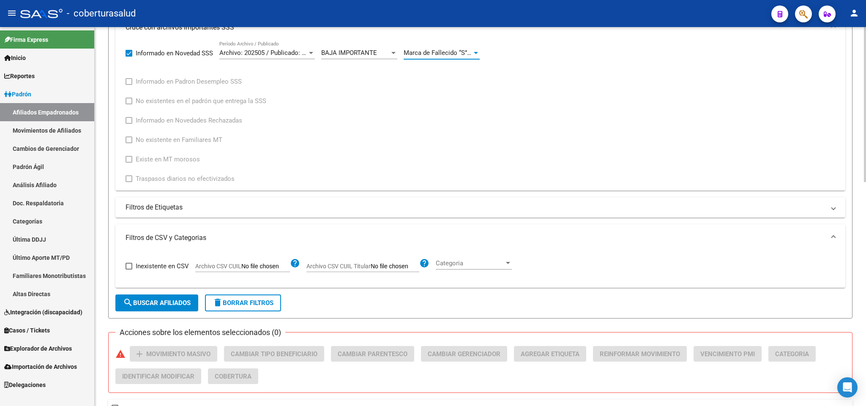
scroll to position [444, 0]
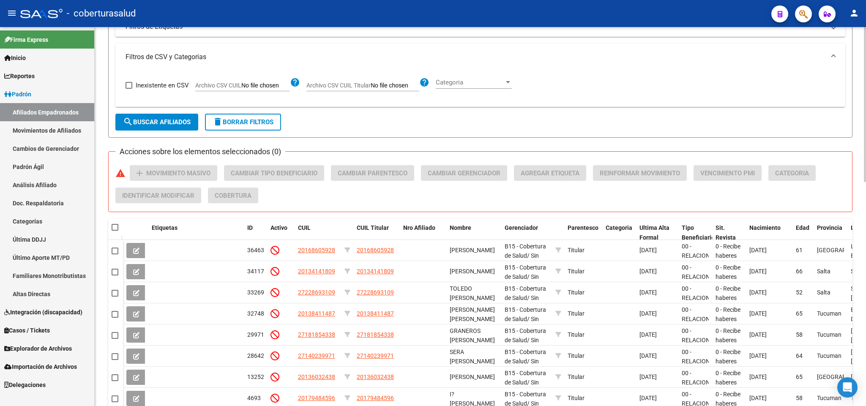
click at [177, 130] on button "search Buscar Afiliados" at bounding box center [156, 122] width 83 height 17
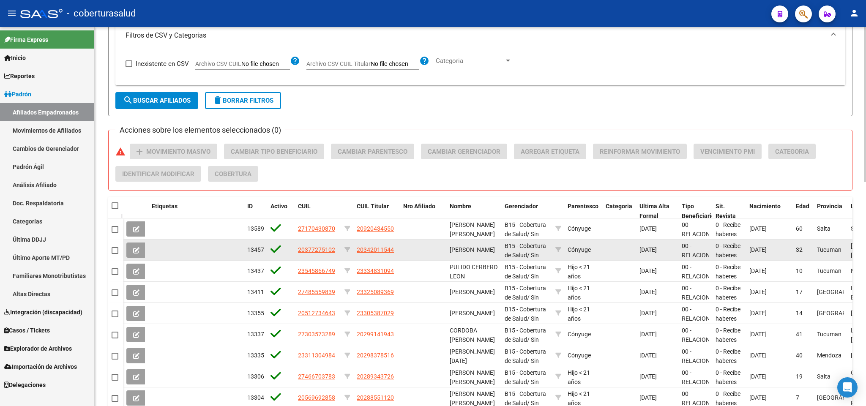
scroll to position [358, 0]
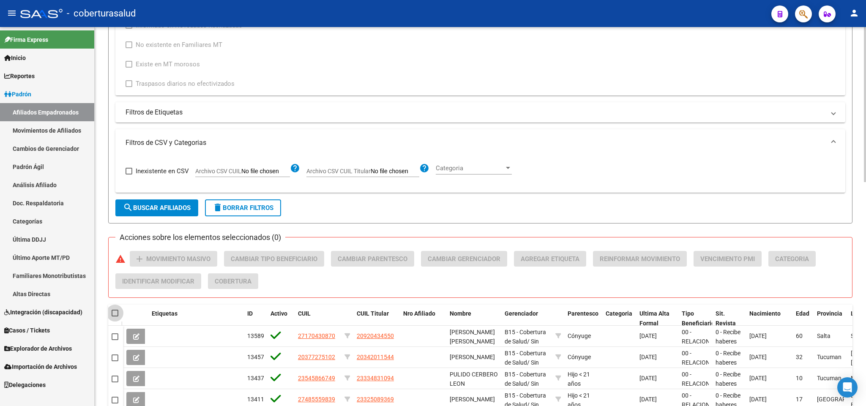
click at [114, 311] on span at bounding box center [115, 313] width 7 height 7
click at [114, 316] on input "checkbox" at bounding box center [114, 316] width 0 height 0
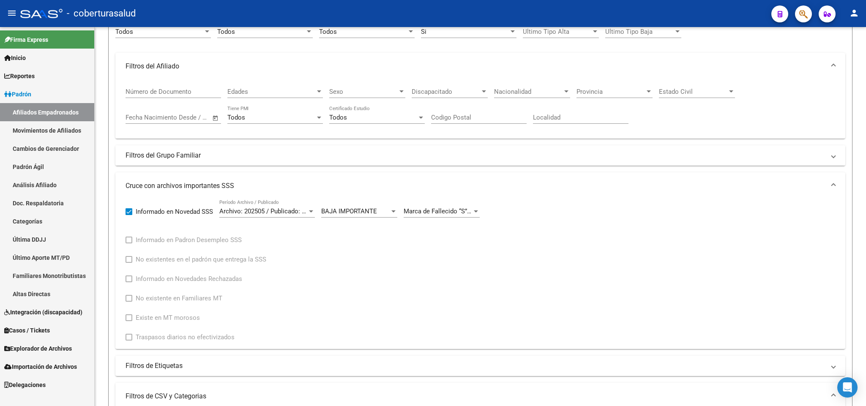
scroll to position [41, 0]
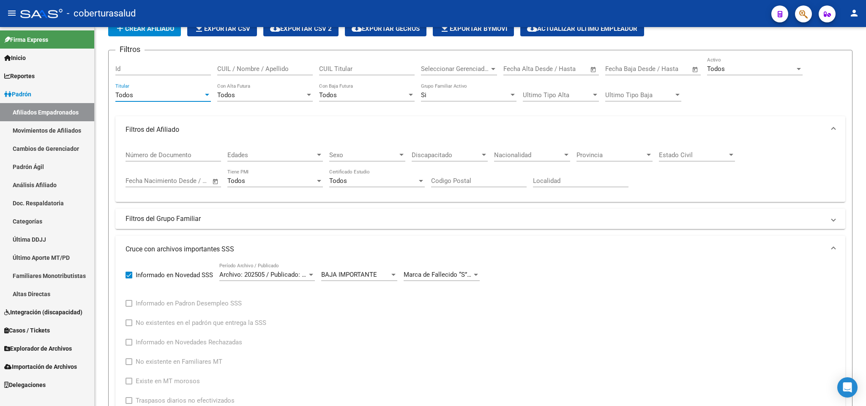
click at [185, 94] on div "Todos" at bounding box center [159, 95] width 88 height 8
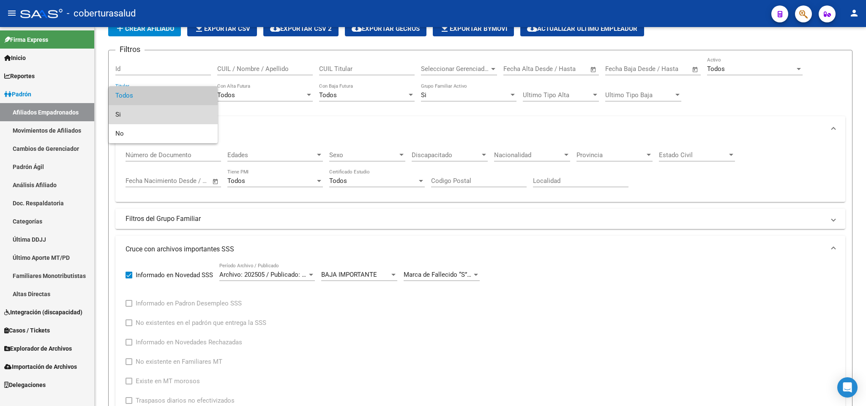
click at [177, 106] on span "Si" at bounding box center [162, 114] width 95 height 19
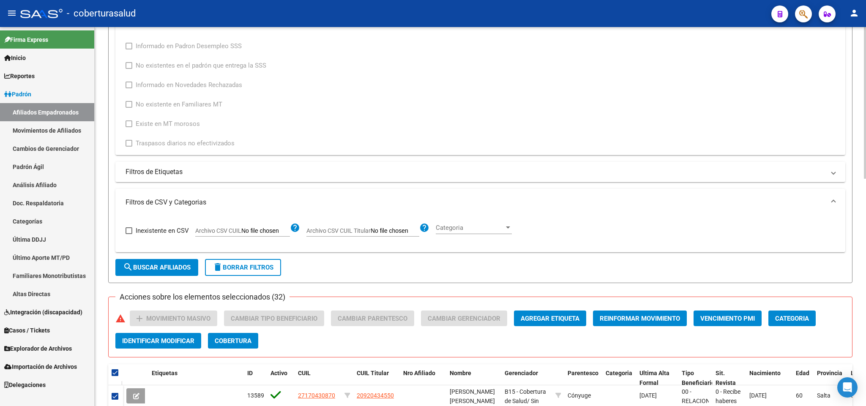
scroll to position [358, 0]
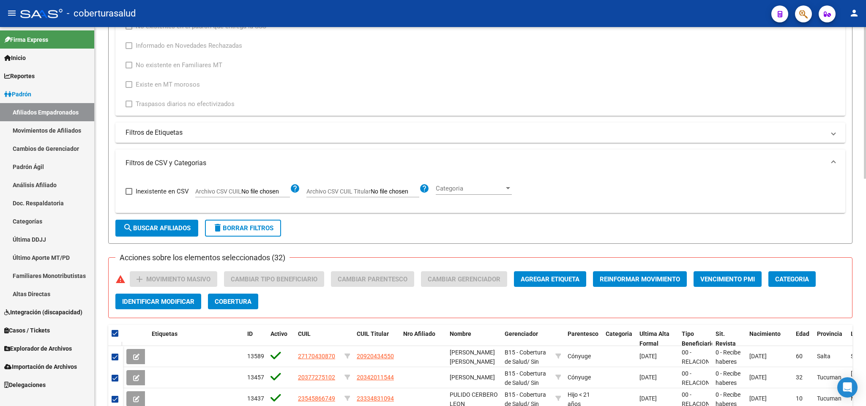
click at [173, 229] on span "search Buscar Afiliados" at bounding box center [157, 228] width 68 height 8
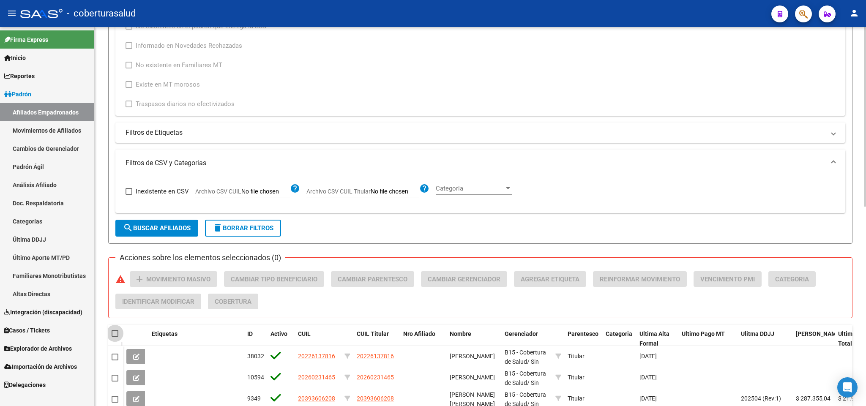
click at [117, 332] on span at bounding box center [115, 333] width 7 height 7
click at [115, 337] on input "checkbox" at bounding box center [114, 337] width 0 height 0
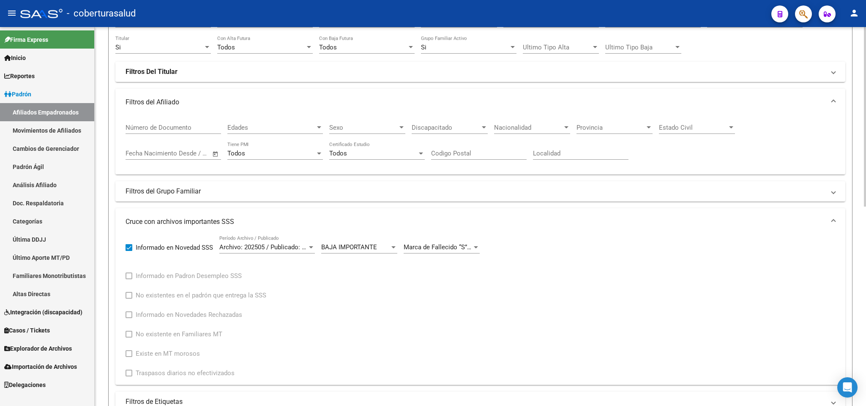
scroll to position [0, 0]
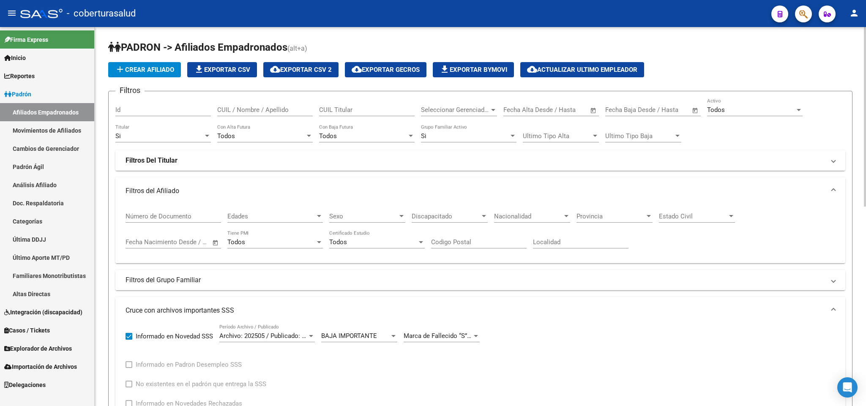
click at [766, 108] on div "Todos" at bounding box center [751, 110] width 88 height 8
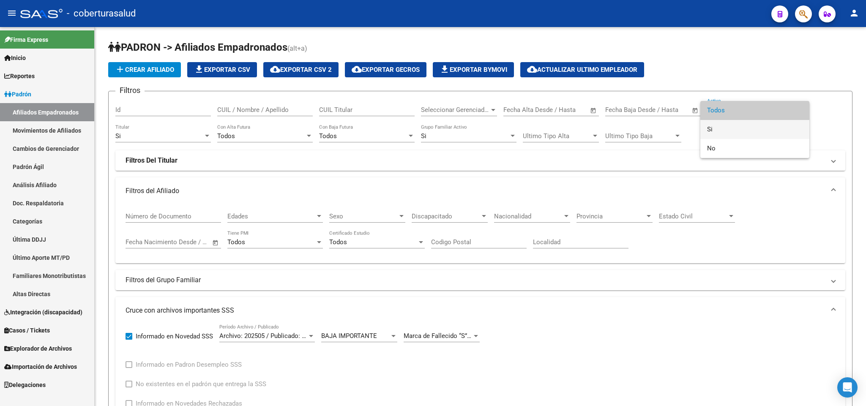
click at [747, 130] on span "Si" at bounding box center [754, 129] width 95 height 19
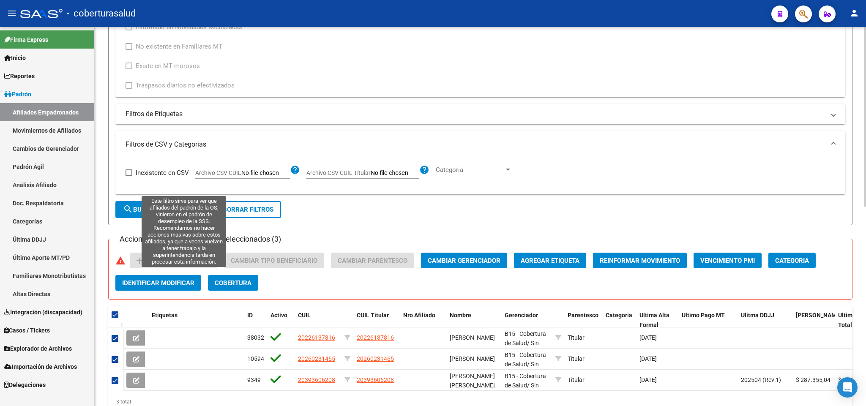
scroll to position [380, 0]
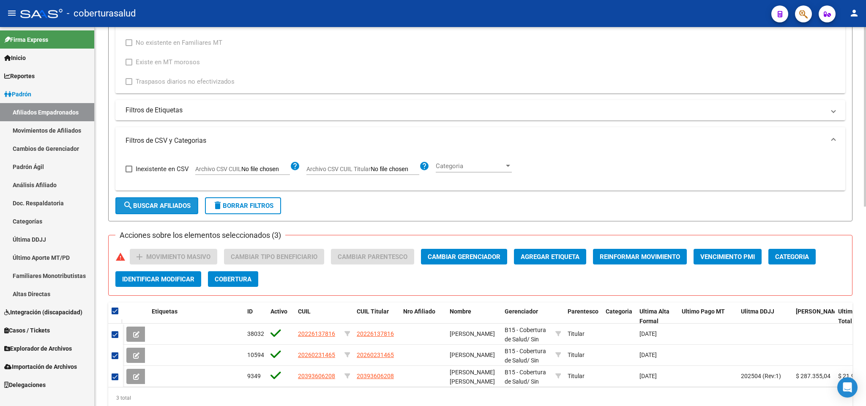
click at [180, 208] on span "search Buscar Afiliados" at bounding box center [157, 206] width 68 height 8
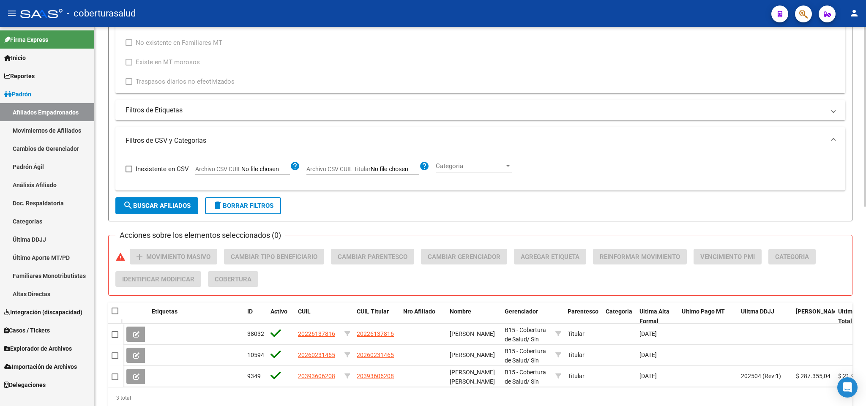
click at [114, 314] on span at bounding box center [115, 311] width 7 height 7
click at [114, 314] on input "checkbox" at bounding box center [114, 314] width 0 height 0
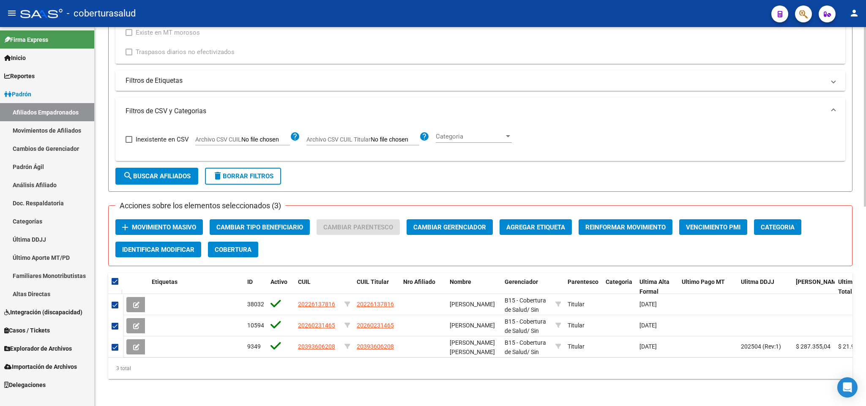
scroll to position [421, 0]
click at [177, 223] on span "Movimiento Masivo" at bounding box center [164, 227] width 64 height 8
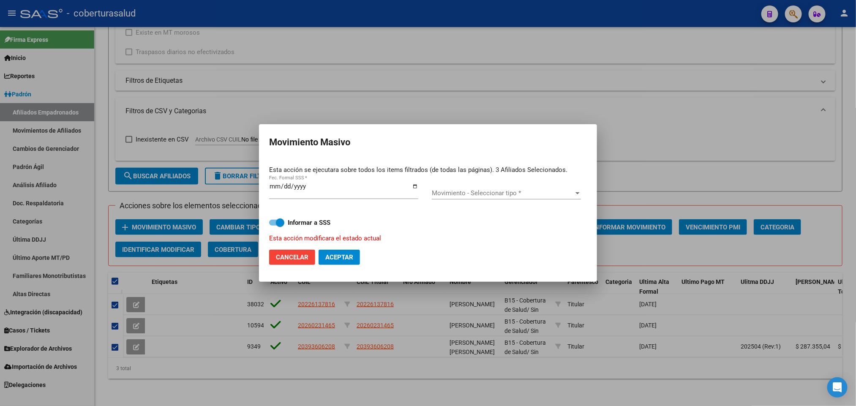
click at [449, 188] on div "Movimiento - Seleccionar tipo * Movimiento - Seleccionar tipo *" at bounding box center [506, 193] width 149 height 13
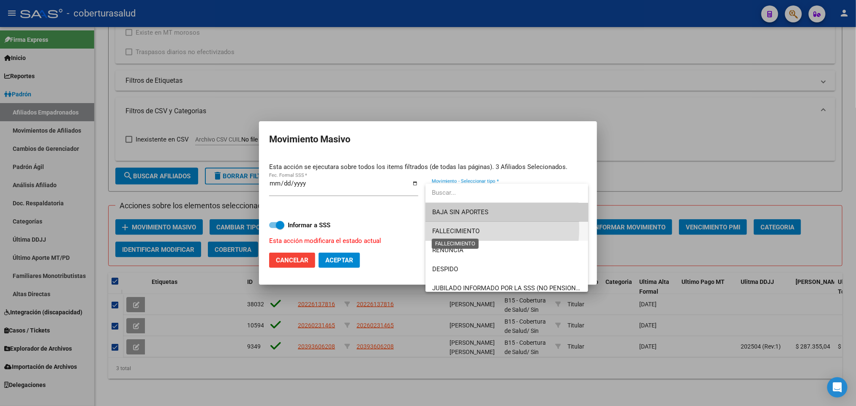
click at [466, 229] on span "FALLECIMIENTO" at bounding box center [455, 231] width 47 height 8
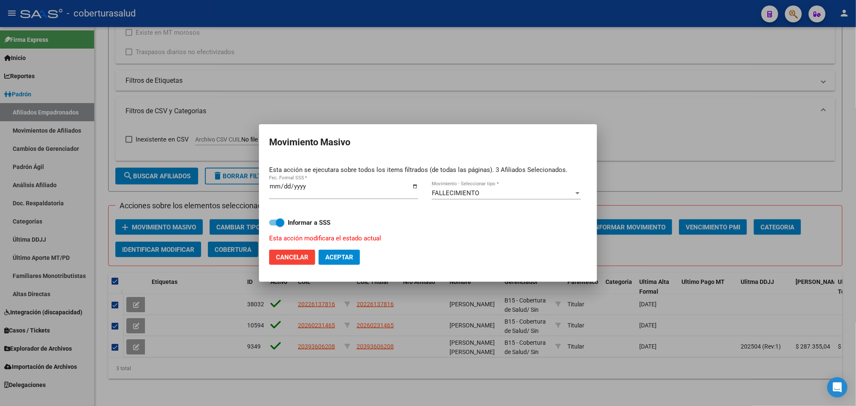
click at [304, 228] on div "Informar a SSS Esta acción modificara el estado actual" at bounding box center [428, 225] width 318 height 36
click at [303, 223] on strong "Informar a SSS" at bounding box center [309, 223] width 43 height 8
click at [273, 226] on input "Informar a SSS" at bounding box center [273, 226] width 0 height 0
click at [340, 259] on span "Aceptar" at bounding box center [339, 257] width 28 height 8
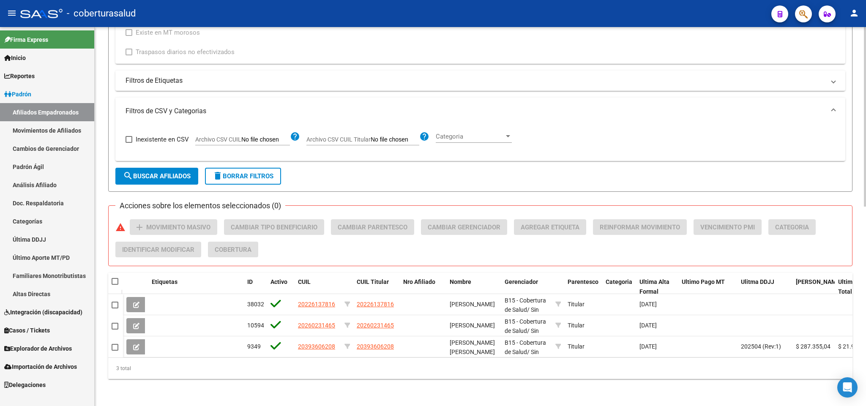
click at [155, 172] on button "search Buscar Afiliados" at bounding box center [156, 176] width 83 height 17
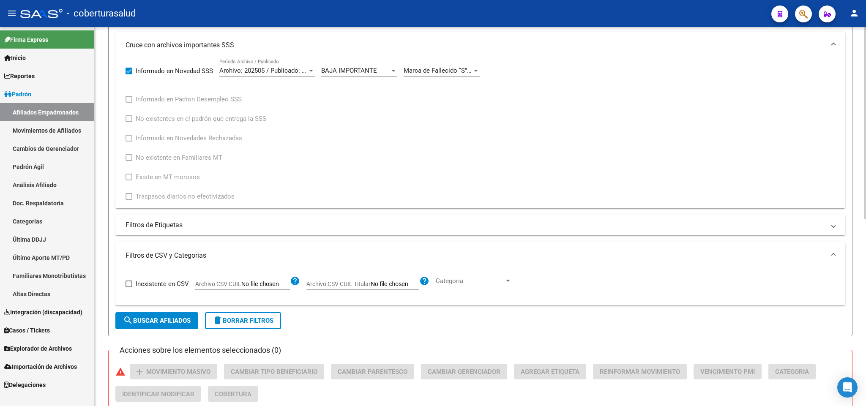
scroll to position [242, 0]
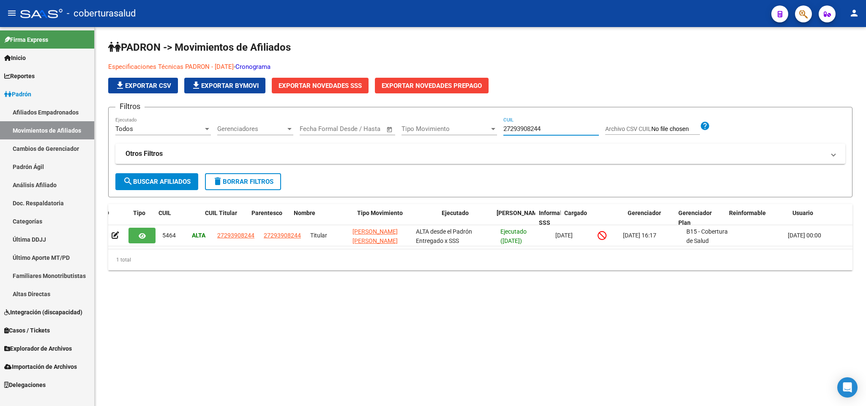
scroll to position [0, 59]
